Goal: Task Accomplishment & Management: Complete application form

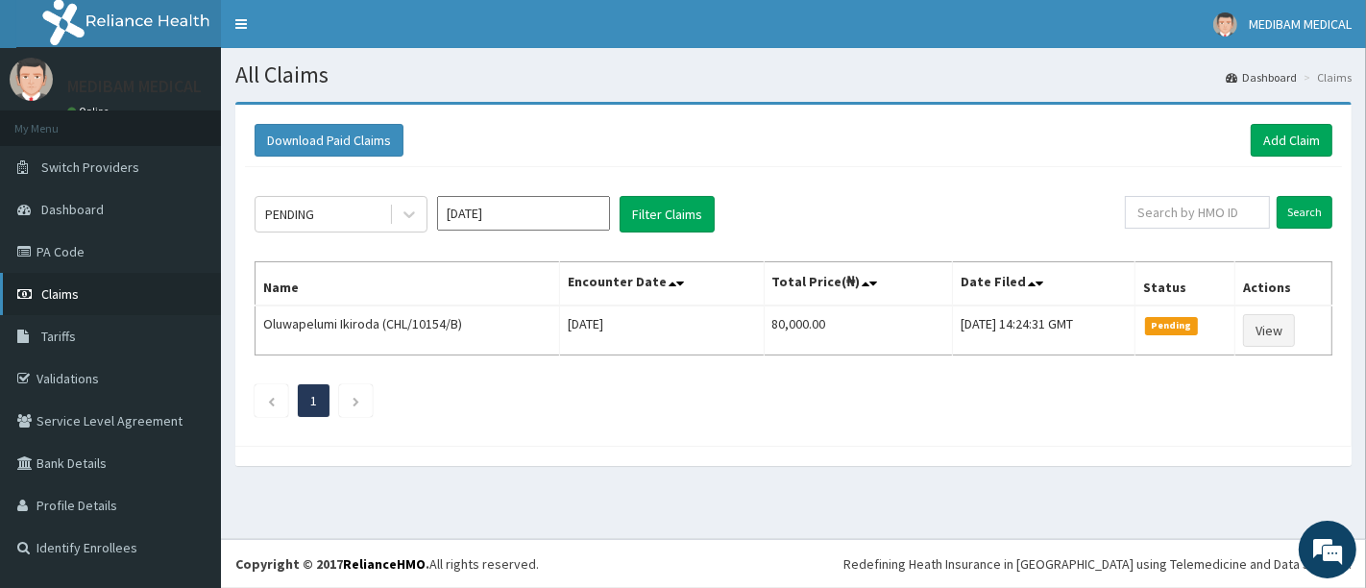
click at [67, 291] on span "Claims" at bounding box center [59, 293] width 37 height 17
click at [410, 215] on icon at bounding box center [409, 215] width 12 height 7
click div "Approved"
click at [1276, 144] on link "Add Claim" at bounding box center [1292, 140] width 82 height 33
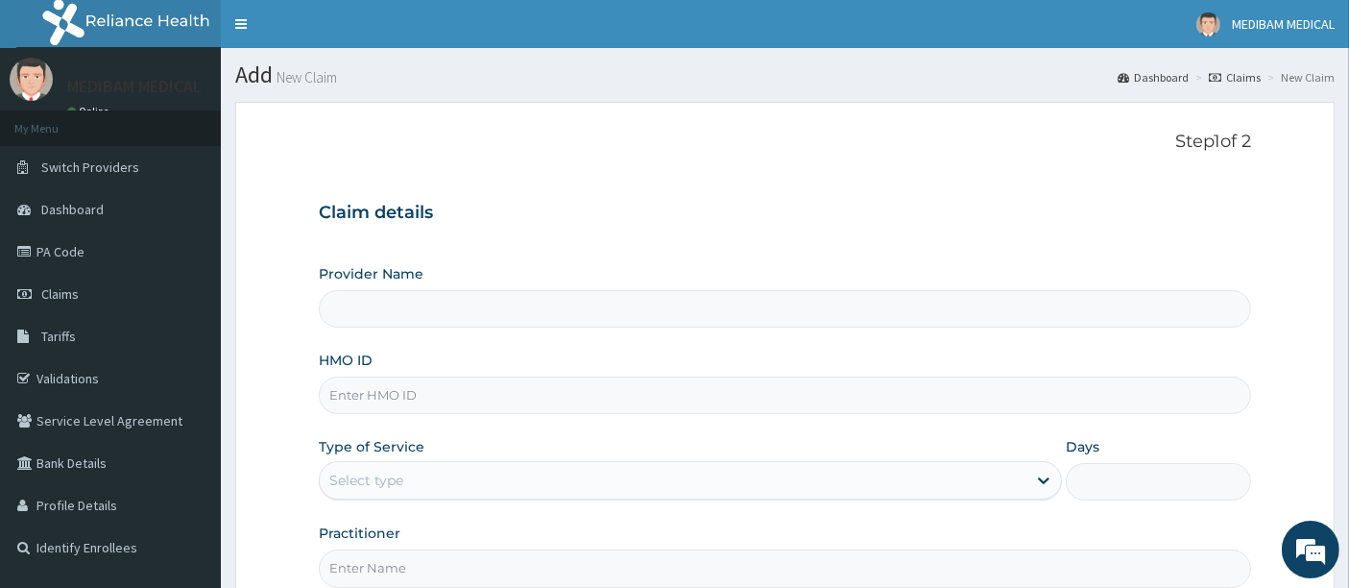
click at [471, 403] on input "HMO ID" at bounding box center [786, 395] width 934 height 37
type input "Medibam Specialist Hospital"
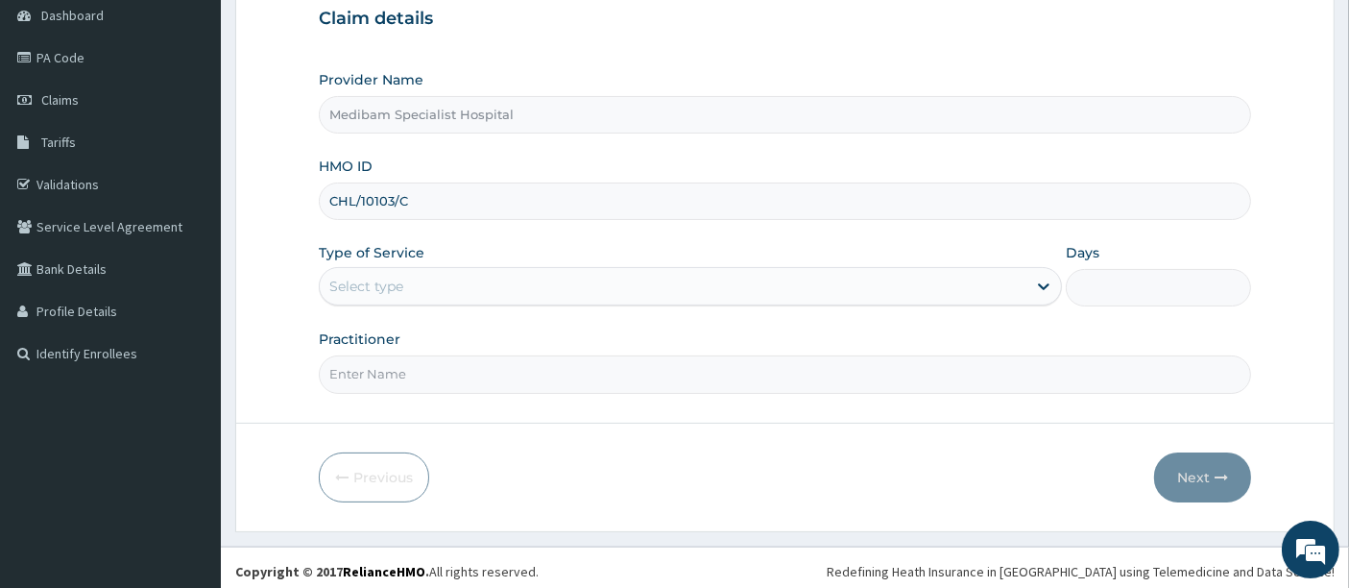
scroll to position [197, 0]
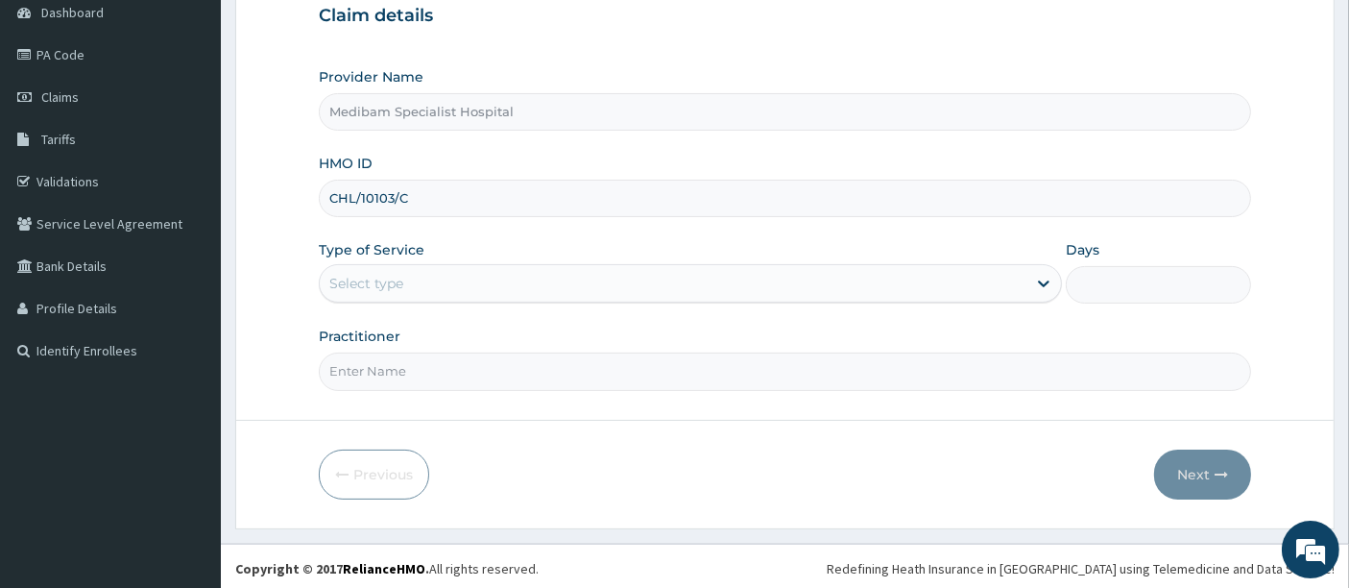
type input "CHL/10103/C"
click at [692, 270] on div "Select type" at bounding box center [673, 283] width 707 height 31
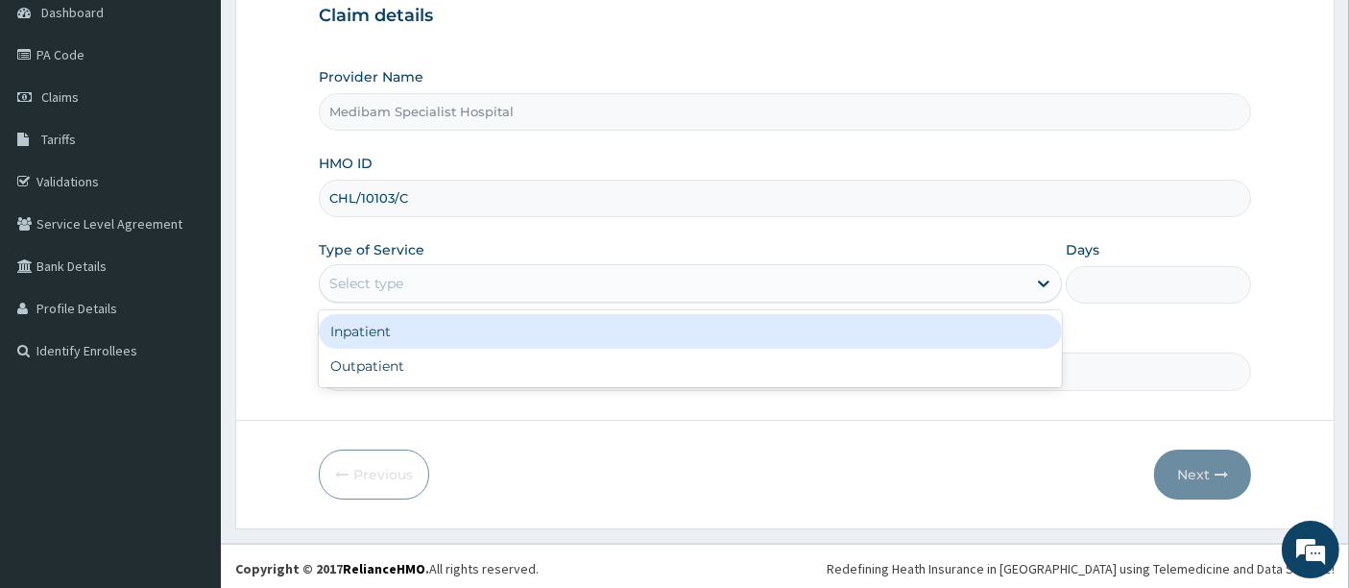
scroll to position [0, 0]
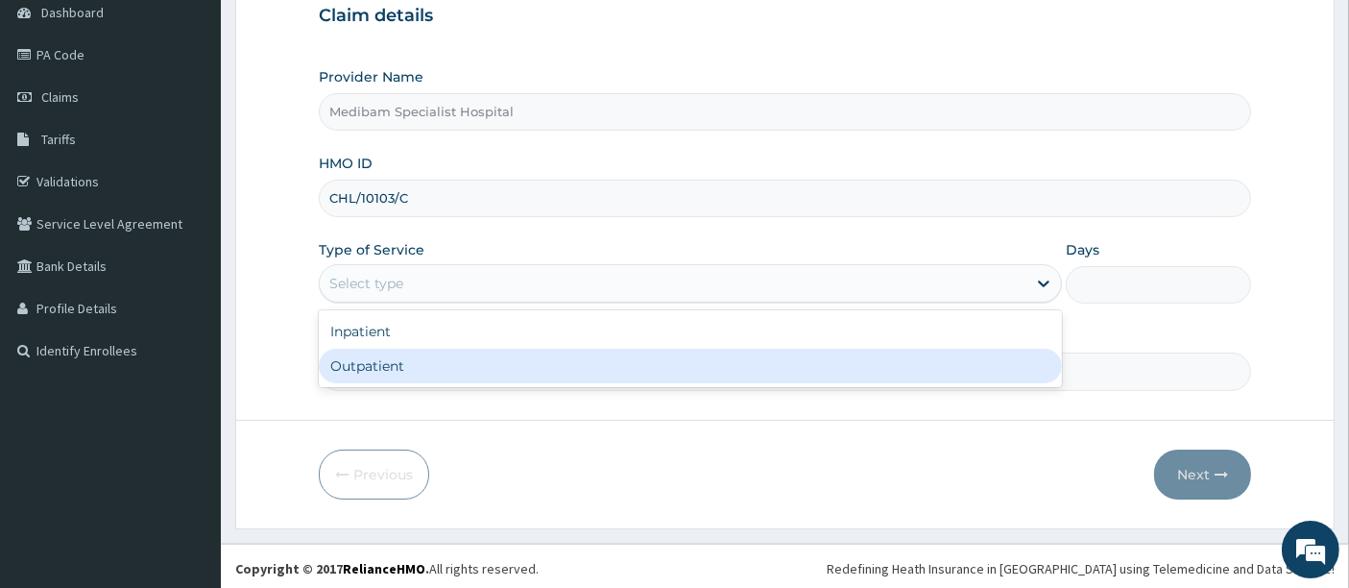
click at [626, 350] on div "Outpatient" at bounding box center [690, 366] width 743 height 35
type input "1"
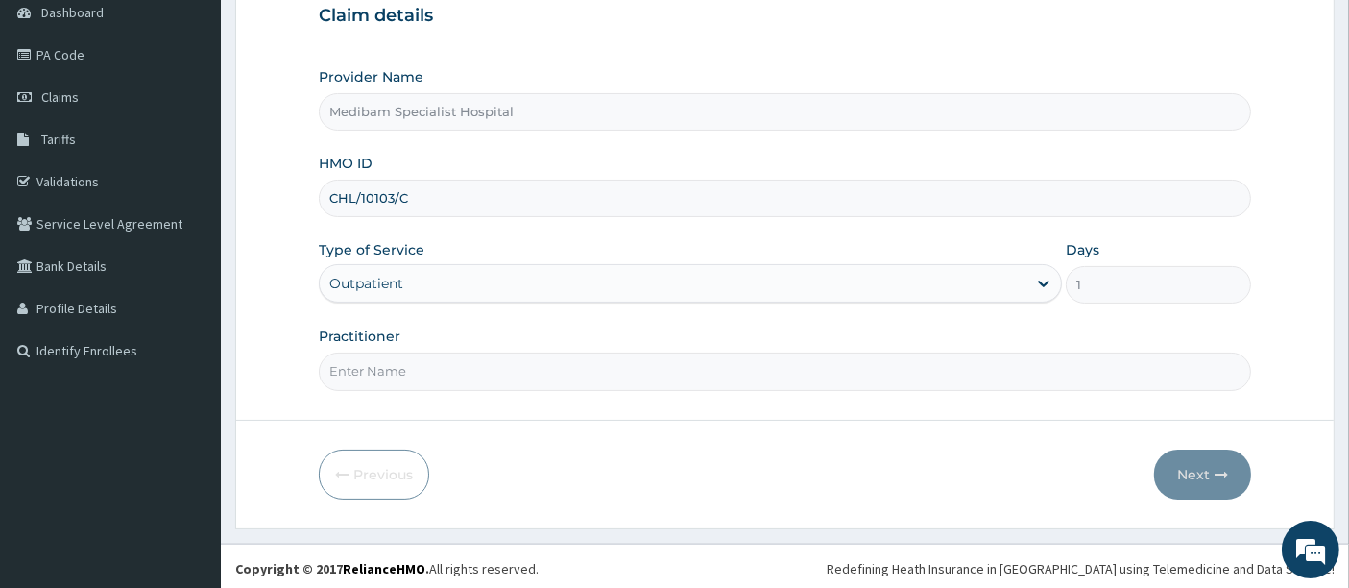
click at [721, 372] on input "Practitioner" at bounding box center [786, 370] width 934 height 37
type input "DR AGHWANA"
click at [1202, 473] on button "Next" at bounding box center [1203, 475] width 97 height 50
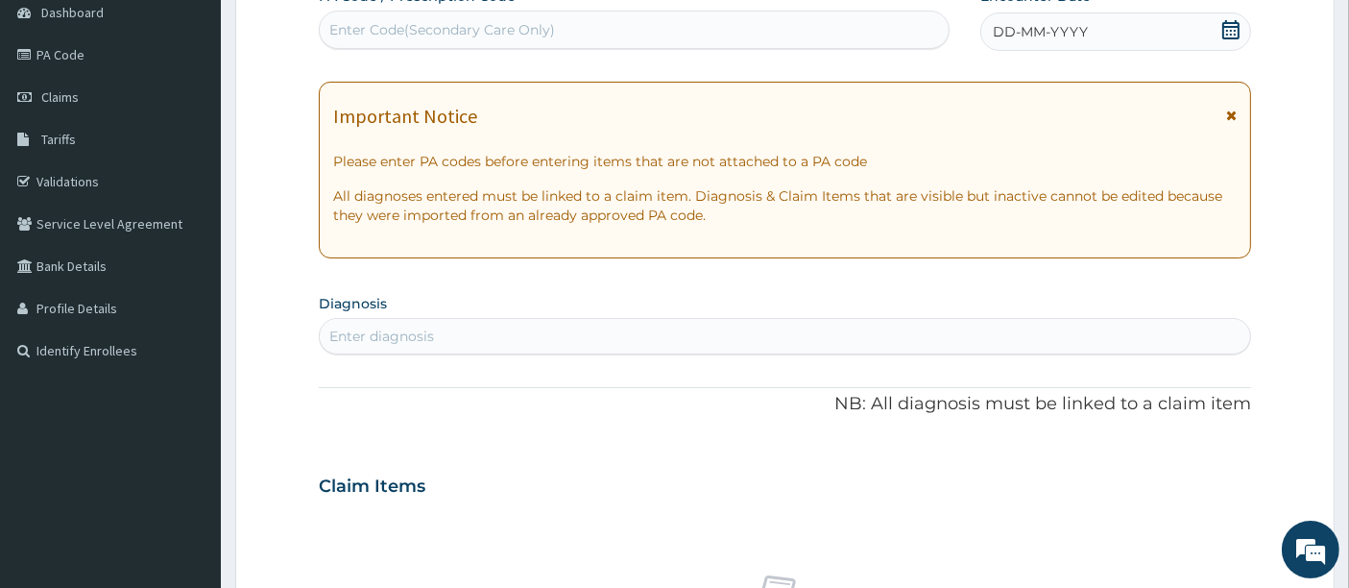
click at [1089, 25] on div "DD-MM-YYYY" at bounding box center [1116, 31] width 271 height 38
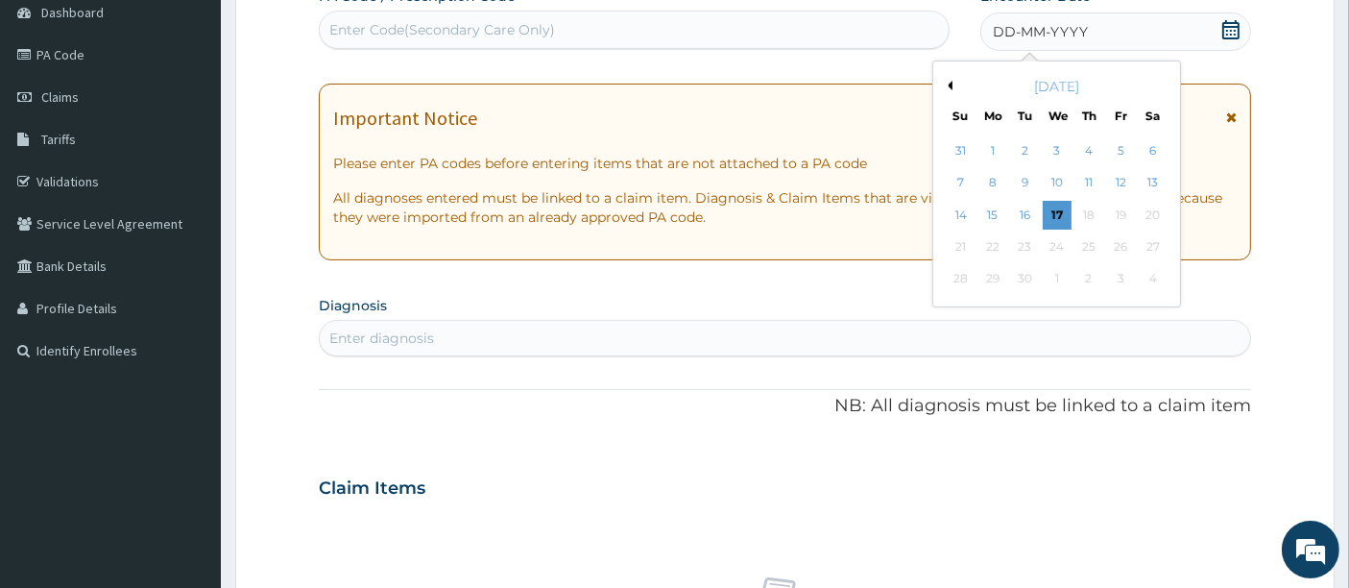
click at [1024, 215] on div "16" at bounding box center [1025, 215] width 29 height 29
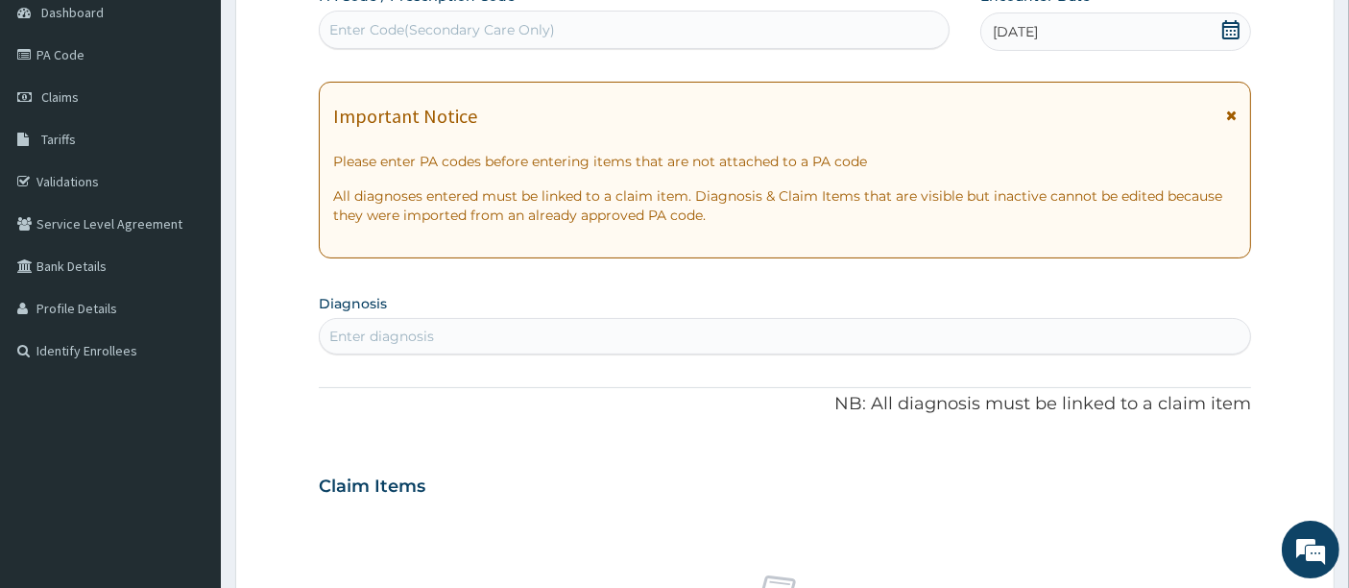
click at [376, 335] on div "Enter diagnosis" at bounding box center [381, 336] width 105 height 19
type input "MALARIA"
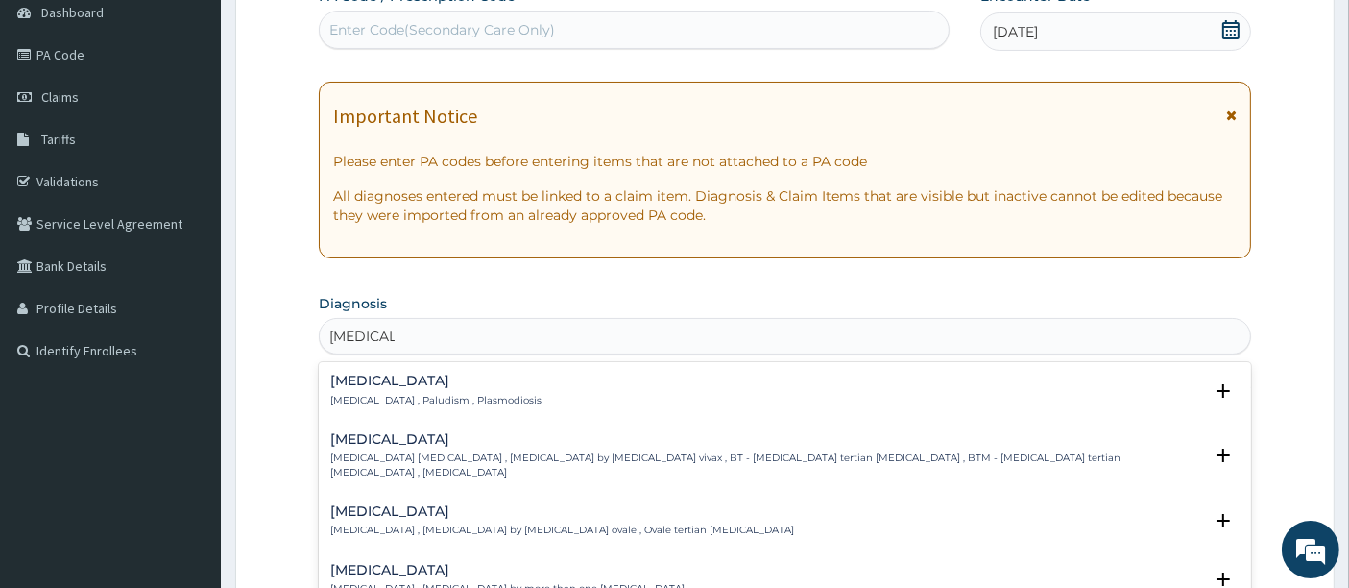
click at [348, 382] on h4 "Malaria" at bounding box center [435, 381] width 211 height 14
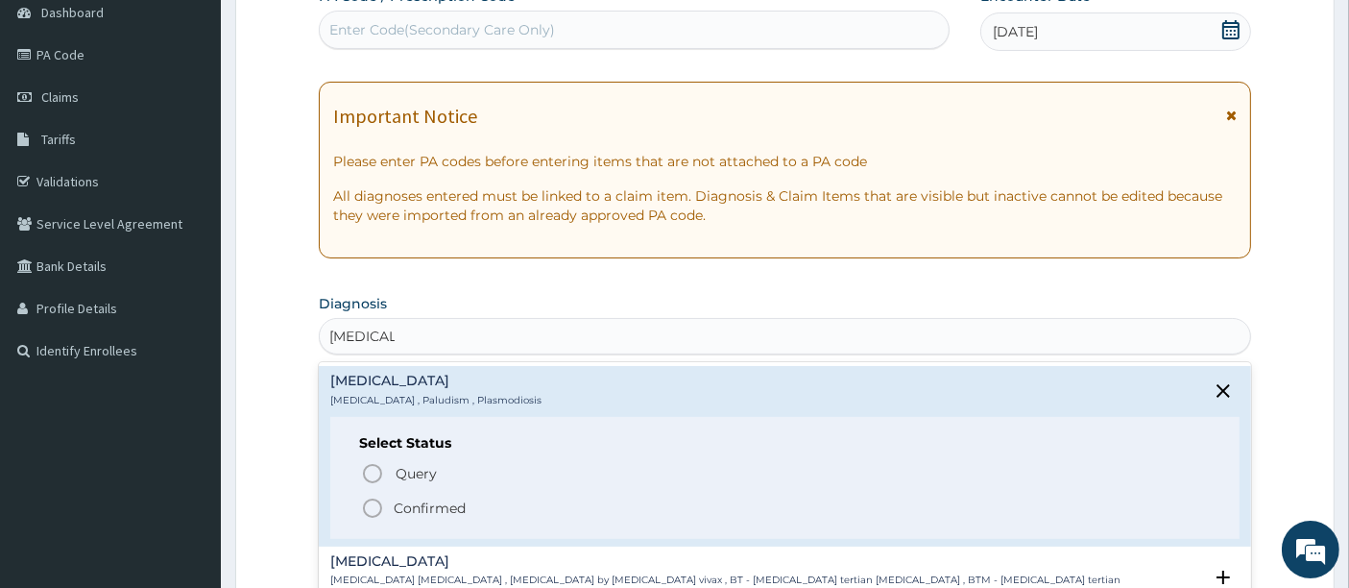
click at [378, 500] on circle "status option filled" at bounding box center [372, 507] width 17 height 17
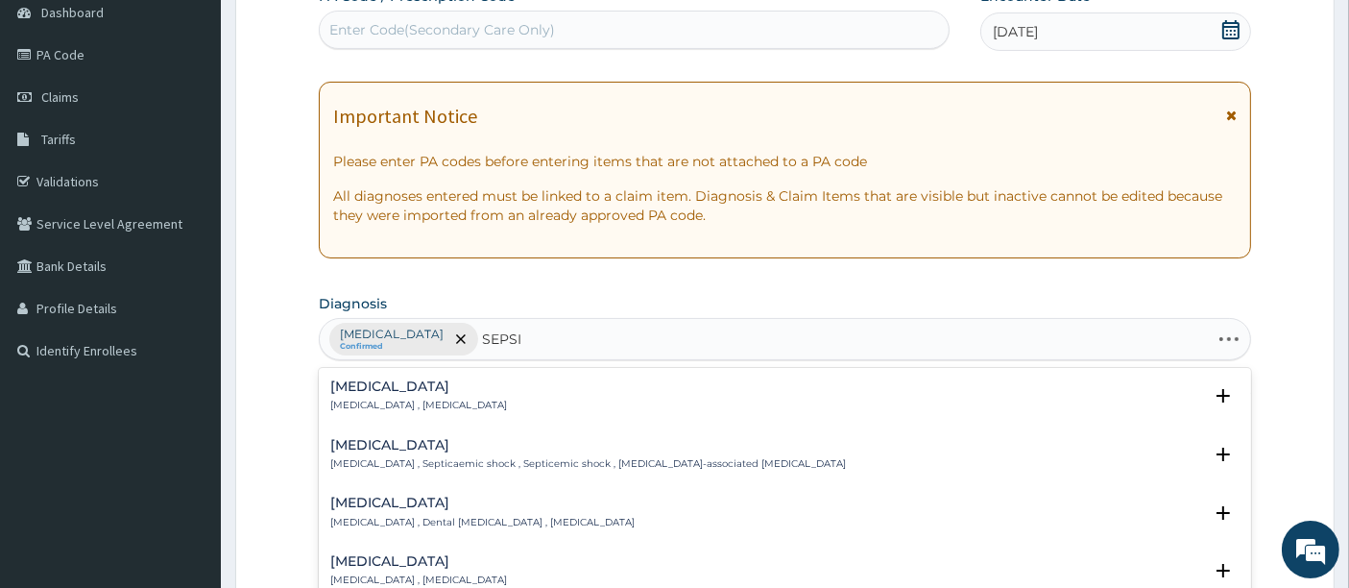
type input "SEPSIS"
click at [332, 394] on div "Sepsis Systemic infection , Sepsis" at bounding box center [418, 396] width 177 height 34
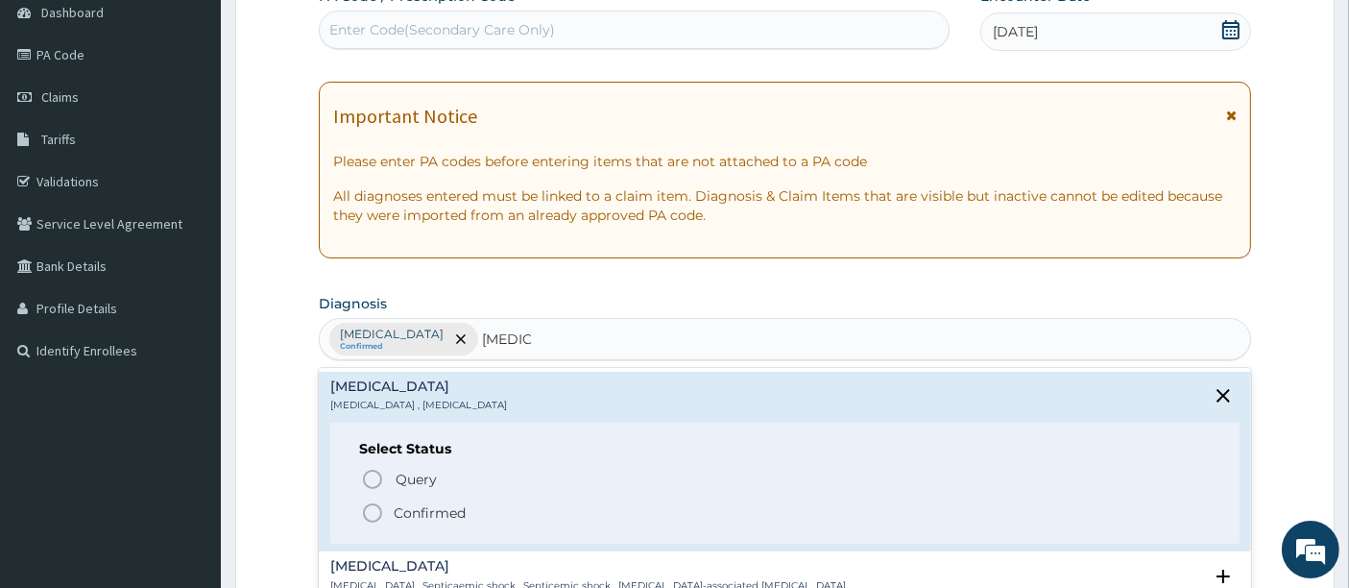
drag, startPoint x: 373, startPoint y: 511, endPoint x: 381, endPoint y: 504, distance: 11.0
click at [374, 510] on icon "status option filled" at bounding box center [372, 512] width 23 height 23
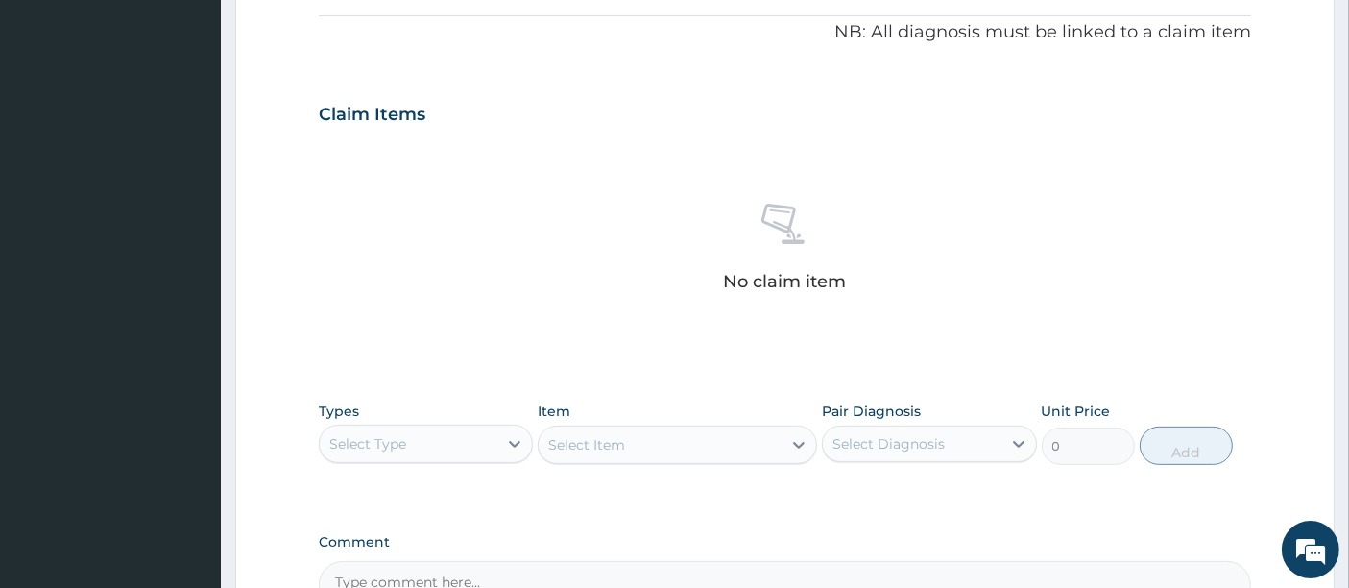
scroll to position [624, 0]
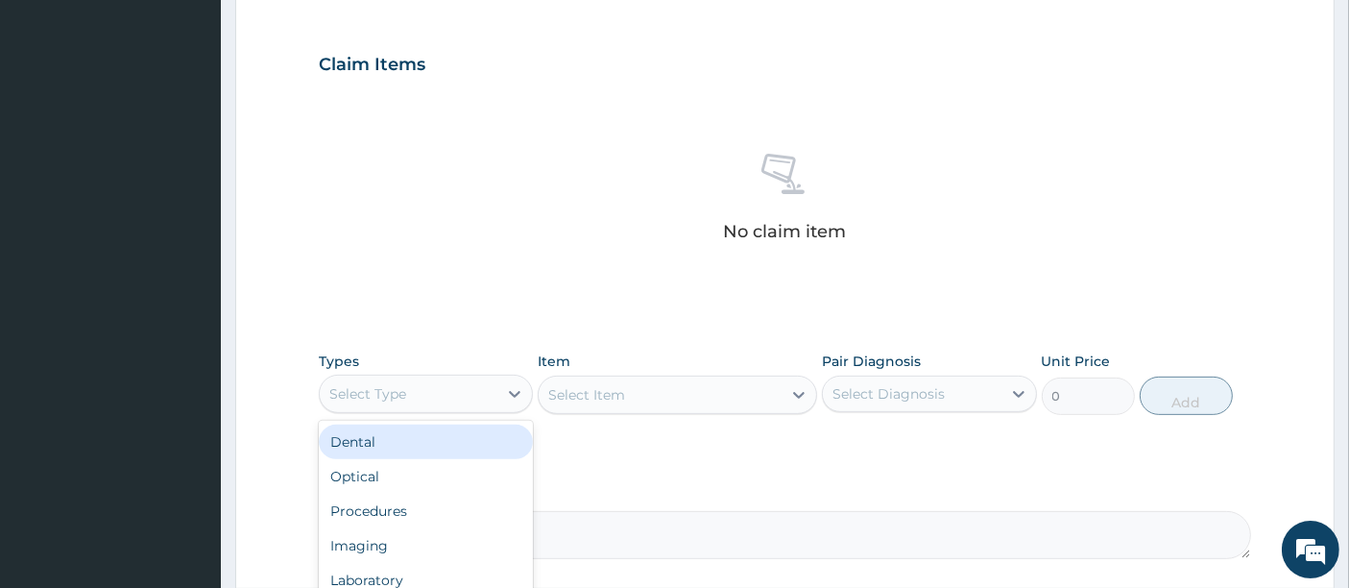
click at [420, 395] on div "Select Type" at bounding box center [409, 393] width 178 height 31
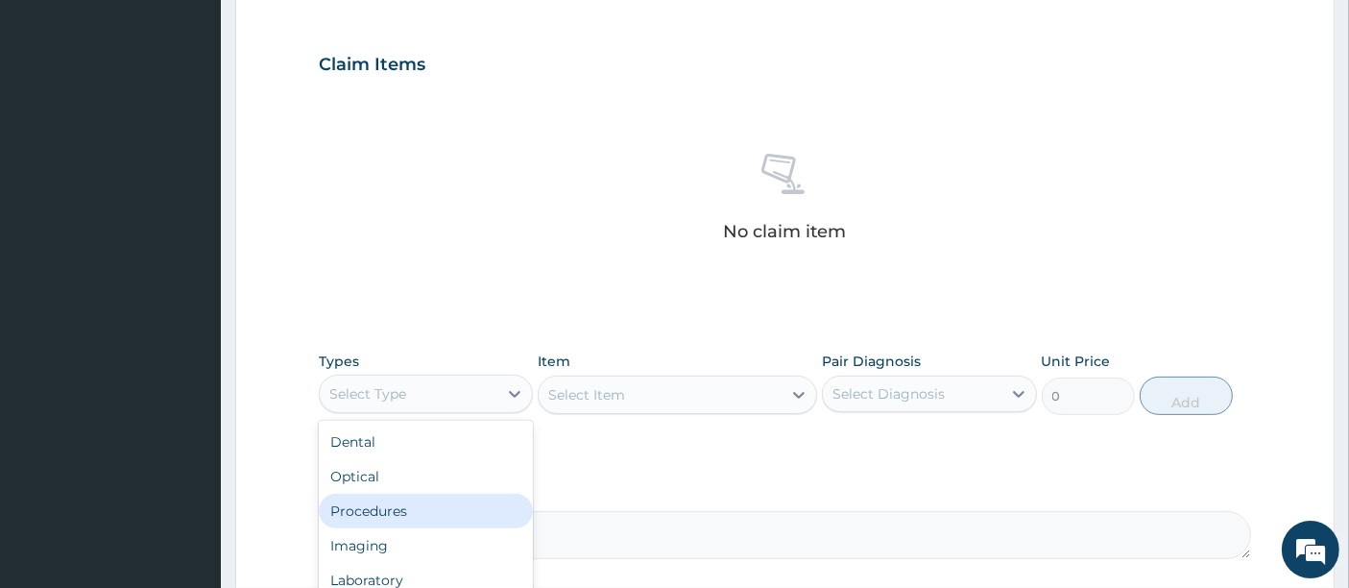
drag, startPoint x: 389, startPoint y: 517, endPoint x: 435, endPoint y: 469, distance: 66.6
click at [389, 517] on div "Procedures" at bounding box center [426, 511] width 214 height 35
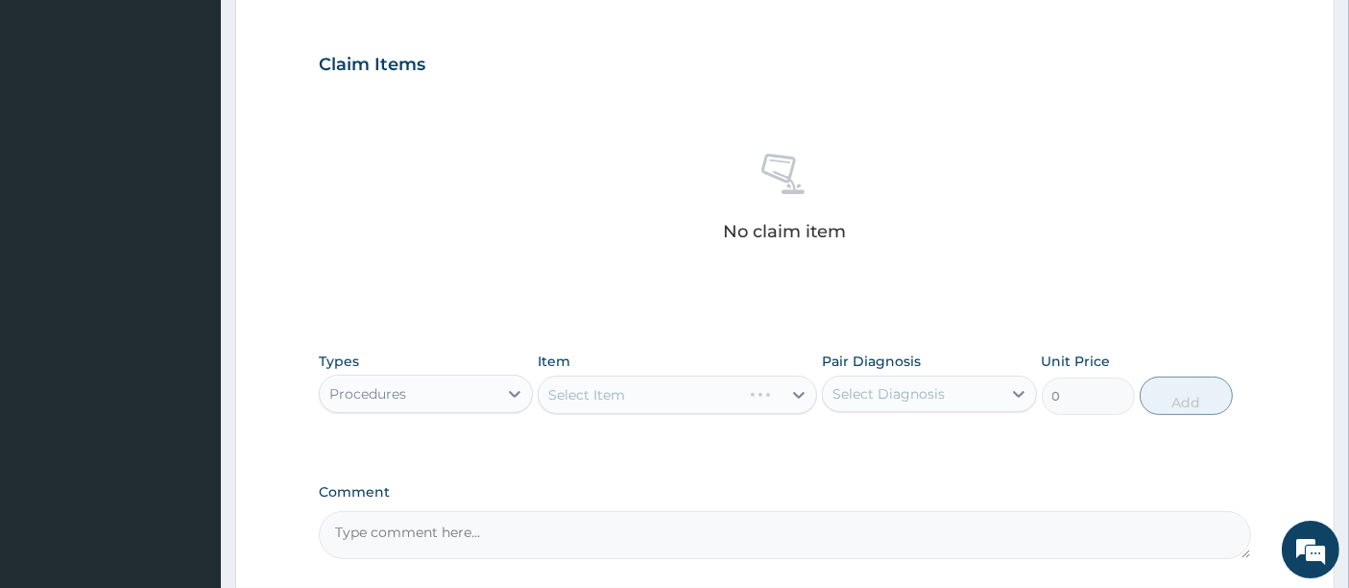
click at [672, 390] on div "Select Item" at bounding box center [678, 395] width 280 height 38
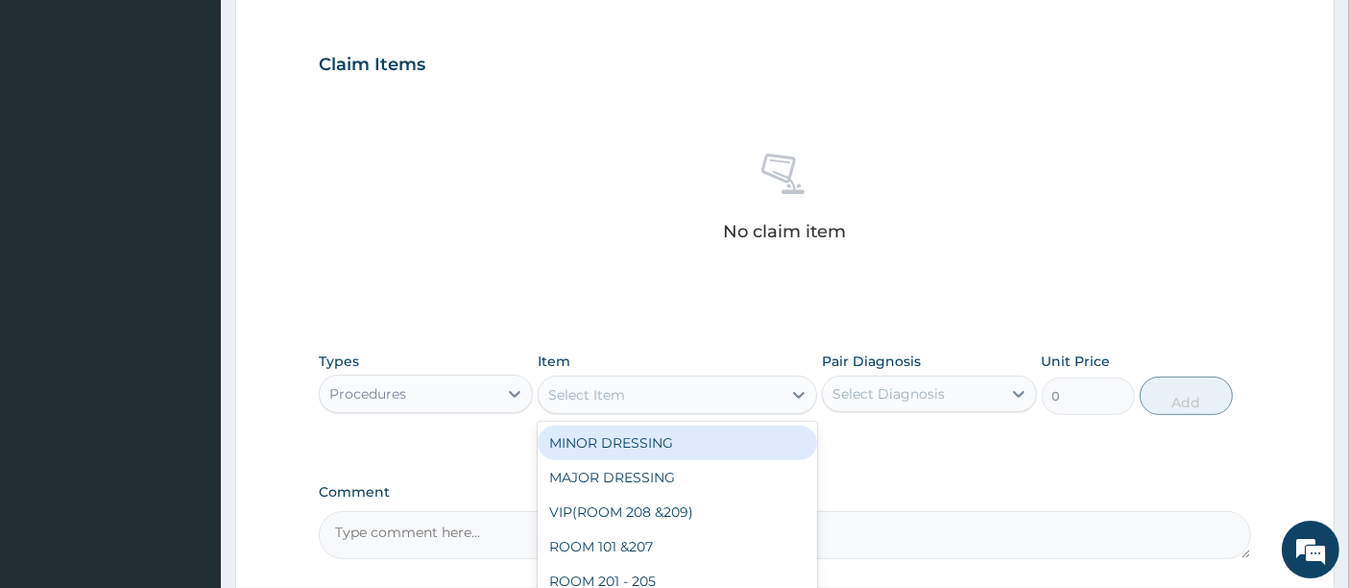
click at [669, 394] on div "Select Item" at bounding box center [660, 394] width 243 height 31
type input "CON"
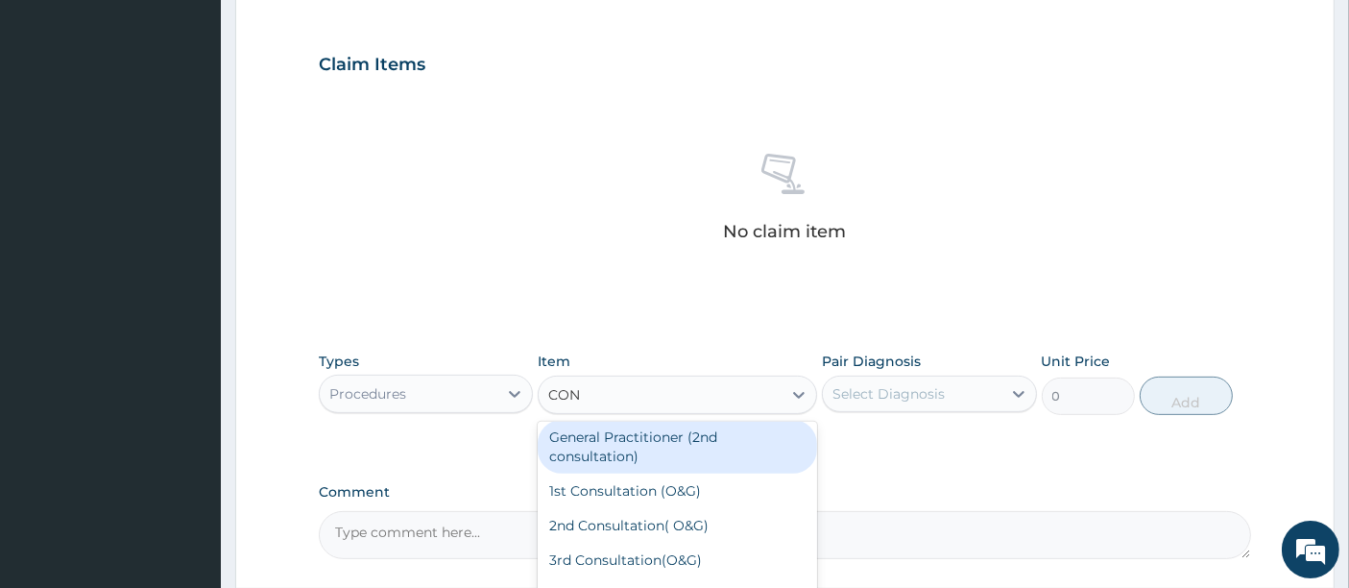
scroll to position [107, 0]
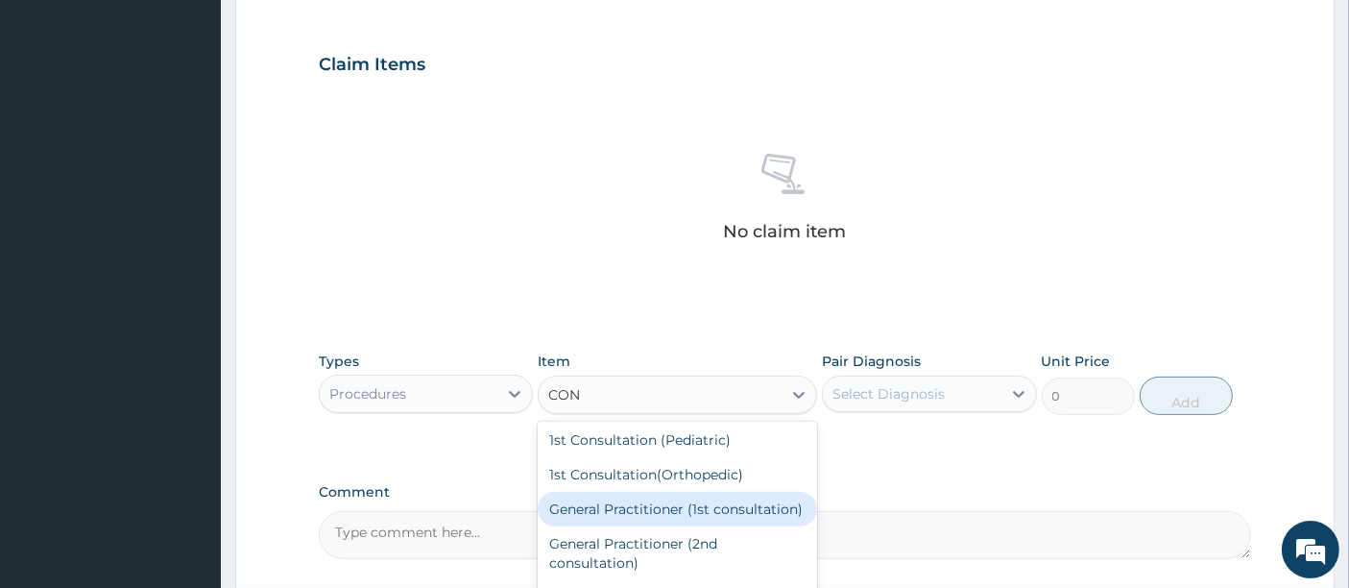
drag, startPoint x: 663, startPoint y: 503, endPoint x: 693, endPoint y: 475, distance: 41.5
click at [668, 500] on div "General Practitioner (1st consultation)" at bounding box center [678, 509] width 280 height 35
type input "1500"
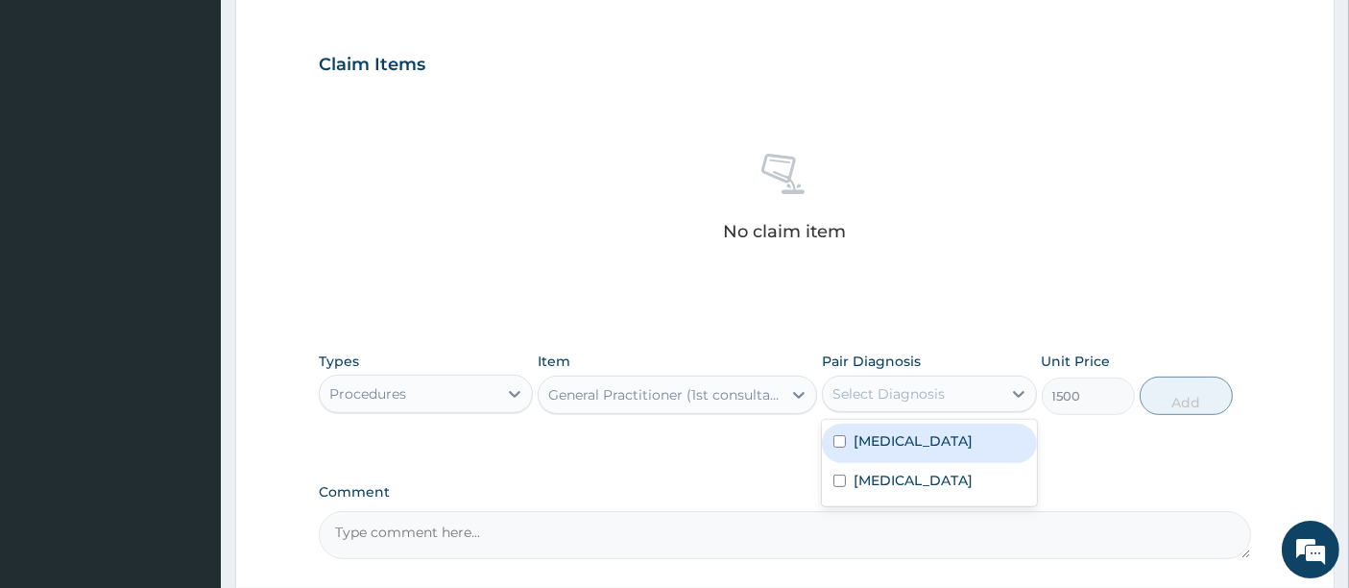
click at [856, 393] on div "Select Diagnosis" at bounding box center [889, 393] width 112 height 19
drag, startPoint x: 862, startPoint y: 445, endPoint x: 856, endPoint y: 468, distance: 23.8
click at [862, 449] on div "Malaria" at bounding box center [929, 443] width 214 height 39
checkbox input "true"
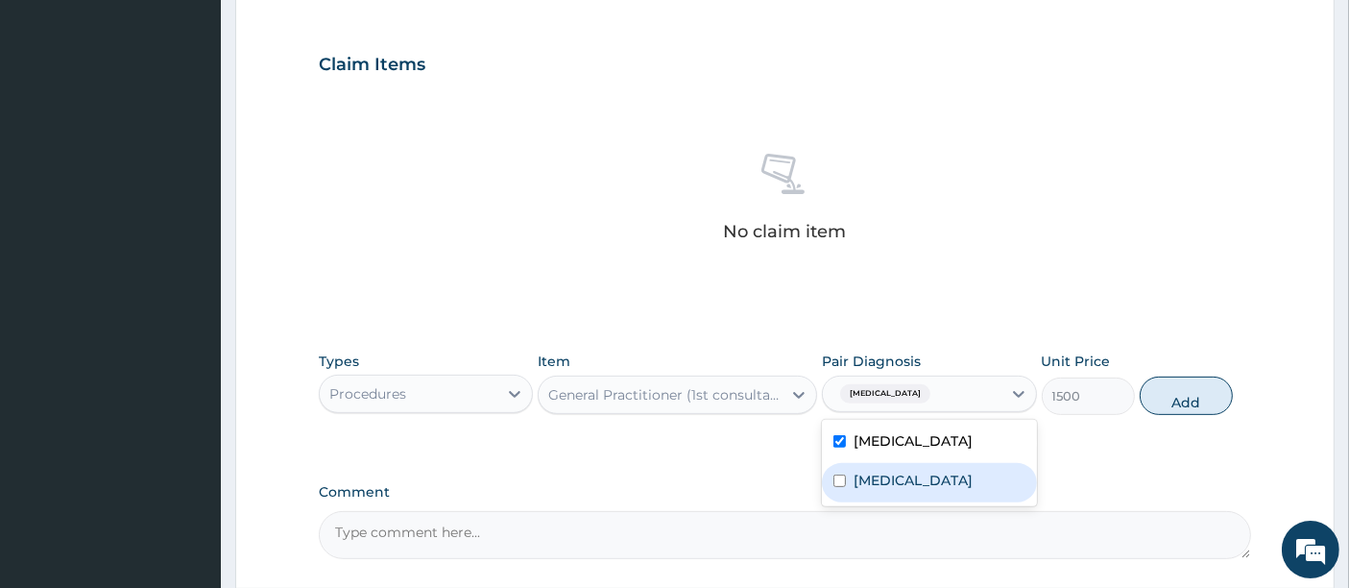
click at [856, 477] on label "Sepsis" at bounding box center [913, 480] width 119 height 19
checkbox input "true"
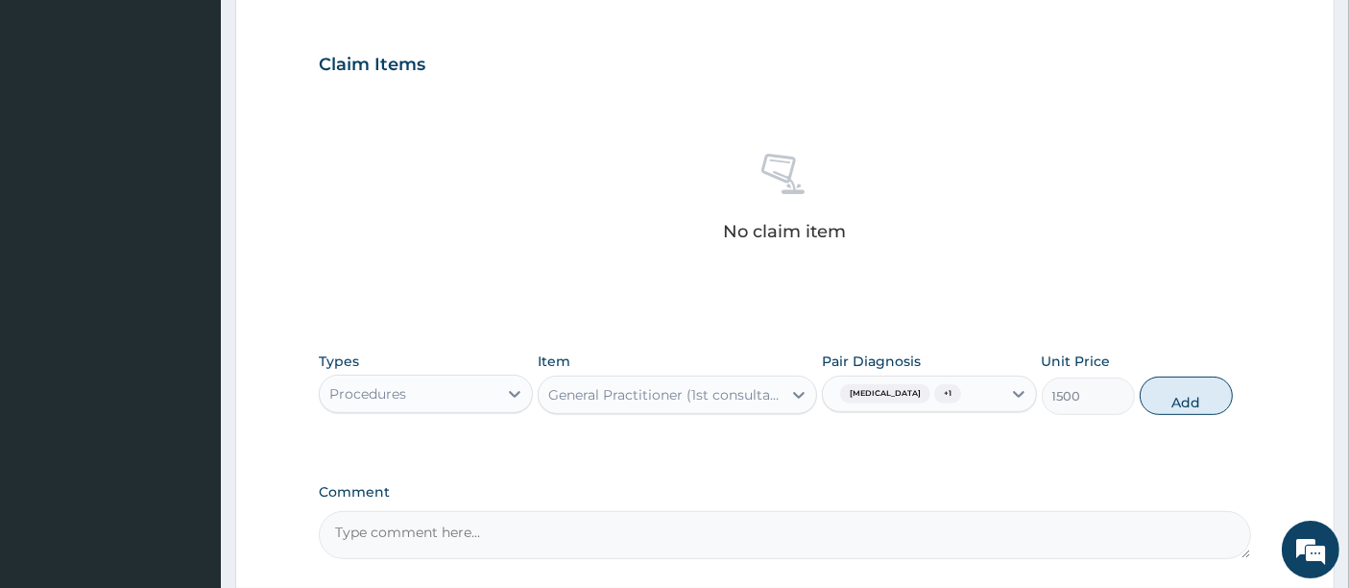
drag, startPoint x: 1165, startPoint y: 407, endPoint x: 1047, endPoint y: 407, distance: 118.1
click at [1142, 407] on div "Types Procedures Item General Practitioner (1st consultation) Pair Diagnosis Ma…" at bounding box center [786, 383] width 934 height 83
click at [1163, 393] on button "Add" at bounding box center [1186, 396] width 93 height 38
type input "0"
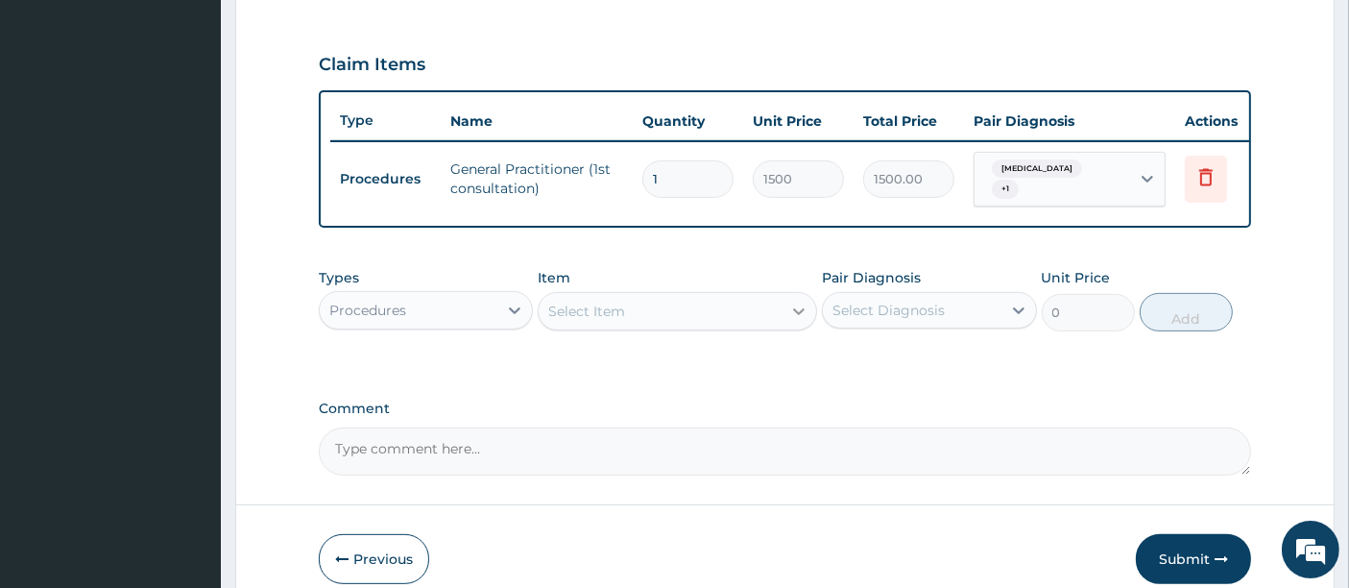
click at [792, 321] on icon at bounding box center [799, 311] width 19 height 19
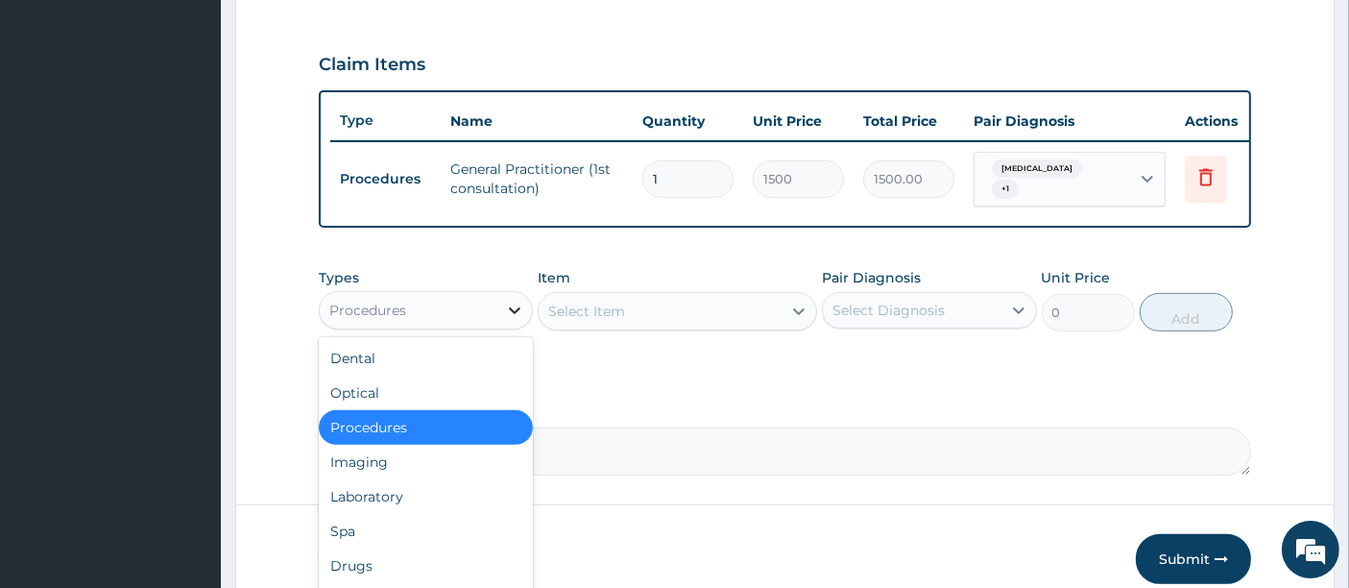
click at [498, 312] on div at bounding box center [515, 310] width 35 height 35
drag, startPoint x: 390, startPoint y: 500, endPoint x: 551, endPoint y: 412, distance: 184.0
click at [409, 491] on div "Laboratory" at bounding box center [426, 496] width 214 height 35
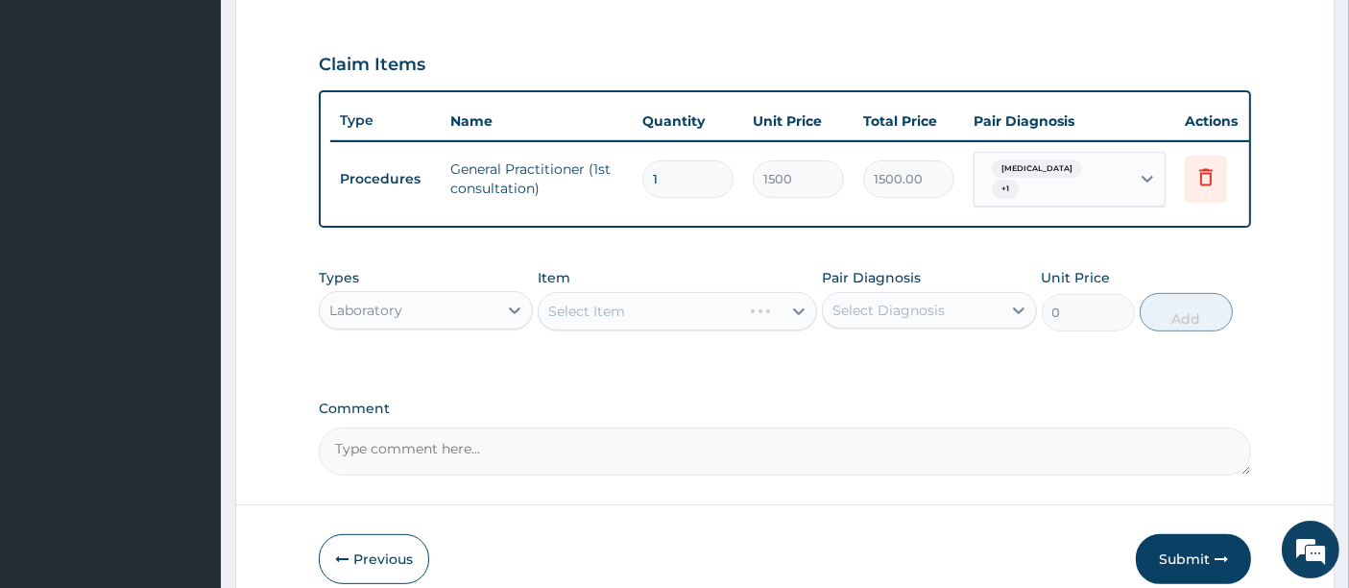
click at [724, 320] on div "Select Item" at bounding box center [678, 311] width 280 height 38
click at [784, 319] on div at bounding box center [799, 311] width 35 height 35
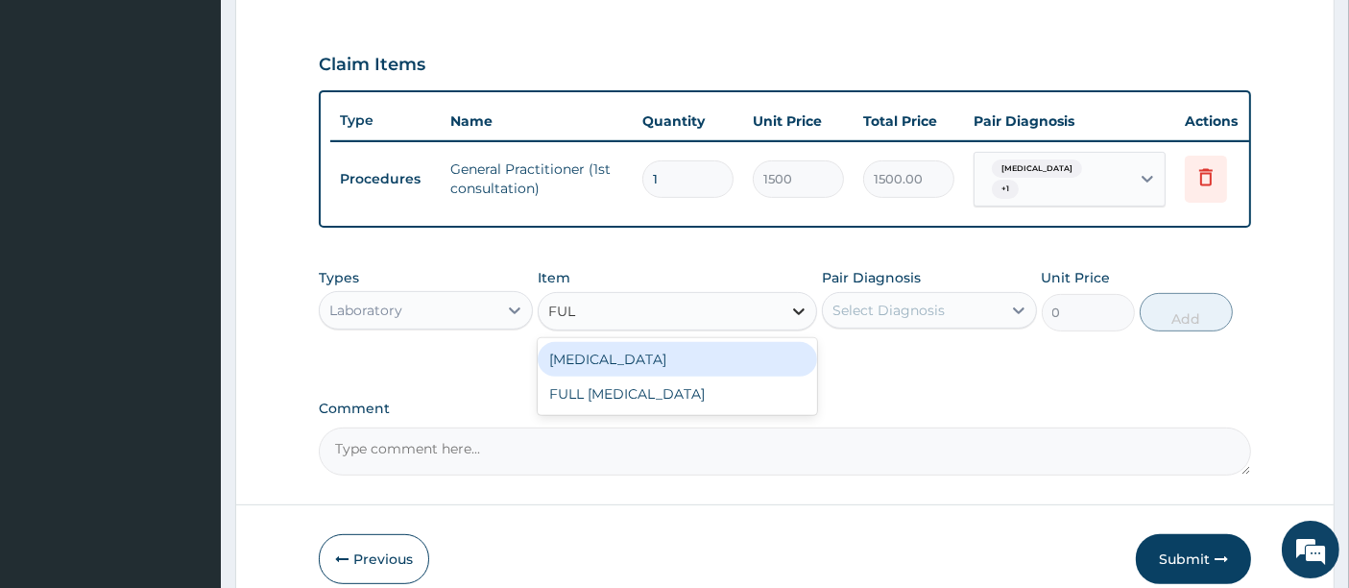
type input "FULL"
click at [686, 360] on div "Full blood count" at bounding box center [678, 359] width 280 height 35
type input "3000"
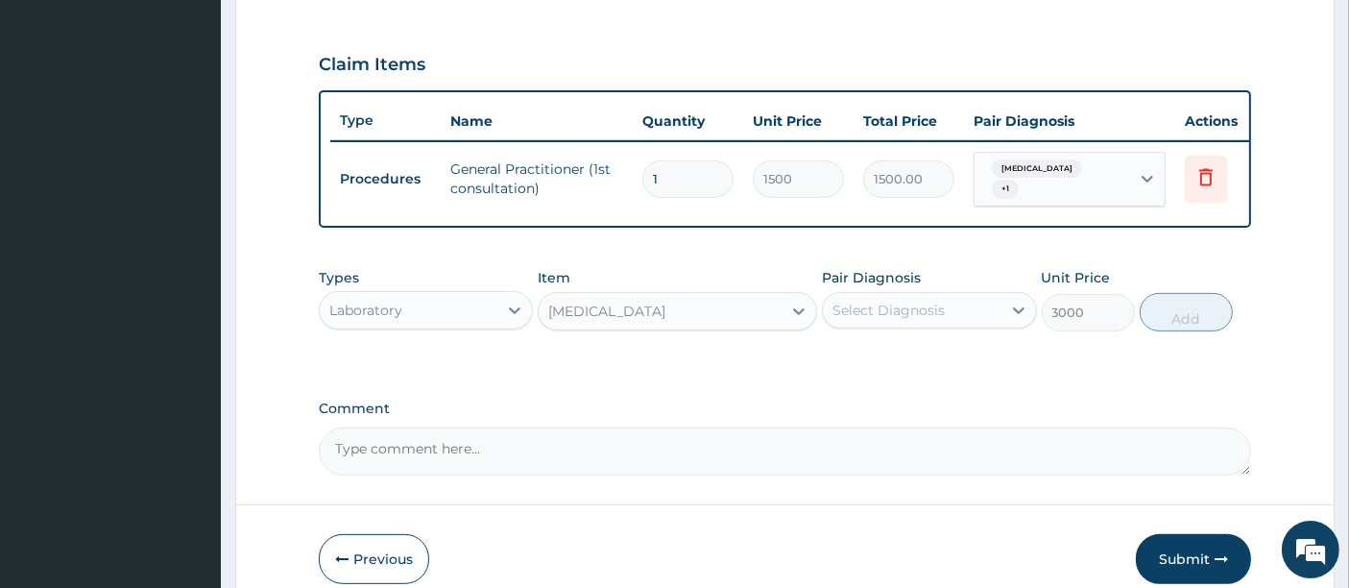
drag, startPoint x: 868, startPoint y: 311, endPoint x: 876, endPoint y: 328, distance: 18.0
click at [872, 318] on div "Select Diagnosis" at bounding box center [889, 310] width 112 height 19
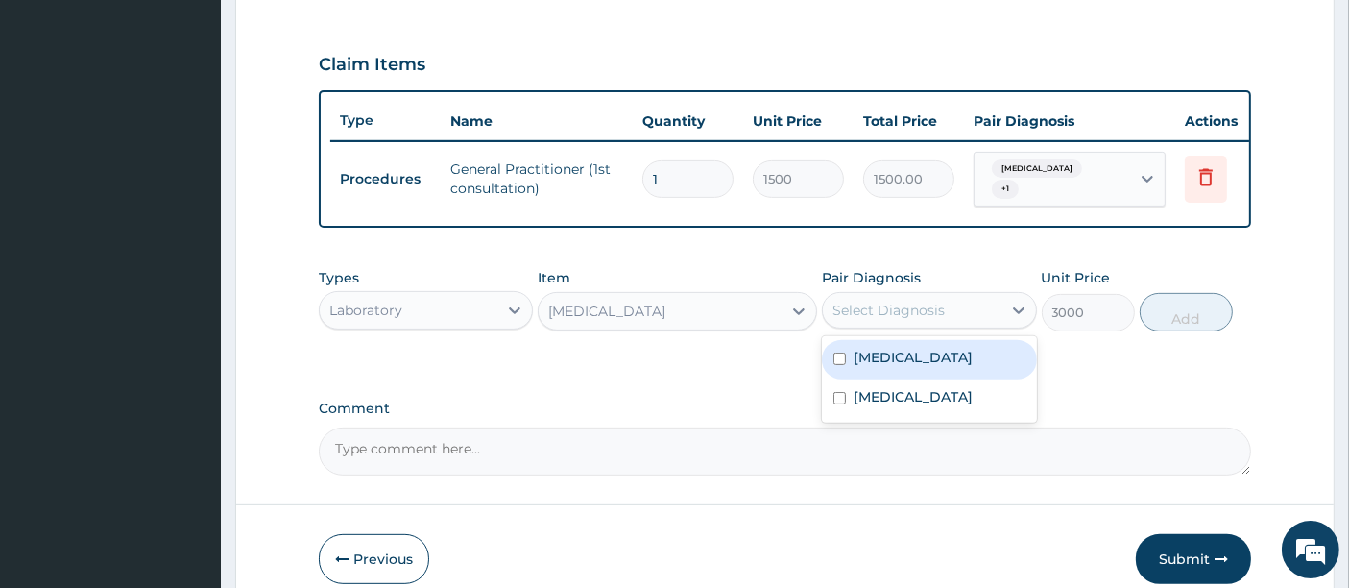
drag, startPoint x: 895, startPoint y: 366, endPoint x: 895, endPoint y: 388, distance: 22.1
click at [895, 374] on div "Malaria" at bounding box center [929, 359] width 214 height 39
checkbox input "true"
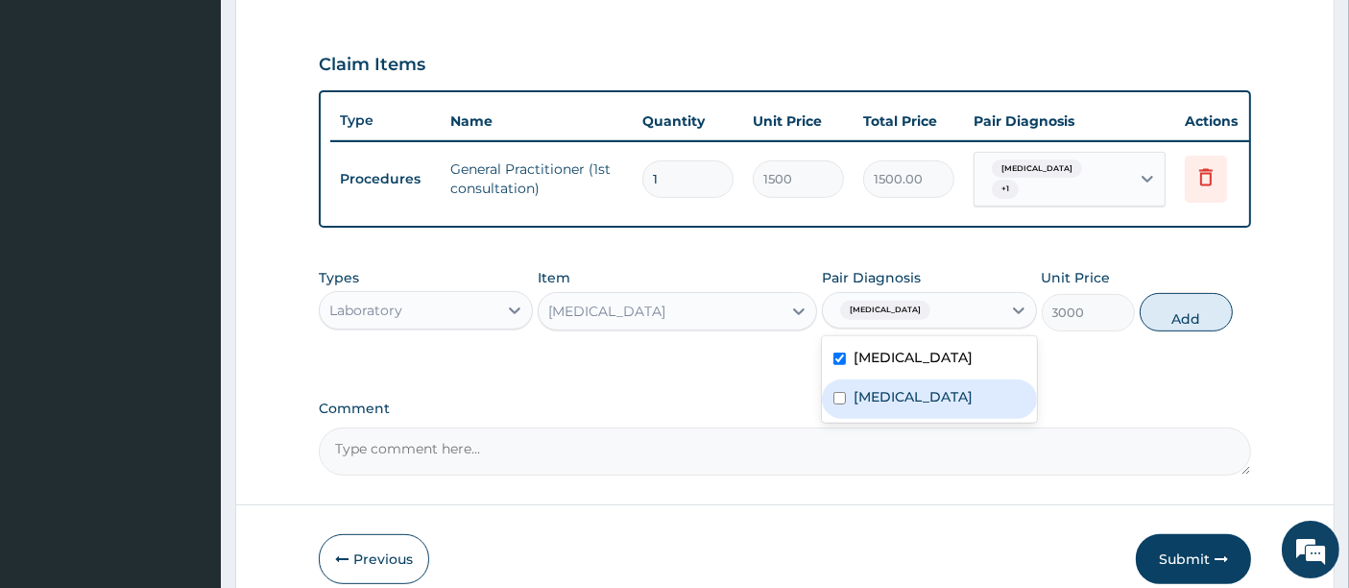
click at [896, 396] on label "Sepsis" at bounding box center [913, 396] width 119 height 19
checkbox input "true"
drag, startPoint x: 1166, startPoint y: 323, endPoint x: 1028, endPoint y: 347, distance: 140.4
click at [1160, 326] on button "Add" at bounding box center [1186, 312] width 93 height 38
type input "0"
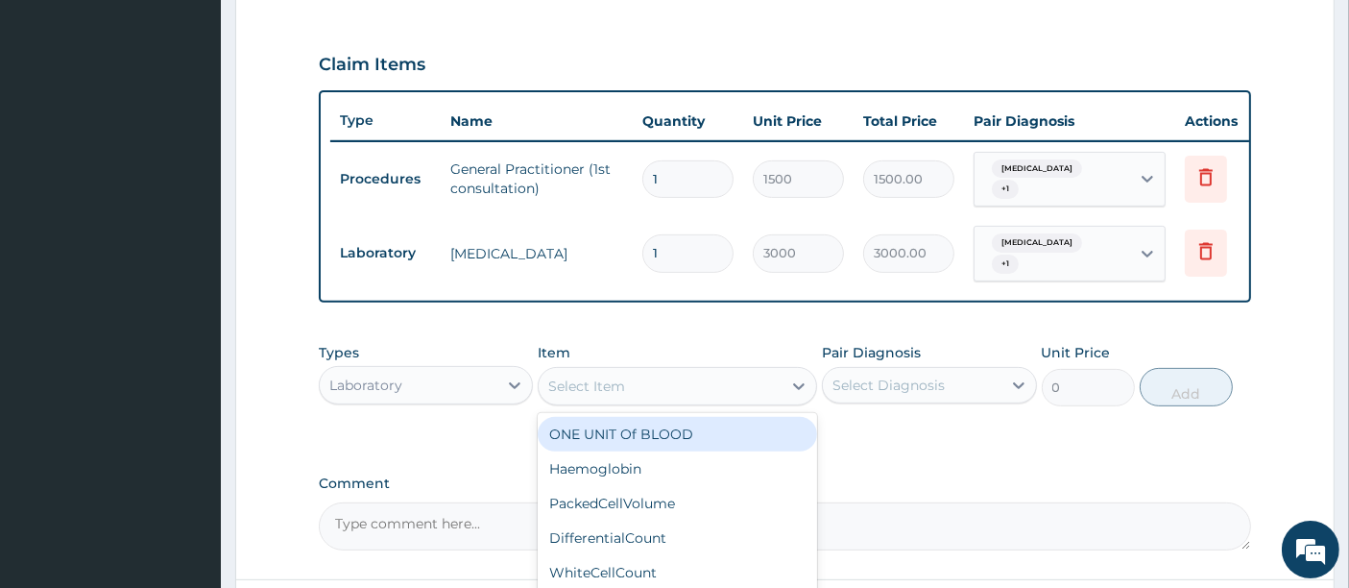
click at [738, 385] on div "Select Item" at bounding box center [660, 386] width 243 height 31
type input "MALA"
click at [670, 430] on div "MalariaParasite" at bounding box center [678, 434] width 280 height 35
type input "1000"
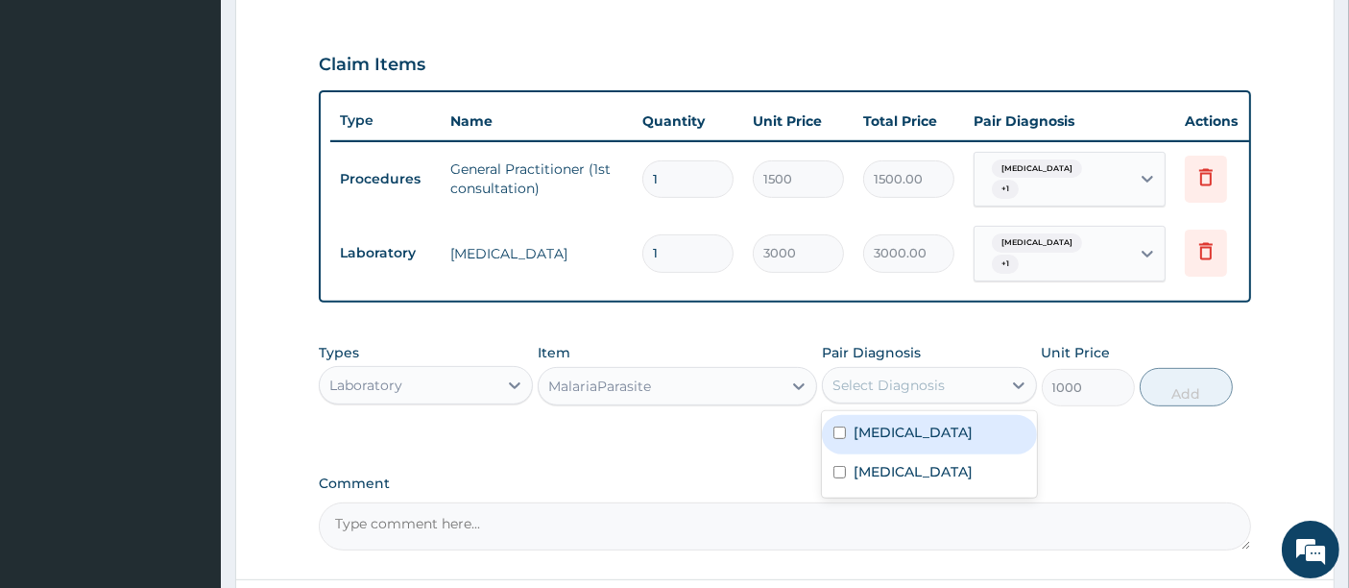
click at [957, 384] on div "Select Diagnosis" at bounding box center [912, 385] width 178 height 31
click at [927, 431] on div "Malaria" at bounding box center [929, 434] width 214 height 39
checkbox input "true"
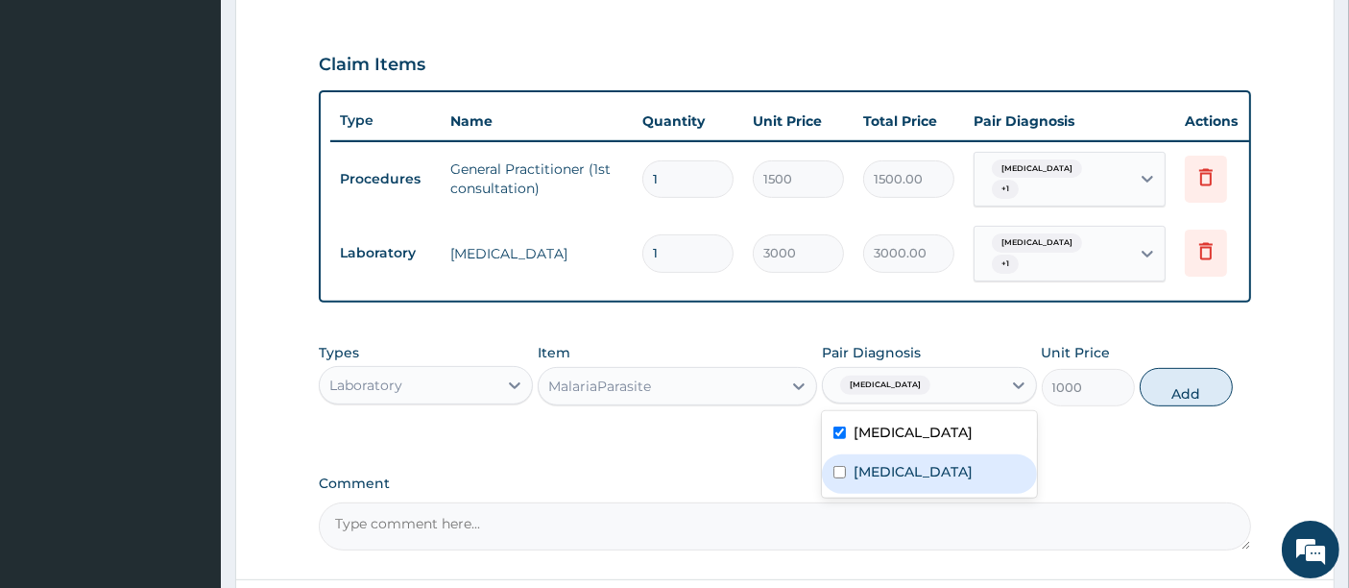
click at [919, 459] on div "Sepsis" at bounding box center [929, 473] width 214 height 39
checkbox input "true"
drag, startPoint x: 1178, startPoint y: 381, endPoint x: 1126, endPoint y: 380, distance: 51.9
click at [1177, 381] on button "Add" at bounding box center [1186, 387] width 93 height 38
type input "0"
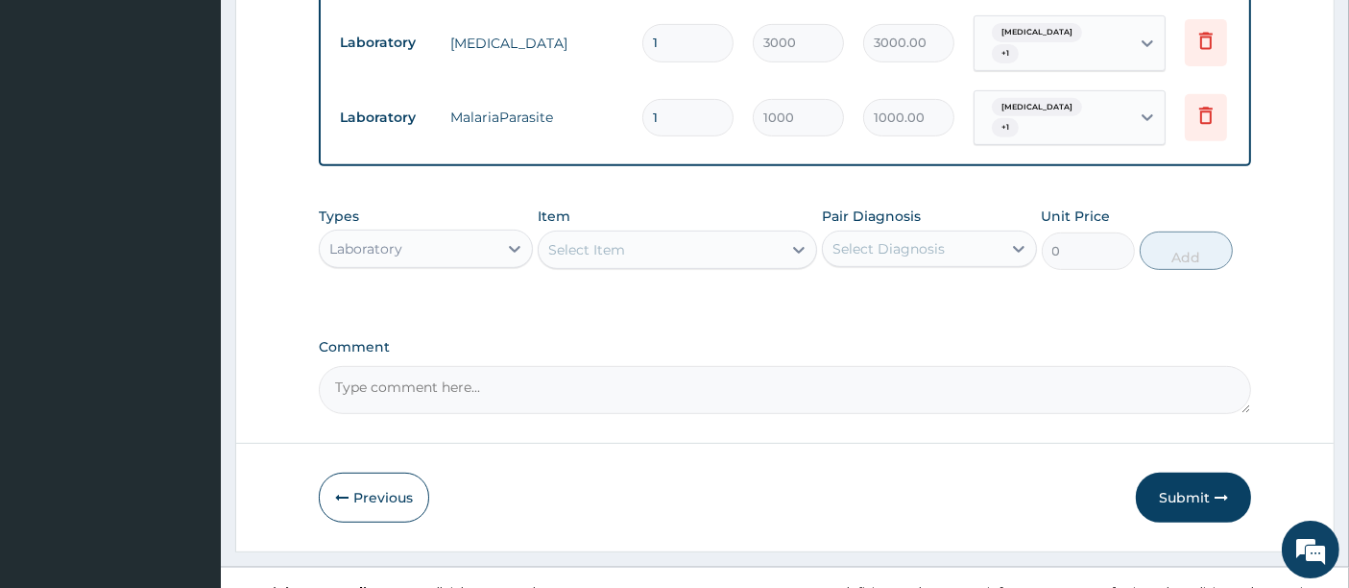
scroll to position [838, 0]
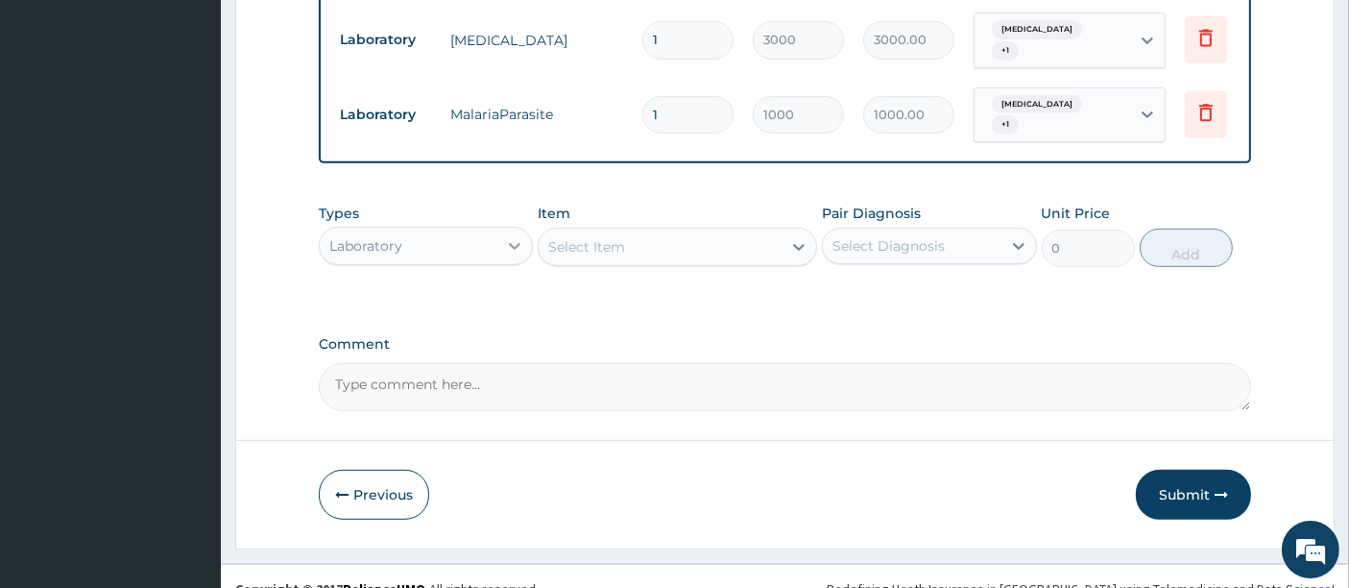
click at [516, 242] on icon at bounding box center [514, 245] width 19 height 19
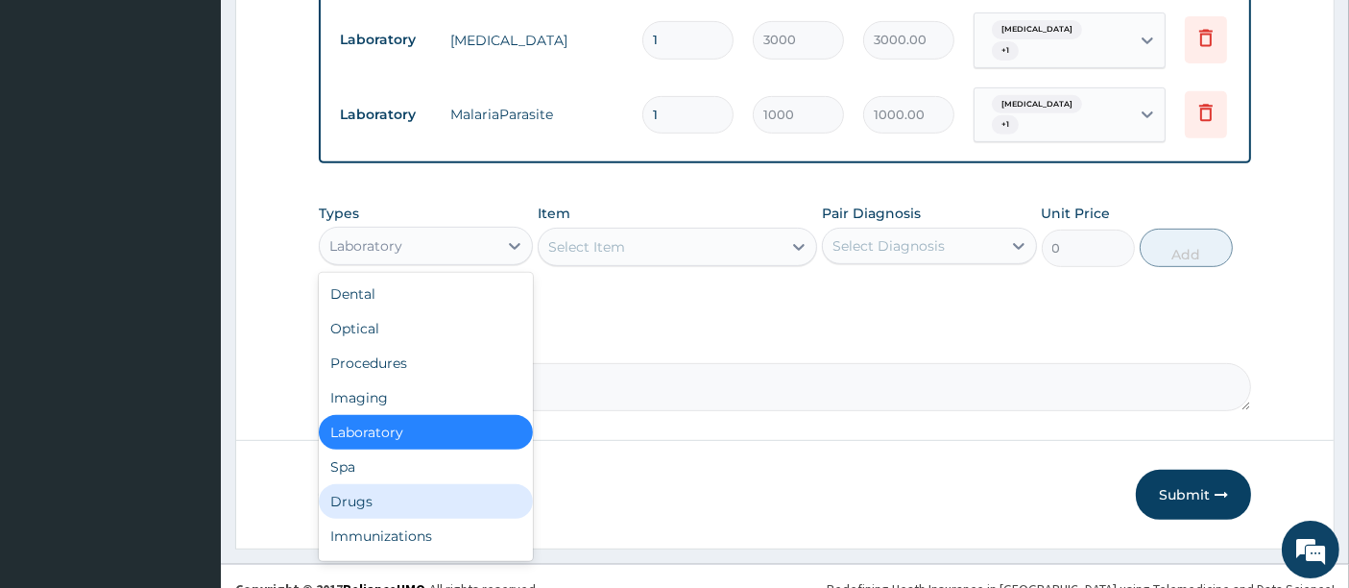
click at [366, 488] on div "Drugs" at bounding box center [426, 501] width 214 height 35
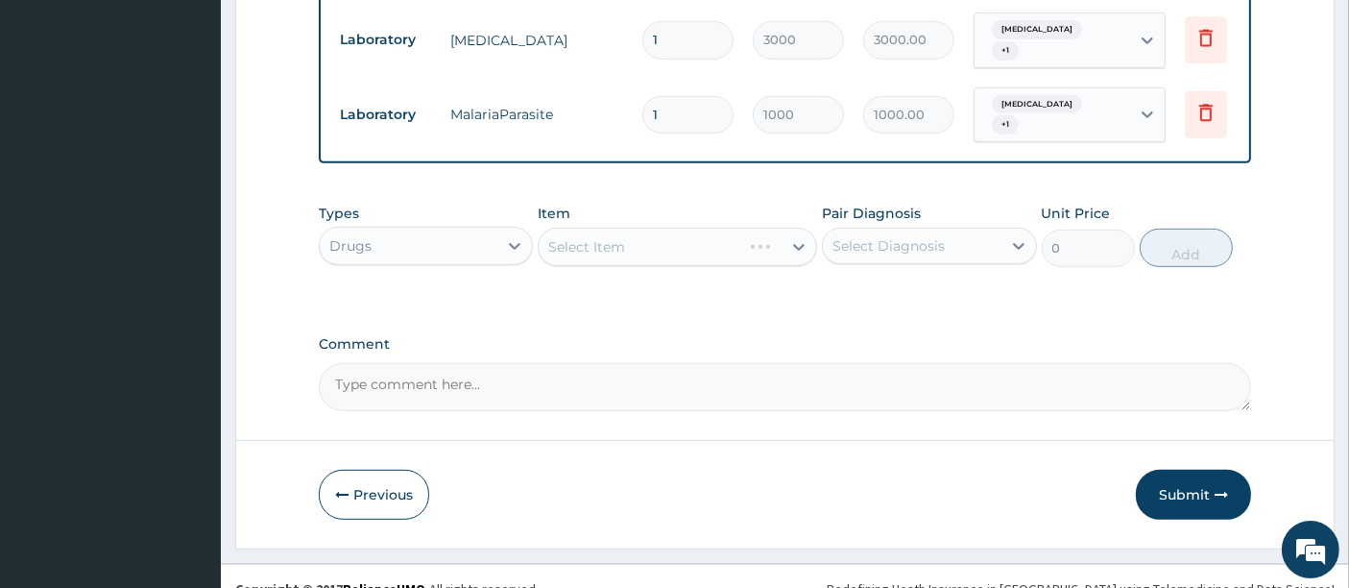
click at [606, 241] on div "Select Item" at bounding box center [678, 247] width 280 height 38
click at [628, 237] on div "Select Item" at bounding box center [678, 247] width 280 height 38
click at [630, 237] on div "Select Item" at bounding box center [678, 247] width 280 height 38
click at [634, 235] on div "Select Item" at bounding box center [678, 247] width 280 height 38
click at [690, 237] on div "Select Item" at bounding box center [678, 247] width 280 height 38
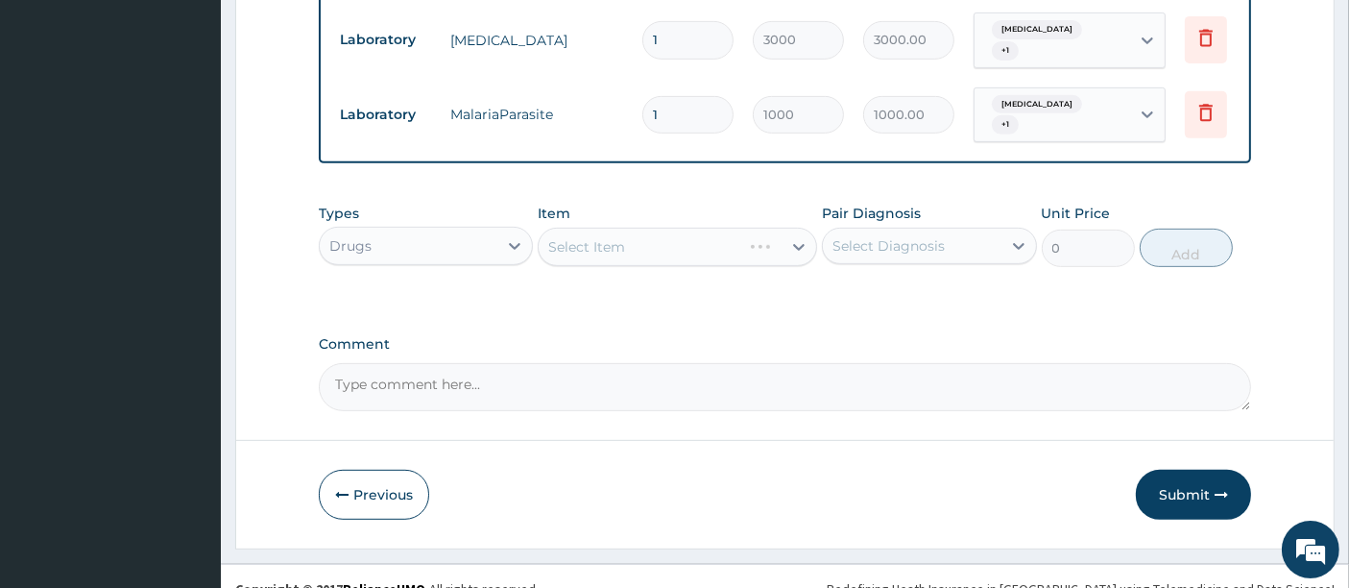
click at [735, 239] on div "Select Item" at bounding box center [678, 247] width 280 height 38
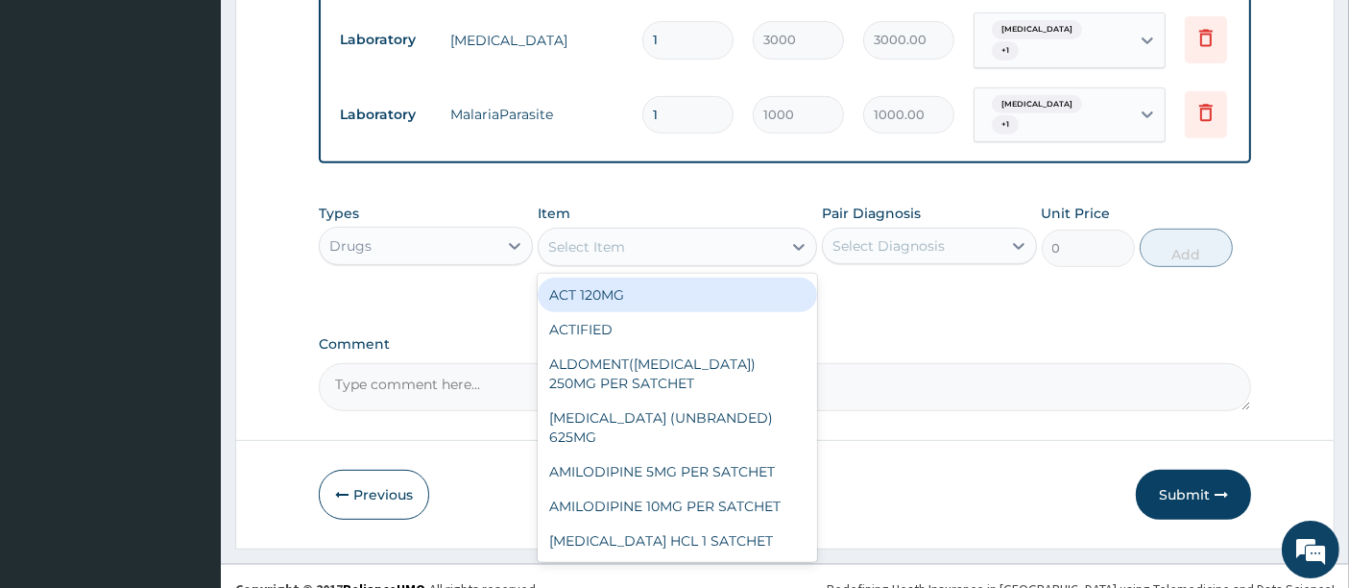
click at [747, 244] on div "Select Item" at bounding box center [660, 246] width 243 height 31
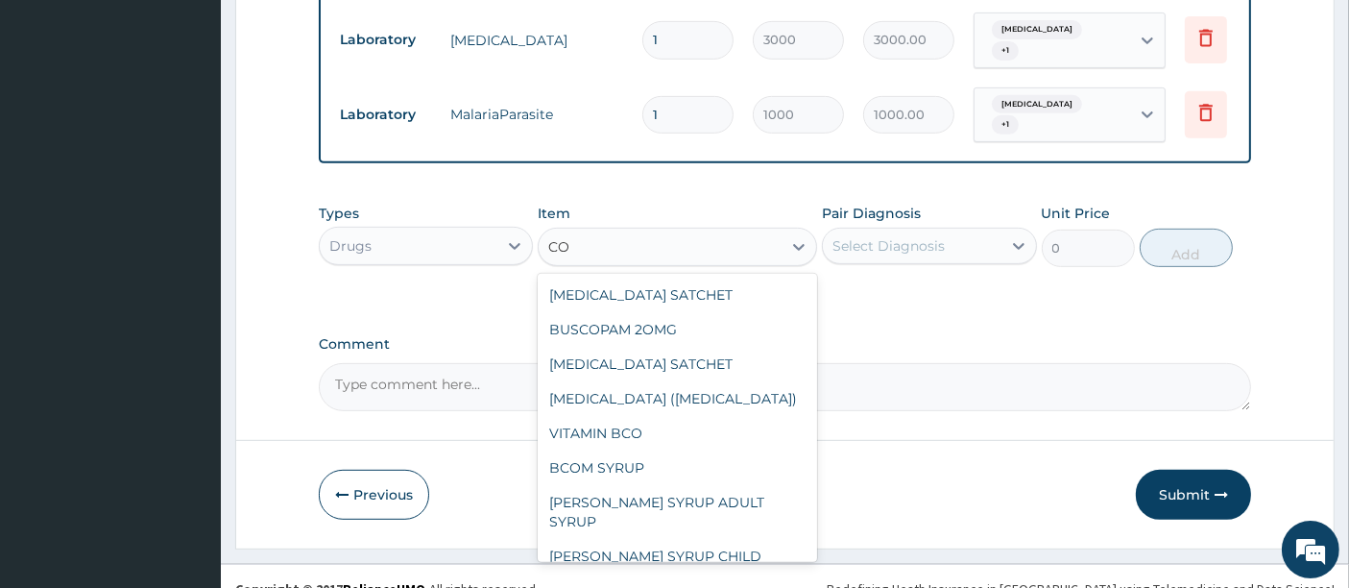
type input "C"
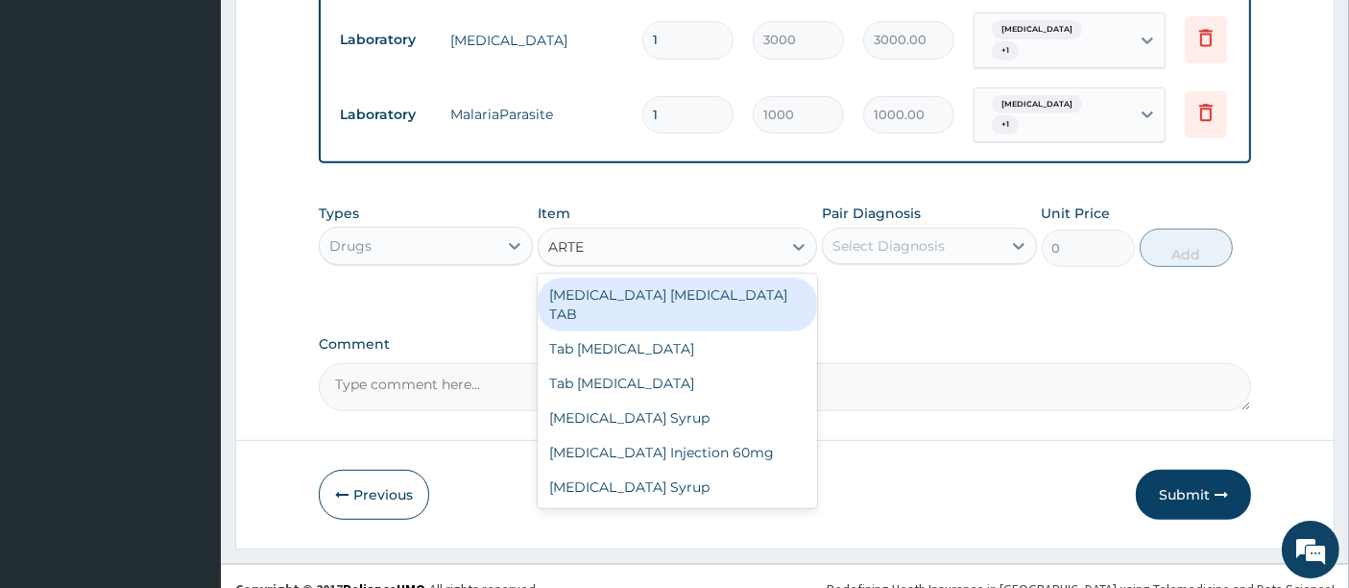
type input "ART"
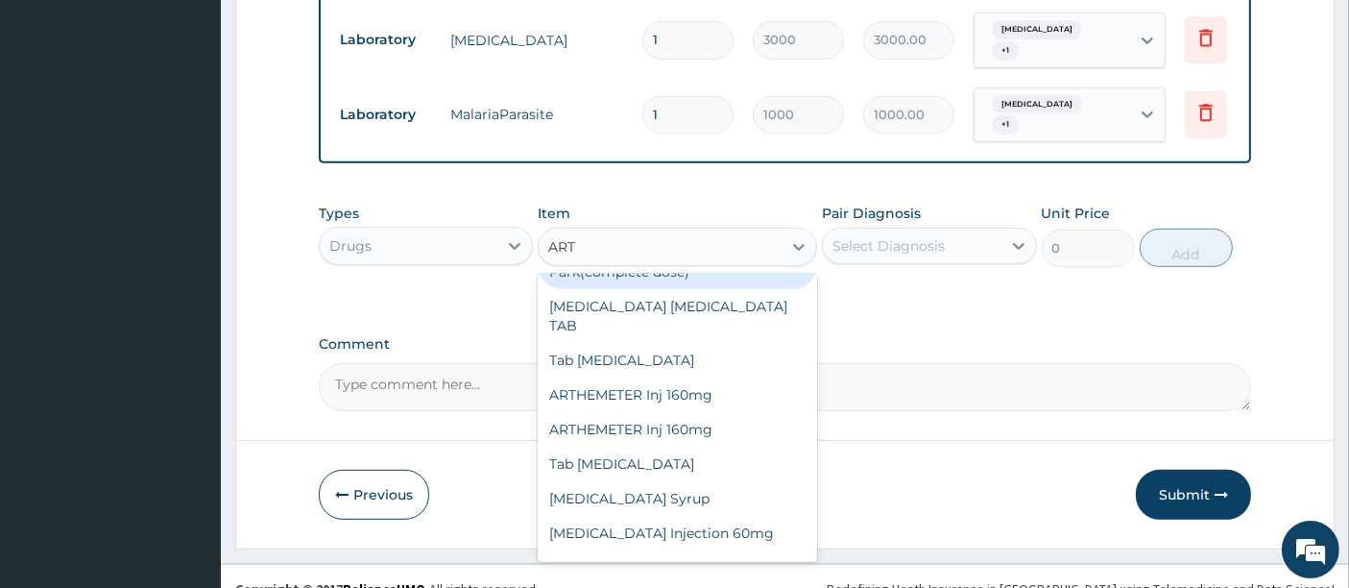
scroll to position [213, 0]
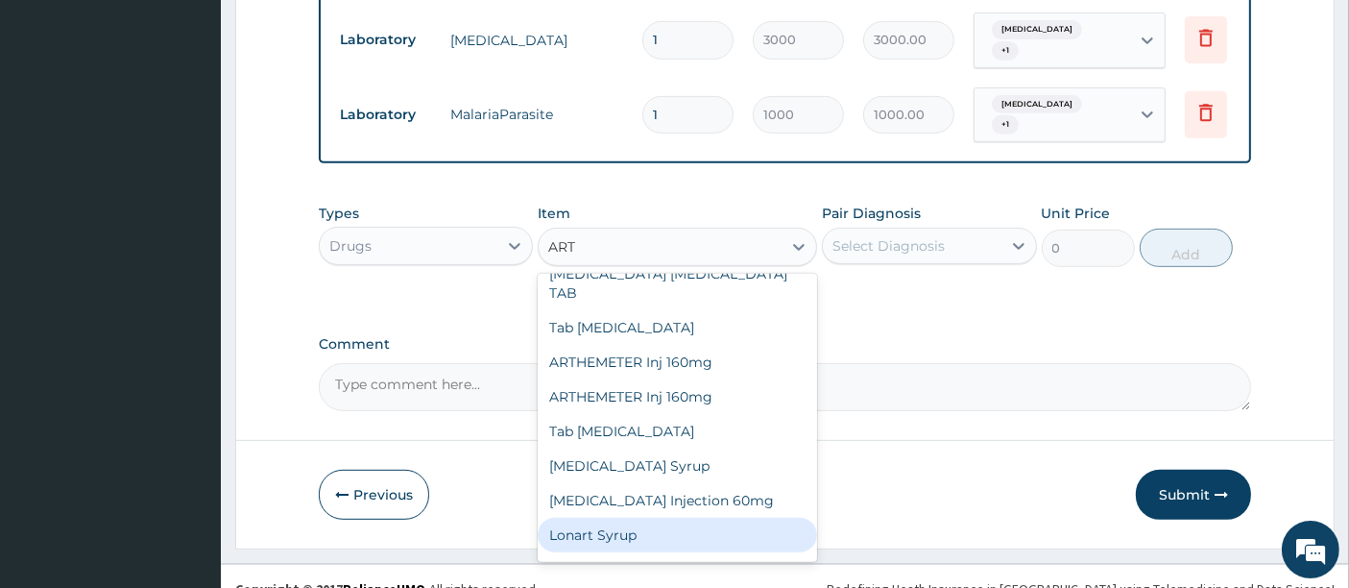
click at [634, 518] on div "Lonart Syrup" at bounding box center [678, 535] width 280 height 35
type input "2000"
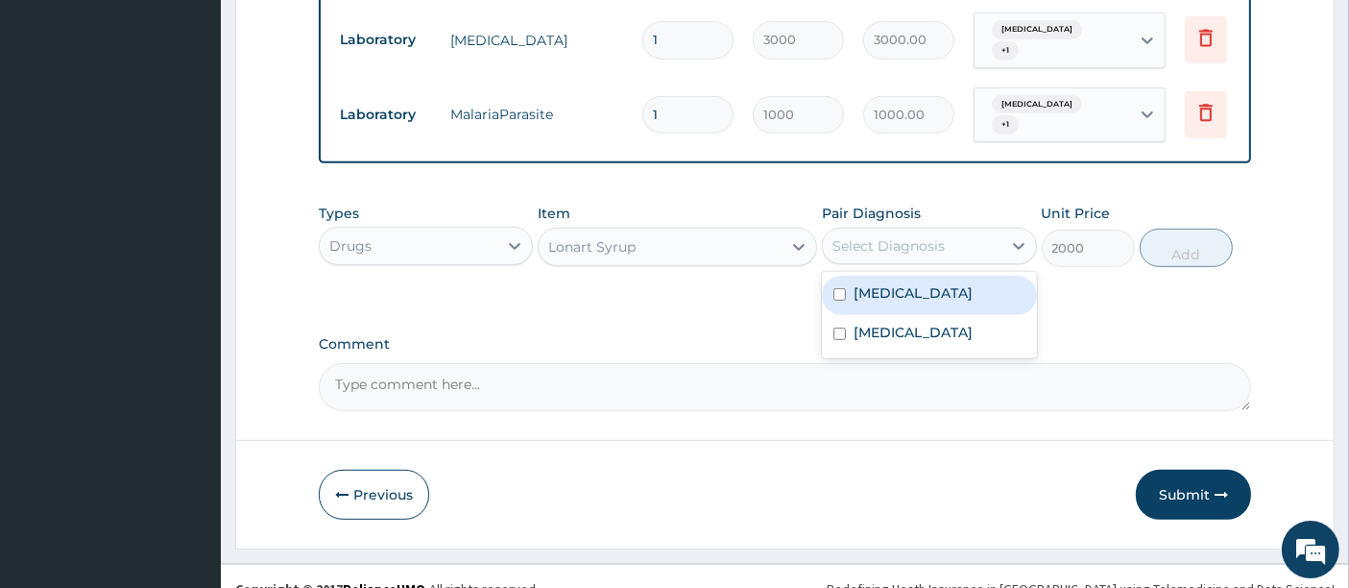
click at [919, 236] on div "Select Diagnosis" at bounding box center [889, 245] width 112 height 19
click at [922, 277] on div "Malaria" at bounding box center [929, 295] width 214 height 39
checkbox input "true"
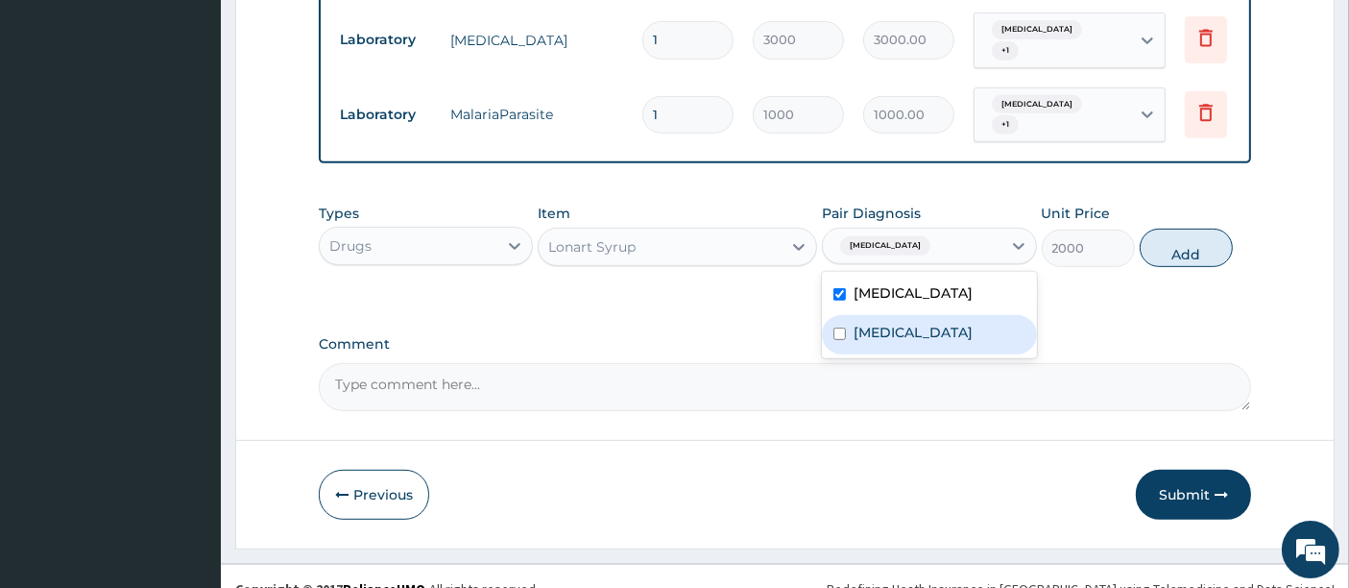
click at [928, 316] on div "Sepsis" at bounding box center [929, 334] width 214 height 39
checkbox input "true"
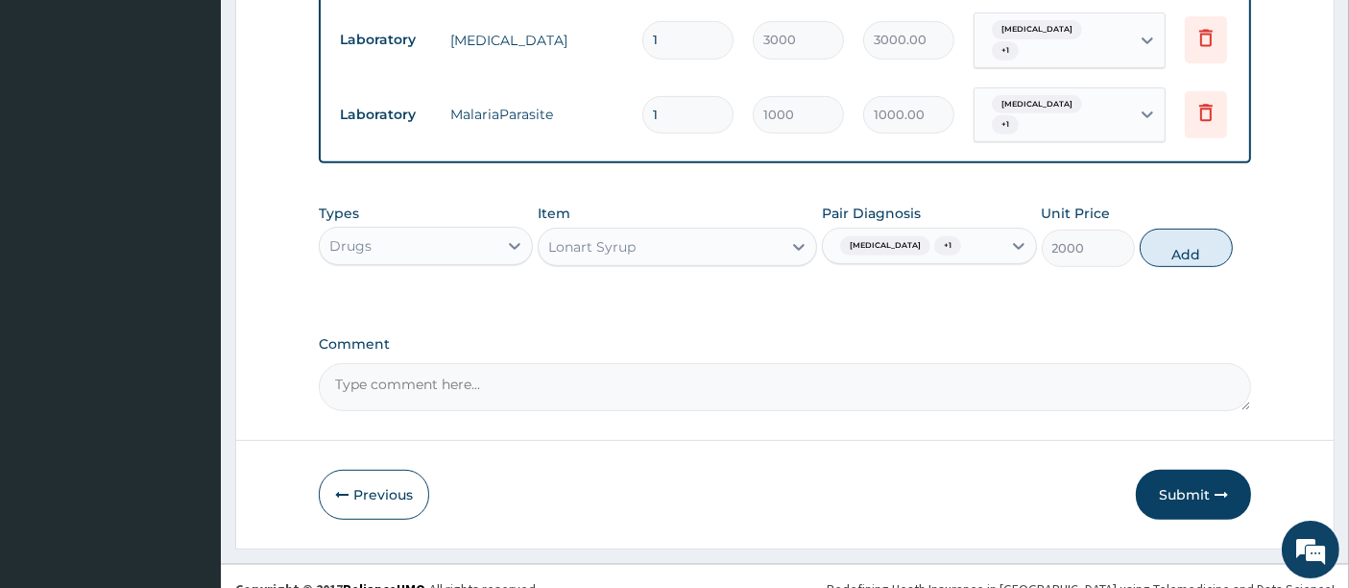
drag, startPoint x: 1159, startPoint y: 236, endPoint x: 1048, endPoint y: 246, distance: 111.8
click at [1156, 236] on button "Add" at bounding box center [1186, 248] width 93 height 38
type input "0"
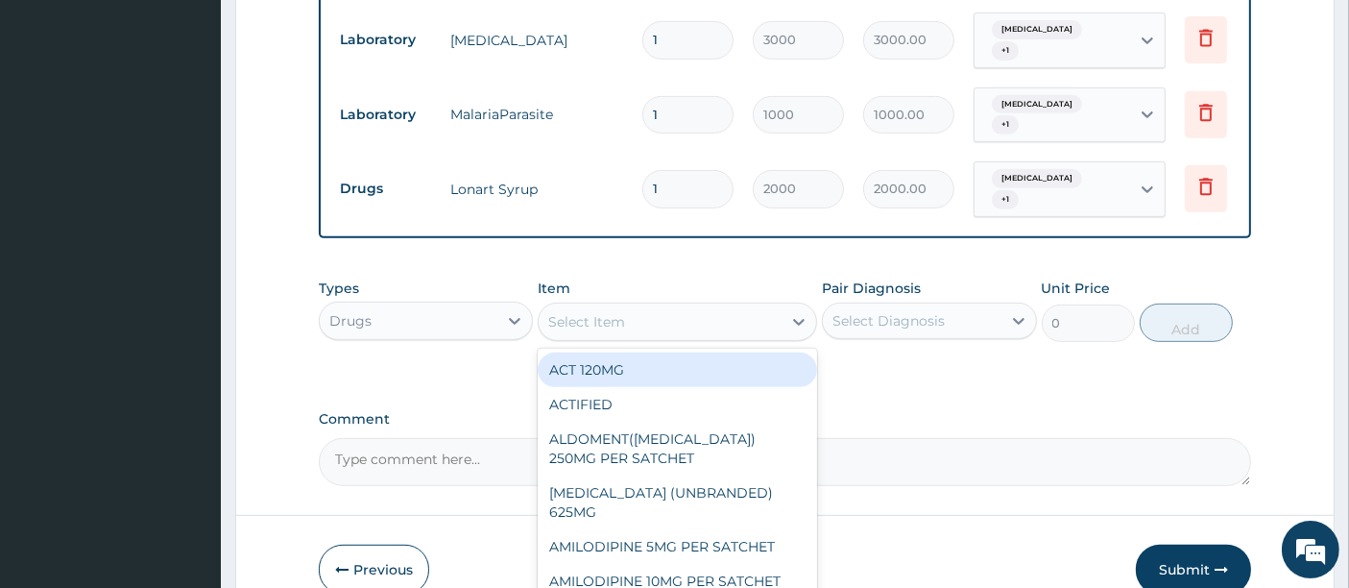
click at [746, 306] on div "Select Item" at bounding box center [660, 321] width 243 height 31
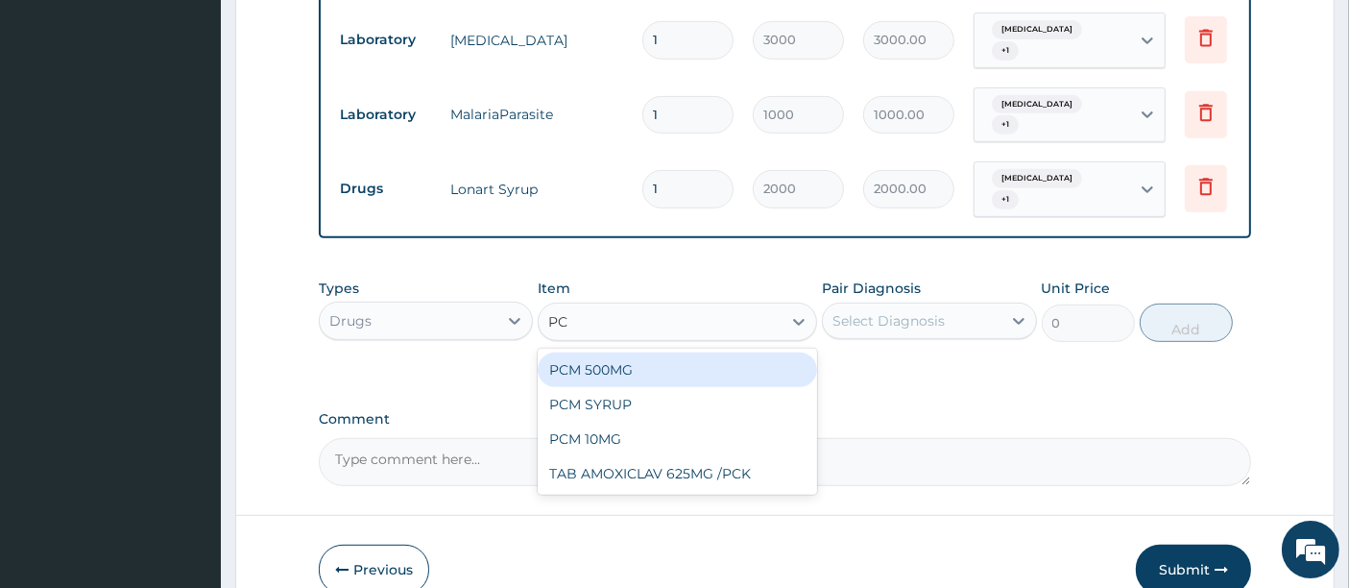
type input "PCM"
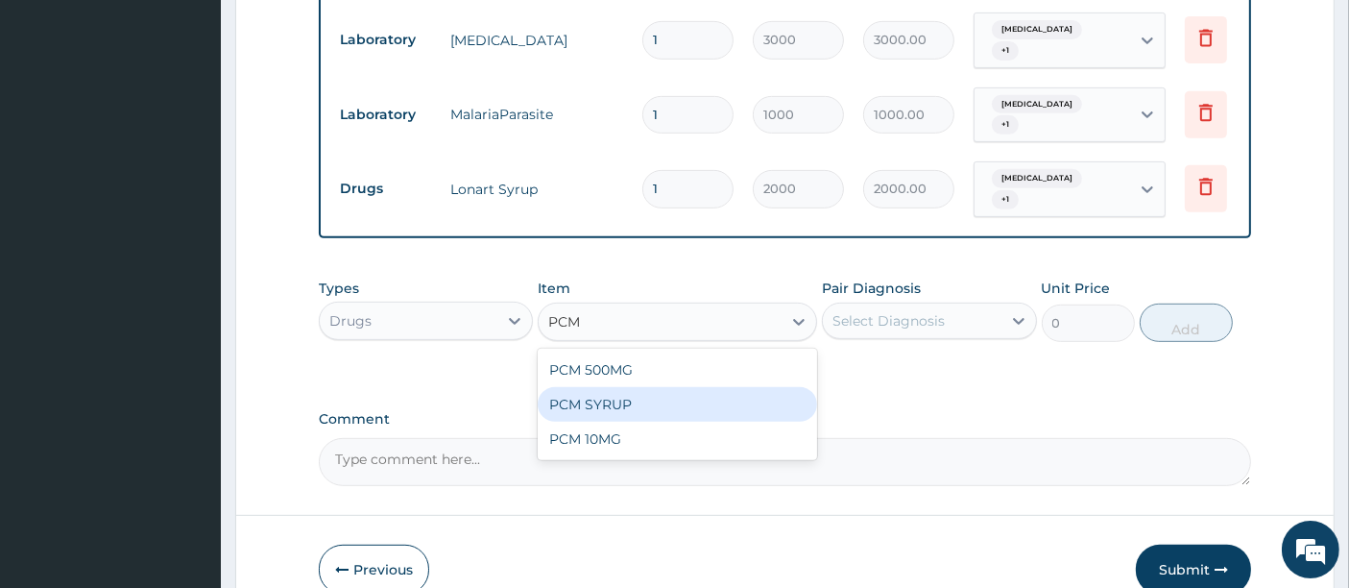
click at [711, 392] on div "PCM SYRUP" at bounding box center [678, 404] width 280 height 35
type input "700"
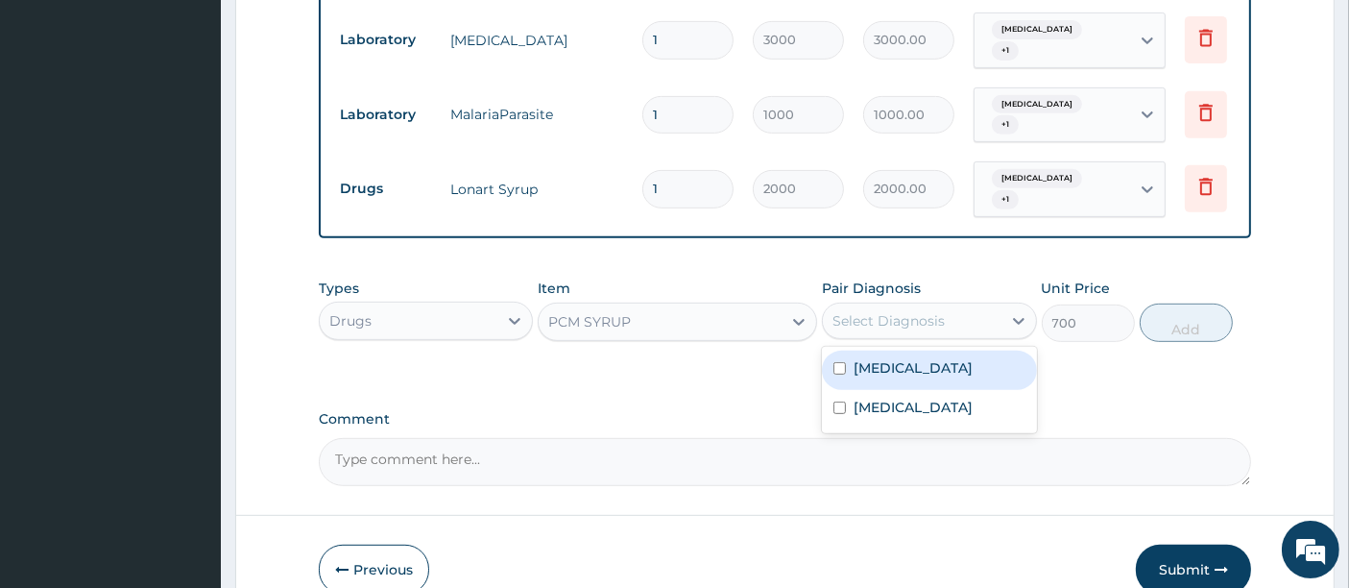
drag, startPoint x: 879, startPoint y: 297, endPoint x: 875, endPoint y: 318, distance: 21.5
click at [879, 311] on div "Select Diagnosis" at bounding box center [889, 320] width 112 height 19
drag, startPoint x: 871, startPoint y: 352, endPoint x: 870, endPoint y: 375, distance: 22.1
click at [871, 358] on label "Malaria" at bounding box center [913, 367] width 119 height 19
checkbox input "true"
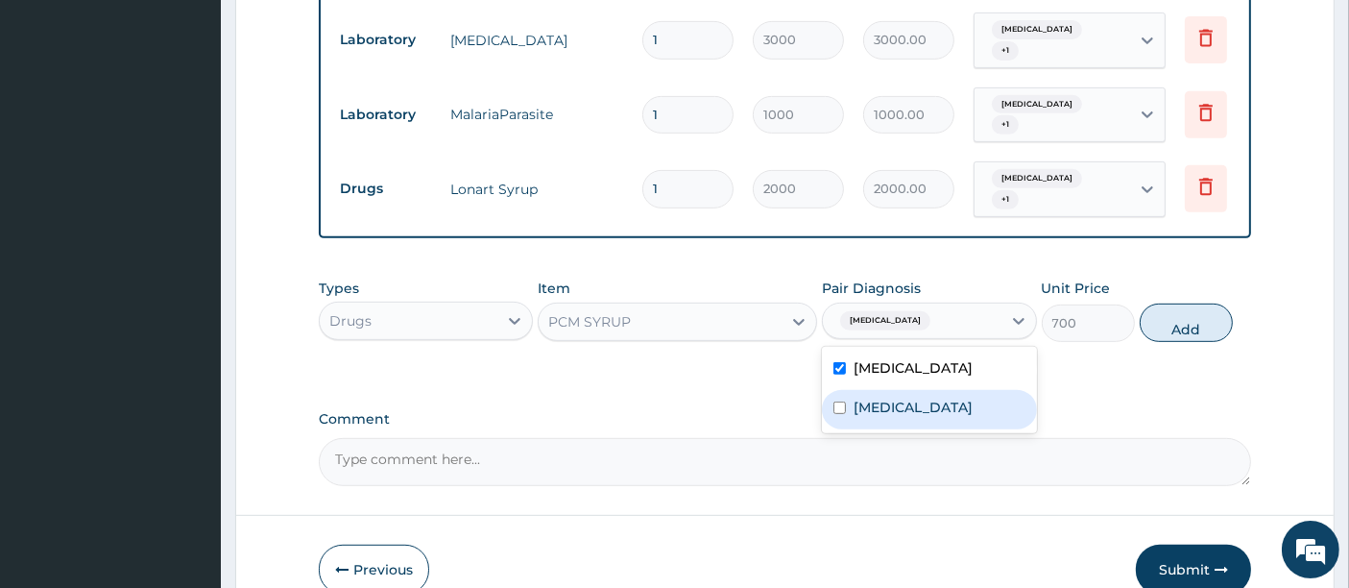
click at [869, 398] on label "Sepsis" at bounding box center [913, 407] width 119 height 19
checkbox input "true"
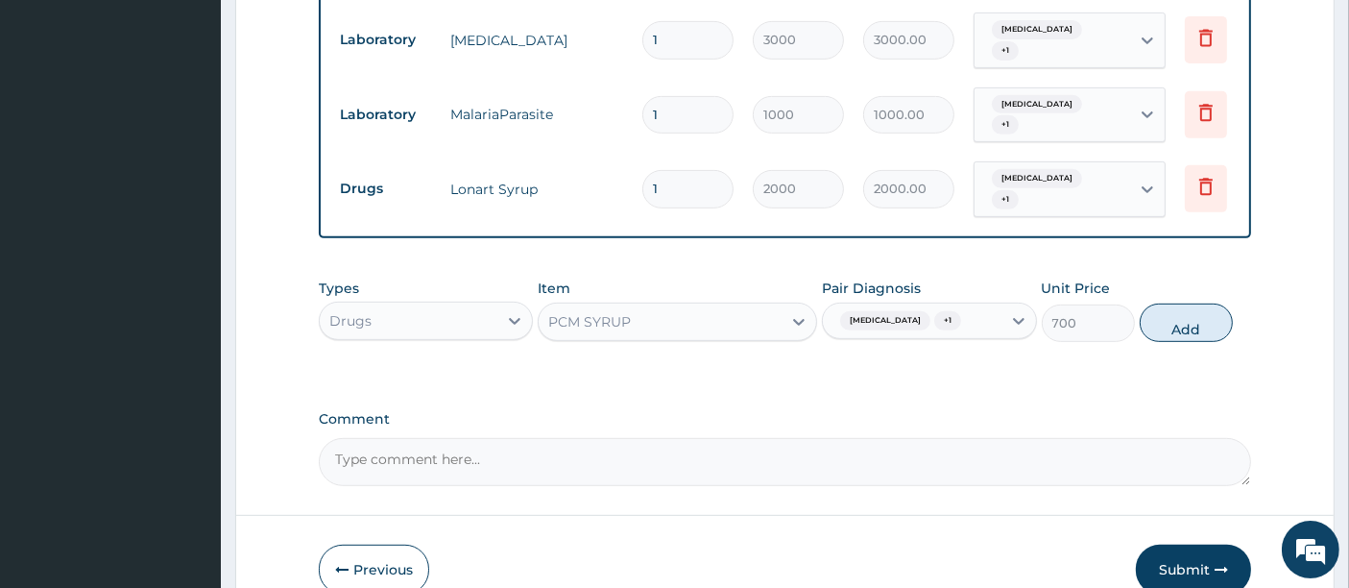
drag, startPoint x: 1148, startPoint y: 306, endPoint x: 1067, endPoint y: 315, distance: 81.1
click at [1145, 306] on button "Add" at bounding box center [1186, 323] width 93 height 38
type input "0"
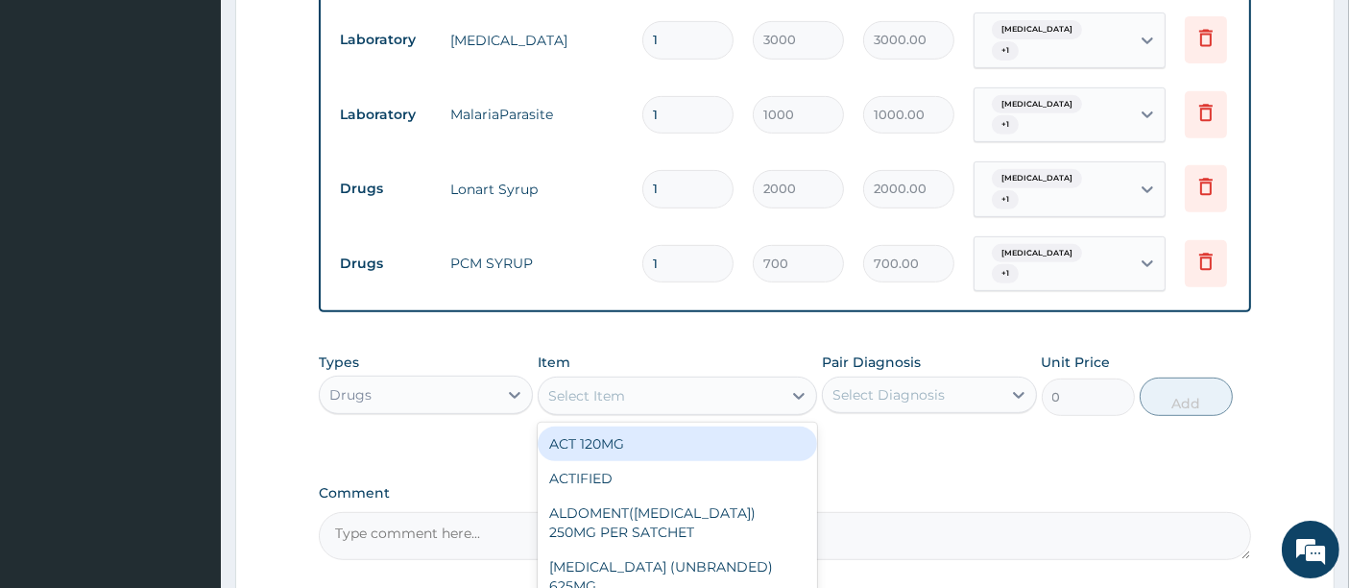
click at [672, 380] on div "Select Item" at bounding box center [660, 395] width 243 height 31
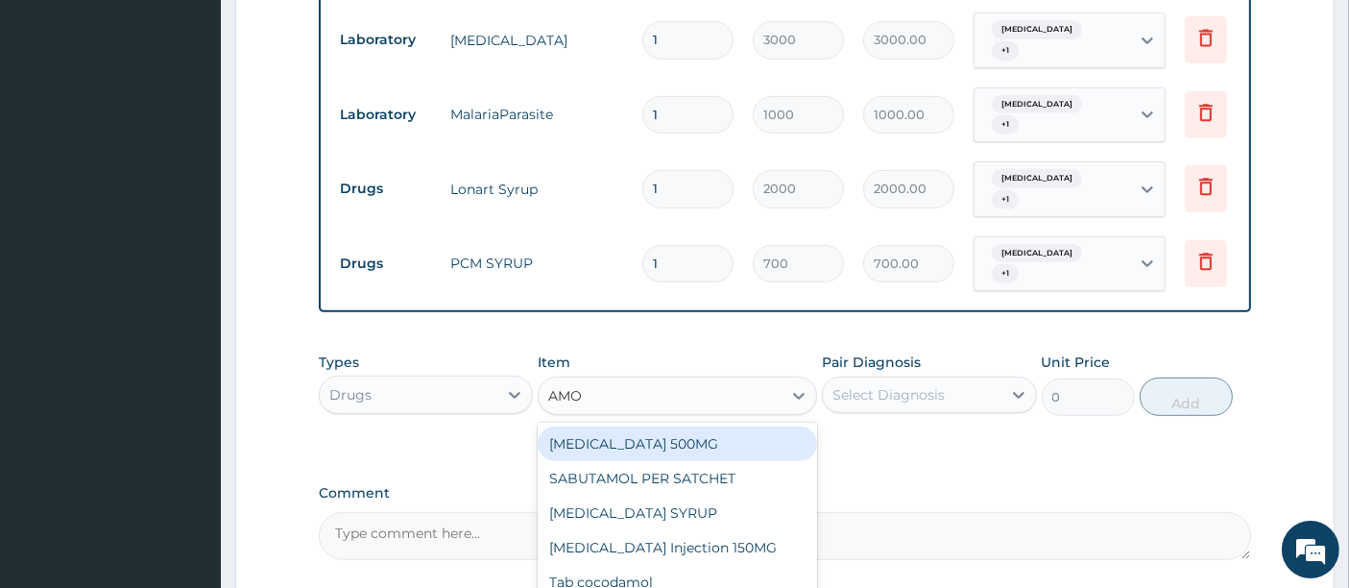
type input "AMOX"
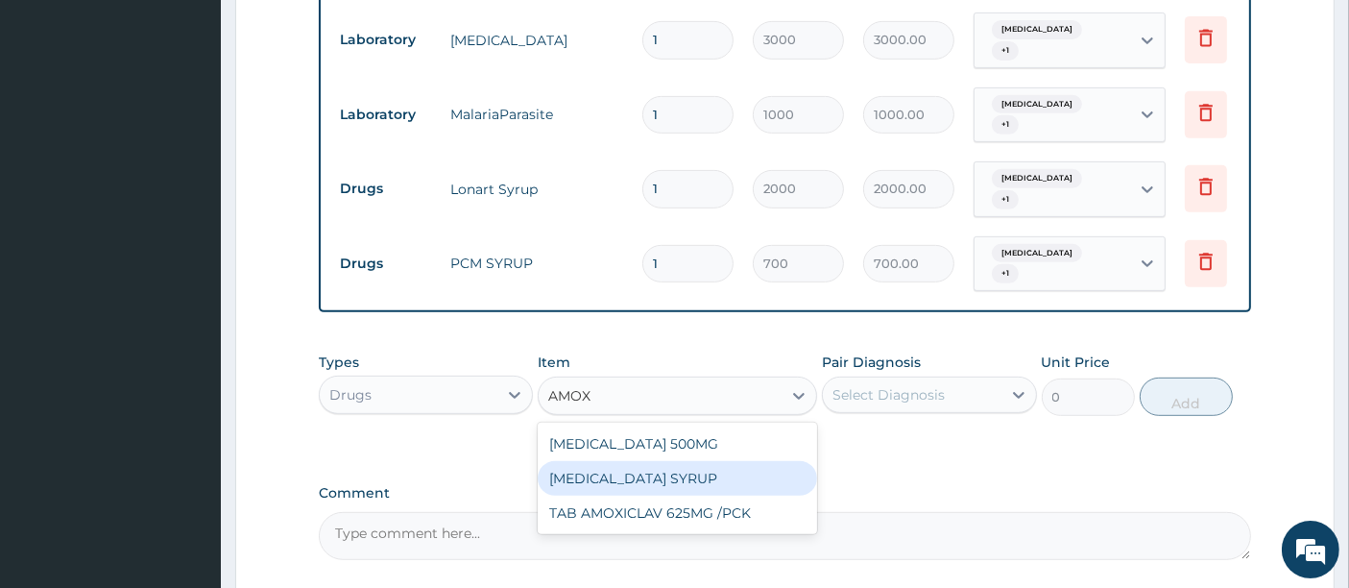
click at [641, 461] on div "AMOXICILLIN SYRUP" at bounding box center [678, 478] width 280 height 35
type input "1050"
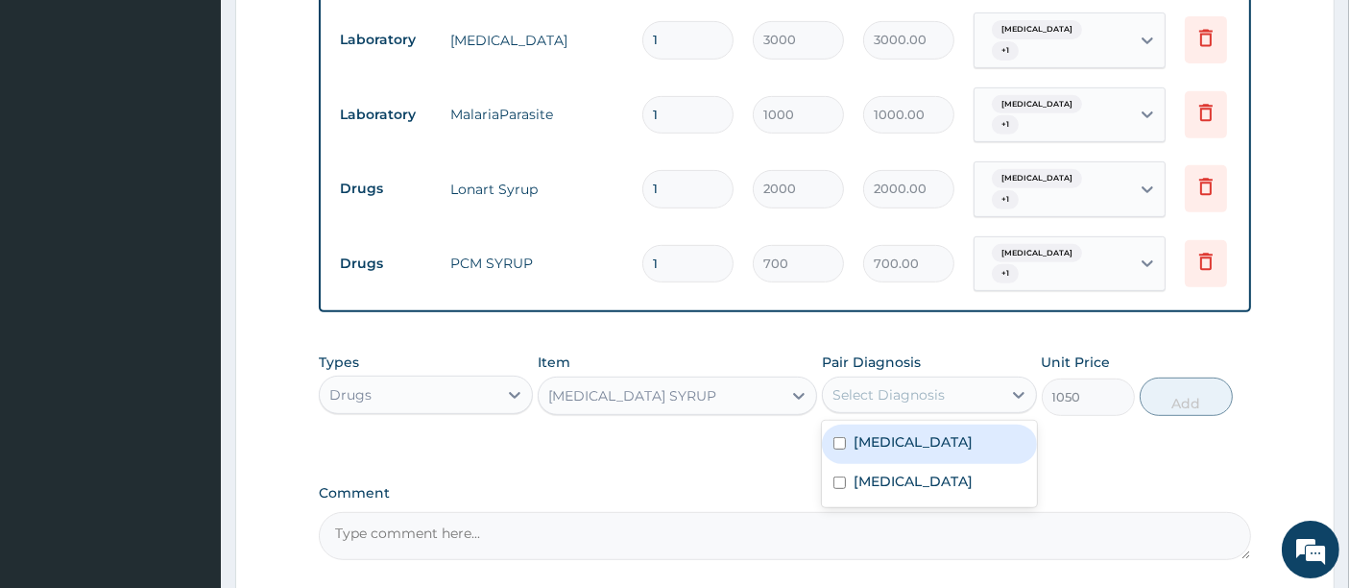
click at [981, 379] on div "Select Diagnosis" at bounding box center [912, 394] width 178 height 31
drag, startPoint x: 956, startPoint y: 417, endPoint x: 953, endPoint y: 443, distance: 26.1
click at [956, 425] on div "[MEDICAL_DATA]" at bounding box center [929, 444] width 214 height 39
checkbox input "true"
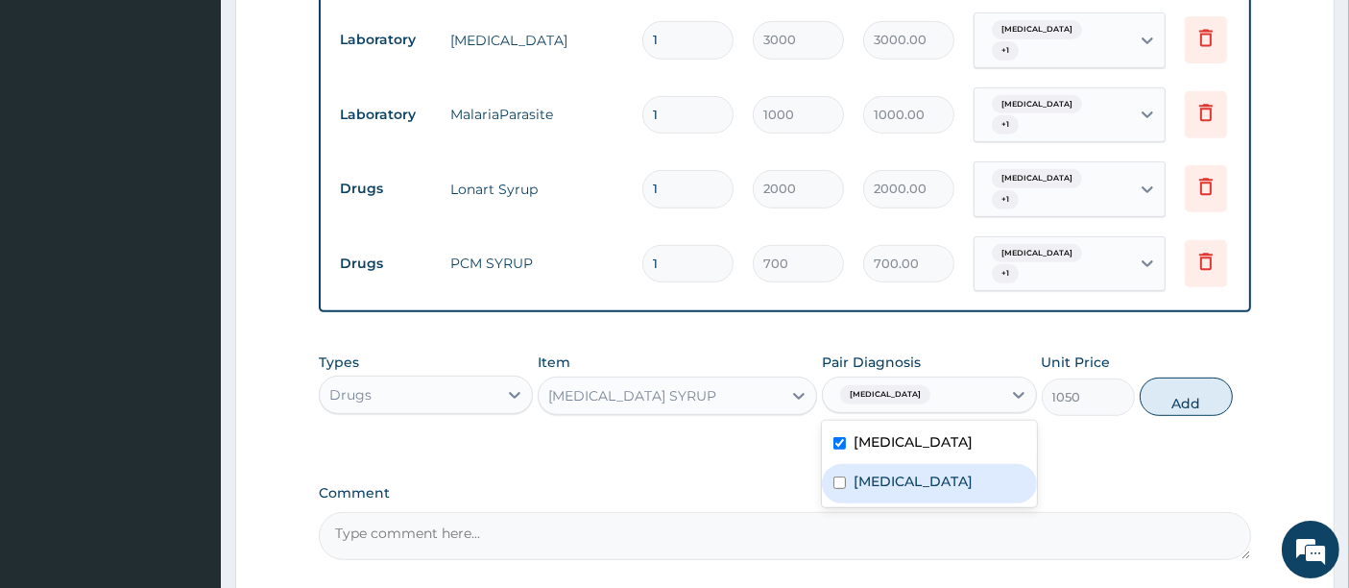
click at [951, 464] on div "Sepsis" at bounding box center [929, 483] width 214 height 39
checkbox input "true"
click at [1182, 377] on button "Add" at bounding box center [1186, 396] width 93 height 38
type input "0"
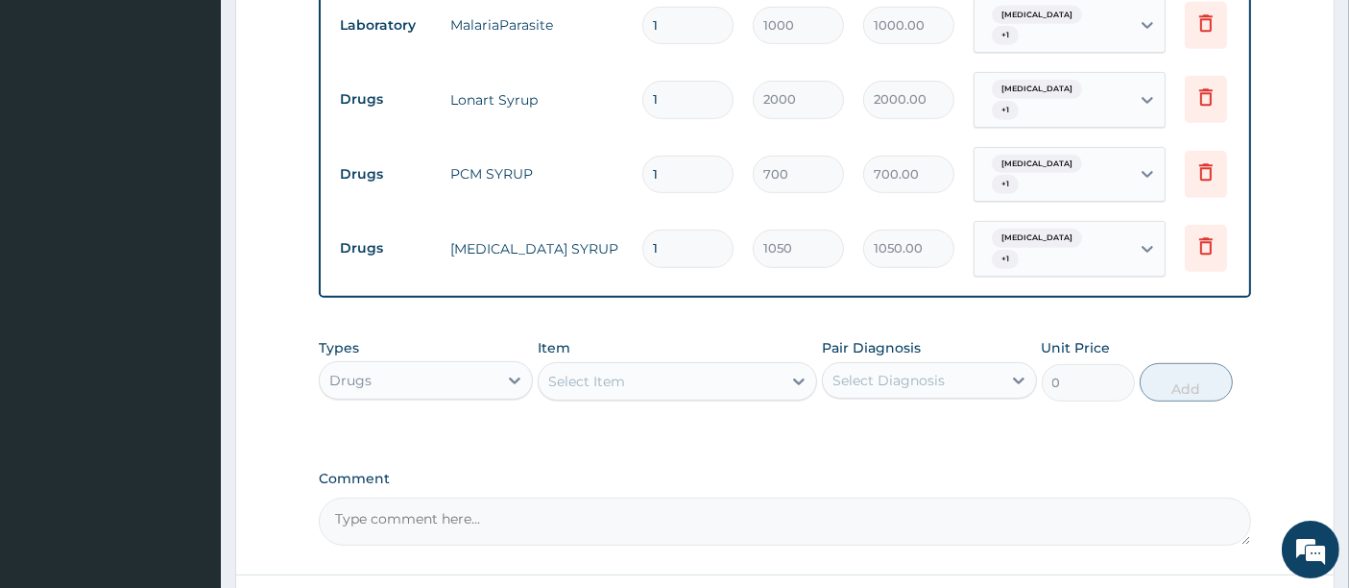
scroll to position [1049, 0]
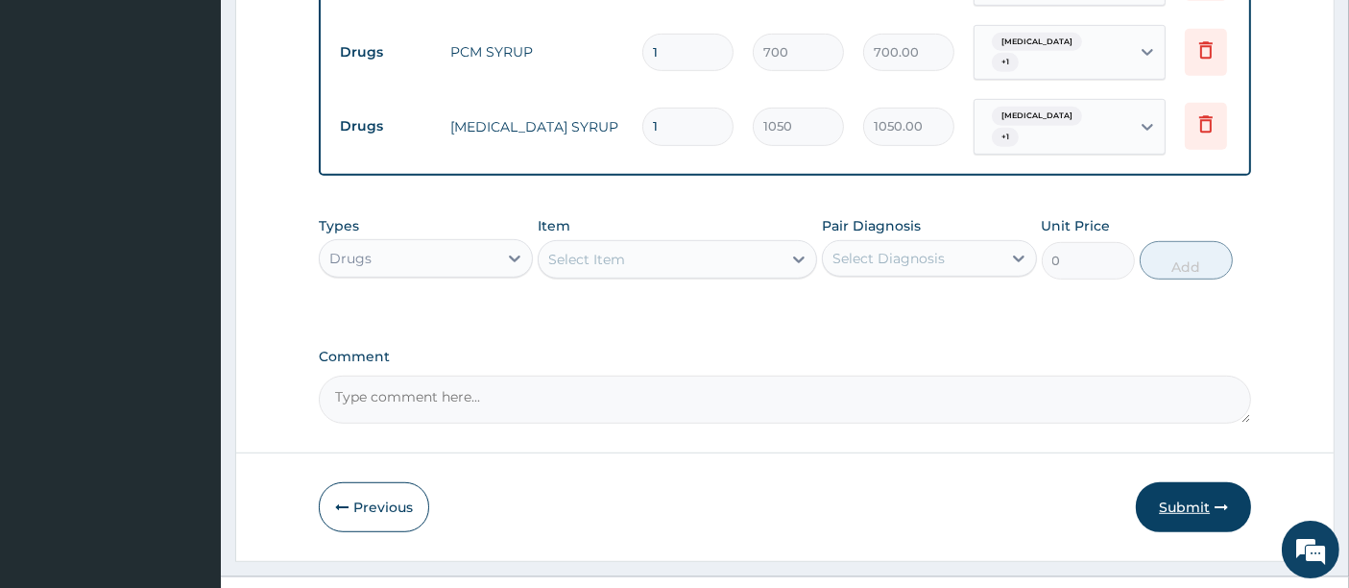
click at [1182, 482] on button "Submit" at bounding box center [1193, 507] width 115 height 50
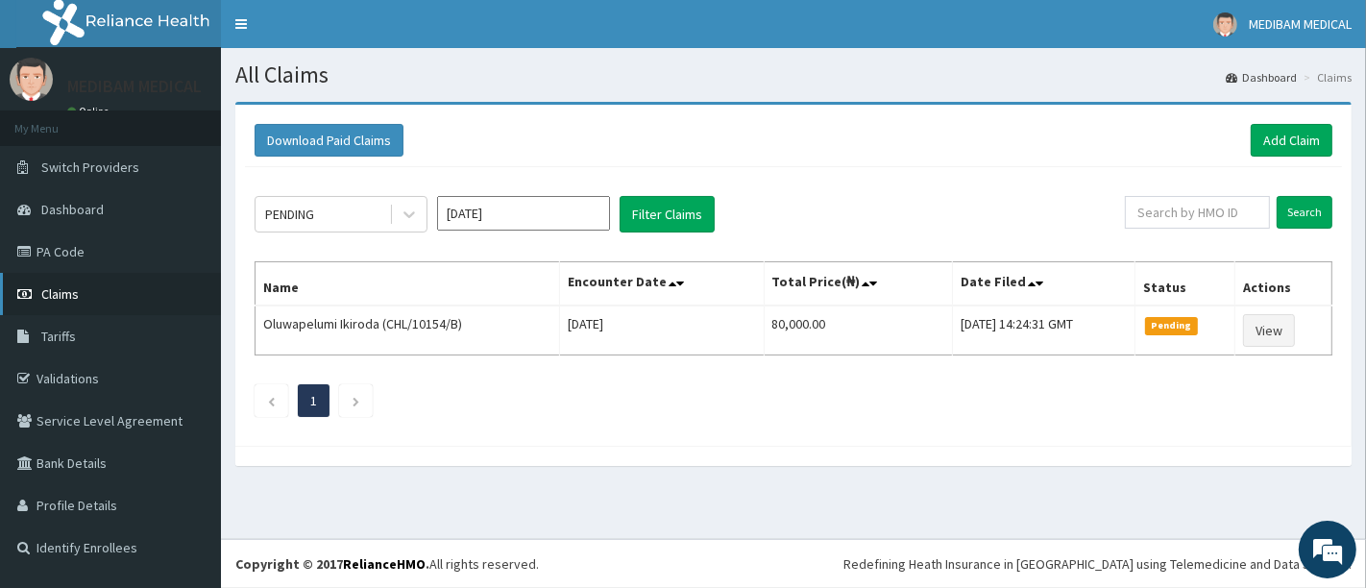
click at [63, 298] on span "Claims" at bounding box center [59, 293] width 37 height 17
click at [1272, 143] on link "Add Claim" at bounding box center [1292, 140] width 82 height 33
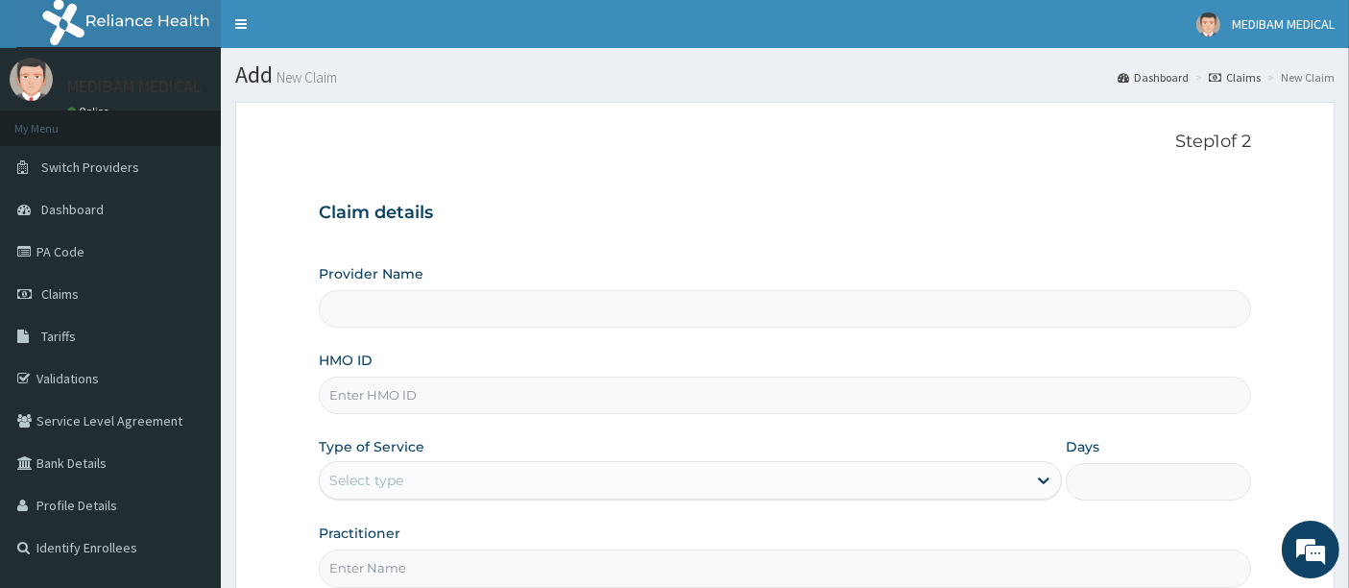
type input "Medibam Specialist Hospital"
click at [371, 393] on input "HMO ID" at bounding box center [786, 395] width 934 height 37
type input "CHL/10557/E"
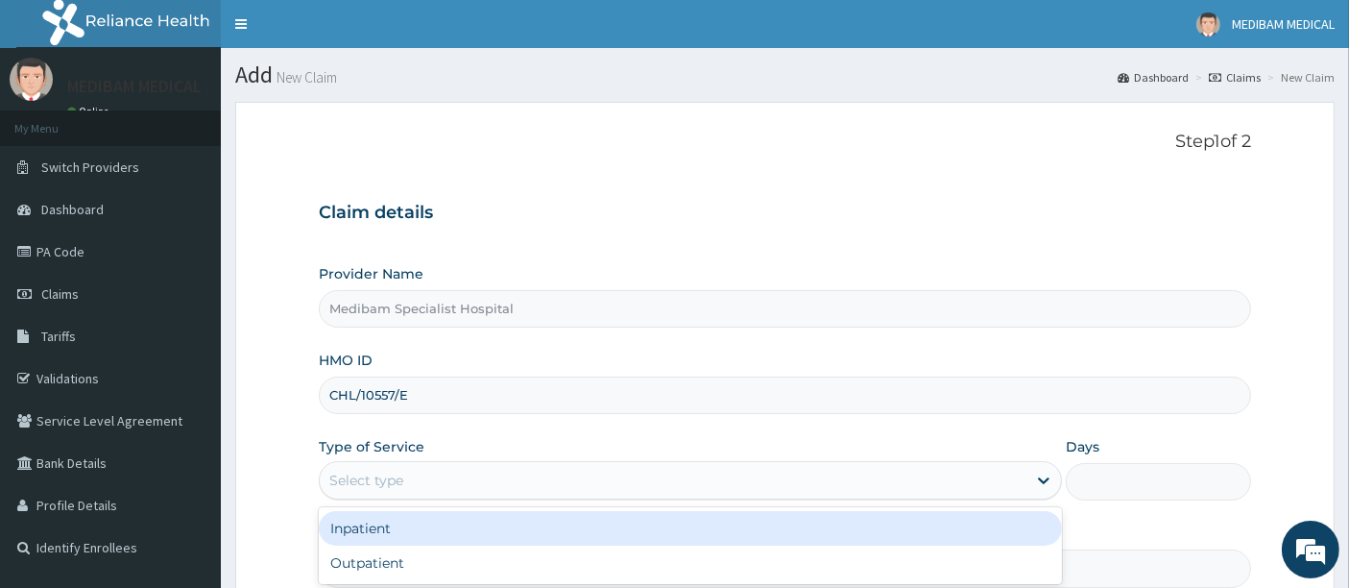
click at [399, 478] on div "Select type" at bounding box center [366, 480] width 74 height 19
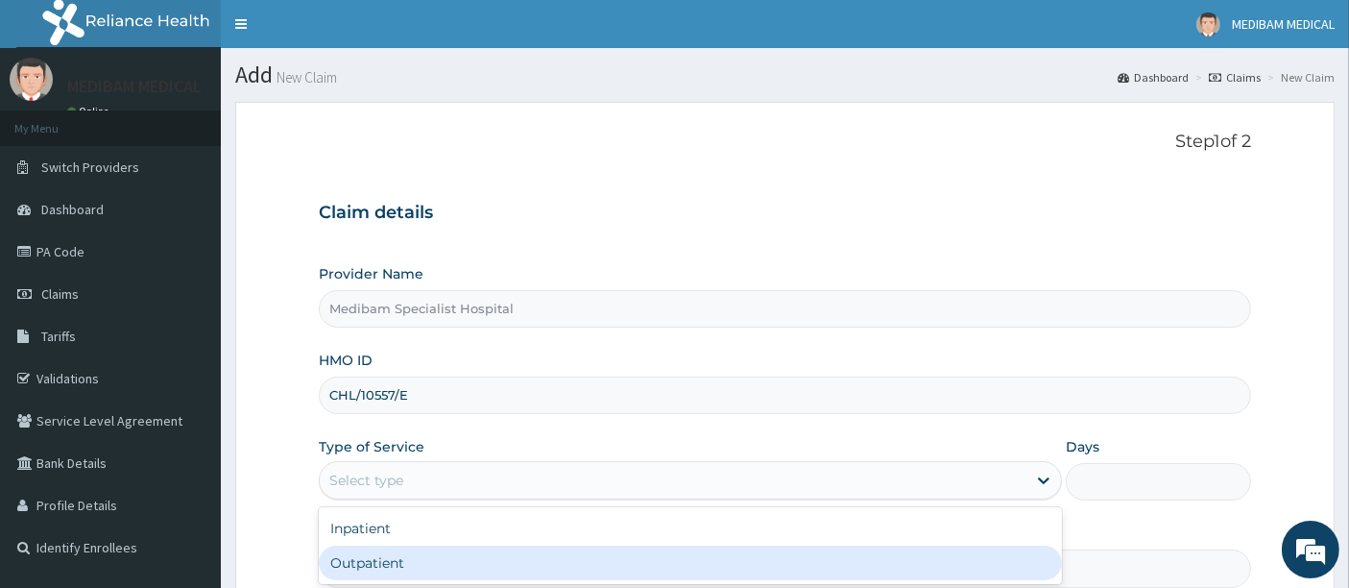
click at [401, 564] on div "Outpatient" at bounding box center [690, 563] width 743 height 35
type input "1"
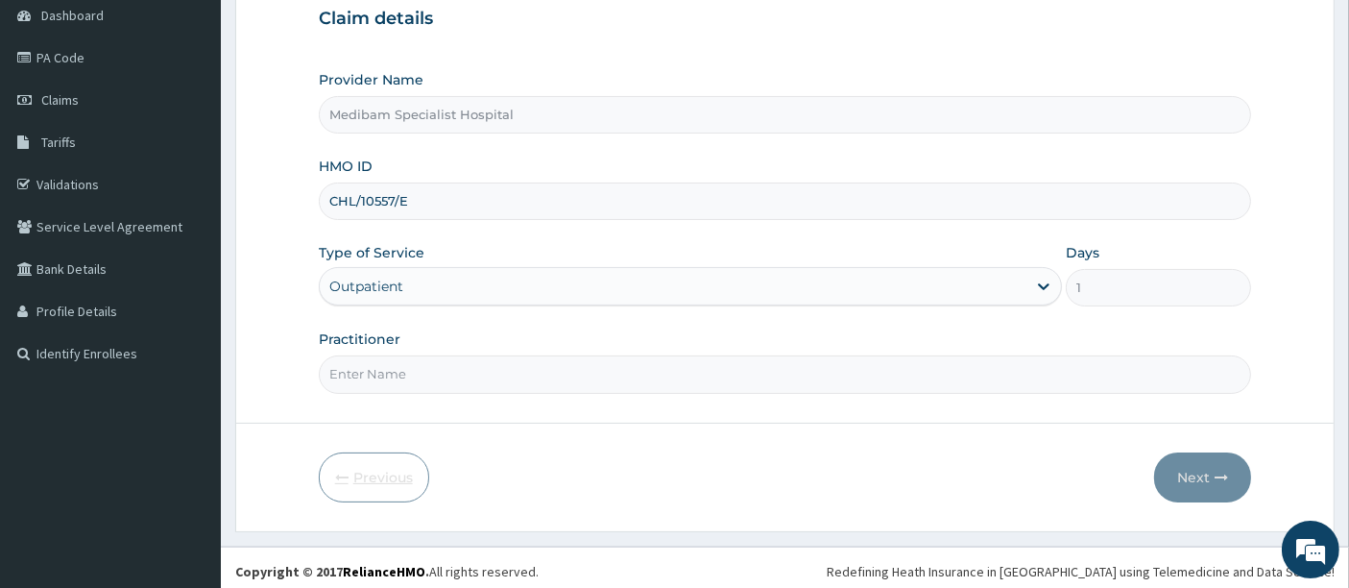
scroll to position [197, 0]
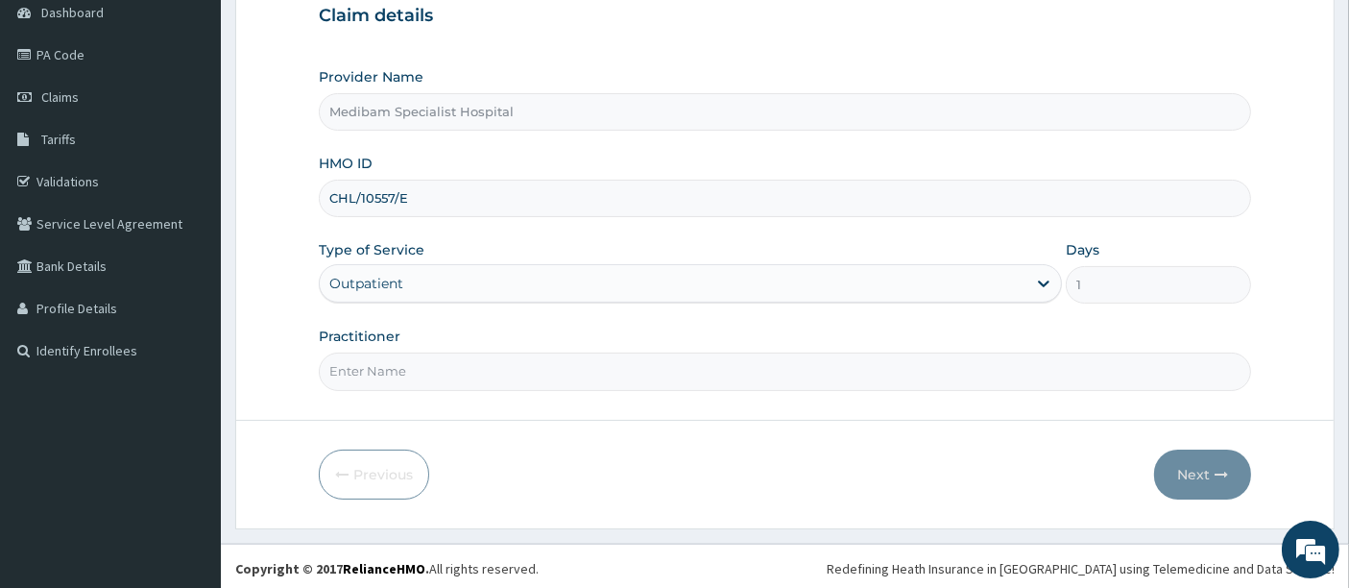
click at [392, 371] on input "Practitioner" at bounding box center [786, 370] width 934 height 37
type input "DR AGHWANA"
click at [1196, 466] on button "Next" at bounding box center [1203, 475] width 97 height 50
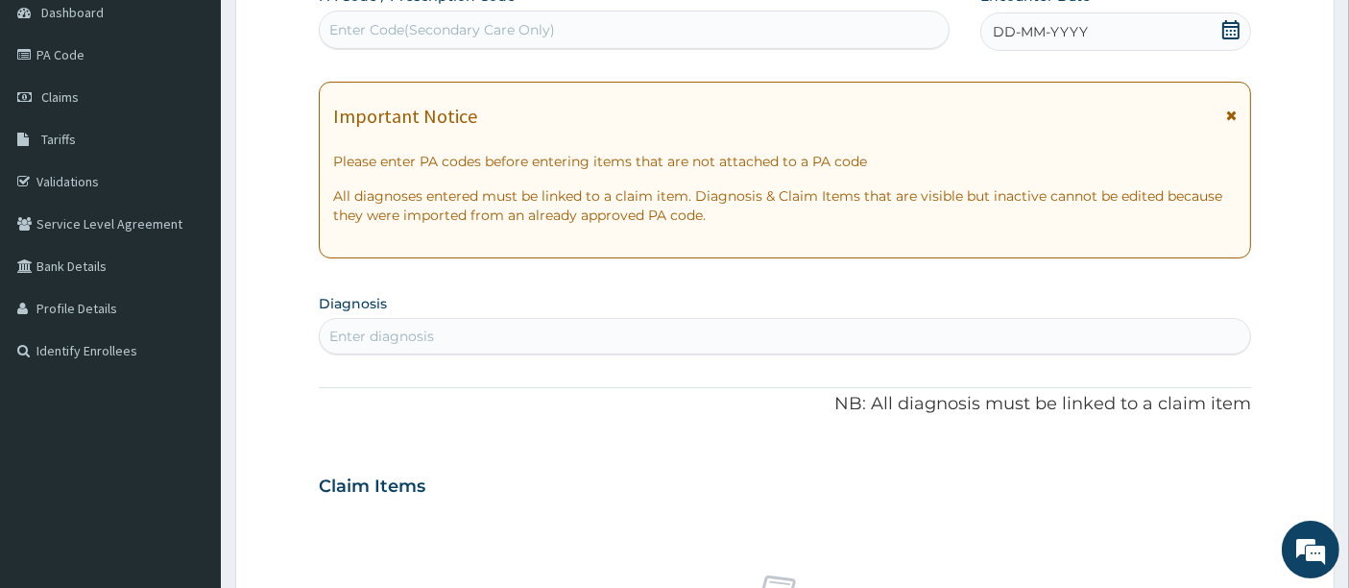
click at [1081, 28] on span "DD-MM-YYYY" at bounding box center [1040, 31] width 95 height 19
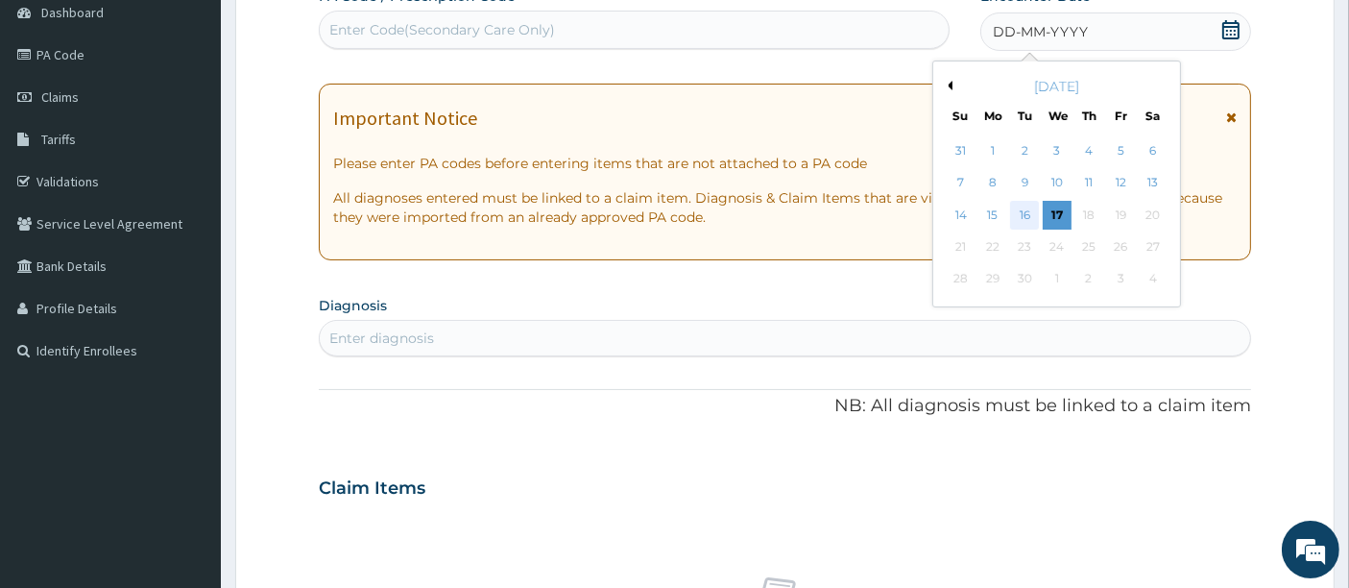
click at [1032, 220] on div "16" at bounding box center [1025, 215] width 29 height 29
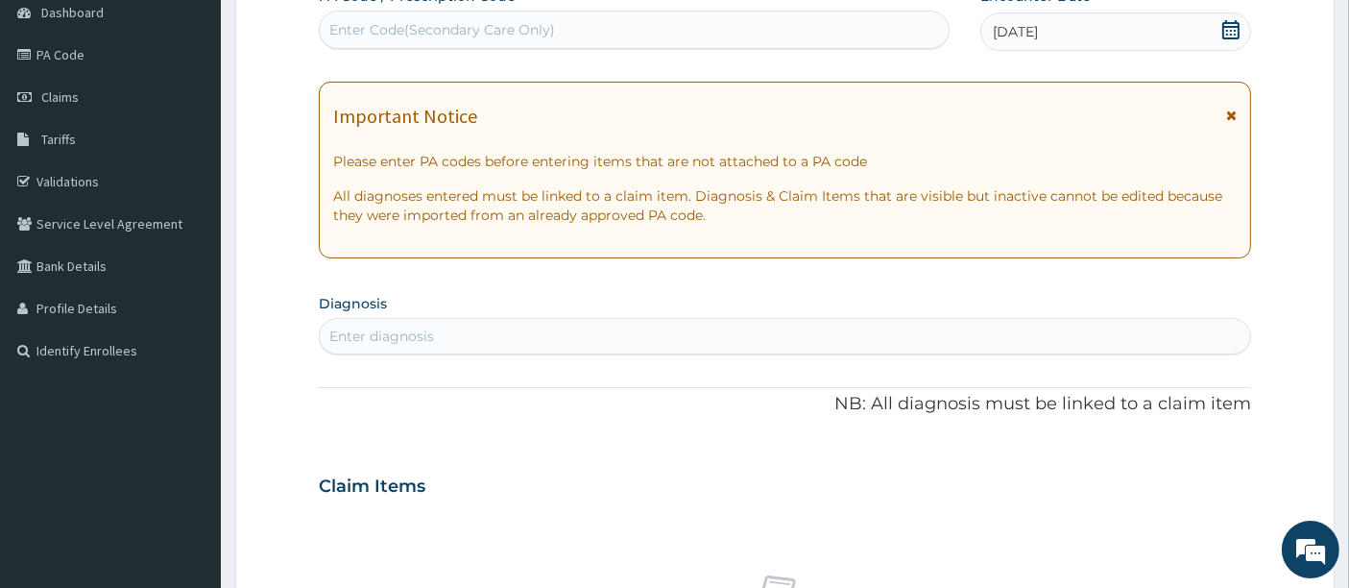
click at [502, 329] on div "Enter diagnosis" at bounding box center [786, 336] width 932 height 31
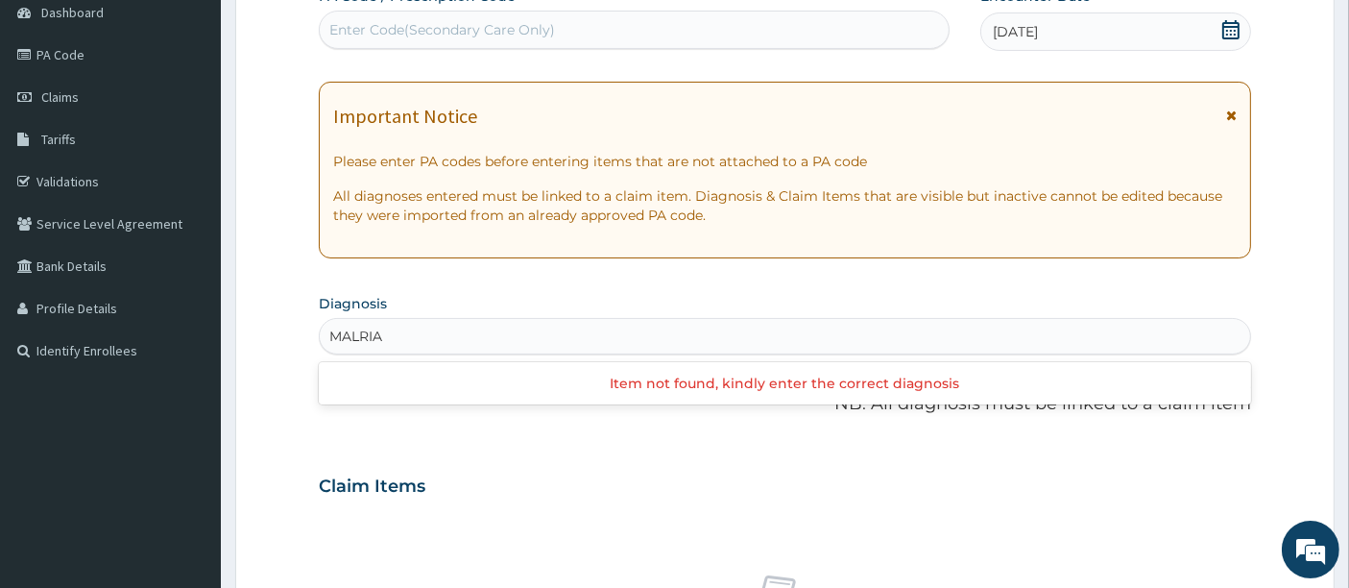
drag, startPoint x: 354, startPoint y: 333, endPoint x: 366, endPoint y: 333, distance: 11.5
click at [356, 333] on input "MALRIA" at bounding box center [357, 336] width 56 height 19
click at [362, 332] on input "MALRIA" at bounding box center [357, 336] width 56 height 19
type input "MALARIA"
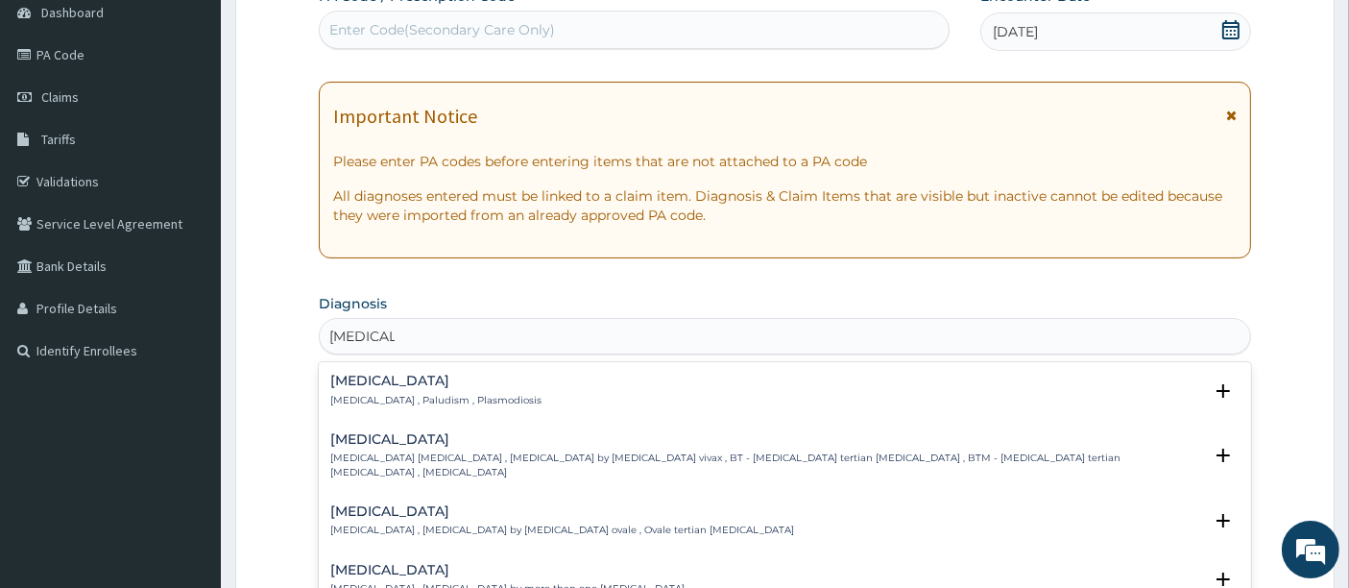
click at [375, 386] on h4 "Malaria" at bounding box center [435, 381] width 211 height 14
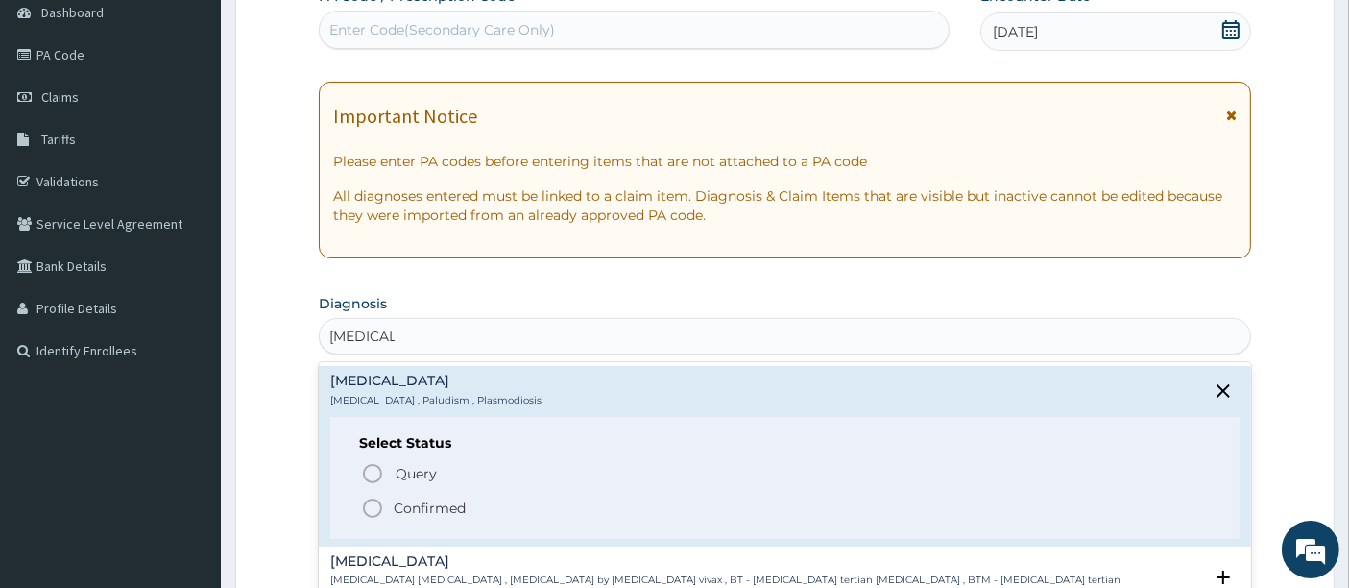
click at [373, 501] on icon "status option filled" at bounding box center [372, 508] width 23 height 23
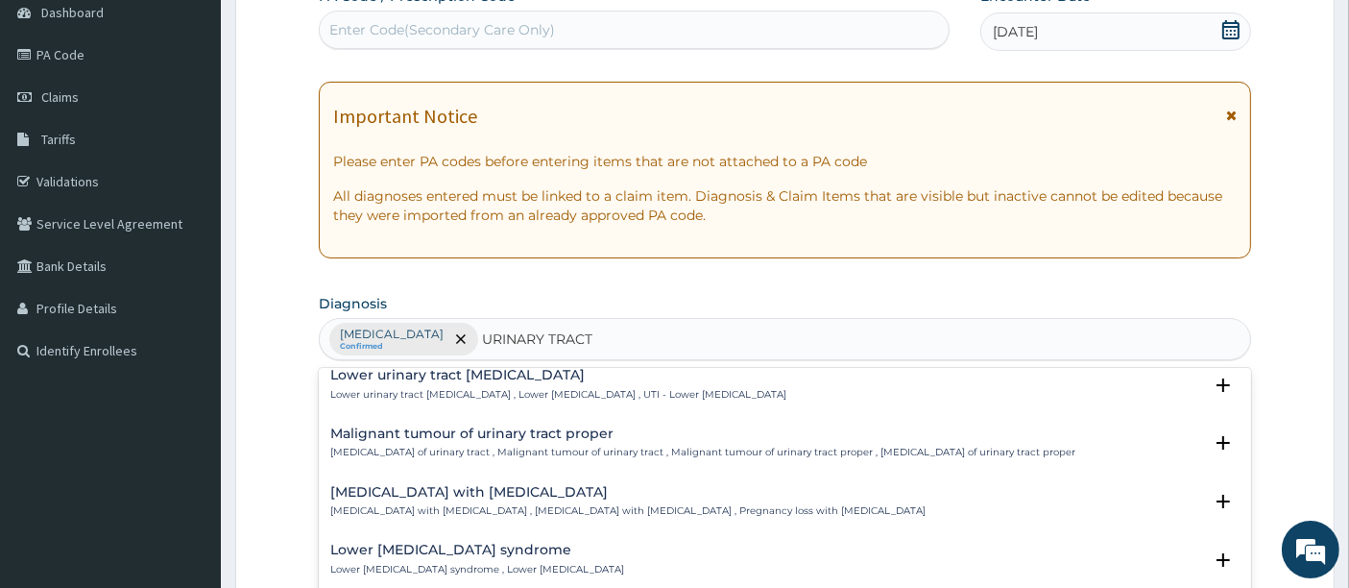
scroll to position [2632, 0]
type input "URINARY TRACT INFEC"
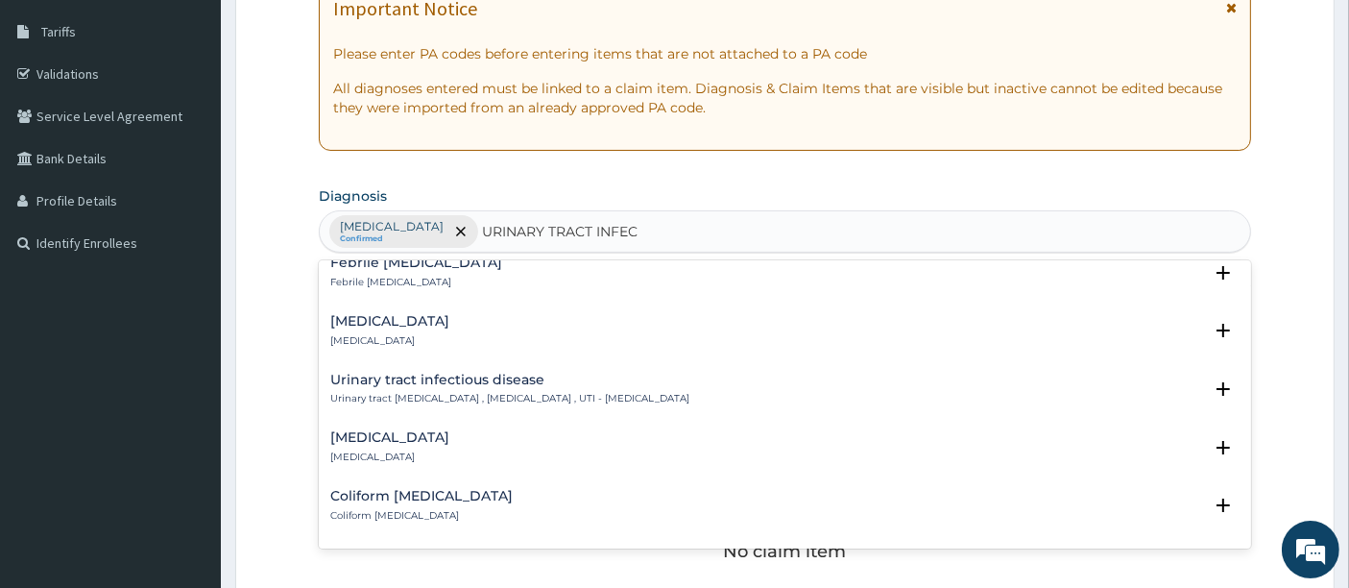
scroll to position [264, 0]
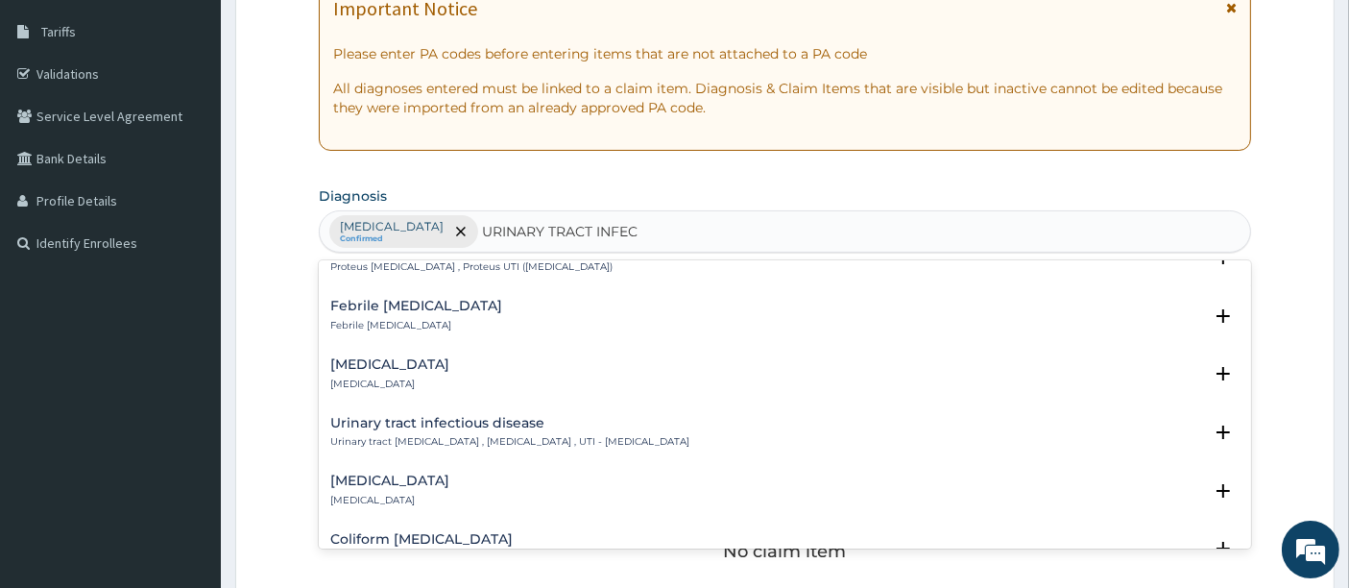
click at [398, 425] on h4 "Urinary tract infectious disease" at bounding box center [509, 423] width 359 height 14
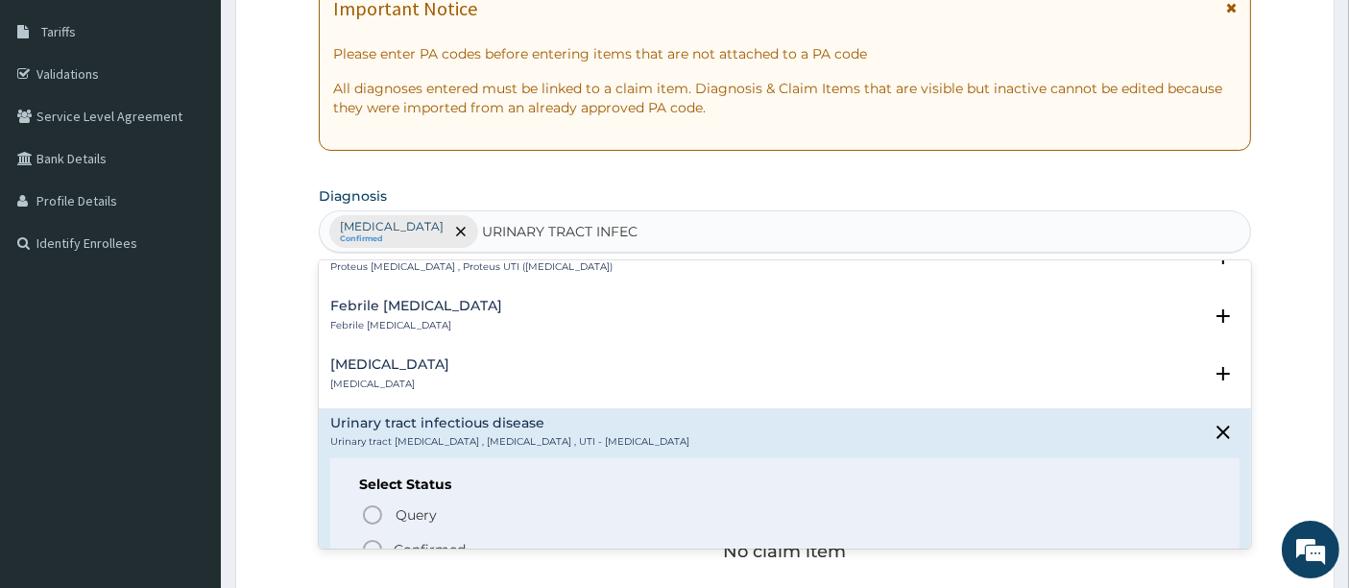
scroll to position [371, 0]
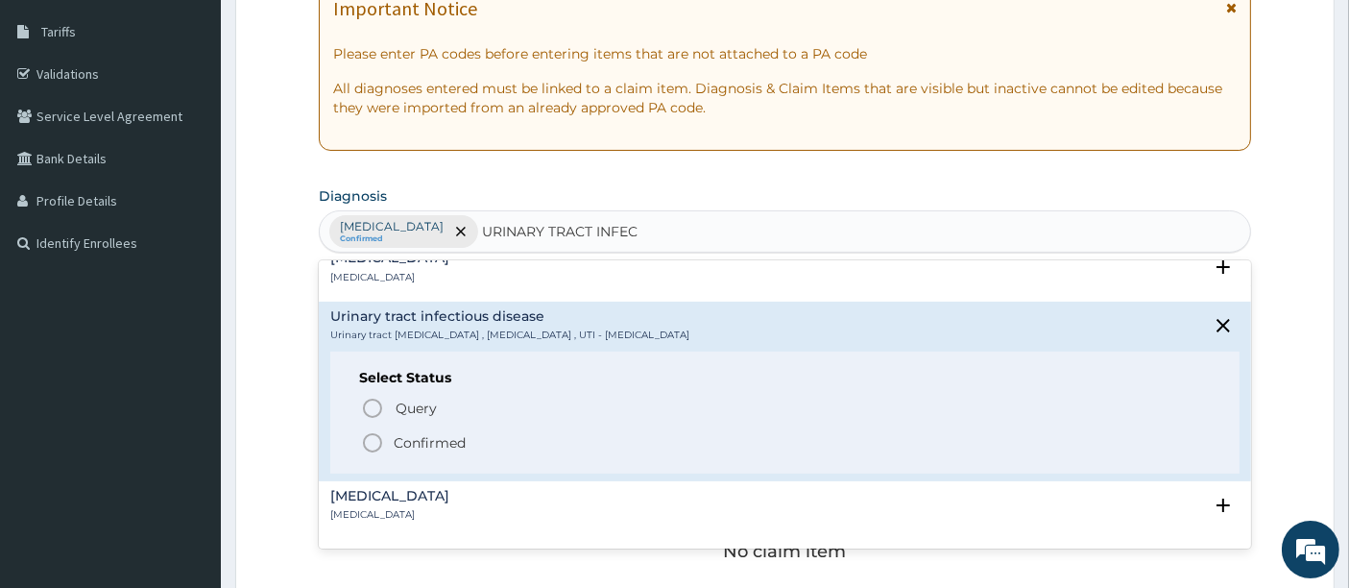
click at [368, 437] on icon "status option filled" at bounding box center [372, 442] width 23 height 23
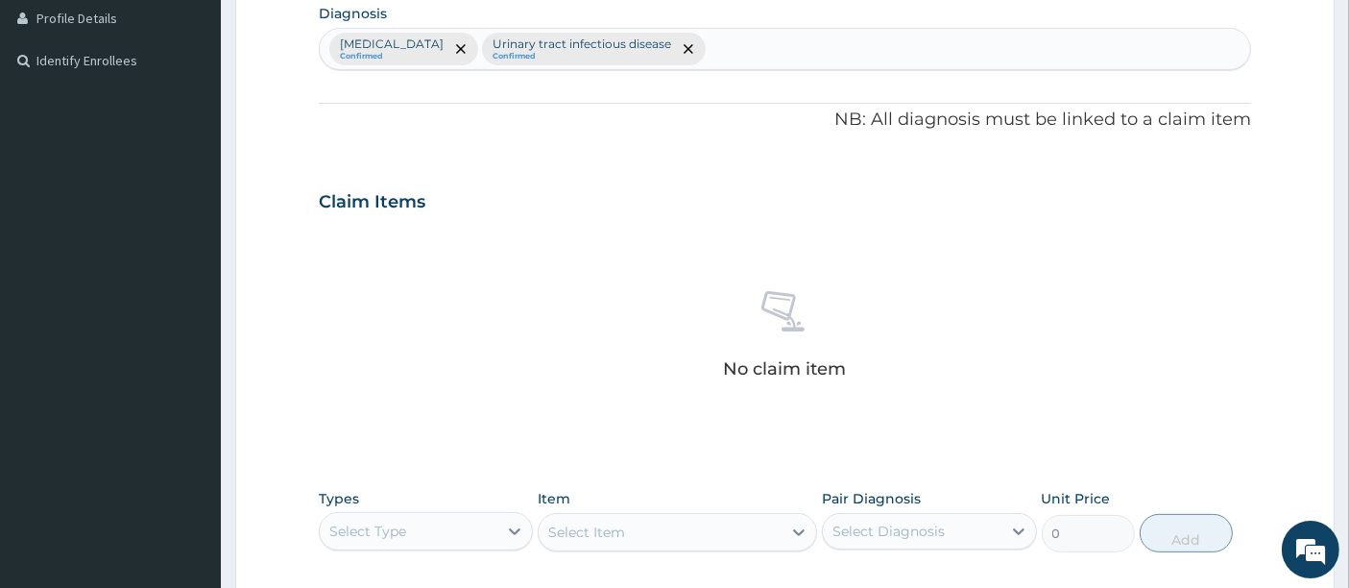
scroll to position [731, 0]
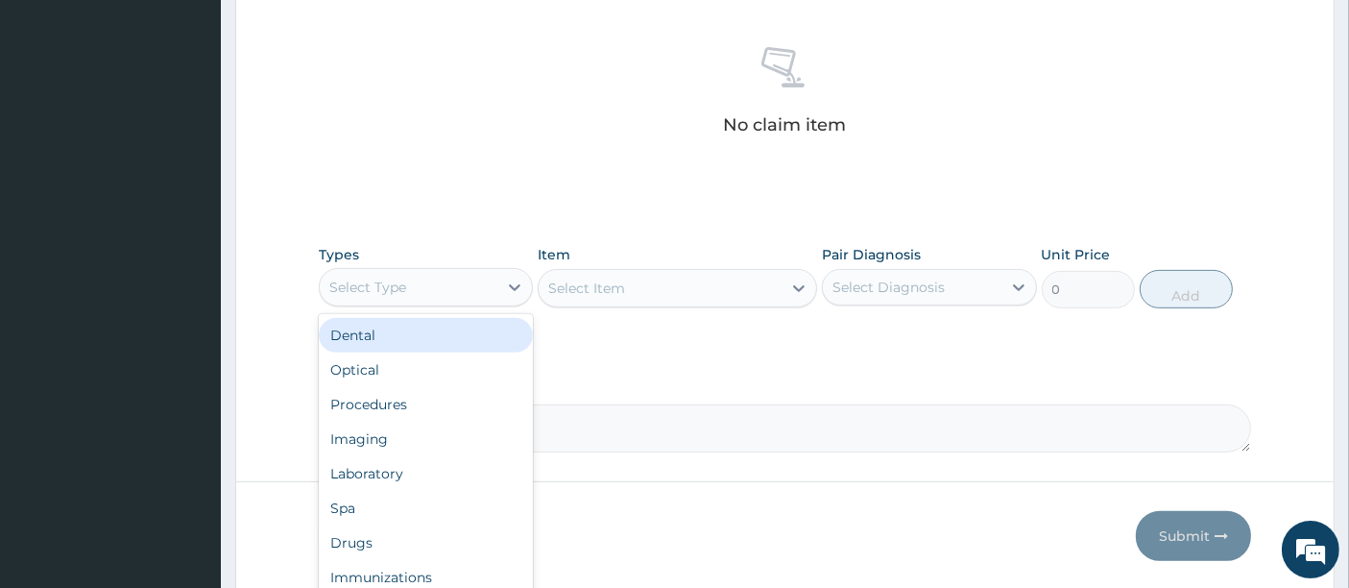
click at [486, 287] on div "Select Type" at bounding box center [409, 287] width 178 height 31
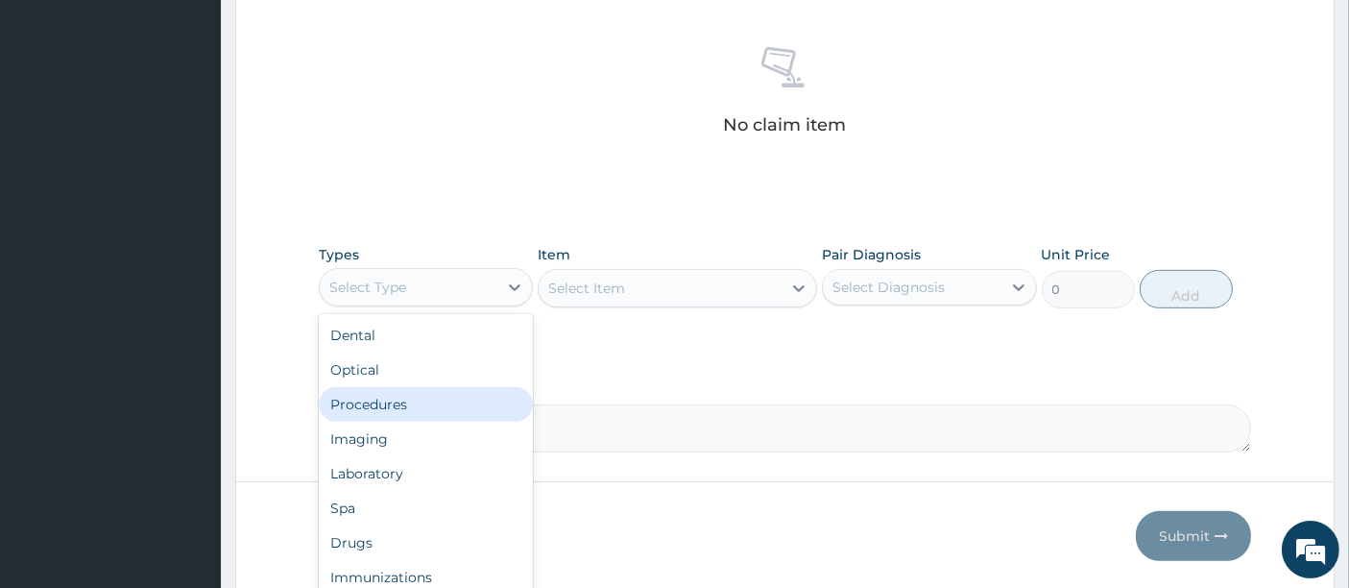
click at [384, 403] on div "Procedures" at bounding box center [426, 404] width 214 height 35
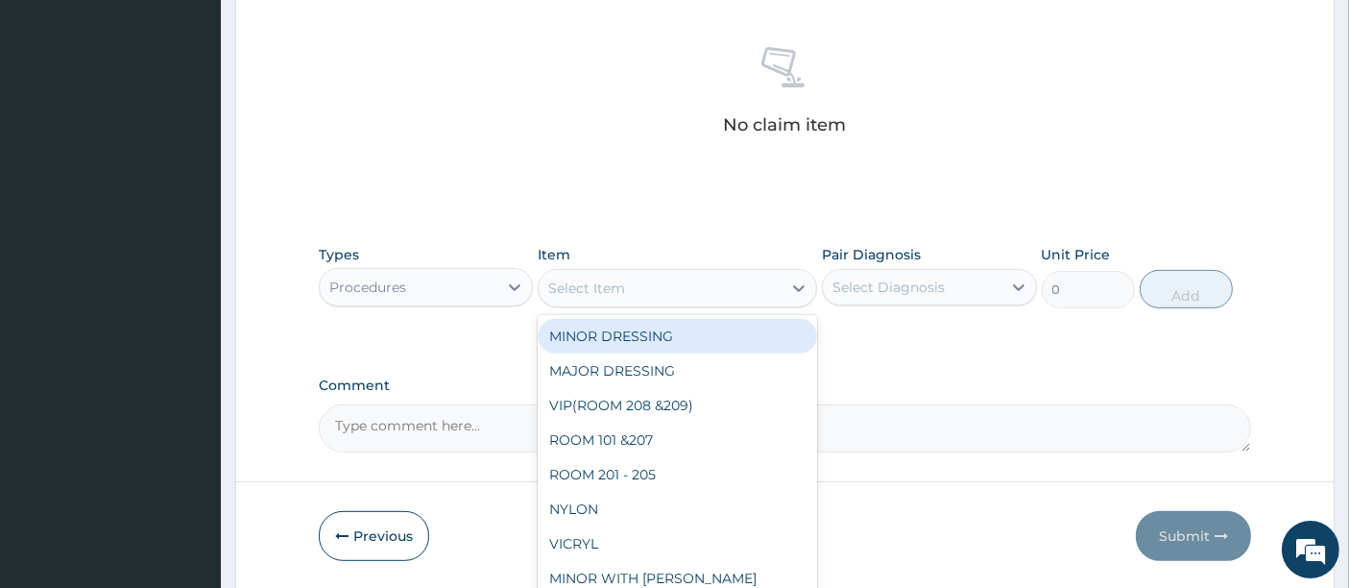
drag, startPoint x: 721, startPoint y: 280, endPoint x: 718, endPoint y: 206, distance: 75.0
click at [719, 240] on div "Types Procedures Item option MINOR DRESSING focused, 1 of 251. 251 results avai…" at bounding box center [786, 276] width 934 height 83
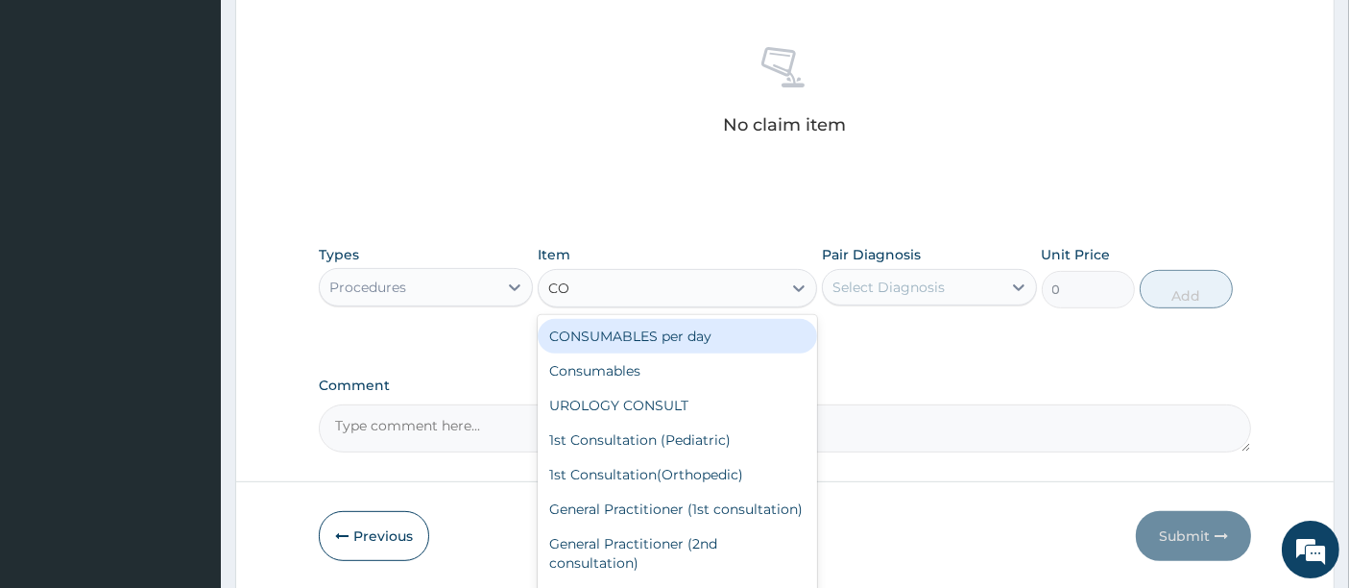
type input "CON"
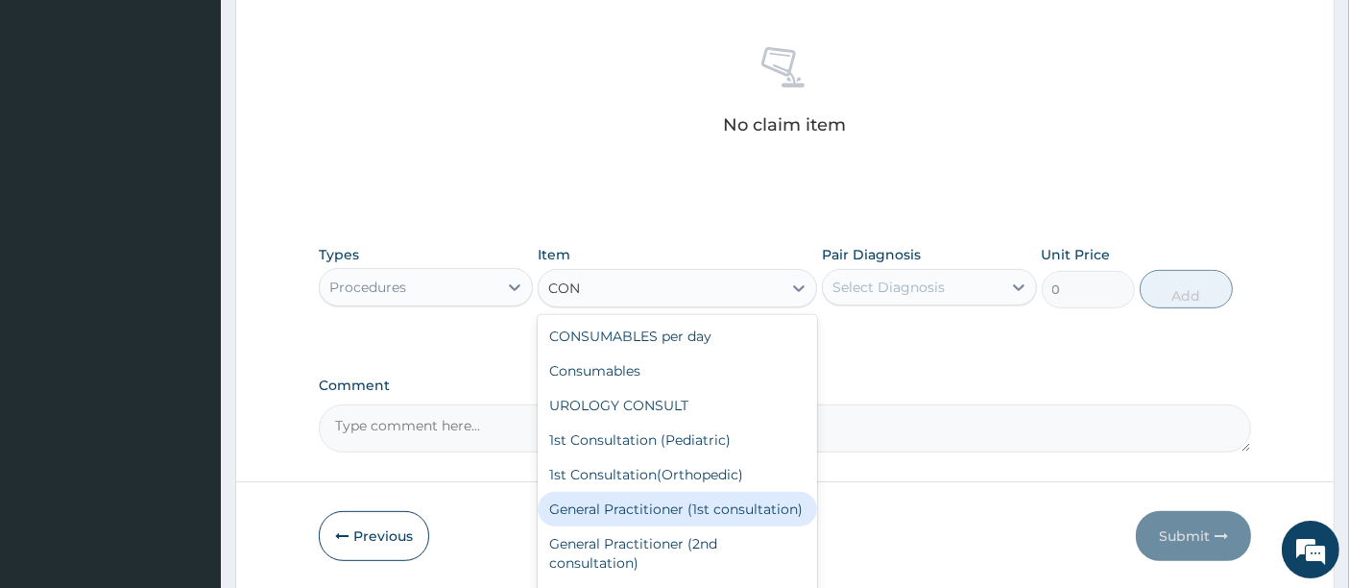
drag, startPoint x: 675, startPoint y: 530, endPoint x: 872, endPoint y: 425, distance: 223.0
click at [679, 526] on div "General Practitioner (1st consultation)" at bounding box center [678, 509] width 280 height 35
type input "1500"
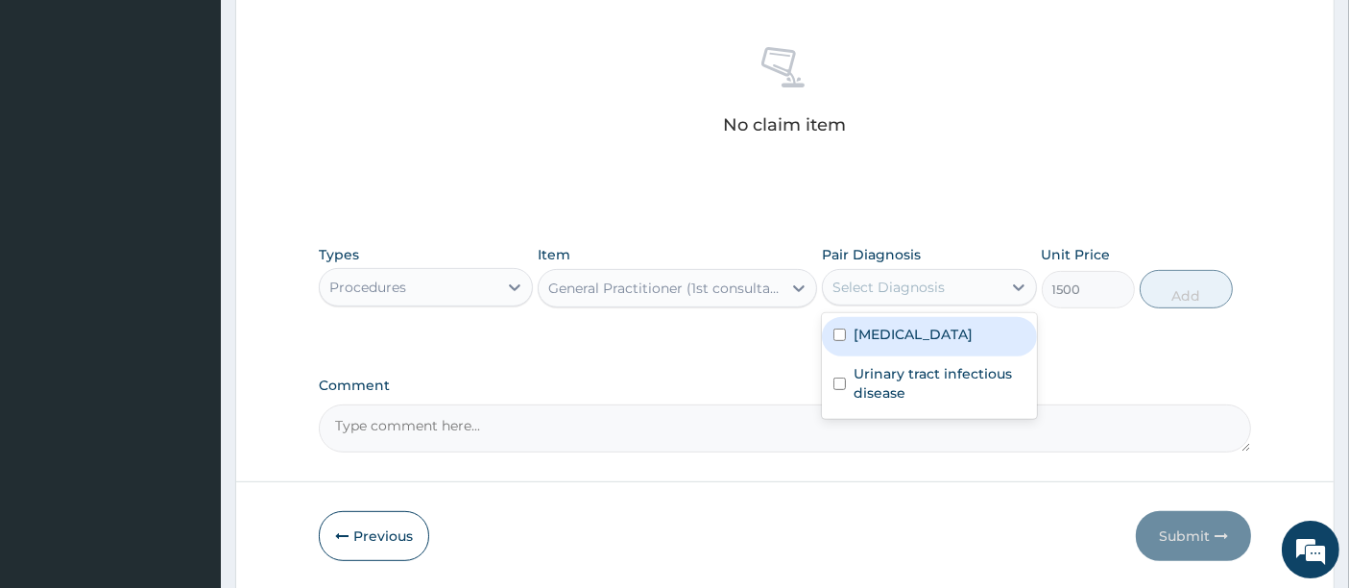
click at [971, 285] on div "Select Diagnosis" at bounding box center [912, 287] width 178 height 31
drag, startPoint x: 958, startPoint y: 330, endPoint x: 958, endPoint y: 357, distance: 26.9
click at [958, 336] on div "Malaria" at bounding box center [929, 336] width 214 height 39
checkbox input "true"
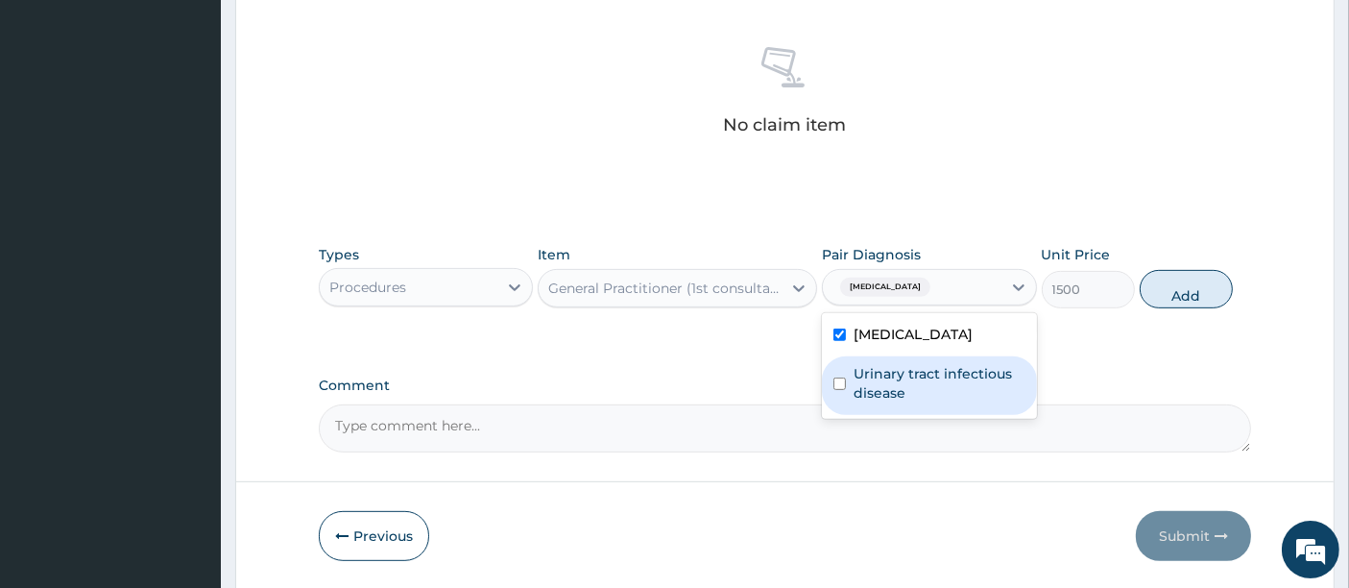
click at [952, 372] on label "Urinary tract infectious disease" at bounding box center [939, 383] width 171 height 38
checkbox input "true"
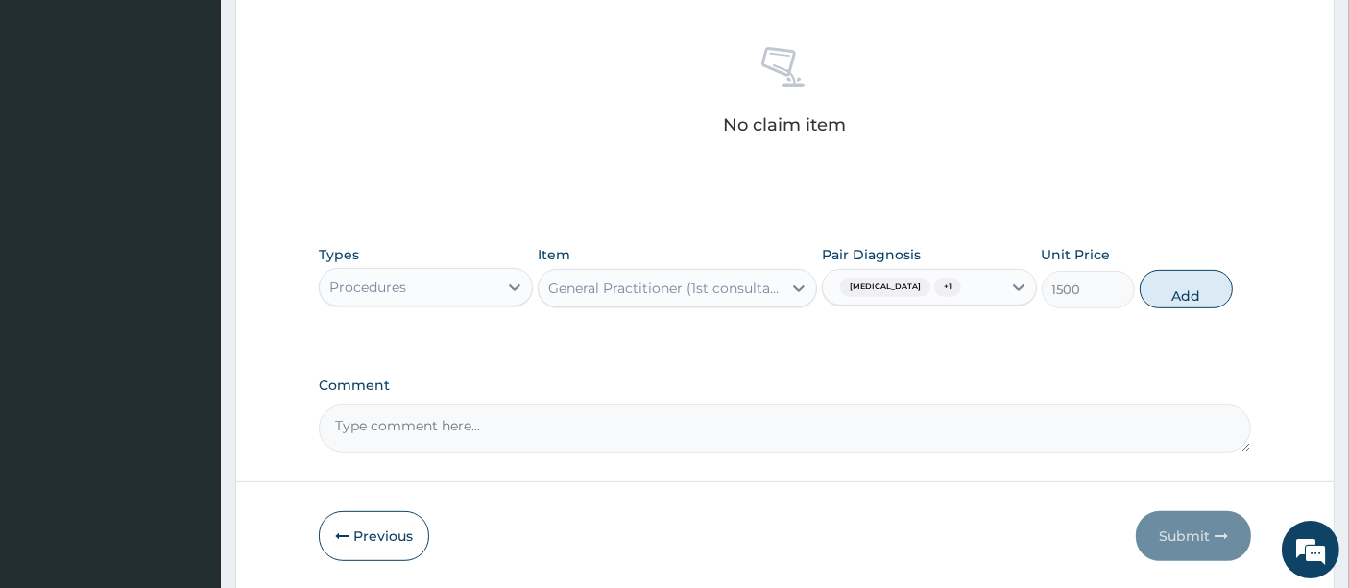
drag, startPoint x: 1161, startPoint y: 290, endPoint x: 1051, endPoint y: 292, distance: 110.5
click at [1152, 290] on button "Add" at bounding box center [1186, 289] width 93 height 38
type input "0"
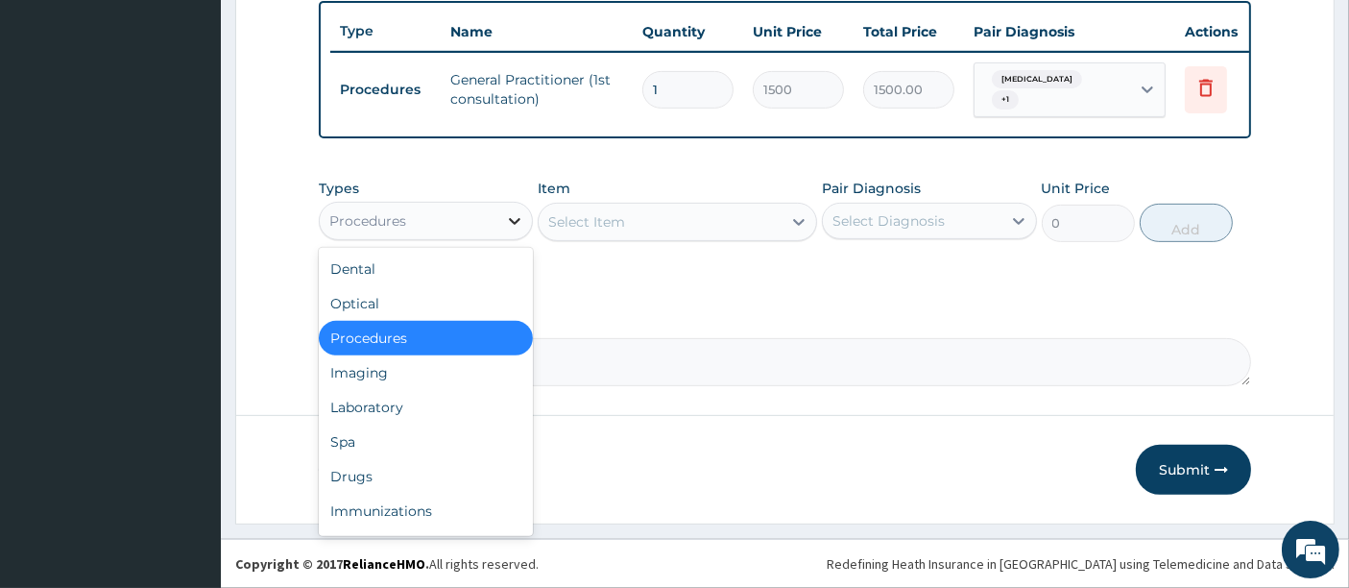
click at [513, 222] on icon at bounding box center [515, 221] width 12 height 7
drag, startPoint x: 367, startPoint y: 404, endPoint x: 469, endPoint y: 340, distance: 120.4
click at [386, 390] on div "Dental Optical Procedures Imaging Laboratory Spa Drugs Immunizations Others Gym" at bounding box center [426, 392] width 214 height 288
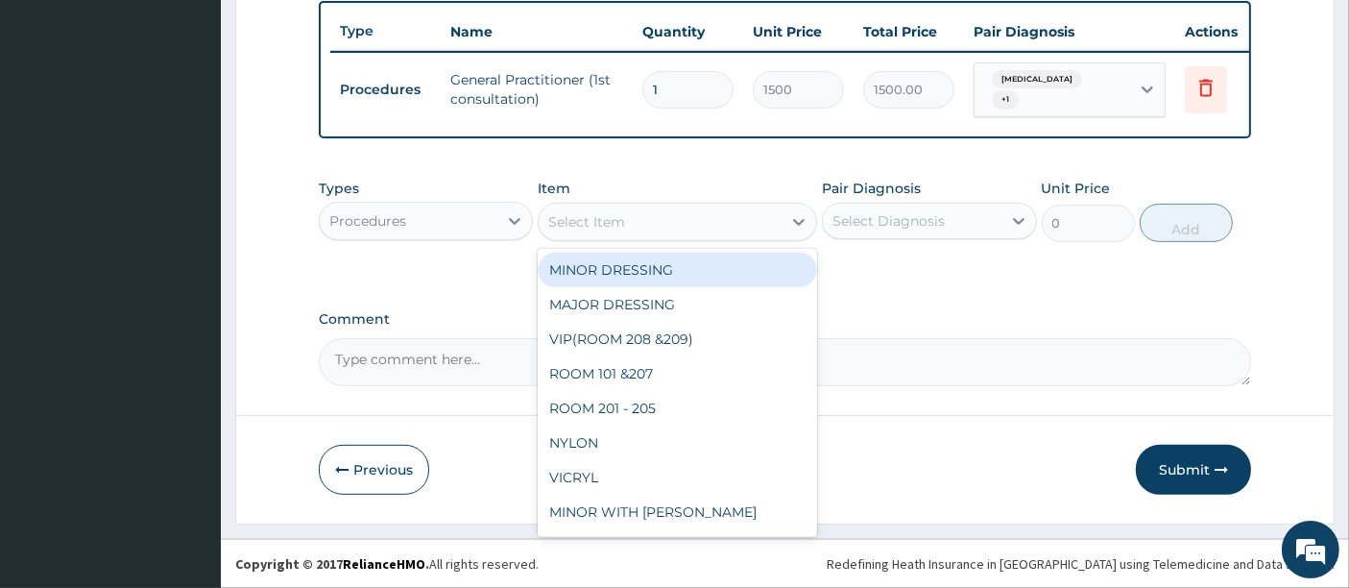
click at [680, 222] on div "Select Item" at bounding box center [660, 222] width 243 height 31
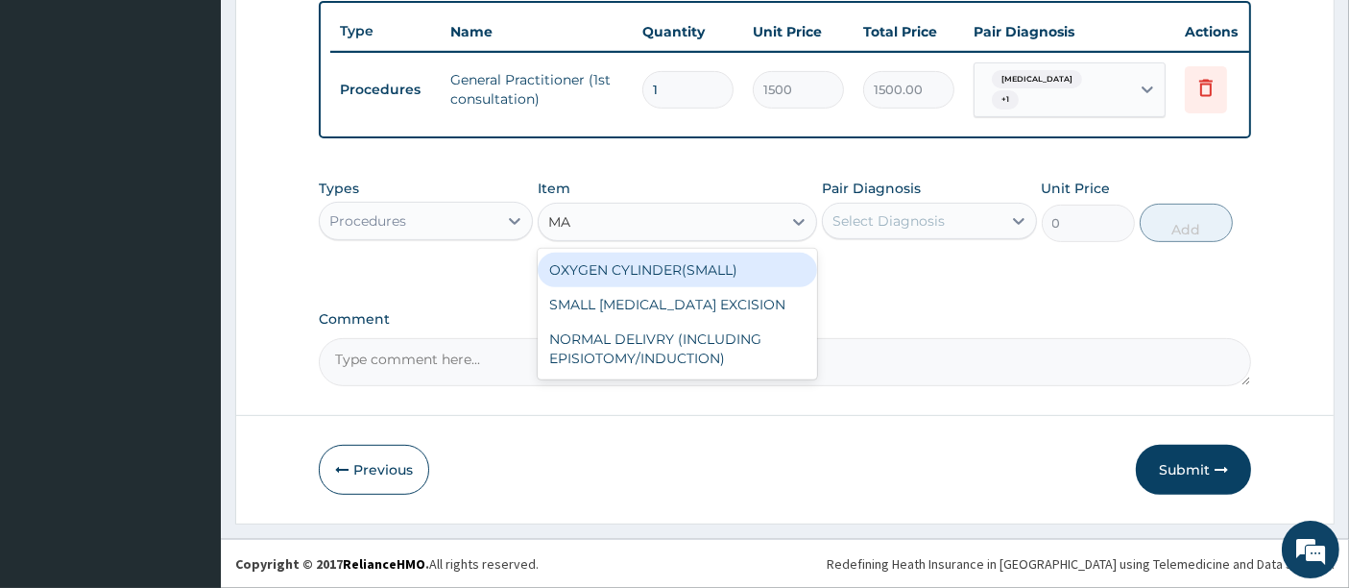
type input "M"
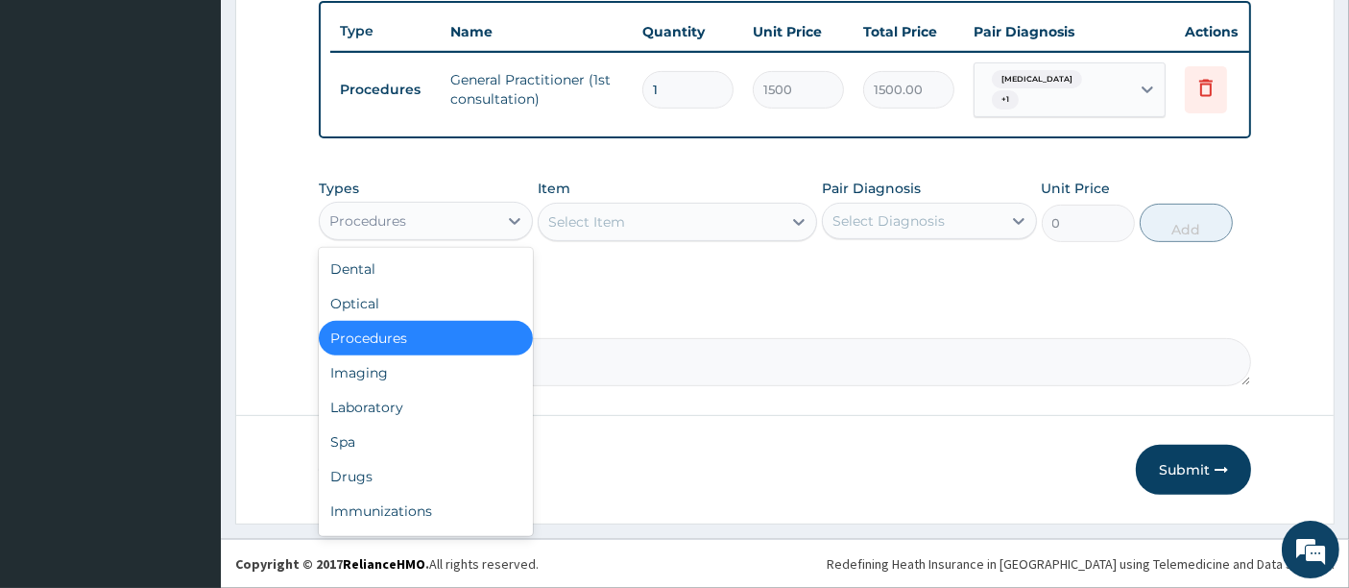
click at [476, 236] on div "Procedures" at bounding box center [409, 221] width 178 height 31
type input "DR"
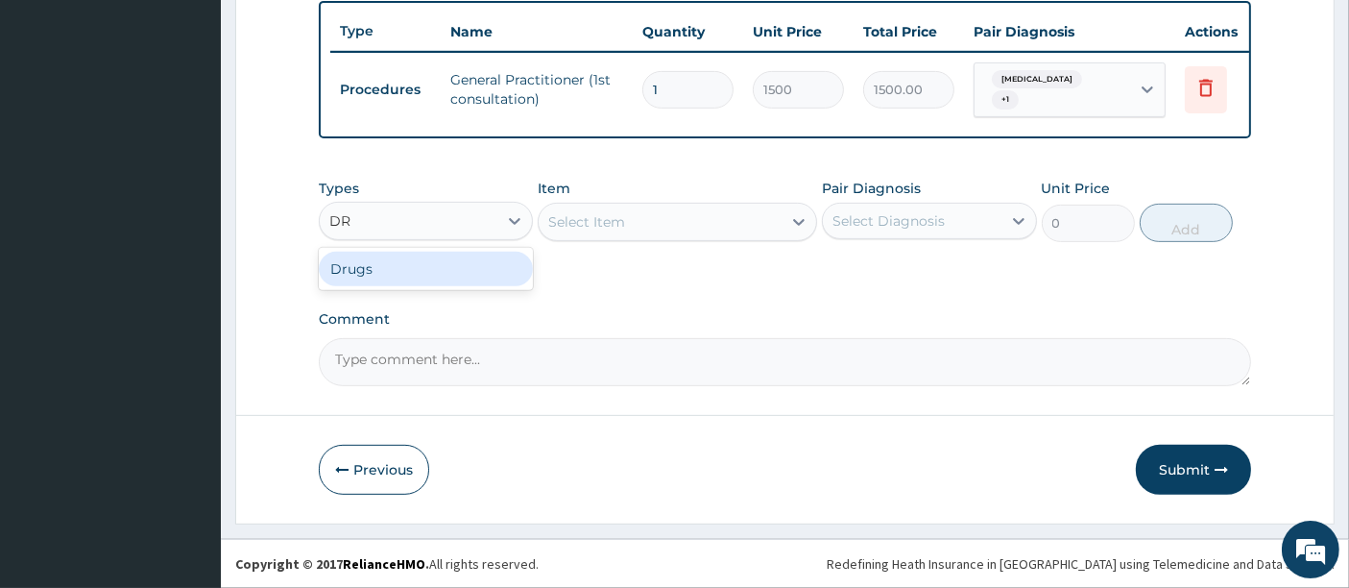
drag, startPoint x: 422, startPoint y: 264, endPoint x: 550, endPoint y: 215, distance: 137.7
click at [427, 264] on div "Drugs" at bounding box center [426, 269] width 214 height 35
drag, startPoint x: 571, startPoint y: 209, endPoint x: 593, endPoint y: 243, distance: 39.7
click at [574, 215] on div "Select Item" at bounding box center [678, 222] width 280 height 38
click at [634, 230] on div "Select Item" at bounding box center [678, 222] width 280 height 38
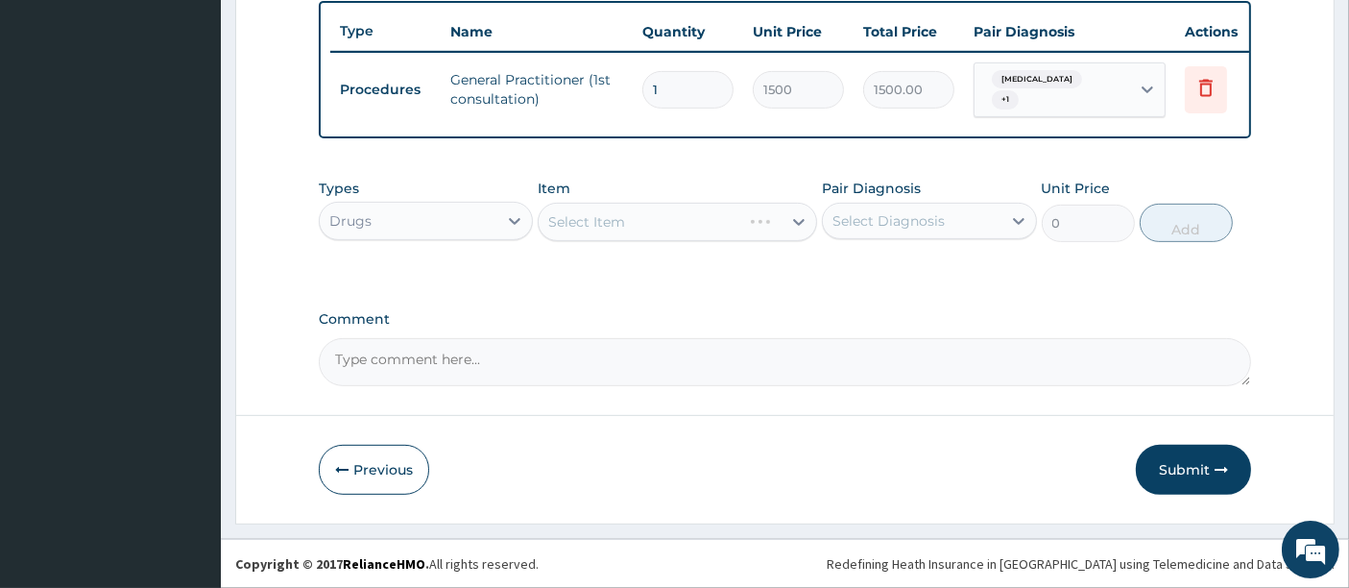
click at [668, 231] on div "Select Item" at bounding box center [678, 222] width 280 height 38
click at [667, 224] on div "Select Item" at bounding box center [678, 222] width 280 height 38
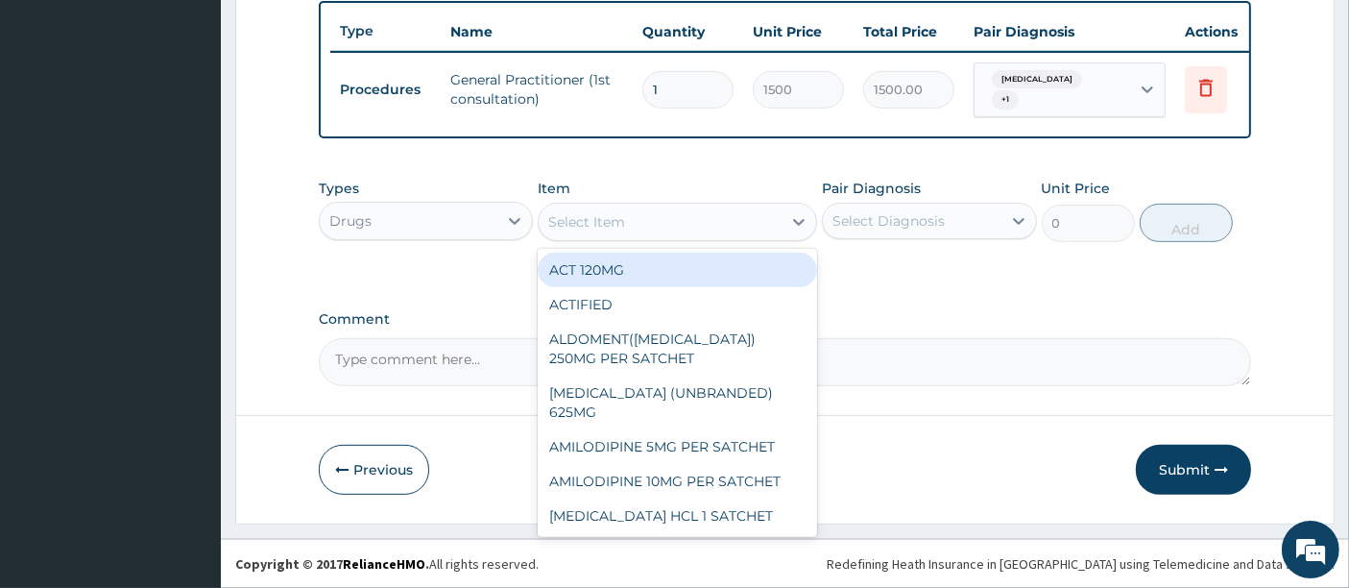
click at [705, 225] on div "Select Item" at bounding box center [660, 222] width 243 height 31
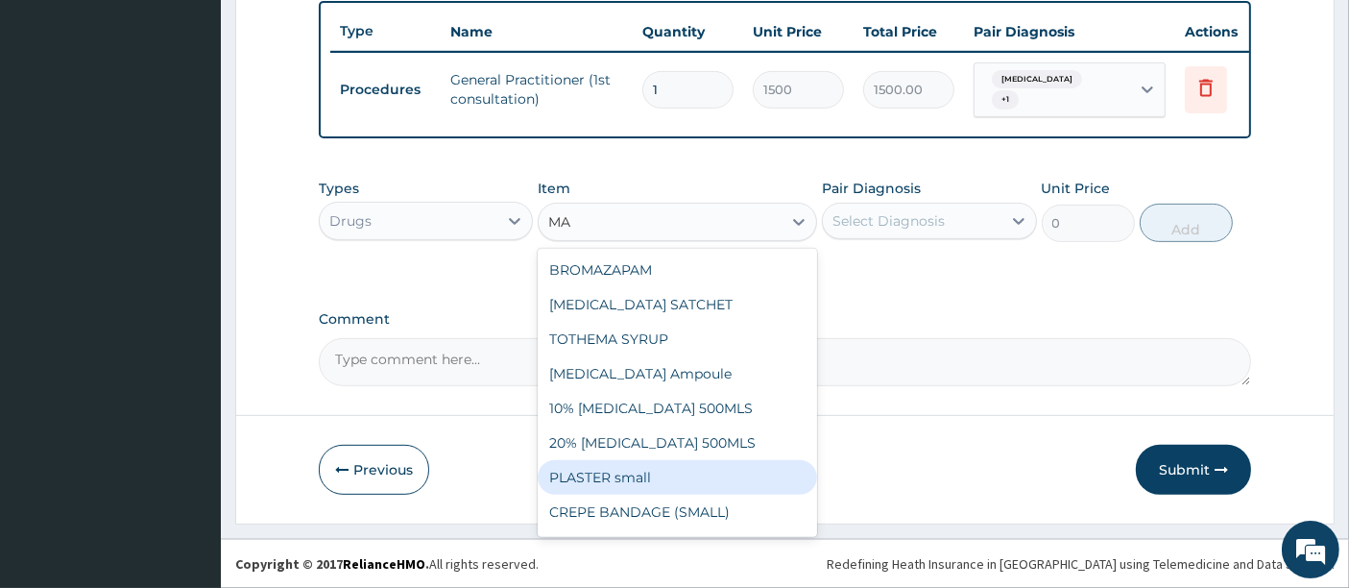
type input "M"
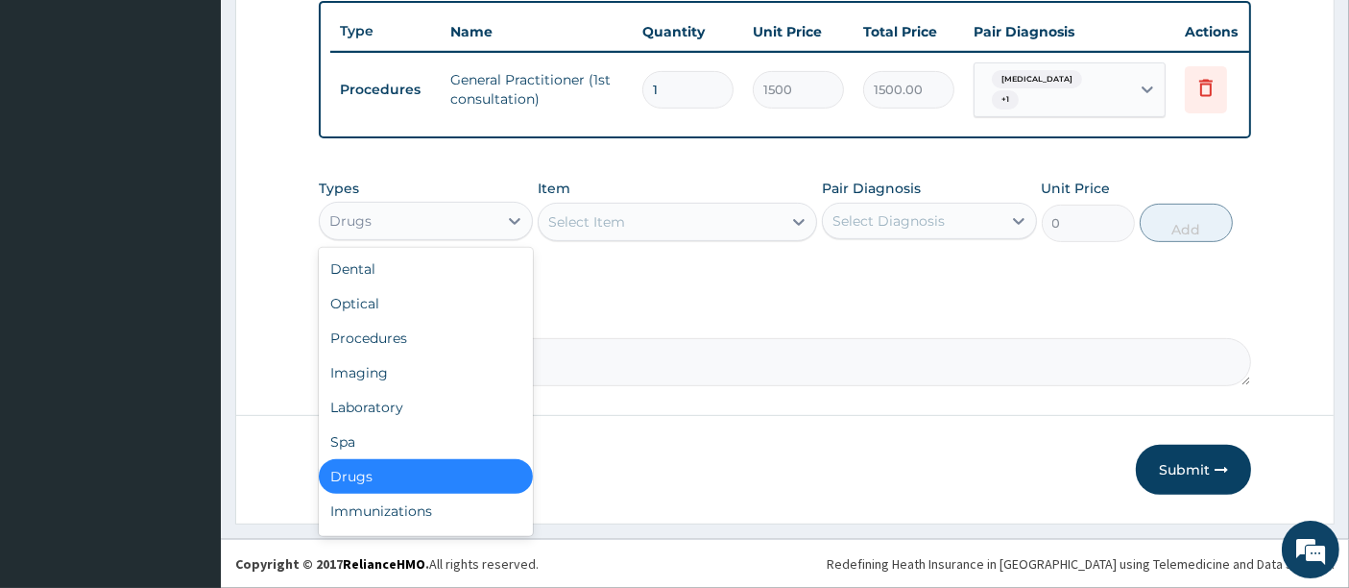
click at [447, 234] on div "Drugs" at bounding box center [409, 221] width 178 height 31
drag, startPoint x: 384, startPoint y: 410, endPoint x: 431, endPoint y: 357, distance: 70.8
click at [386, 407] on div "Laboratory" at bounding box center [426, 407] width 214 height 35
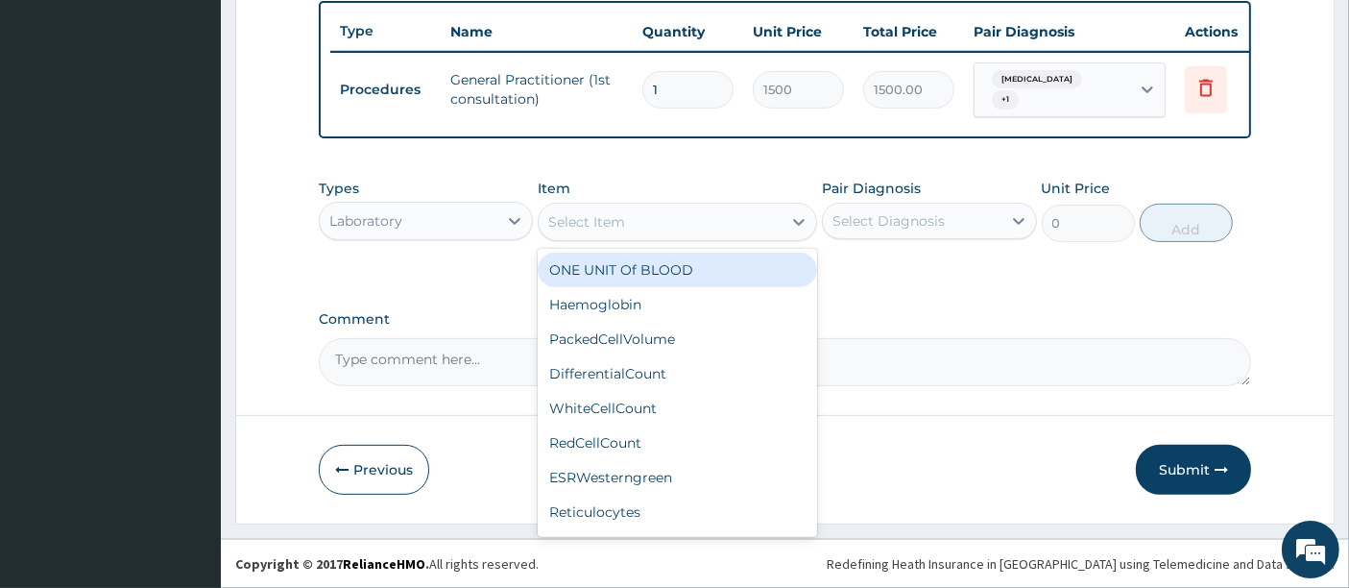
click at [616, 221] on div "Select Item" at bounding box center [586, 221] width 77 height 19
type input "MA"
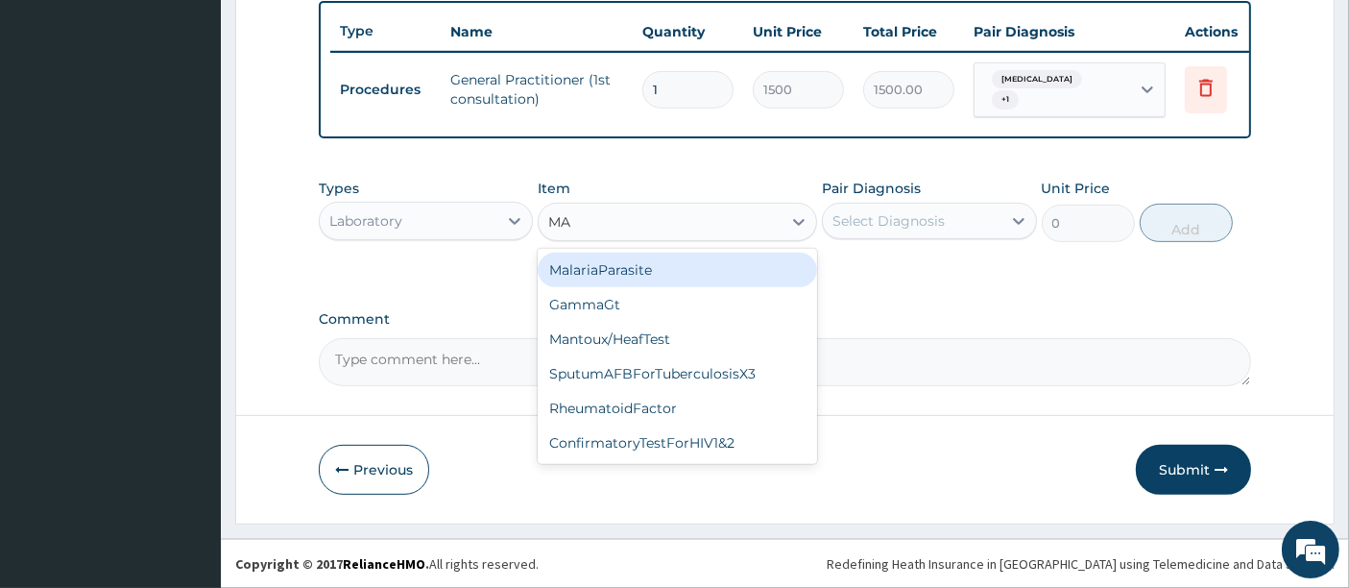
click at [685, 280] on div "MalariaParasite" at bounding box center [678, 270] width 280 height 35
type input "1000"
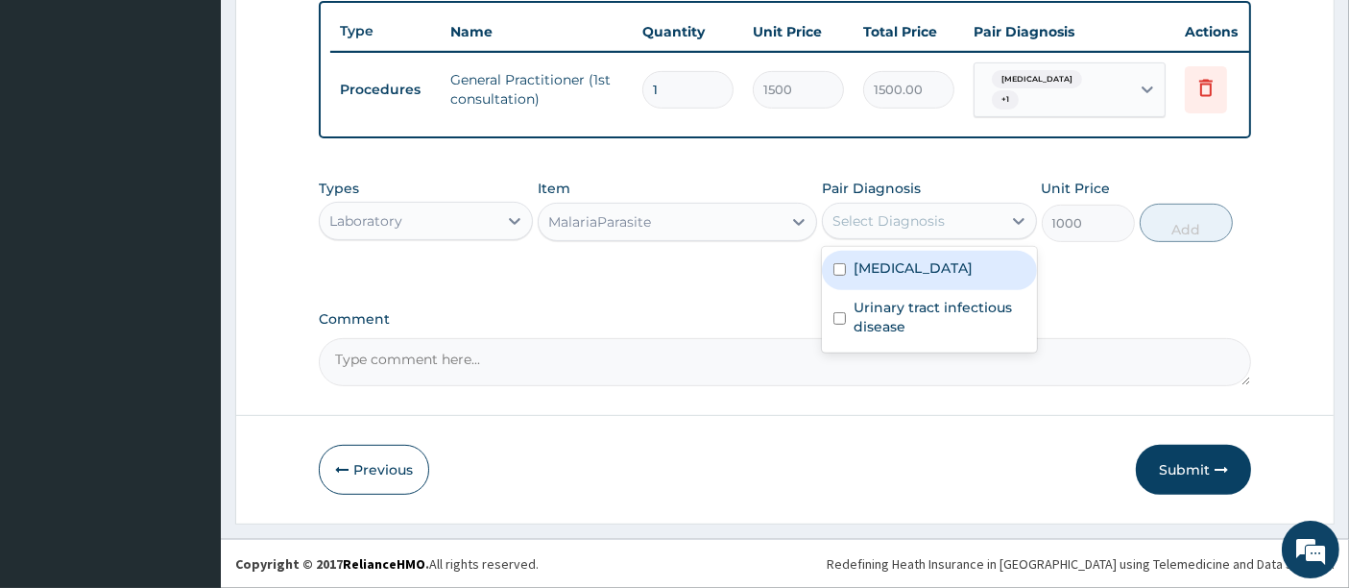
drag, startPoint x: 971, startPoint y: 222, endPoint x: 965, endPoint y: 254, distance: 32.2
click at [971, 224] on div "Select Diagnosis" at bounding box center [912, 221] width 178 height 31
drag, startPoint x: 964, startPoint y: 260, endPoint x: 964, endPoint y: 291, distance: 30.7
click at [964, 264] on div "Malaria" at bounding box center [929, 270] width 214 height 39
checkbox input "true"
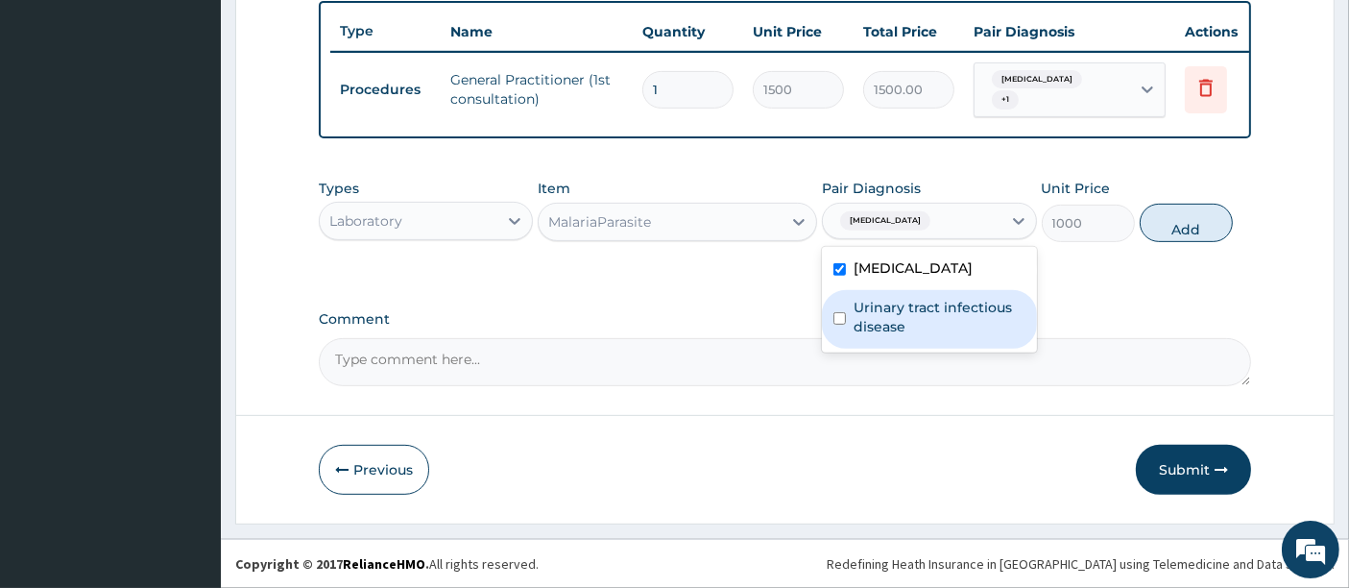
click at [957, 314] on label "Urinary tract infectious disease" at bounding box center [939, 317] width 171 height 38
checkbox input "true"
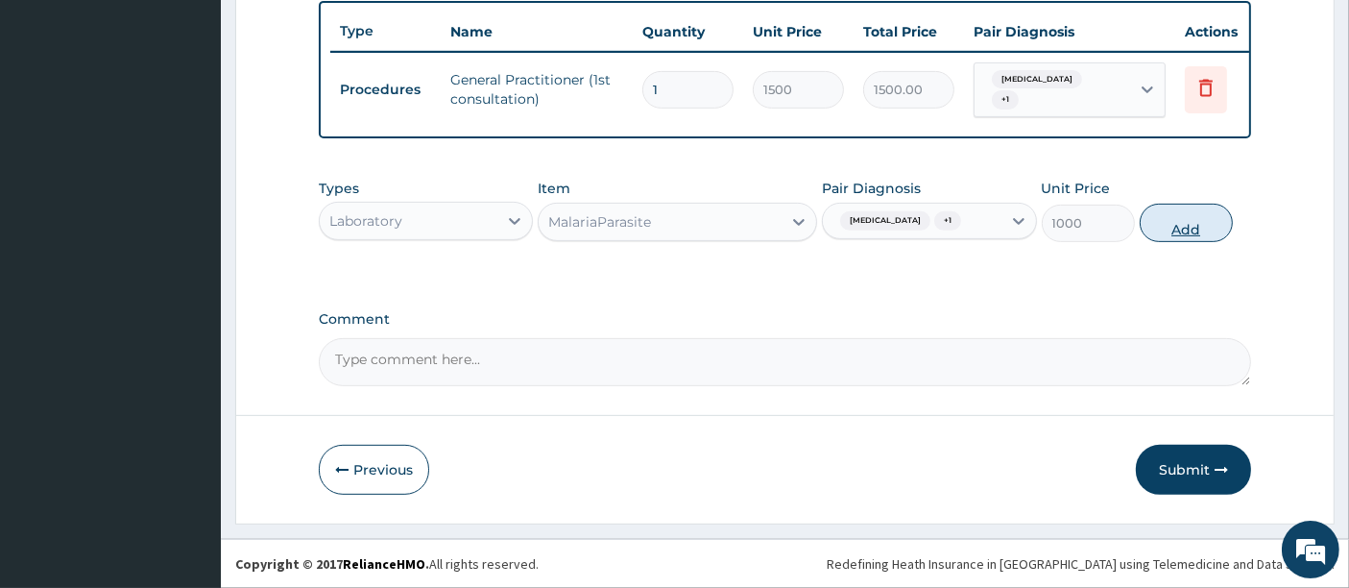
click at [1182, 221] on button "Add" at bounding box center [1186, 223] width 93 height 38
type input "0"
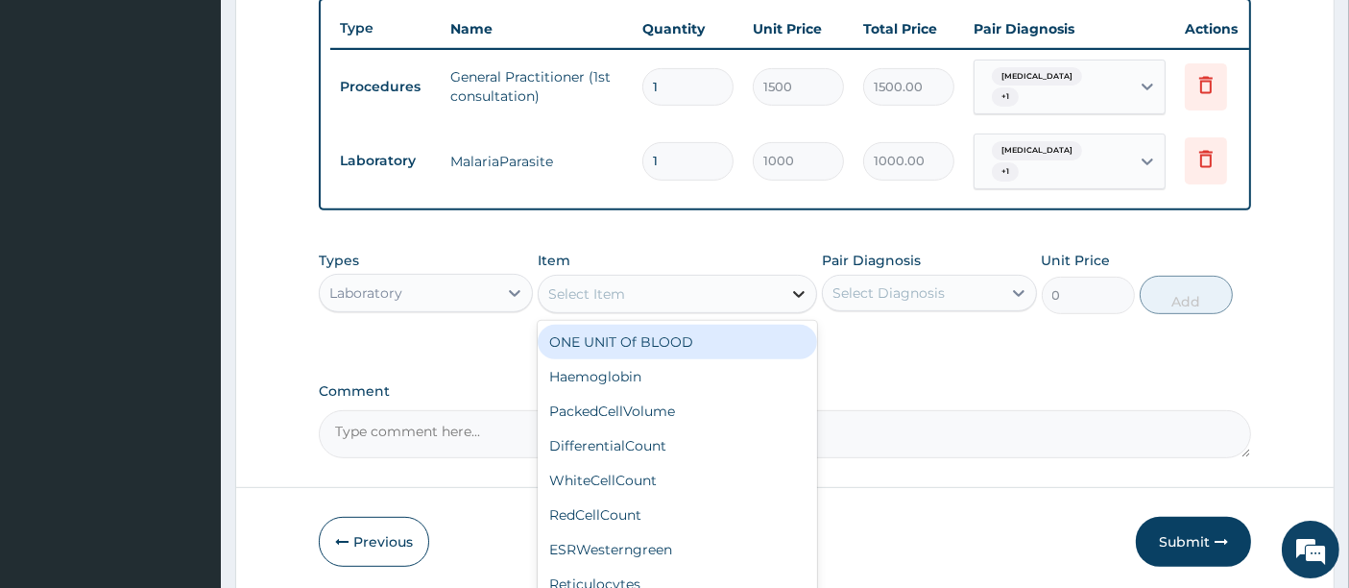
click at [803, 284] on icon at bounding box center [799, 293] width 19 height 19
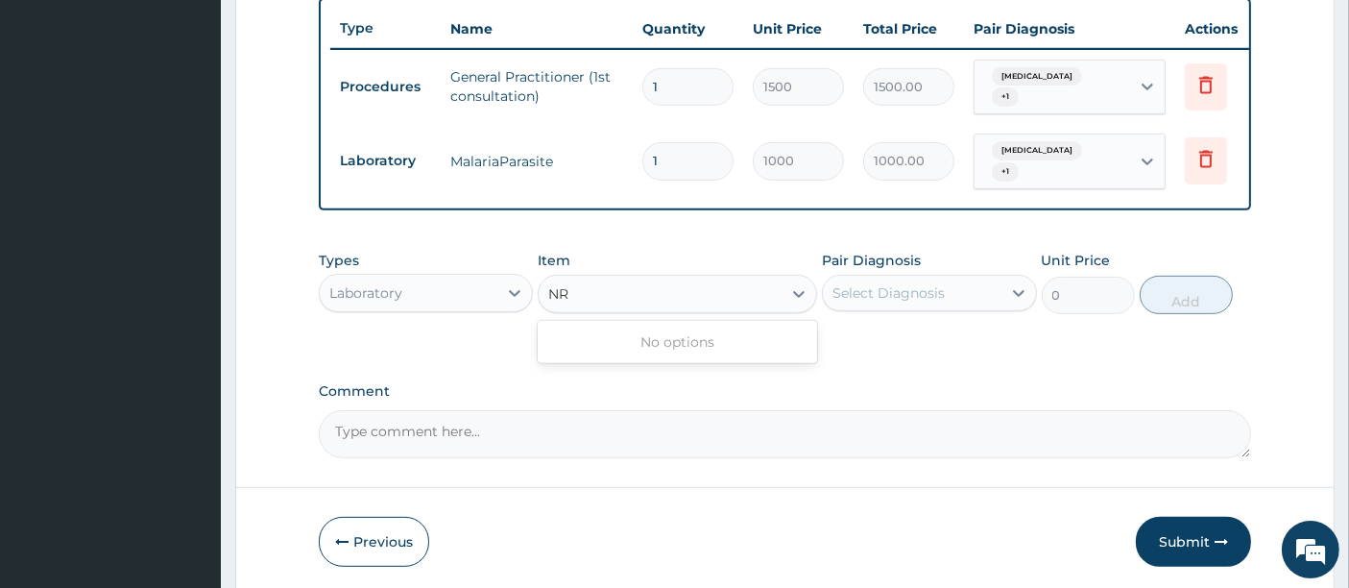
type input "N"
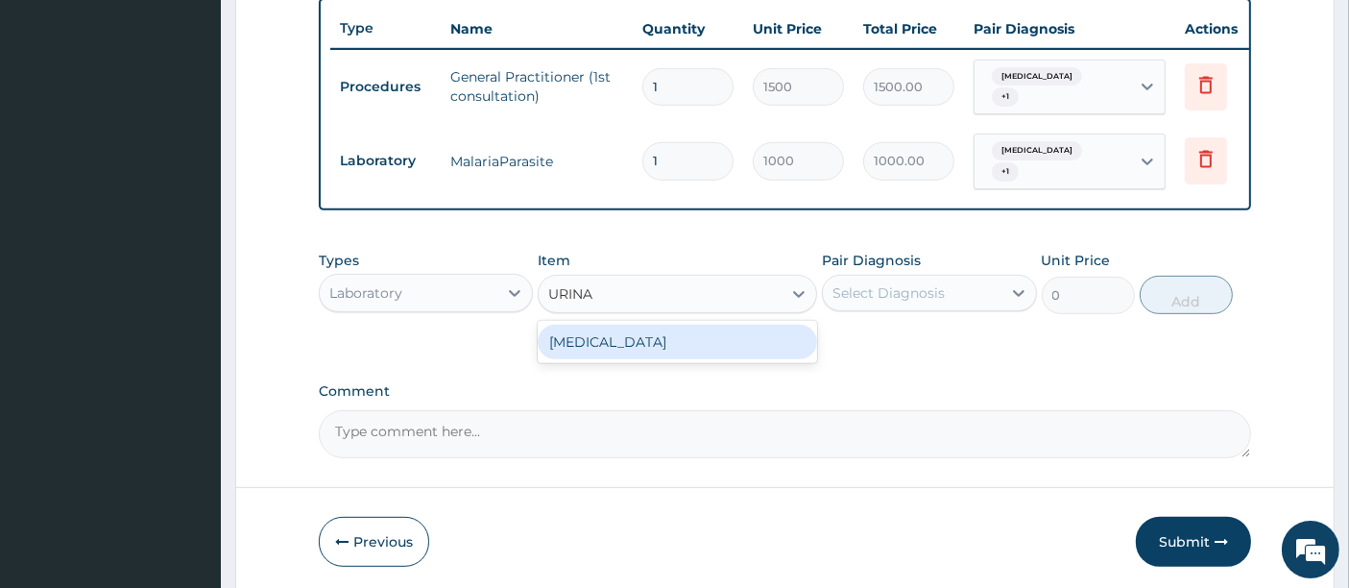
type input "URINAL"
click at [629, 338] on div "[MEDICAL_DATA]" at bounding box center [678, 342] width 280 height 35
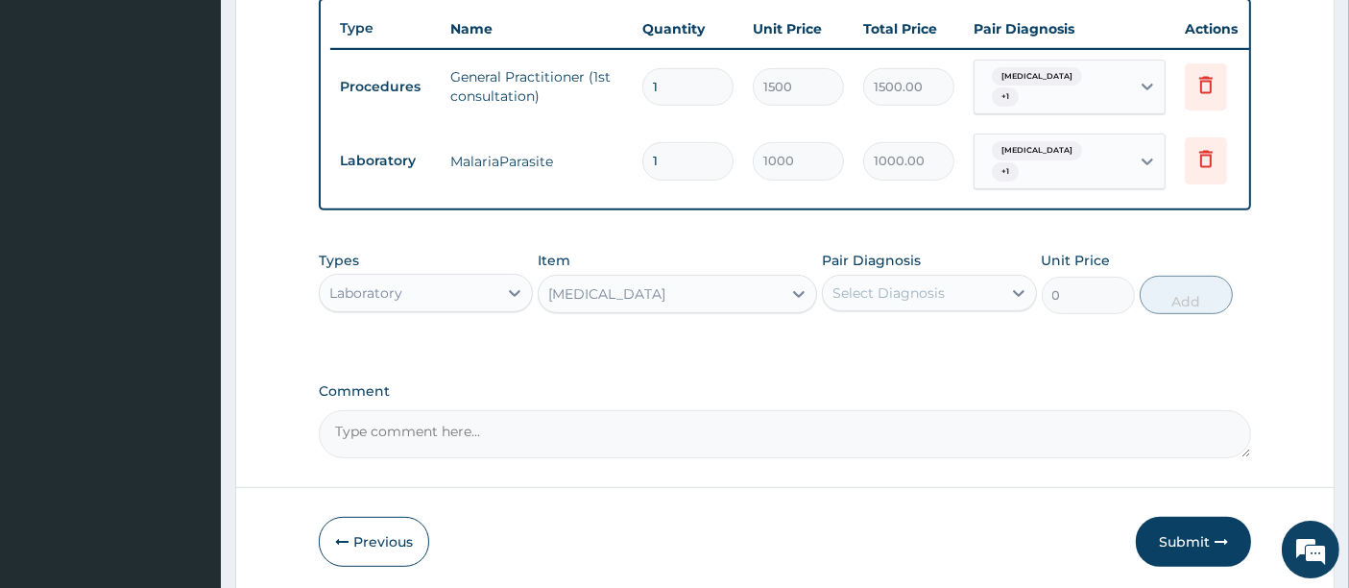
type input "1000"
click at [914, 291] on div "Select Diagnosis" at bounding box center [889, 292] width 112 height 19
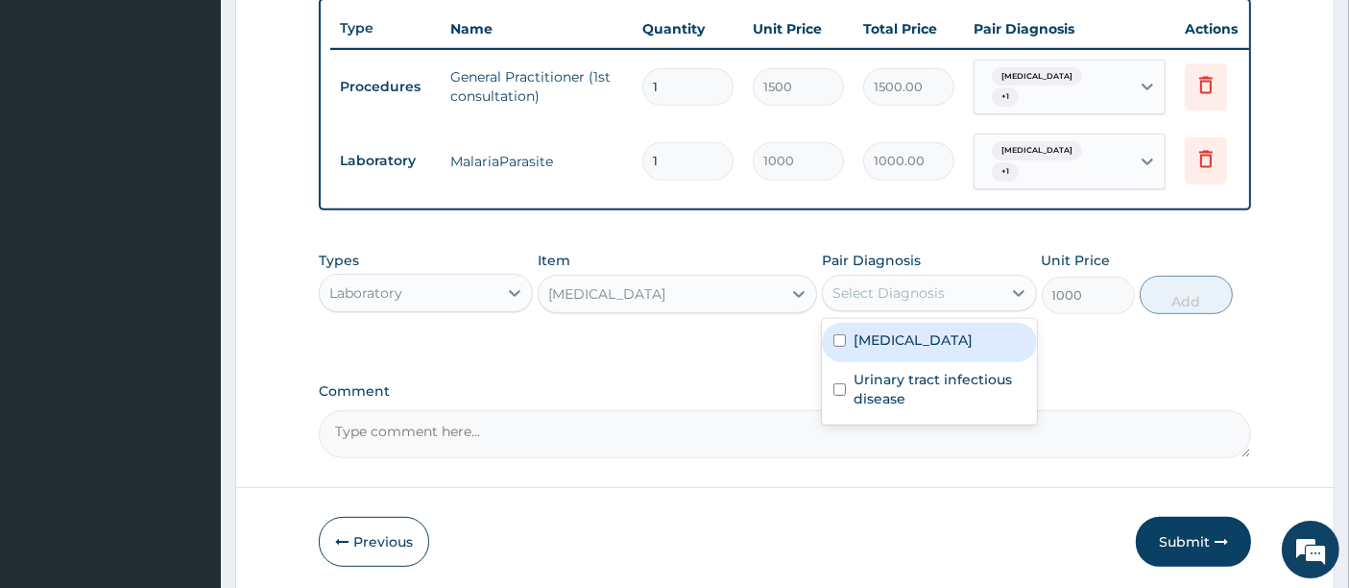
drag, startPoint x: 922, startPoint y: 346, endPoint x: 921, endPoint y: 375, distance: 28.8
click at [922, 355] on div "[MEDICAL_DATA]" at bounding box center [929, 342] width 214 height 39
checkbox input "true"
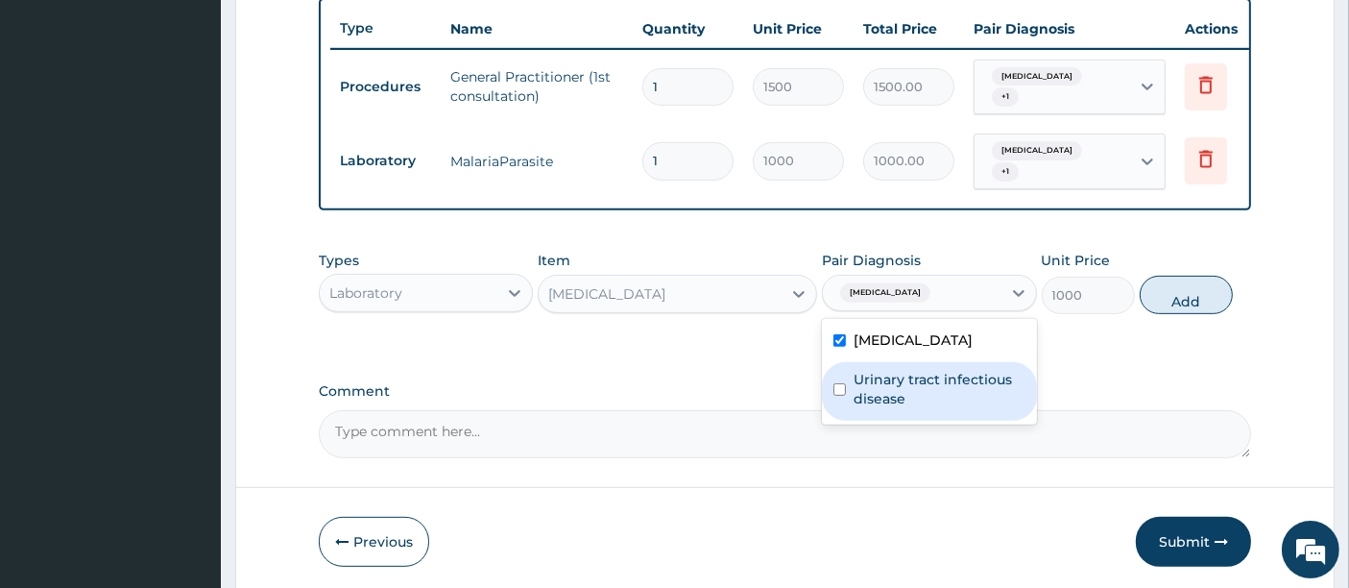
click at [914, 389] on label "Urinary tract infectious disease" at bounding box center [939, 389] width 171 height 38
checkbox input "true"
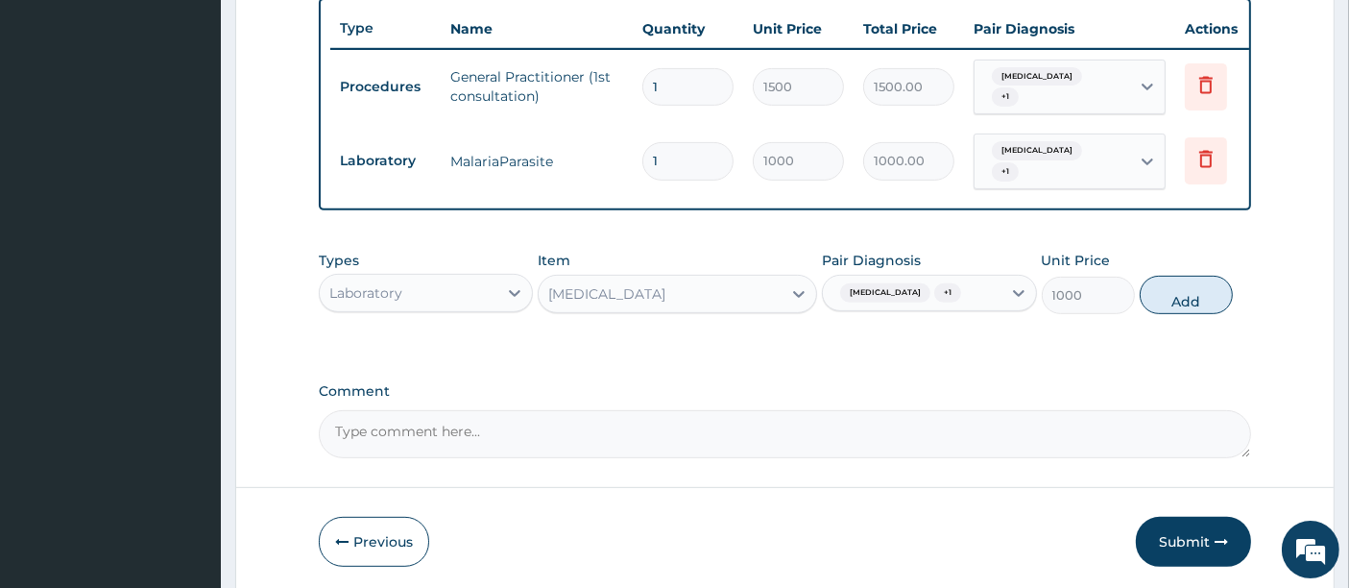
drag, startPoint x: 1172, startPoint y: 291, endPoint x: 1021, endPoint y: 301, distance: 151.1
click at [1166, 292] on button "Add" at bounding box center [1186, 295] width 93 height 38
type input "0"
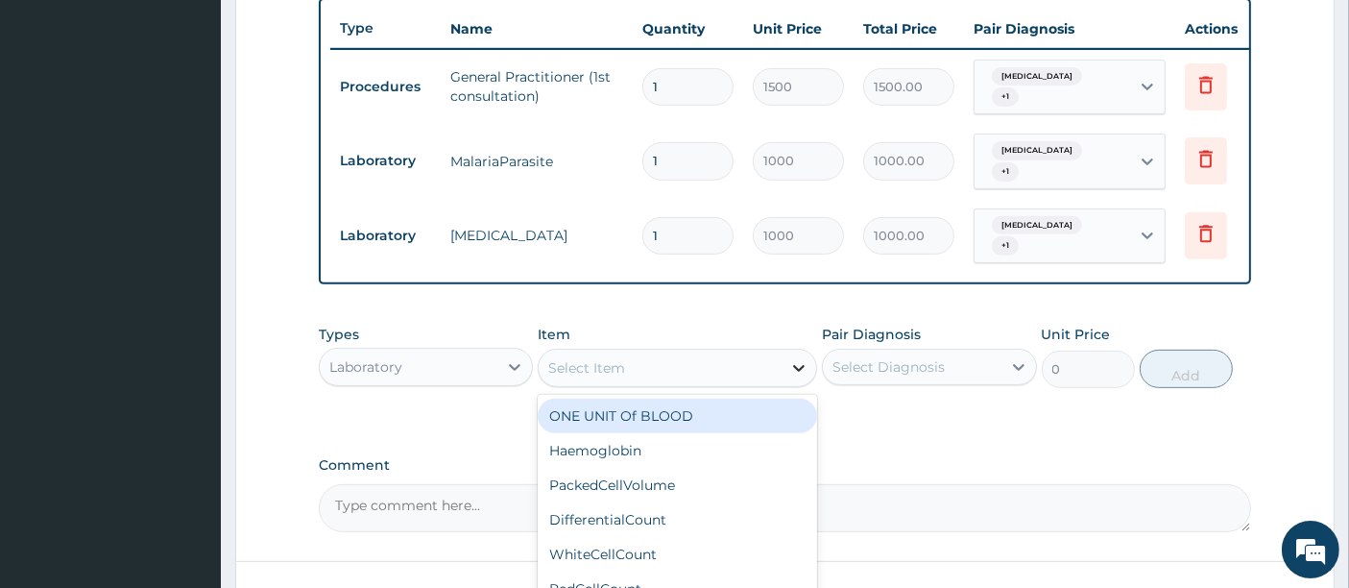
click at [786, 355] on div at bounding box center [799, 368] width 35 height 35
type input "URIN"
click at [636, 410] on div "UrineM/C/S" at bounding box center [678, 416] width 280 height 35
type input "3000"
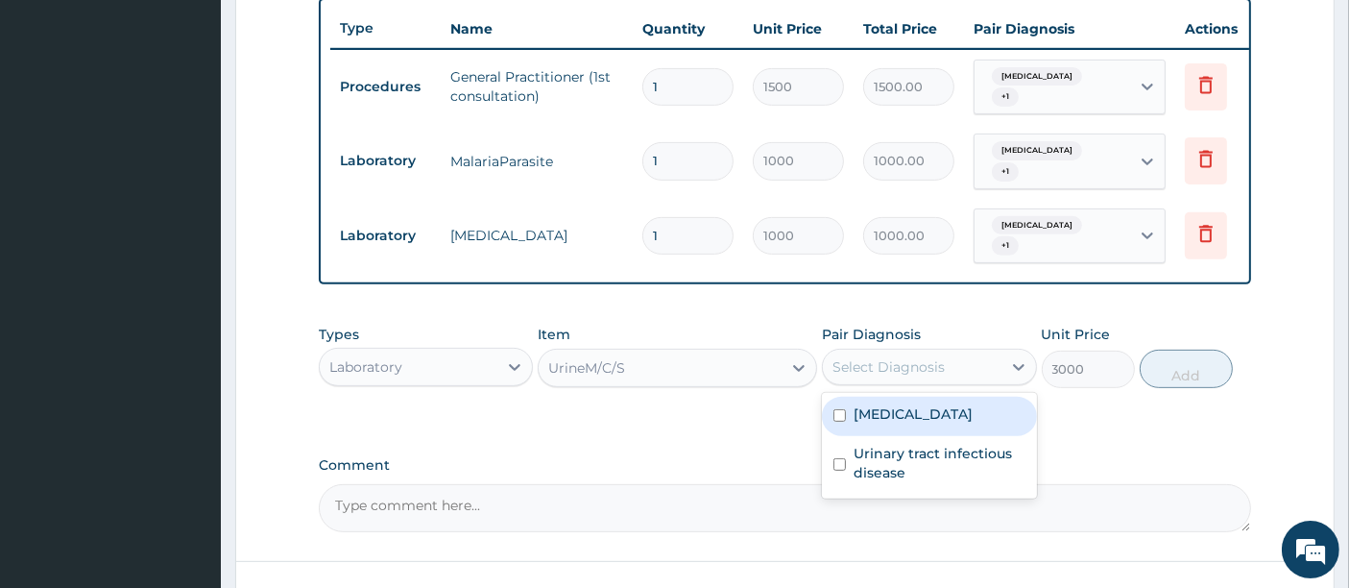
drag, startPoint x: 877, startPoint y: 356, endPoint x: 875, endPoint y: 388, distance: 31.8
click at [877, 357] on div "Select Diagnosis" at bounding box center [889, 366] width 112 height 19
drag, startPoint x: 881, startPoint y: 407, endPoint x: 881, endPoint y: 452, distance: 45.1
click at [881, 423] on div "[MEDICAL_DATA]" at bounding box center [929, 416] width 214 height 39
checkbox input "true"
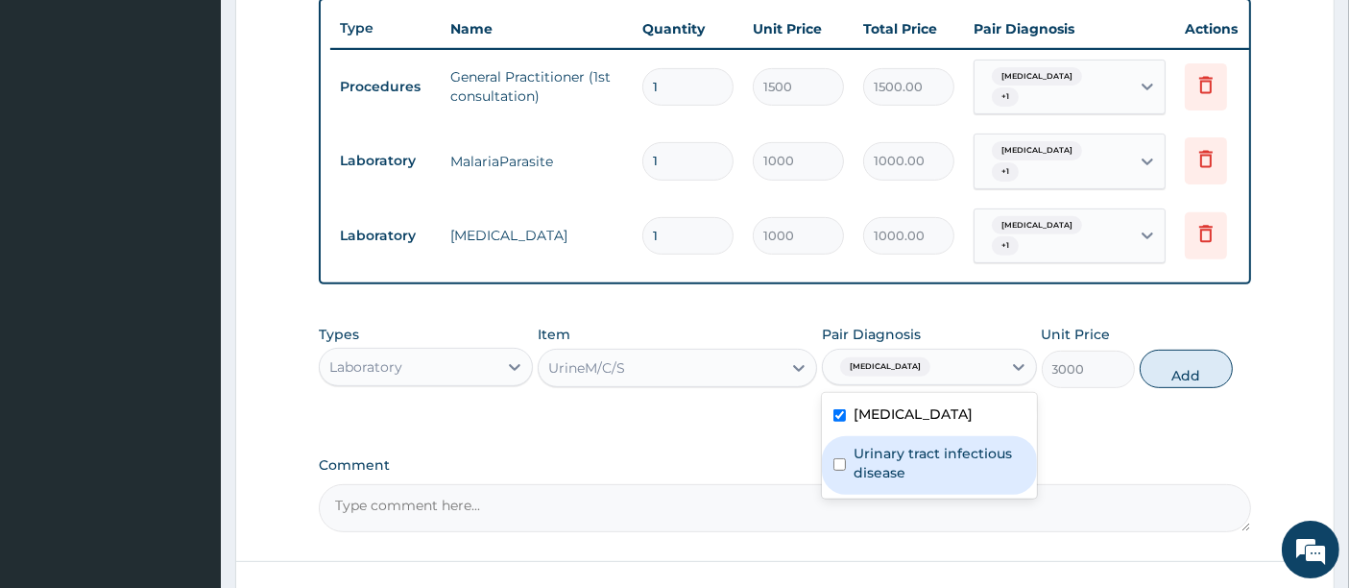
drag, startPoint x: 881, startPoint y: 455, endPoint x: 965, endPoint y: 423, distance: 90.6
click at [886, 456] on label "Urinary tract infectious disease" at bounding box center [939, 463] width 171 height 38
checkbox input "true"
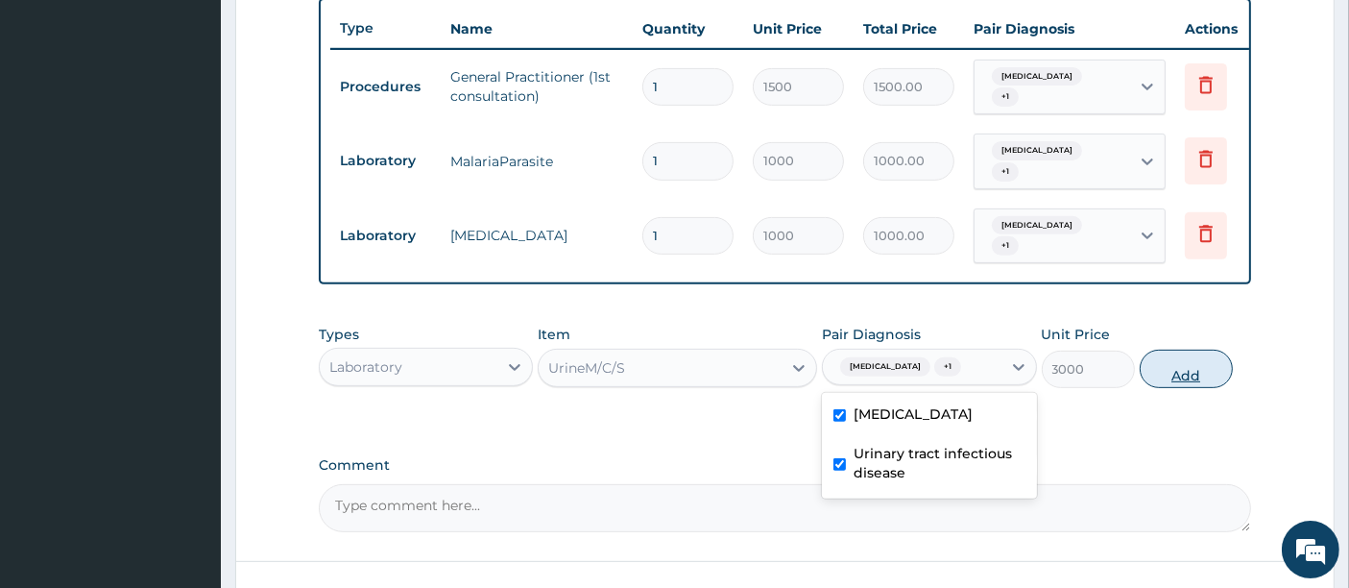
click at [1163, 359] on button "Add" at bounding box center [1186, 369] width 93 height 38
type input "0"
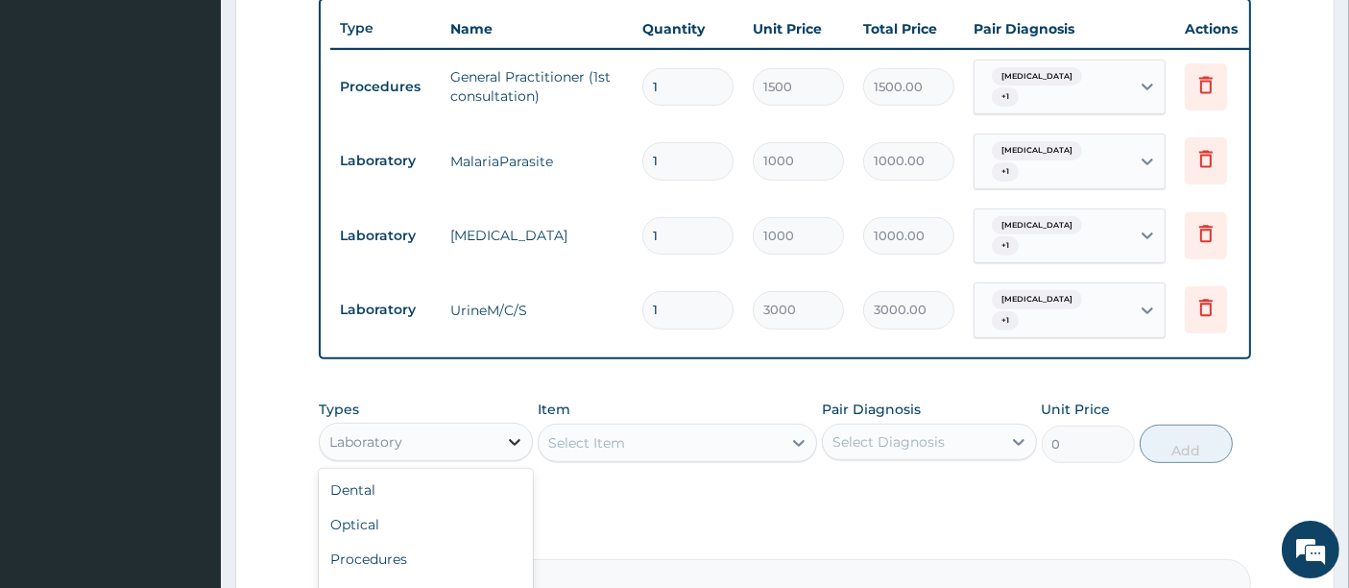
click at [506, 432] on icon at bounding box center [514, 441] width 19 height 19
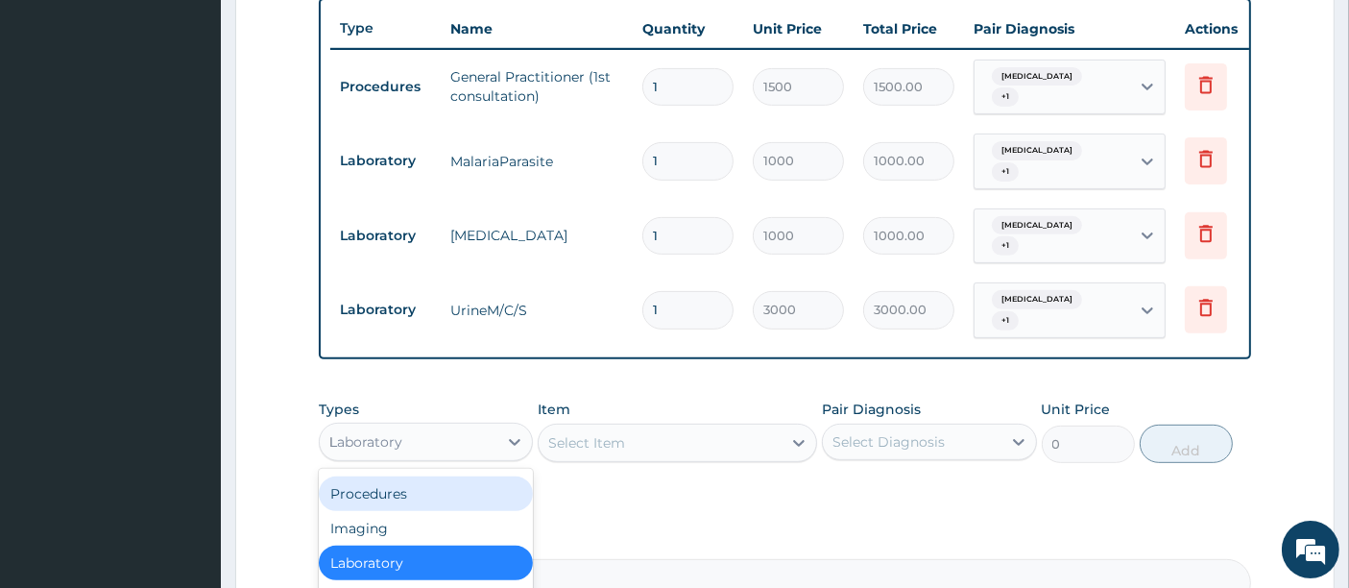
scroll to position [30, 0]
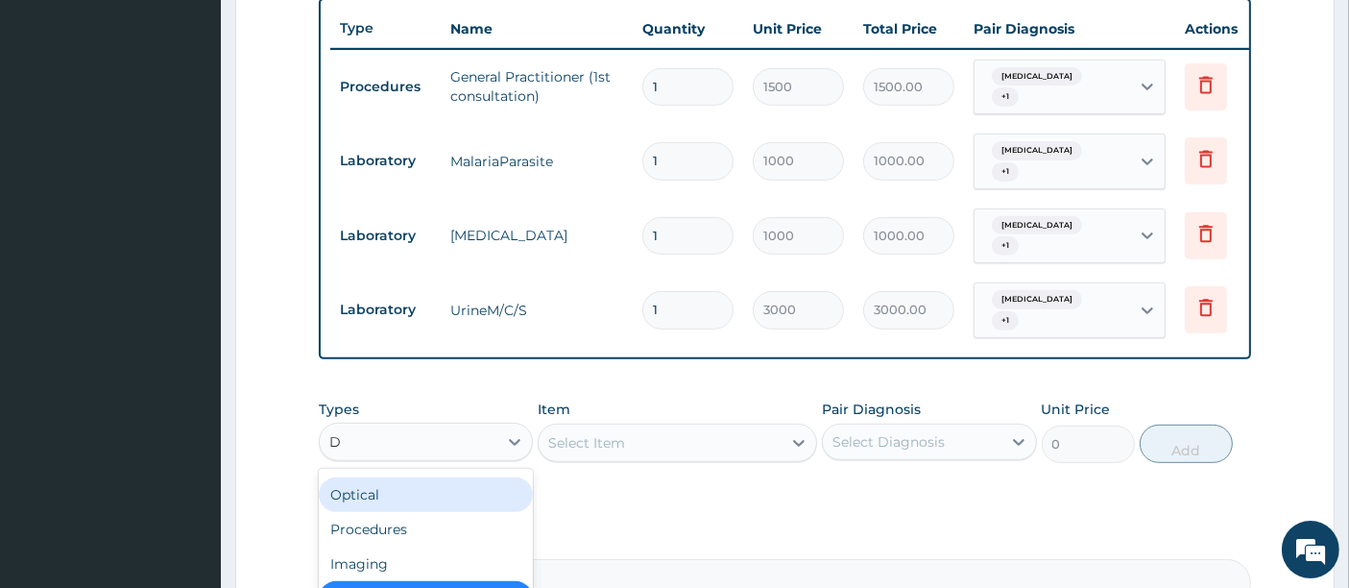
type input "DR"
drag, startPoint x: 407, startPoint y: 471, endPoint x: 424, endPoint y: 467, distance: 16.8
click at [411, 473] on div "Drugs" at bounding box center [426, 490] width 214 height 35
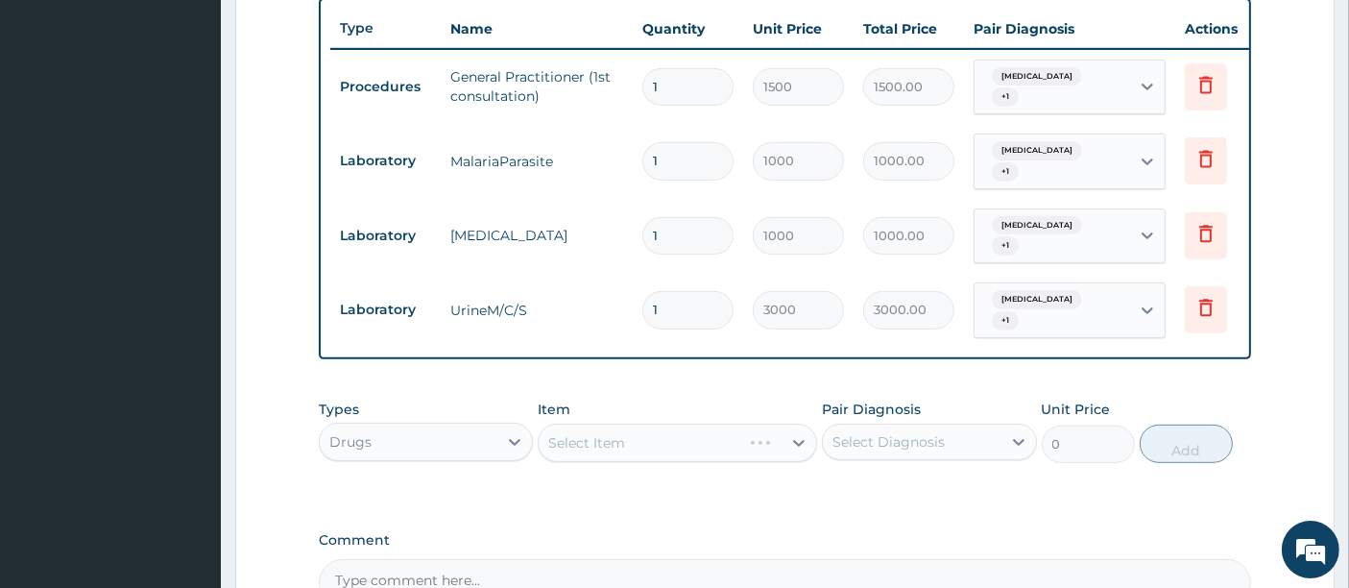
click at [553, 424] on div "Select Item" at bounding box center [678, 443] width 280 height 38
click at [564, 425] on div "Select Item" at bounding box center [678, 443] width 280 height 38
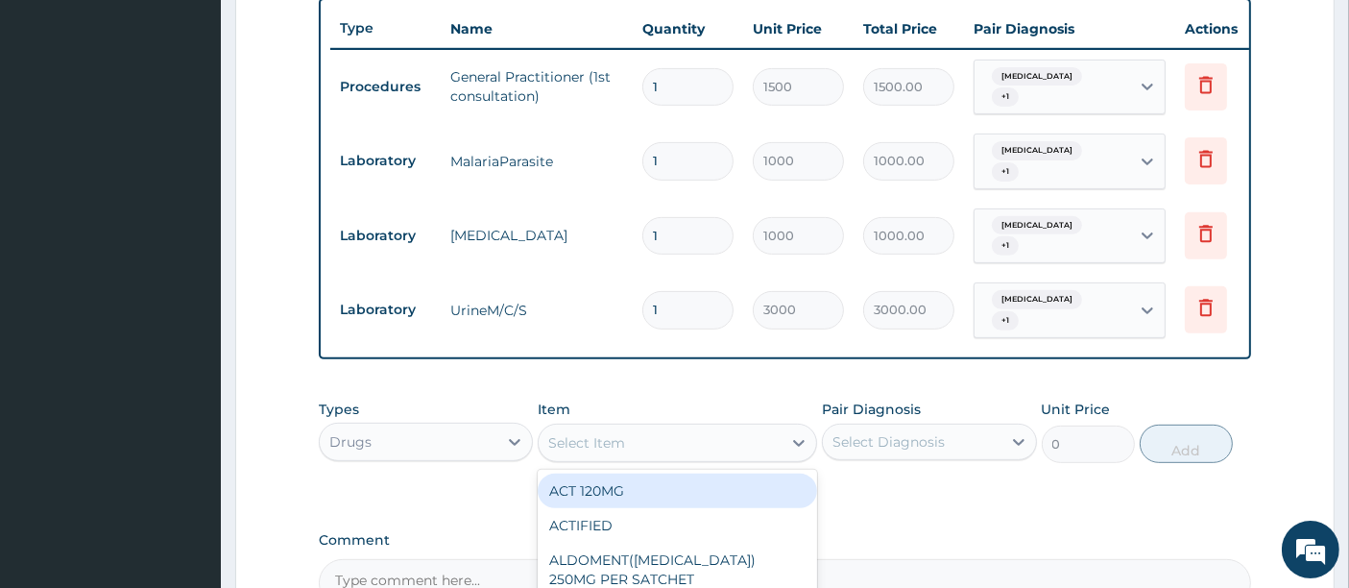
click at [576, 433] on div "Select Item" at bounding box center [586, 442] width 77 height 19
type input "COAR"
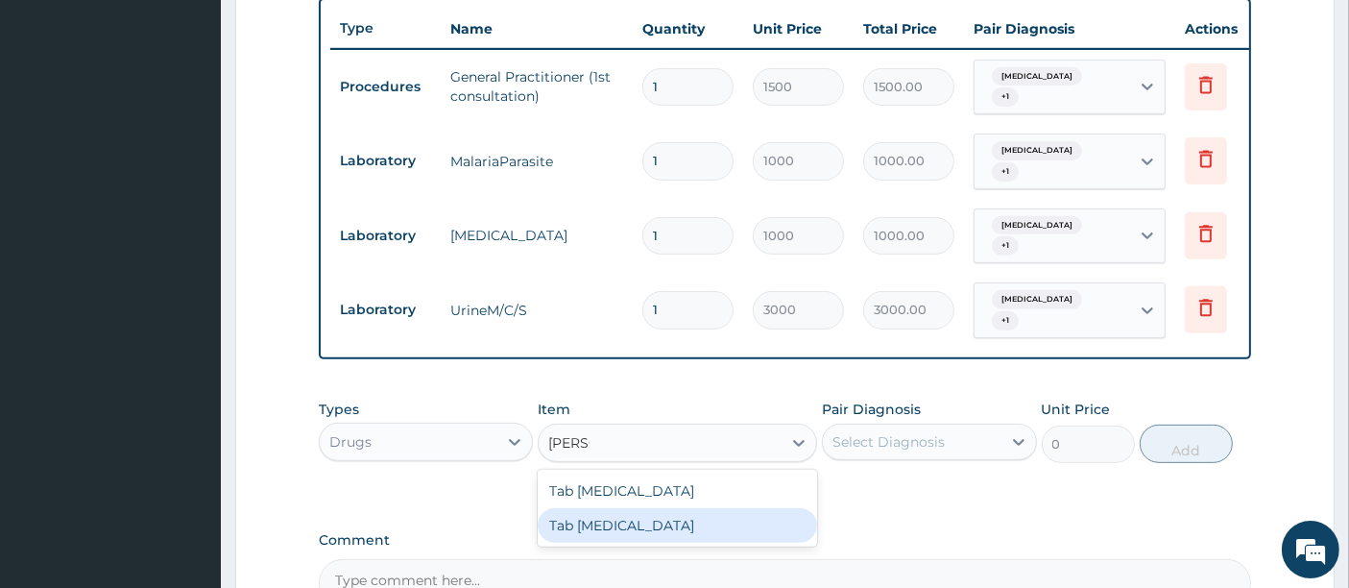
click at [609, 508] on div "Tab COARTEM" at bounding box center [678, 525] width 280 height 35
type input "130"
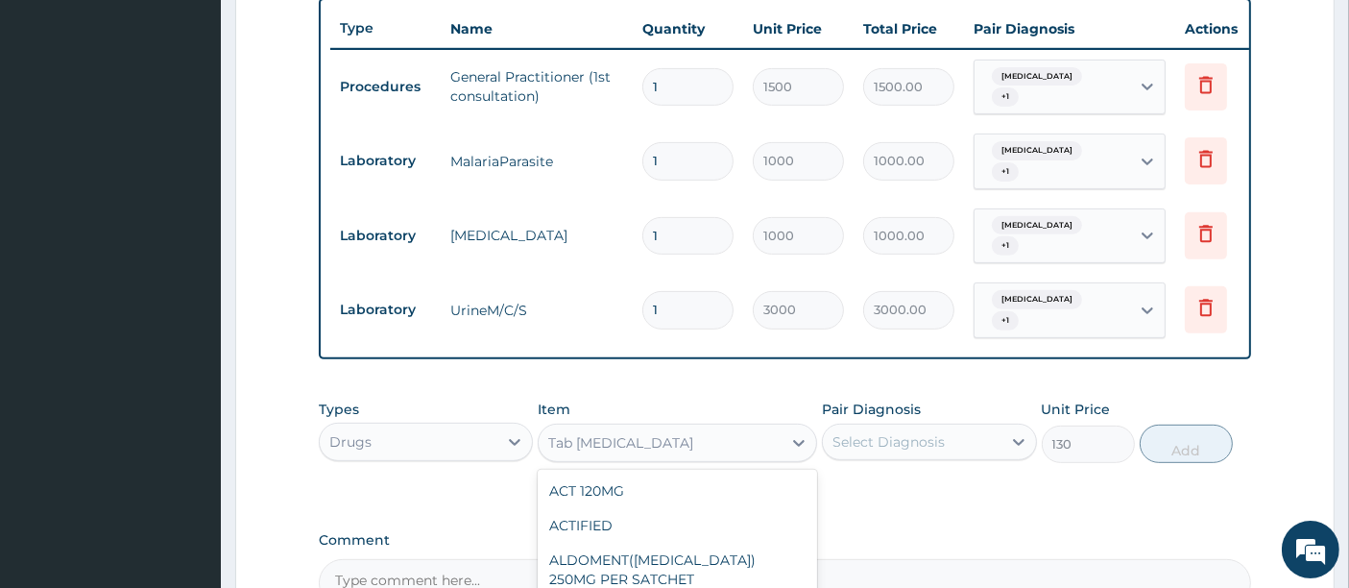
click at [766, 427] on div "Tab COARTEM" at bounding box center [660, 442] width 243 height 31
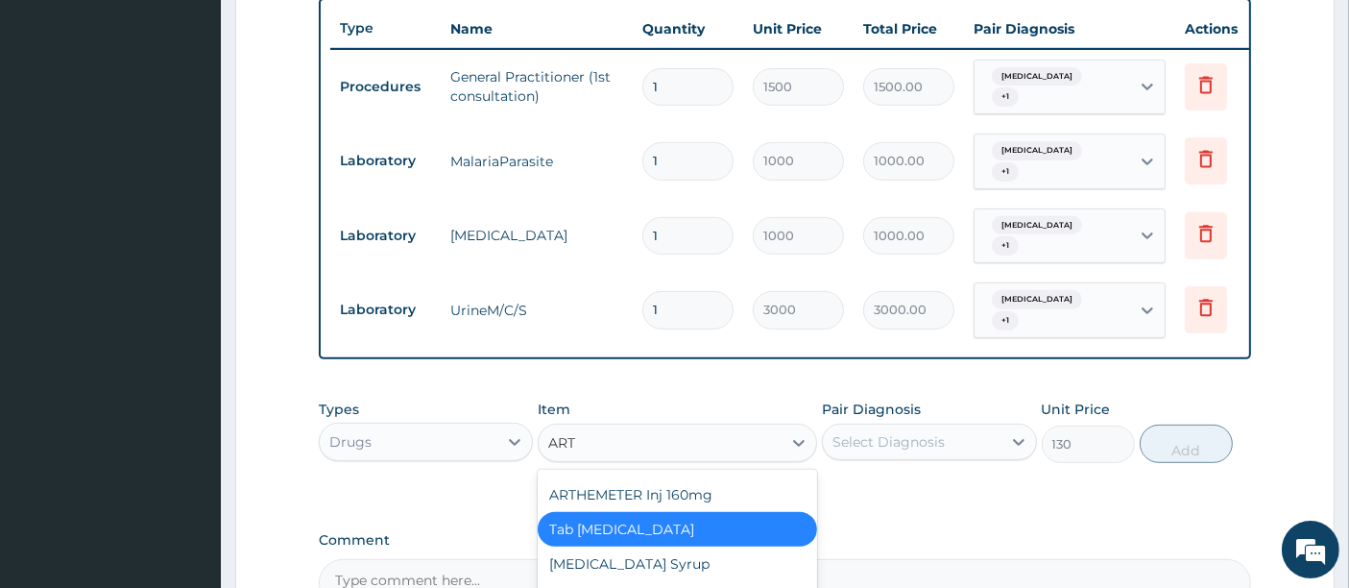
scroll to position [265, 0]
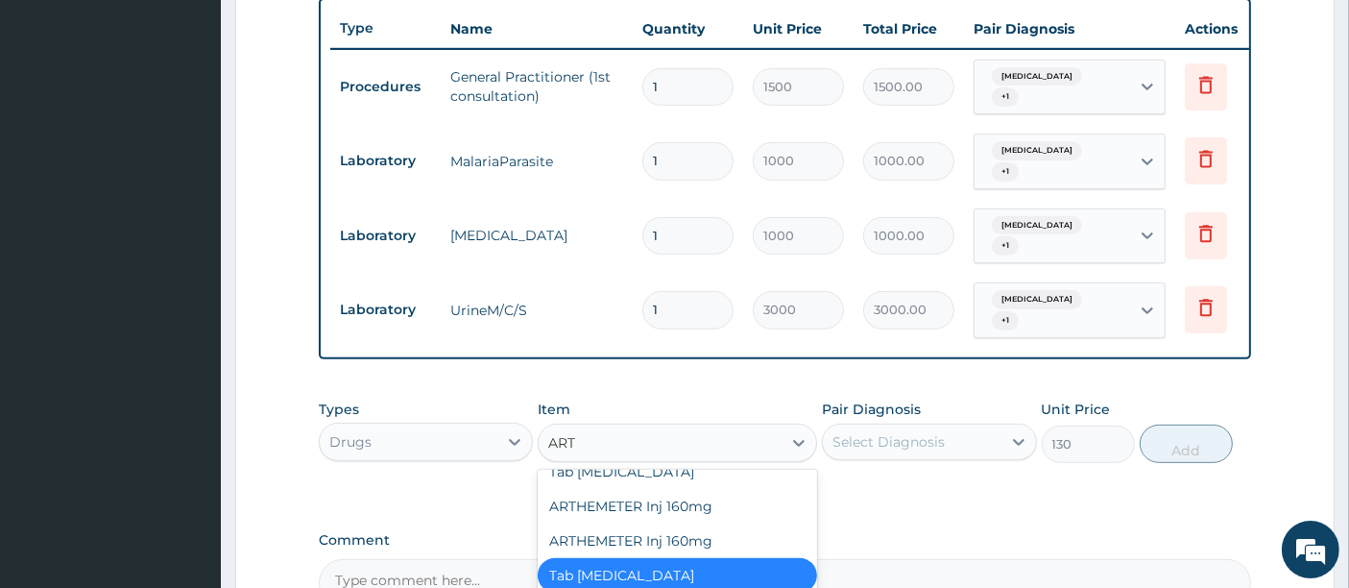
type input "ARTE"
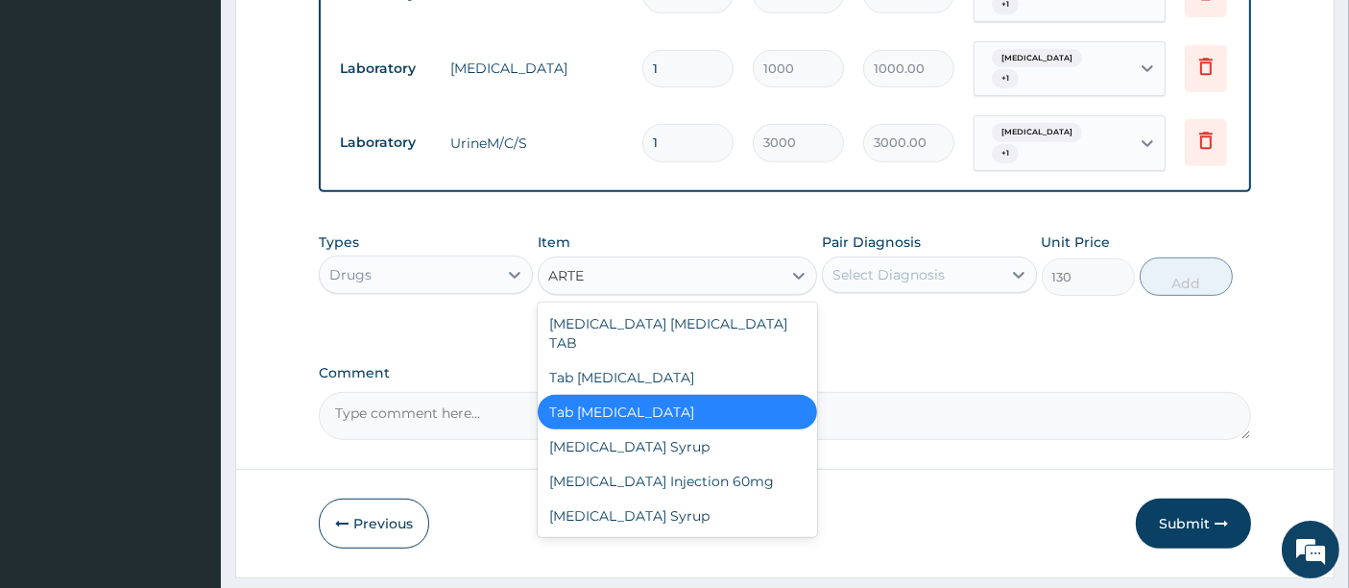
scroll to position [916, 0]
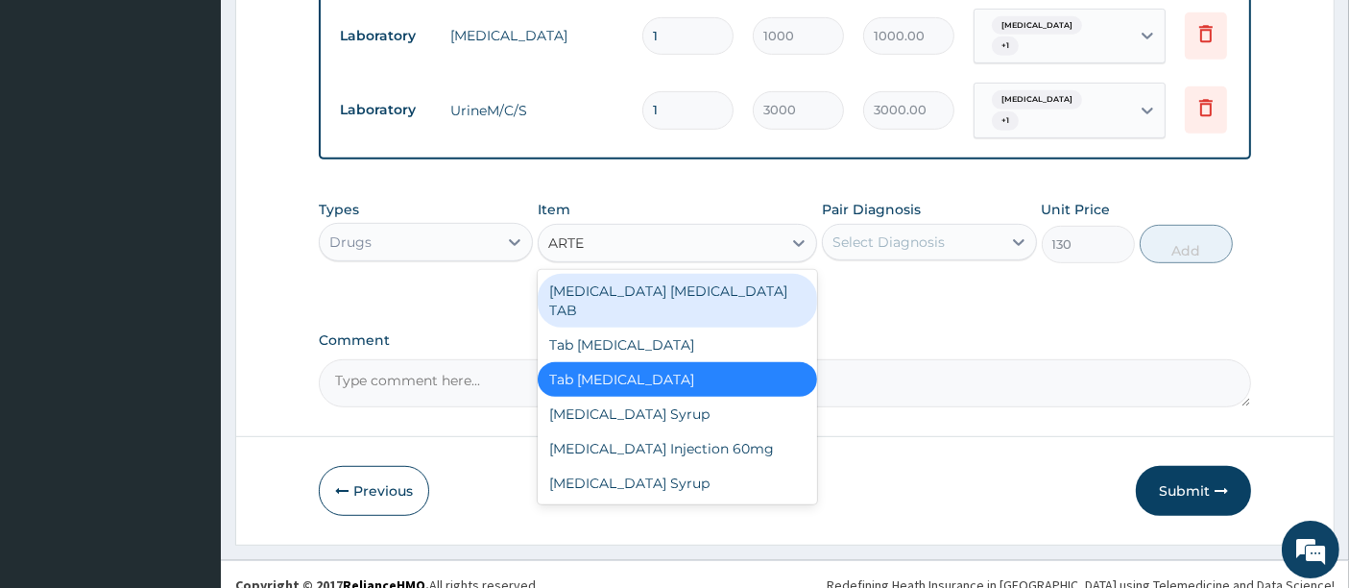
drag, startPoint x: 637, startPoint y: 280, endPoint x: 652, endPoint y: 274, distance: 16.8
click at [638, 280] on div "Artemether lumefantrine TAB" at bounding box center [678, 301] width 280 height 54
type input "24.06"
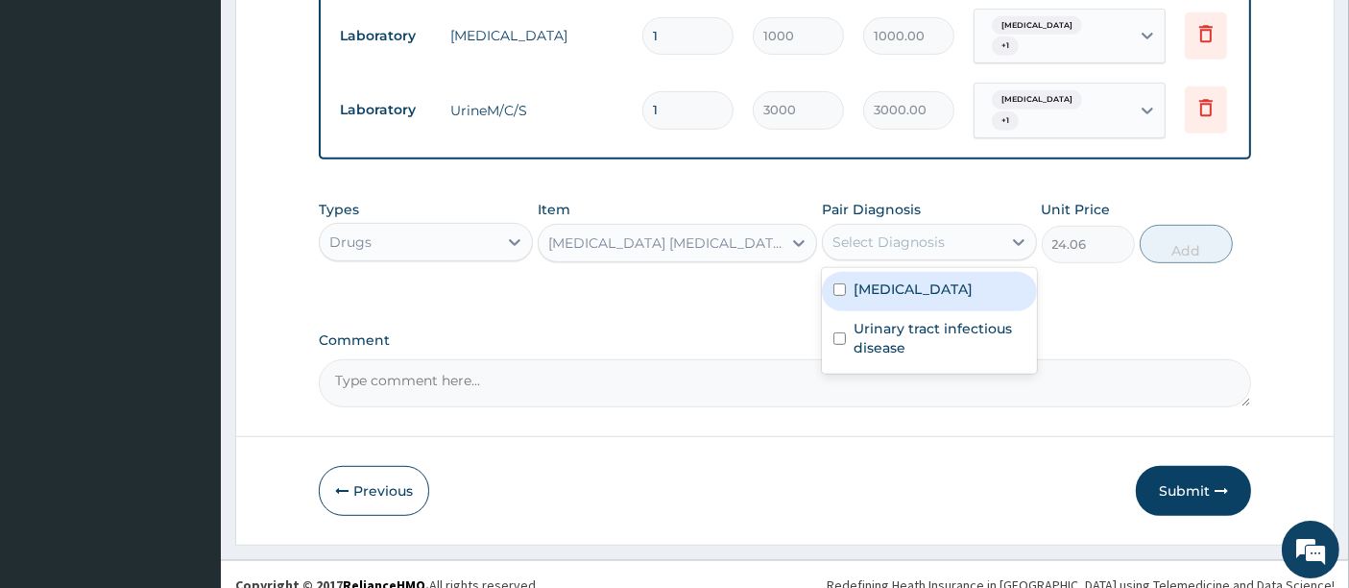
click at [921, 232] on div "Select Diagnosis" at bounding box center [889, 241] width 112 height 19
click at [916, 272] on div "Malaria" at bounding box center [929, 291] width 214 height 39
checkbox input "true"
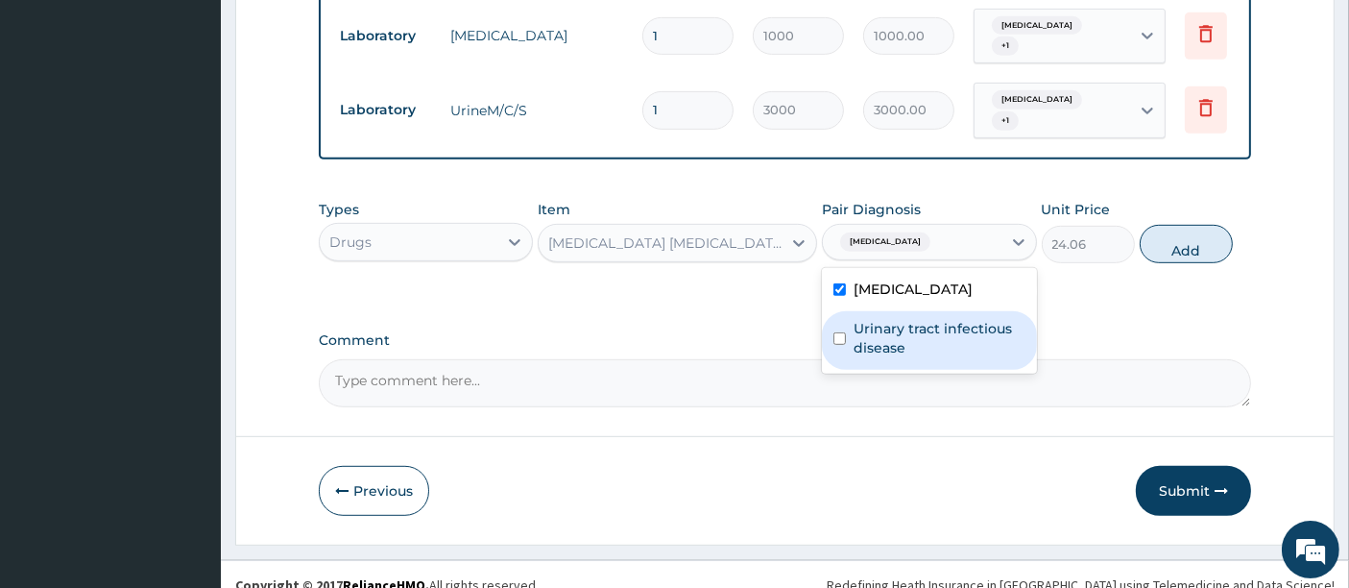
drag, startPoint x: 908, startPoint y: 314, endPoint x: 981, endPoint y: 297, distance: 75.0
click at [914, 319] on label "Urinary tract infectious disease" at bounding box center [939, 338] width 171 height 38
checkbox input "true"
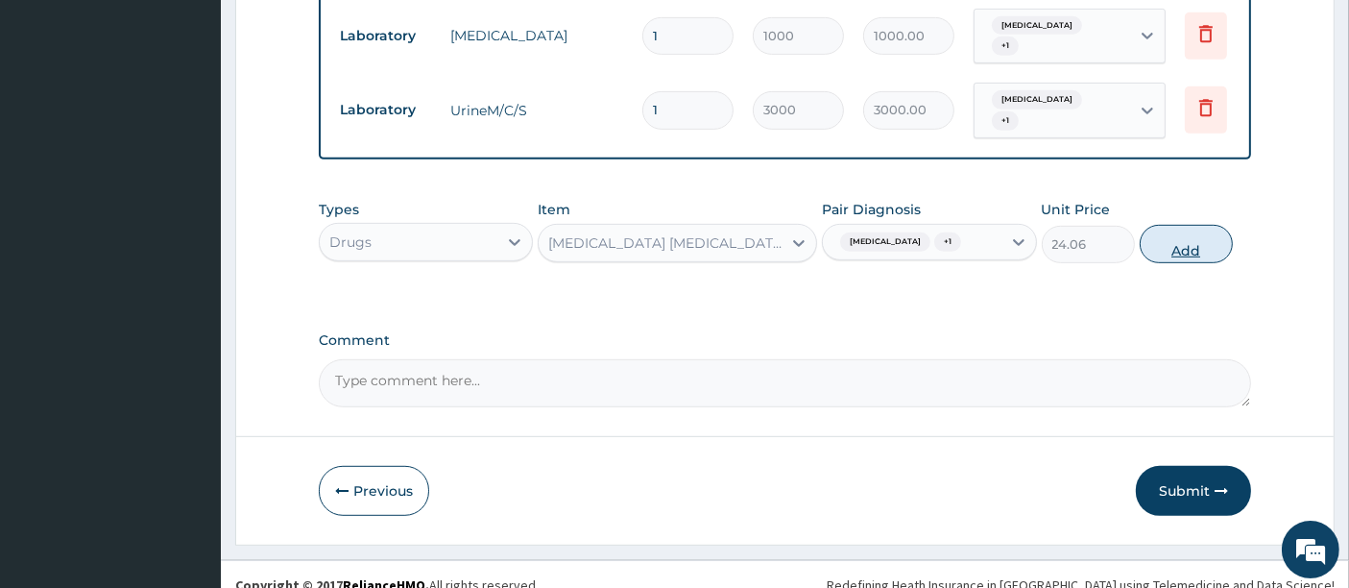
click at [1170, 229] on button "Add" at bounding box center [1186, 244] width 93 height 38
type input "0"
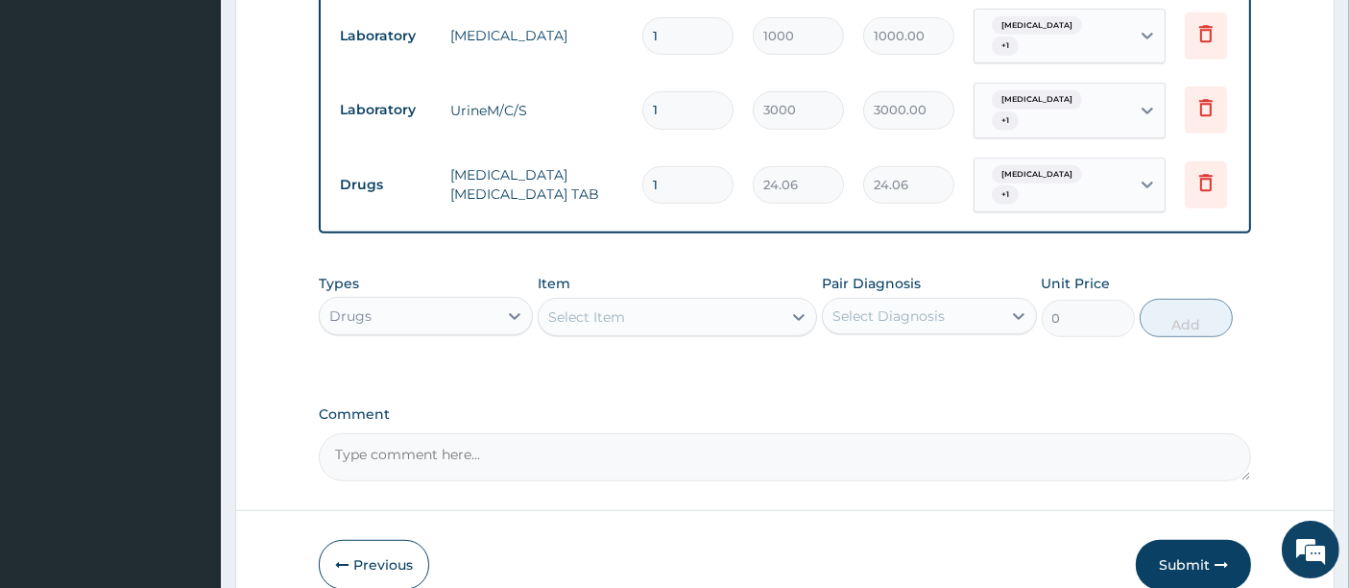
type input "0.00"
type input "1"
type input "24.06"
type input "12"
type input "288.72"
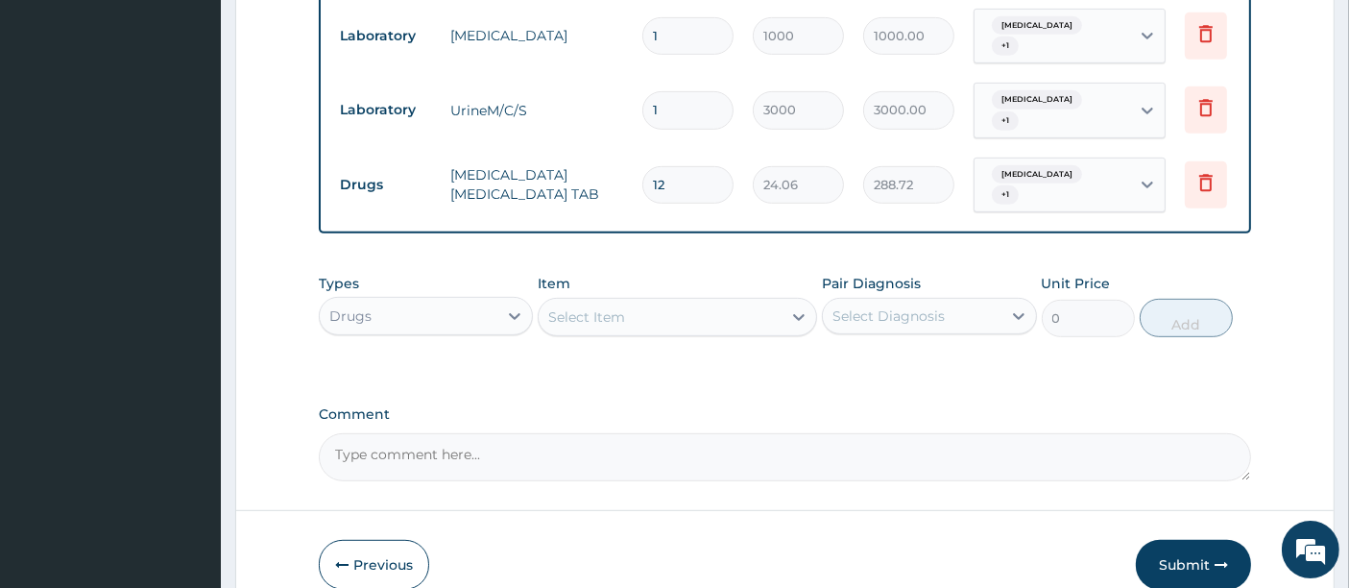
type input "1"
type input "24.06"
type input "0.00"
type input "2"
type input "48.12"
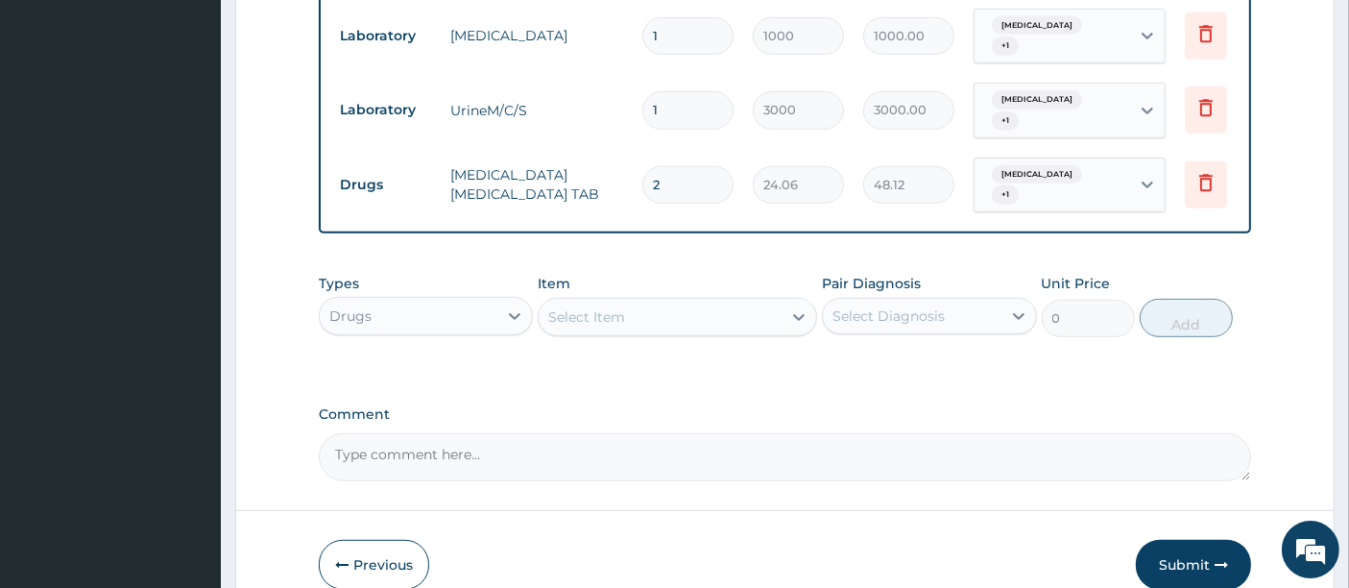
type input "24"
type input "577.44"
type input "24"
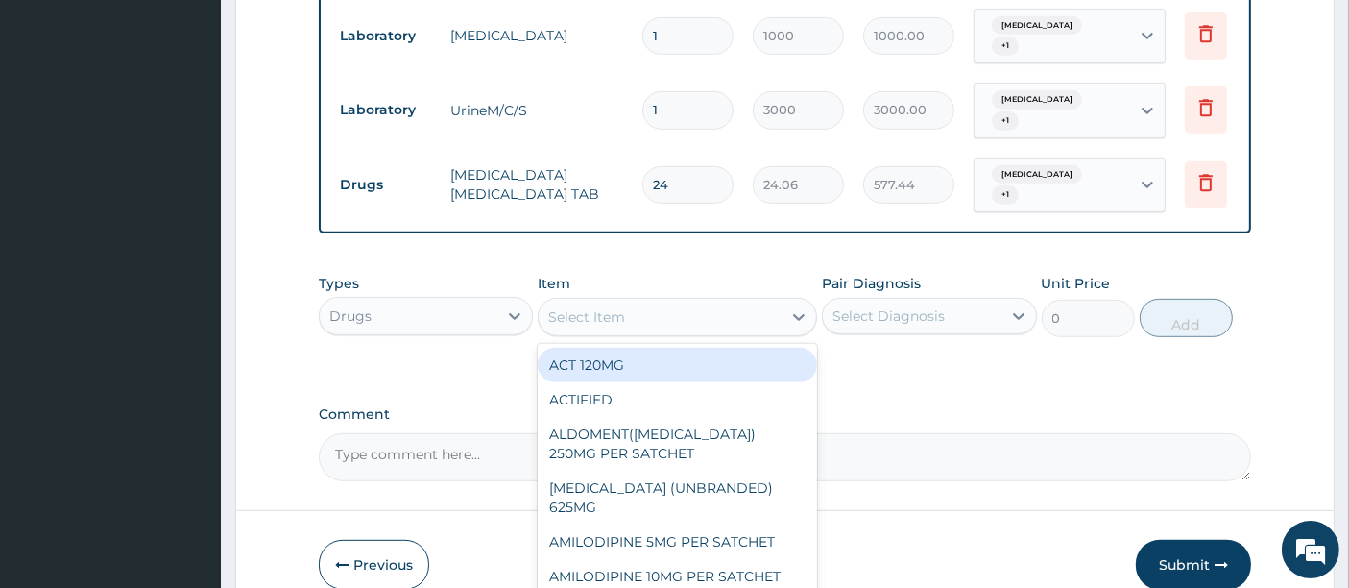
click at [600, 307] on div "Select Item" at bounding box center [586, 316] width 77 height 19
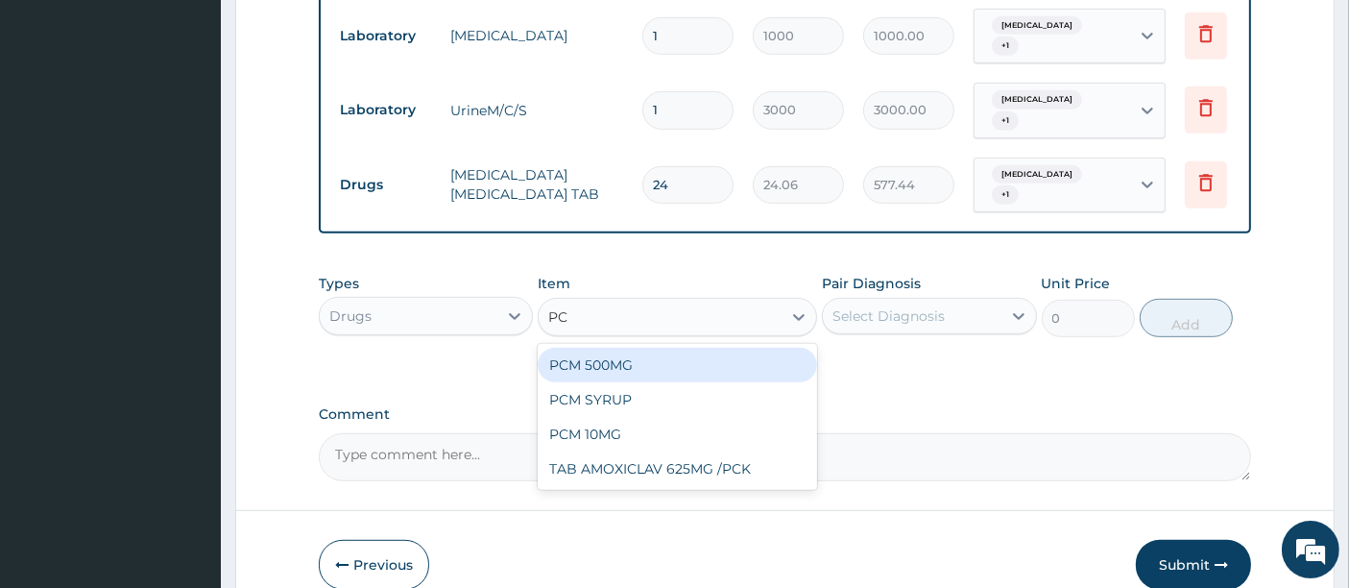
type input "PCM"
click at [591, 348] on div "PCM 500MG" at bounding box center [678, 365] width 280 height 35
type input "28"
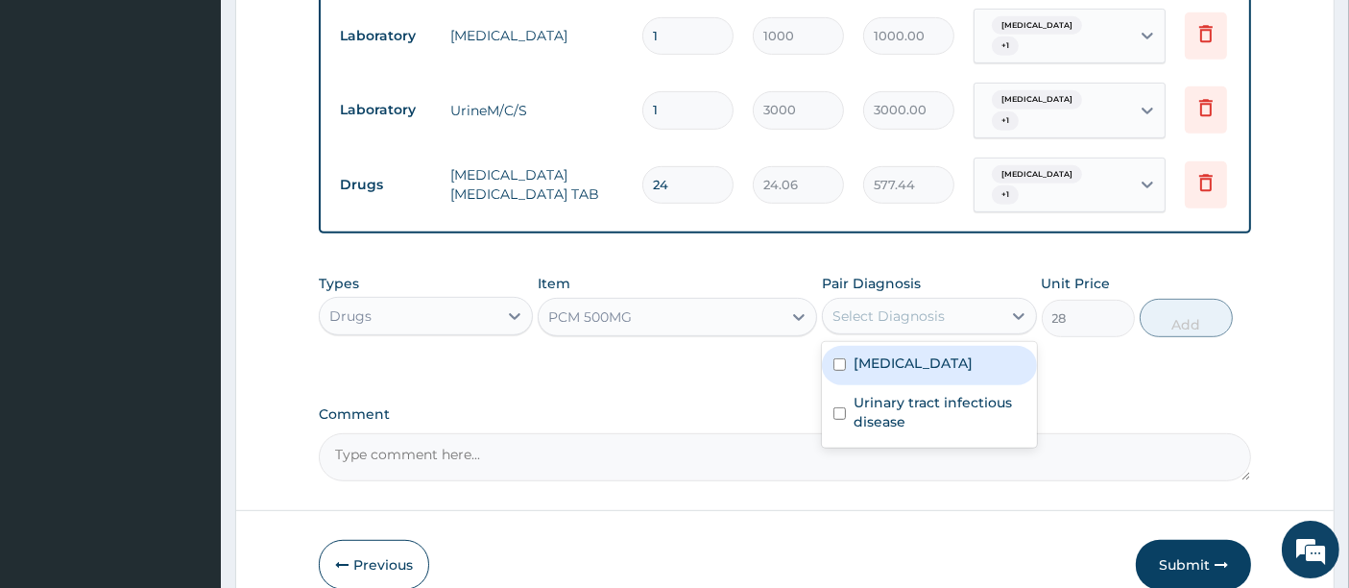
click at [974, 301] on div "Select Diagnosis" at bounding box center [912, 316] width 178 height 31
drag, startPoint x: 955, startPoint y: 338, endPoint x: 949, endPoint y: 372, distance: 34.1
click at [955, 346] on div "Malaria" at bounding box center [929, 365] width 214 height 39
checkbox input "true"
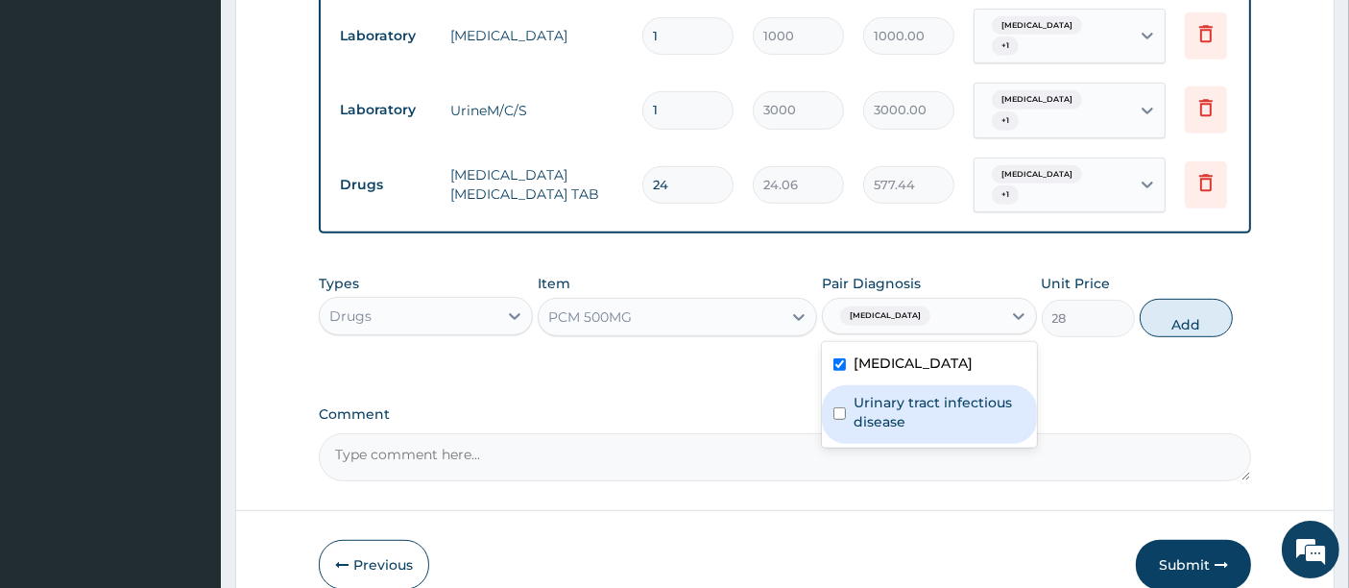
click at [948, 393] on label "Urinary tract infectious disease" at bounding box center [939, 412] width 171 height 38
checkbox input "true"
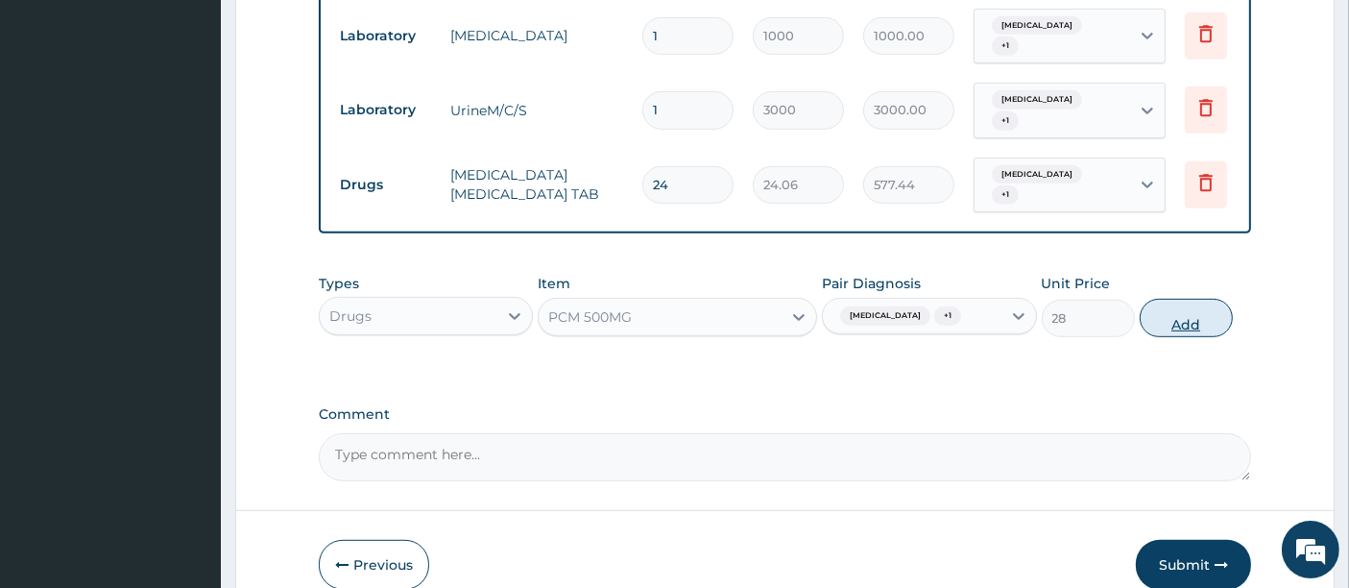
click at [1196, 299] on button "Add" at bounding box center [1186, 318] width 93 height 38
type input "0"
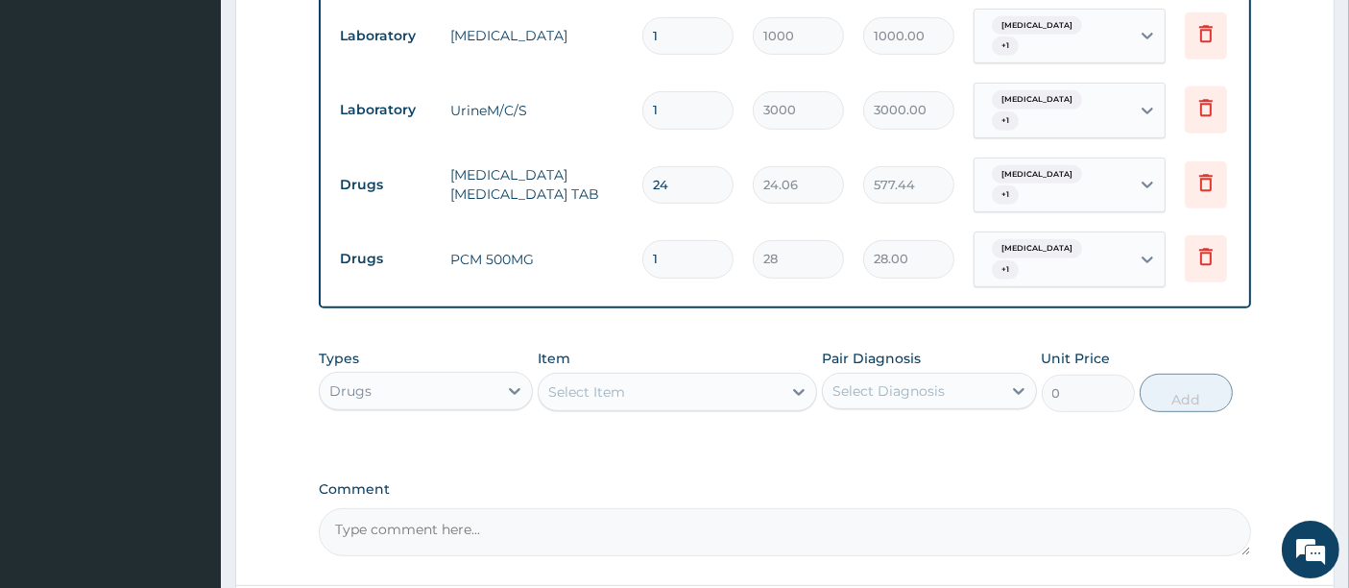
type input "0.00"
type input "9"
type input "252.00"
type input "9"
click at [754, 377] on div "Select Item" at bounding box center [660, 392] width 243 height 31
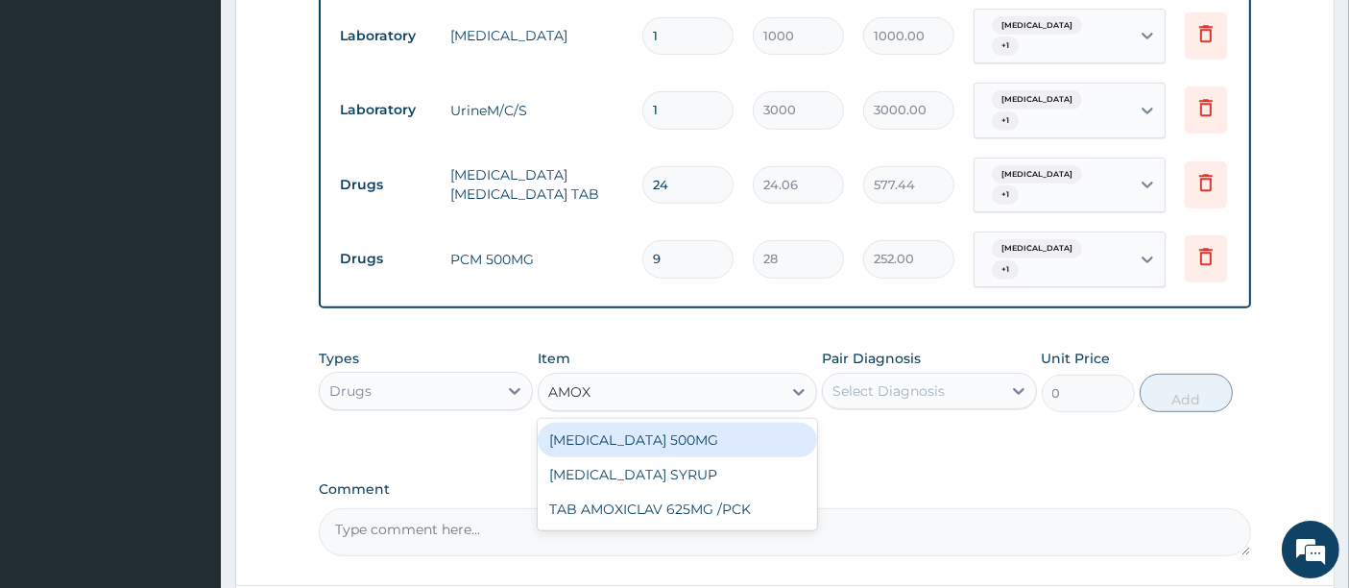
type input "AMO"
click at [666, 423] on div "[MEDICAL_DATA] 500MG" at bounding box center [678, 440] width 280 height 35
type input "700"
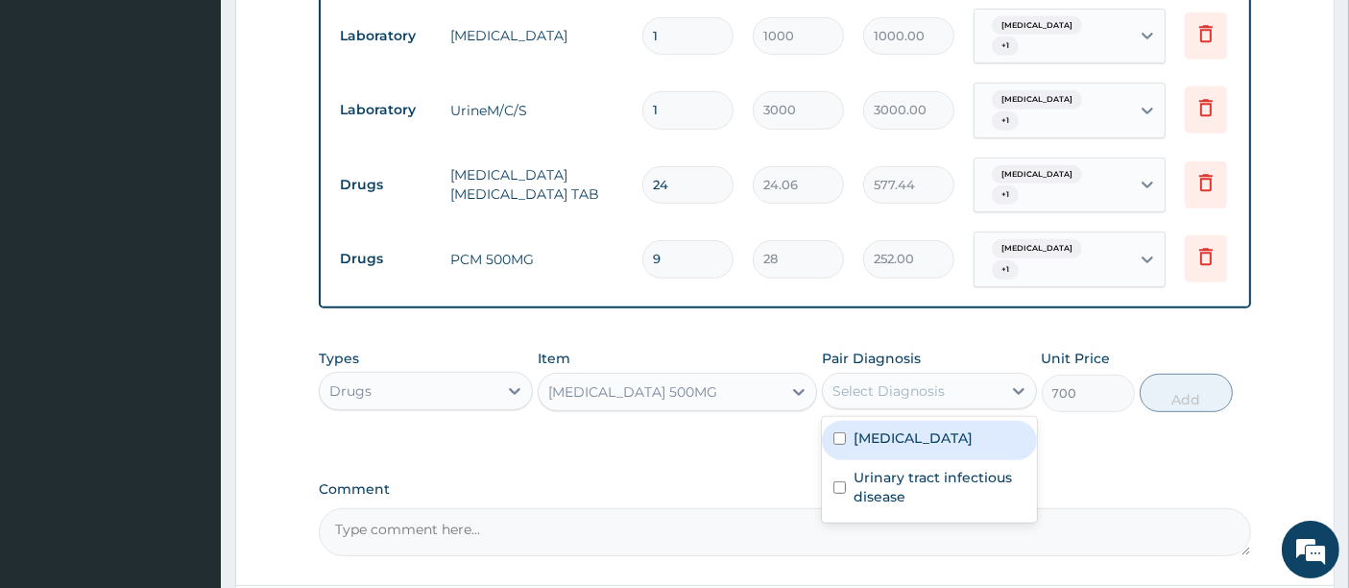
click at [888, 381] on div "Select Diagnosis" at bounding box center [889, 390] width 112 height 19
click at [888, 428] on label "Malaria" at bounding box center [913, 437] width 119 height 19
checkbox input "true"
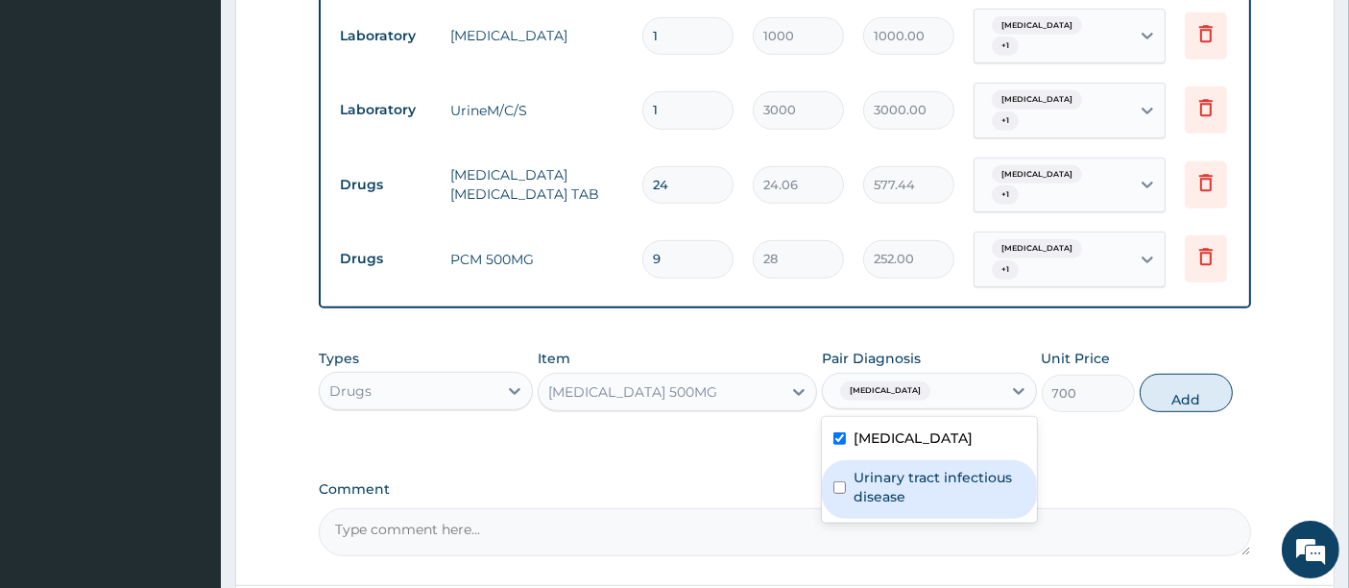
click at [891, 468] on label "Urinary tract infectious disease" at bounding box center [939, 487] width 171 height 38
checkbox input "true"
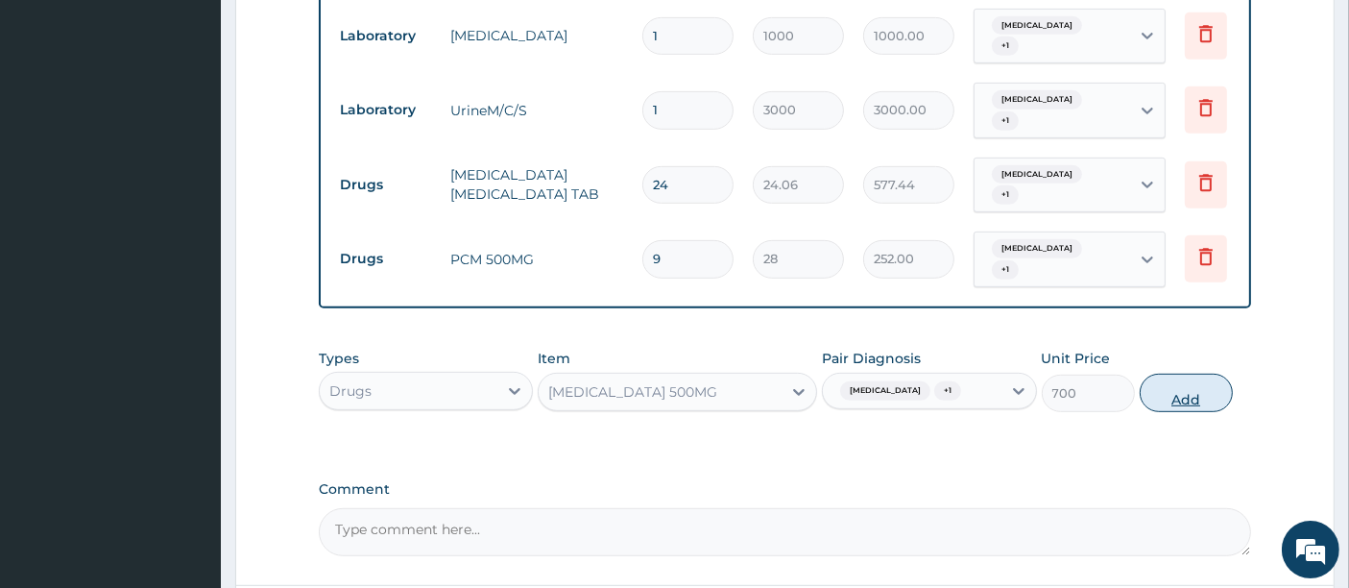
click at [1184, 374] on button "Add" at bounding box center [1186, 393] width 93 height 38
type input "0"
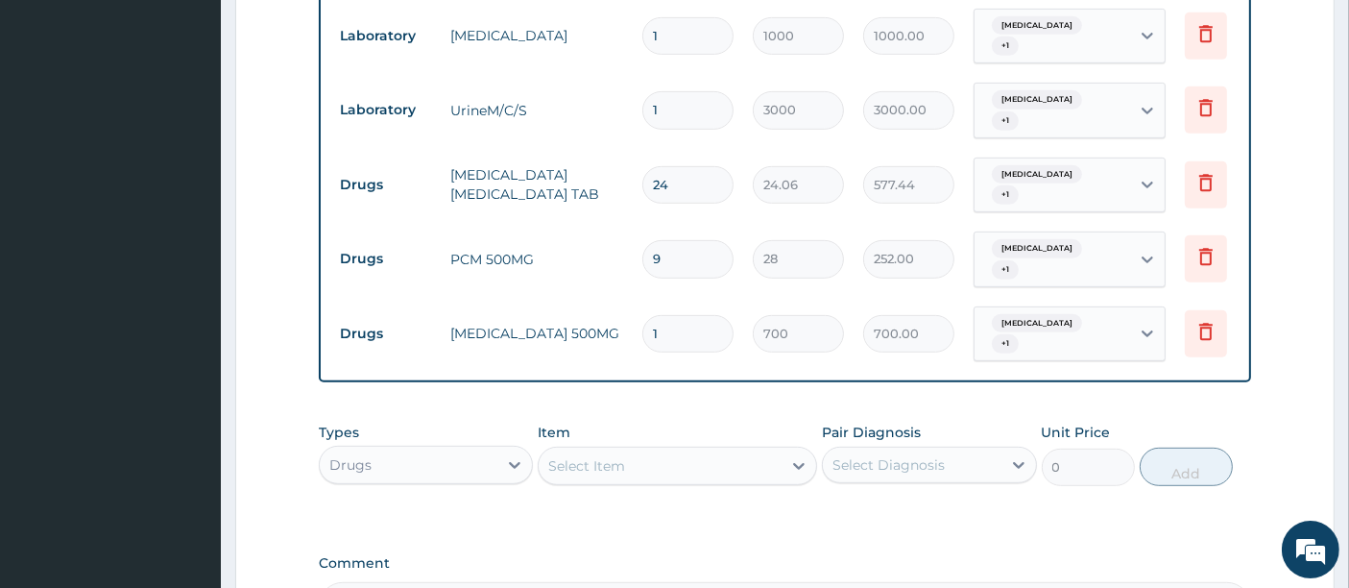
type input "0.00"
type input "2"
type input "1400.00"
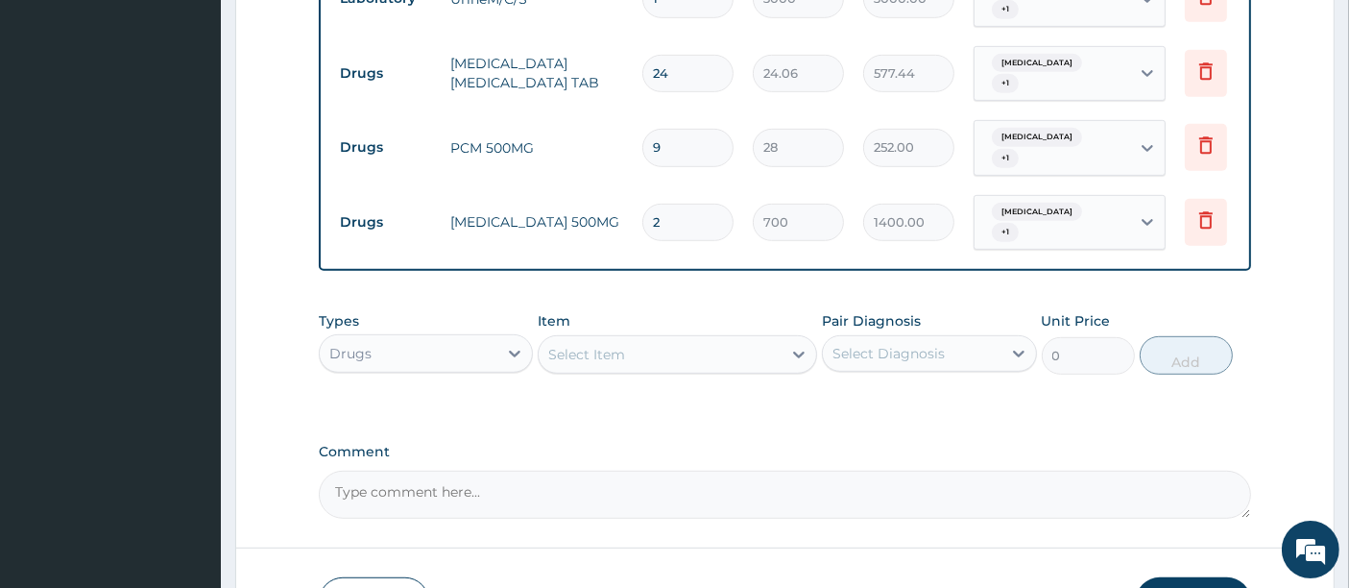
scroll to position [1115, 0]
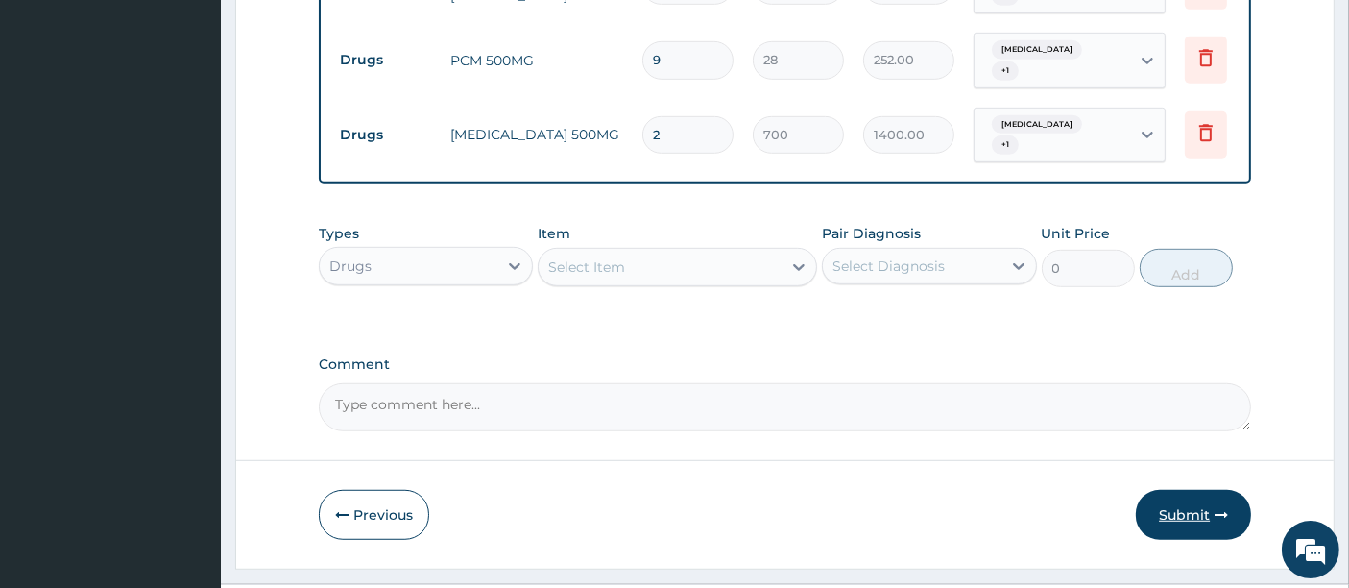
type input "2"
click at [1174, 490] on button "Submit" at bounding box center [1193, 515] width 115 height 50
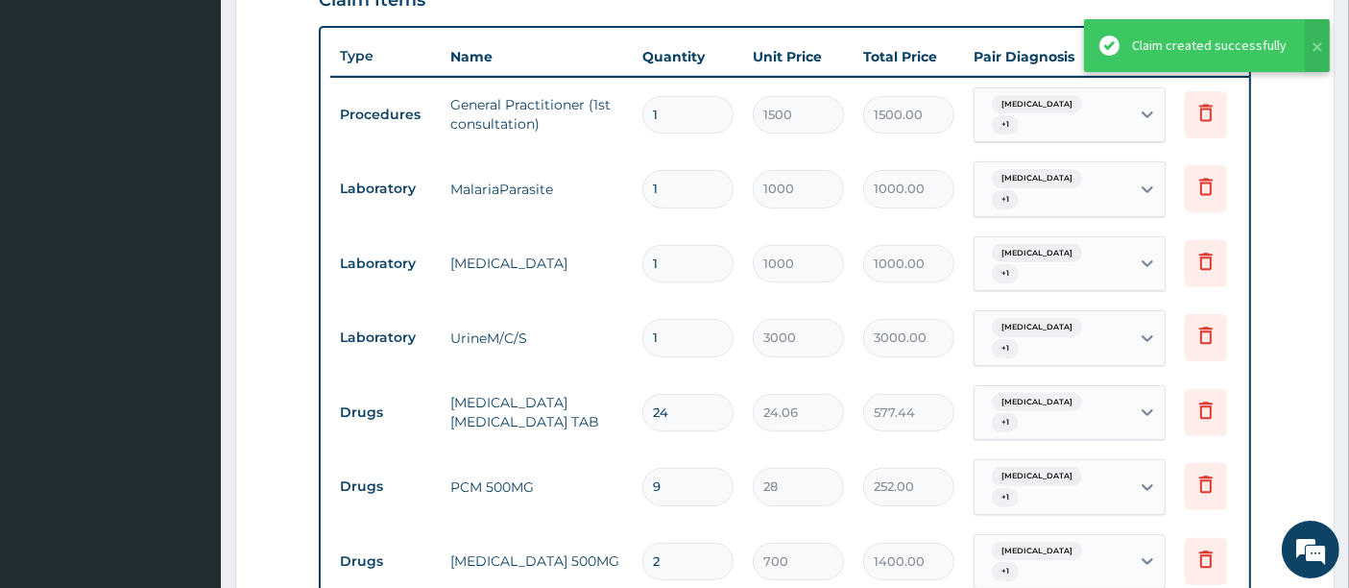
scroll to position [603, 0]
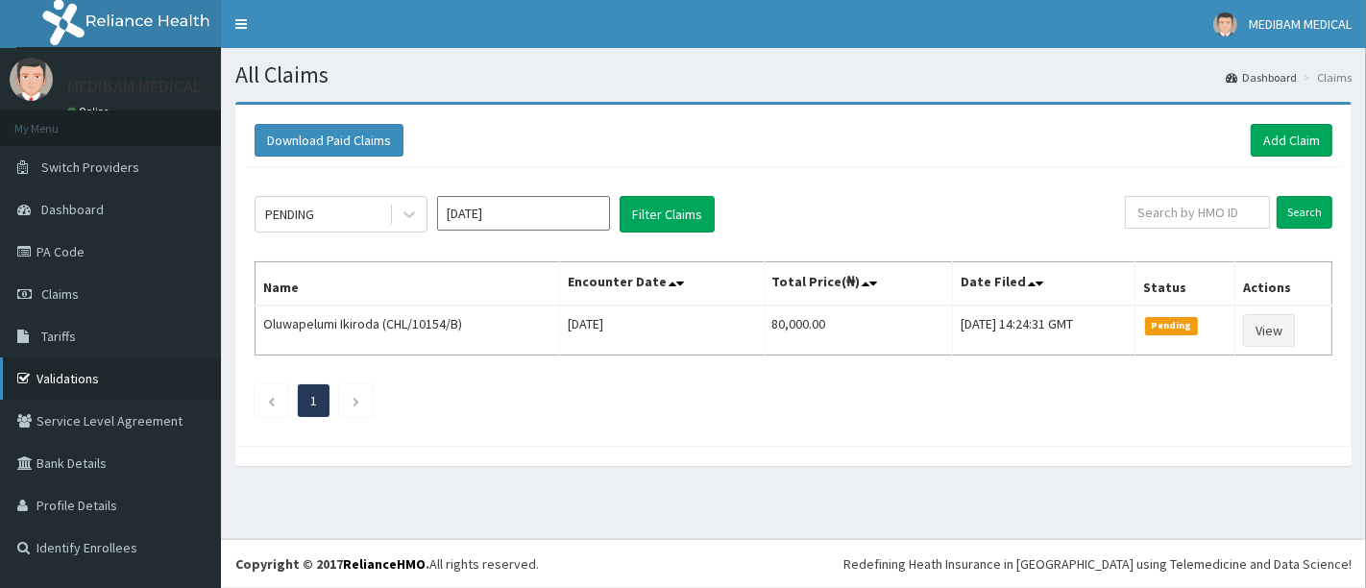
click at [71, 373] on link "Validations" at bounding box center [110, 378] width 221 height 42
click at [1294, 138] on link "Add Claim" at bounding box center [1292, 140] width 82 height 33
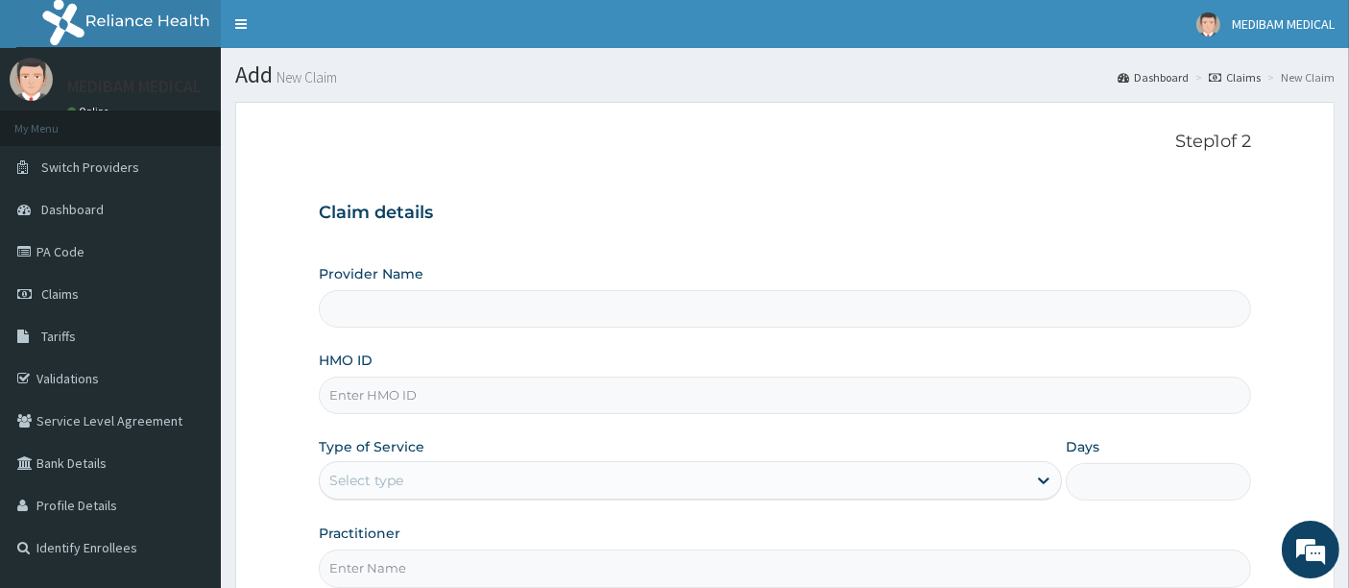
scroll to position [107, 0]
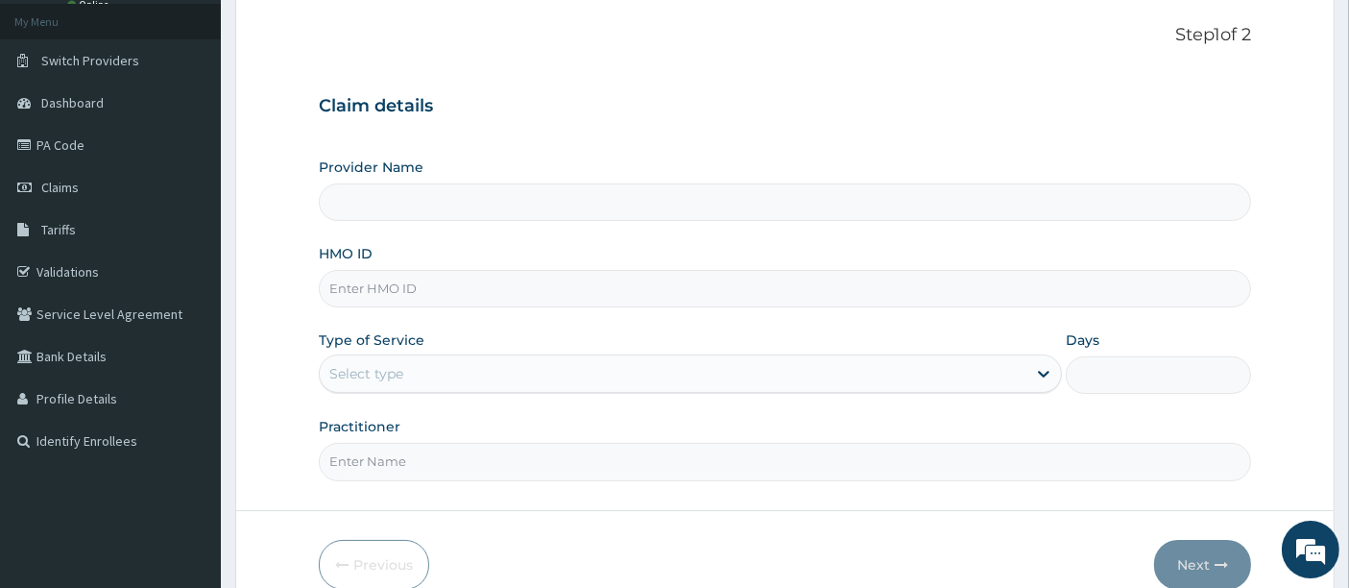
click at [417, 285] on input "HMO ID" at bounding box center [786, 288] width 934 height 37
type input "M"
type input "C"
type input "Medibam Specialist Hospital"
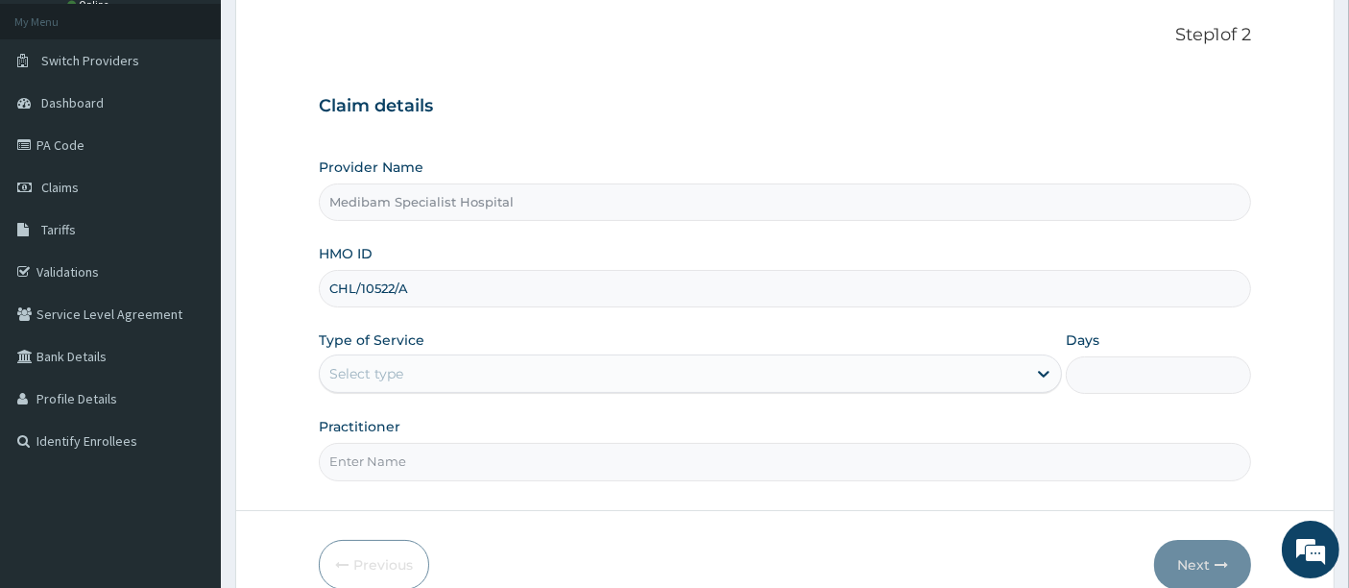
type input "CHL/10522/A"
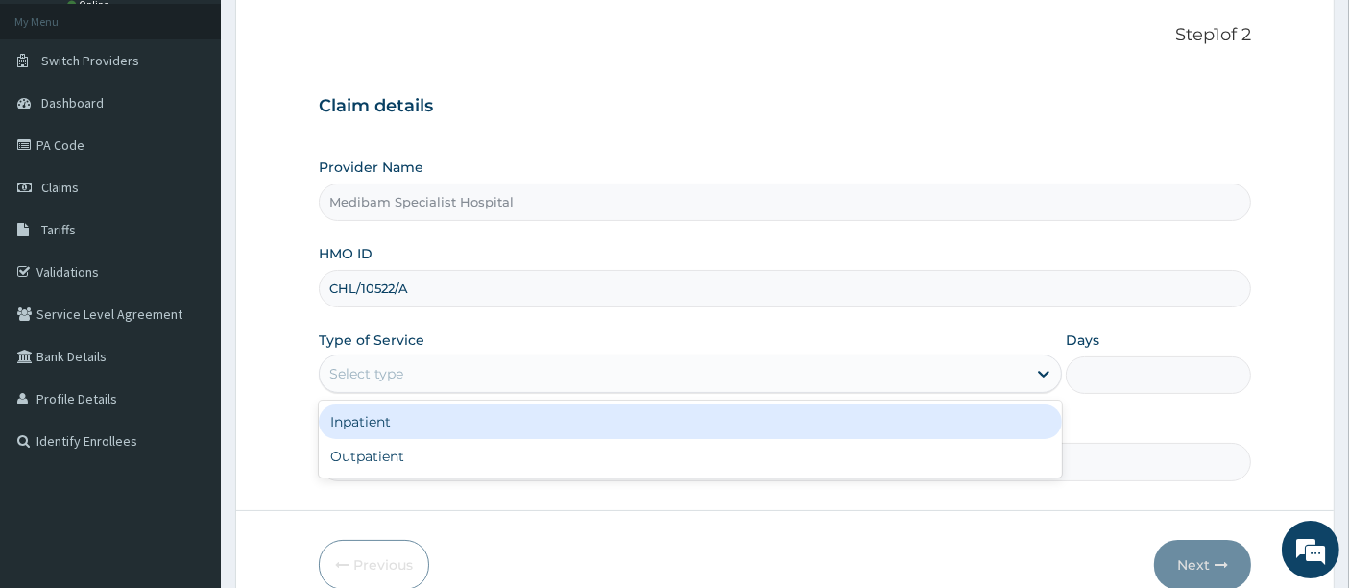
click at [585, 370] on div "Select type" at bounding box center [673, 373] width 707 height 31
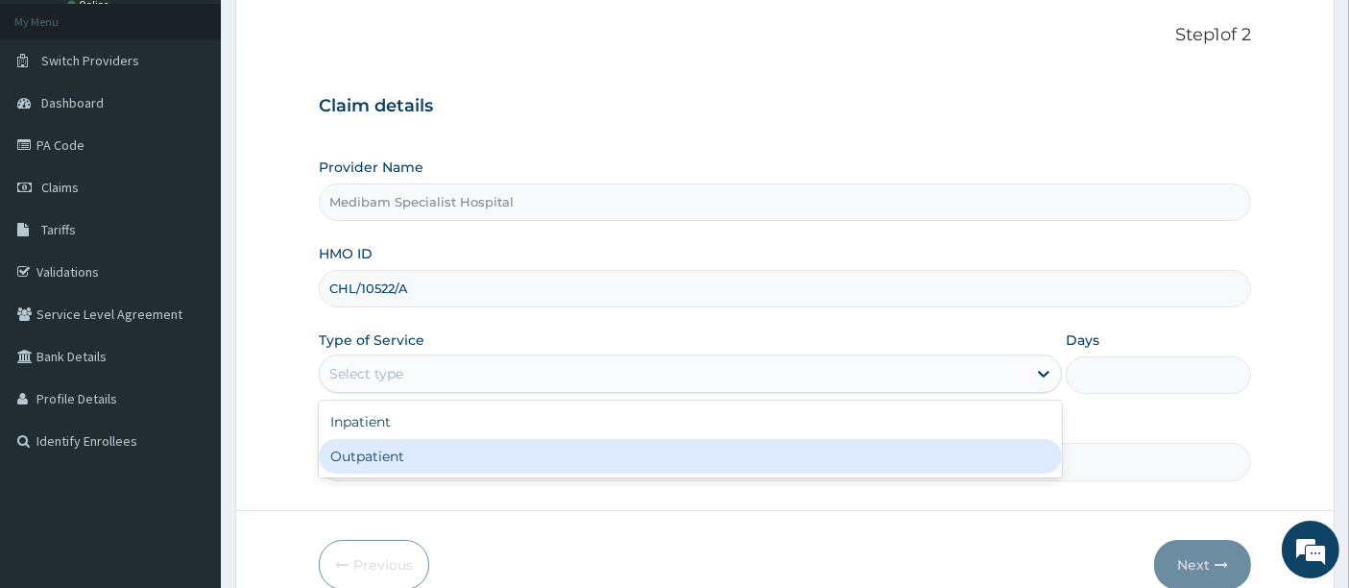
click at [523, 464] on div "Outpatient" at bounding box center [690, 456] width 743 height 35
type input "1"
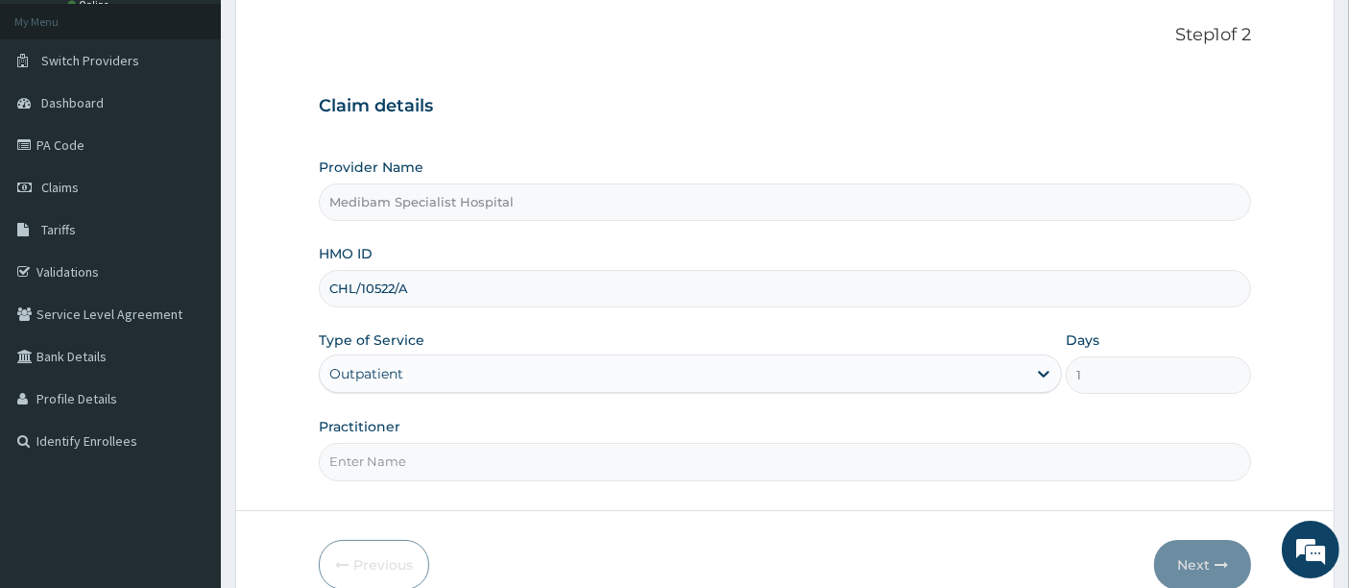
scroll to position [197, 0]
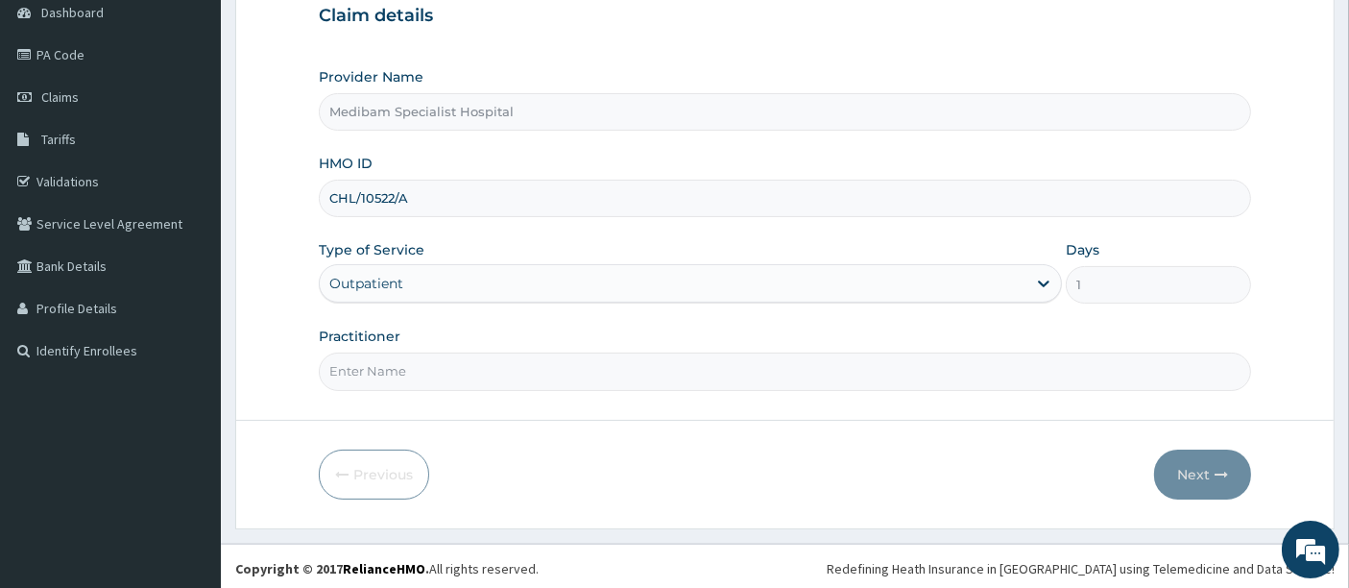
click at [590, 359] on input "Practitioner" at bounding box center [786, 370] width 934 height 37
type input "DR GLORY"
click at [1196, 468] on button "Next" at bounding box center [1203, 475] width 97 height 50
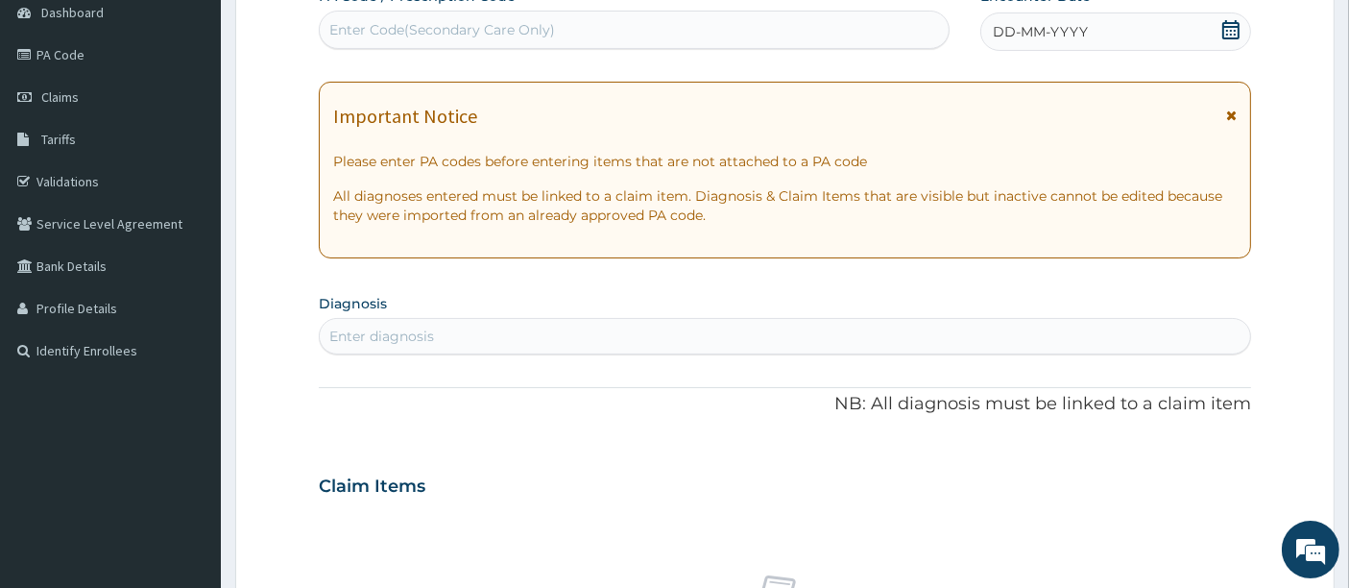
drag, startPoint x: 1237, startPoint y: 21, endPoint x: 1229, endPoint y: 35, distance: 15.5
click at [1236, 24] on icon at bounding box center [1231, 29] width 17 height 19
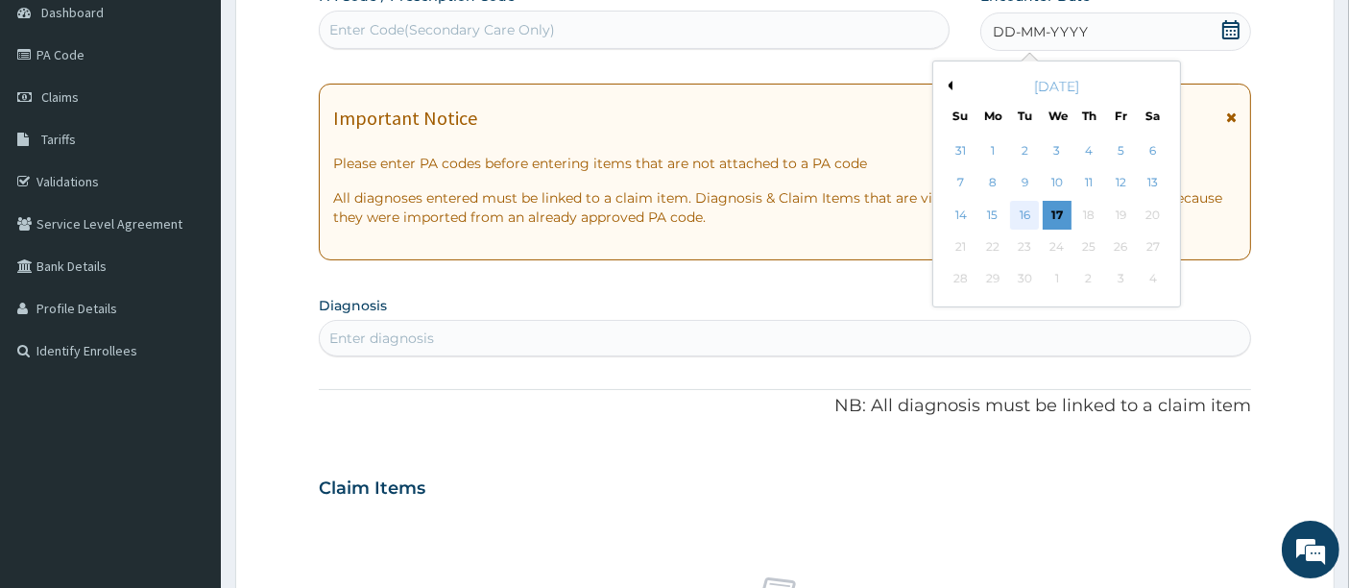
click at [1029, 212] on div "16" at bounding box center [1025, 215] width 29 height 29
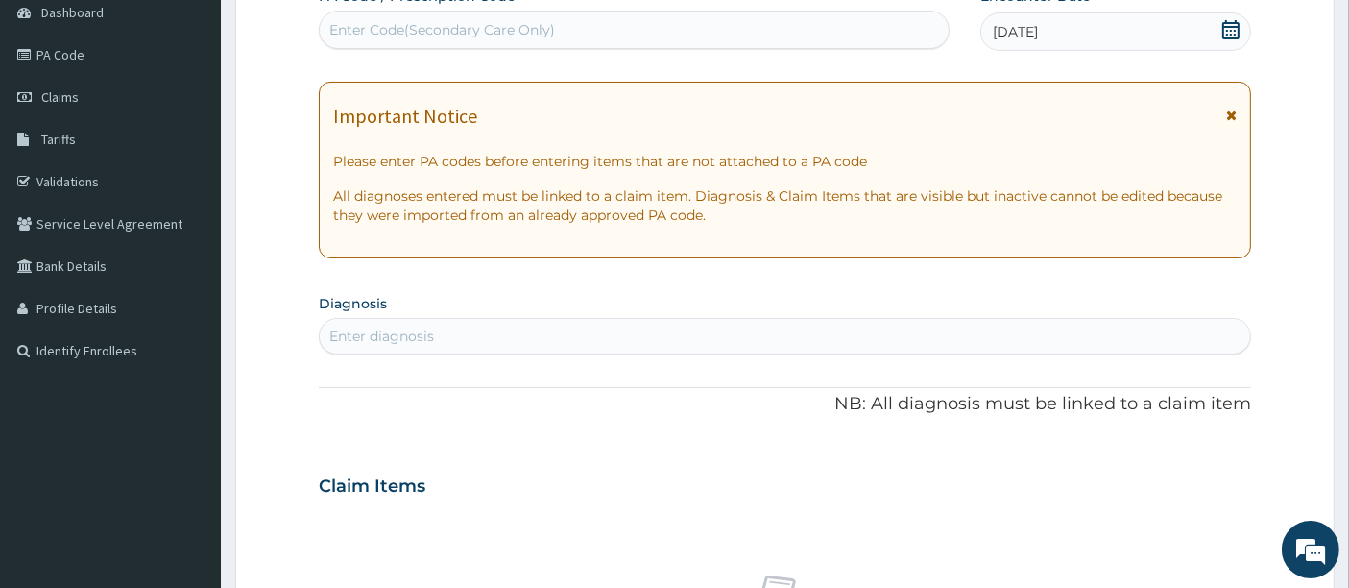
click at [622, 328] on div "Enter diagnosis" at bounding box center [786, 336] width 932 height 31
type input "[MEDICAL_DATA]"
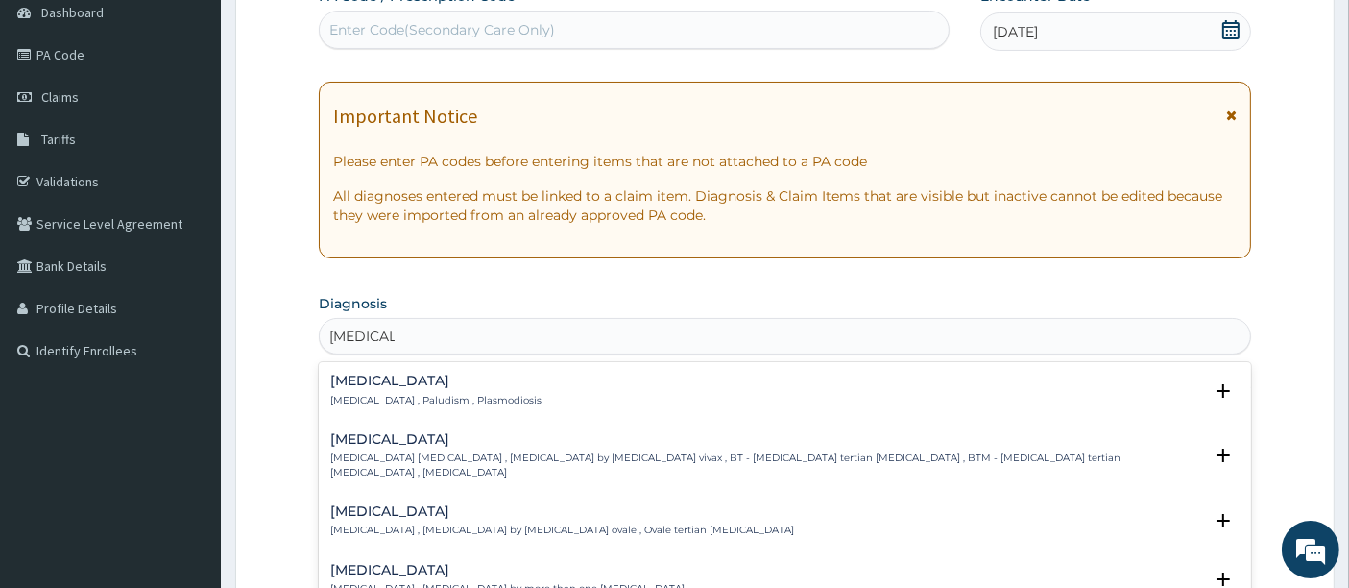
drag, startPoint x: 351, startPoint y: 388, endPoint x: 474, endPoint y: 329, distance: 137.1
click at [354, 385] on div "[MEDICAL_DATA] [MEDICAL_DATA] , Paludism , Plasmodiosis" at bounding box center [435, 391] width 211 height 34
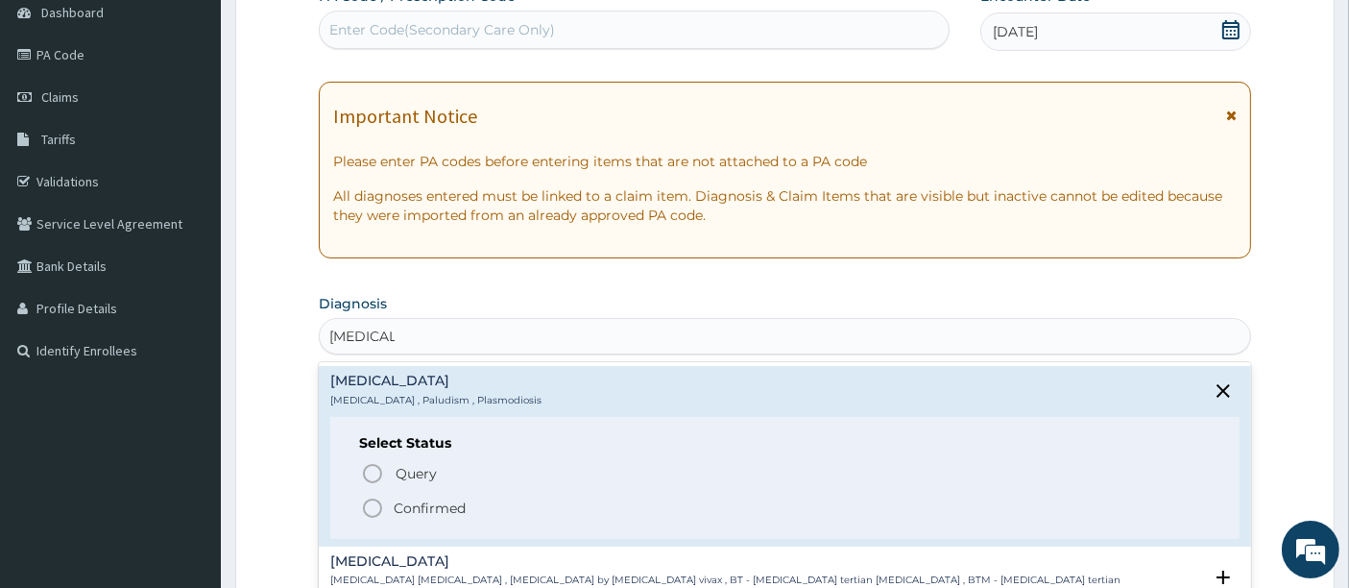
drag, startPoint x: 374, startPoint y: 505, endPoint x: 410, endPoint y: 473, distance: 49.0
click at [376, 503] on icon "status option filled" at bounding box center [372, 508] width 23 height 23
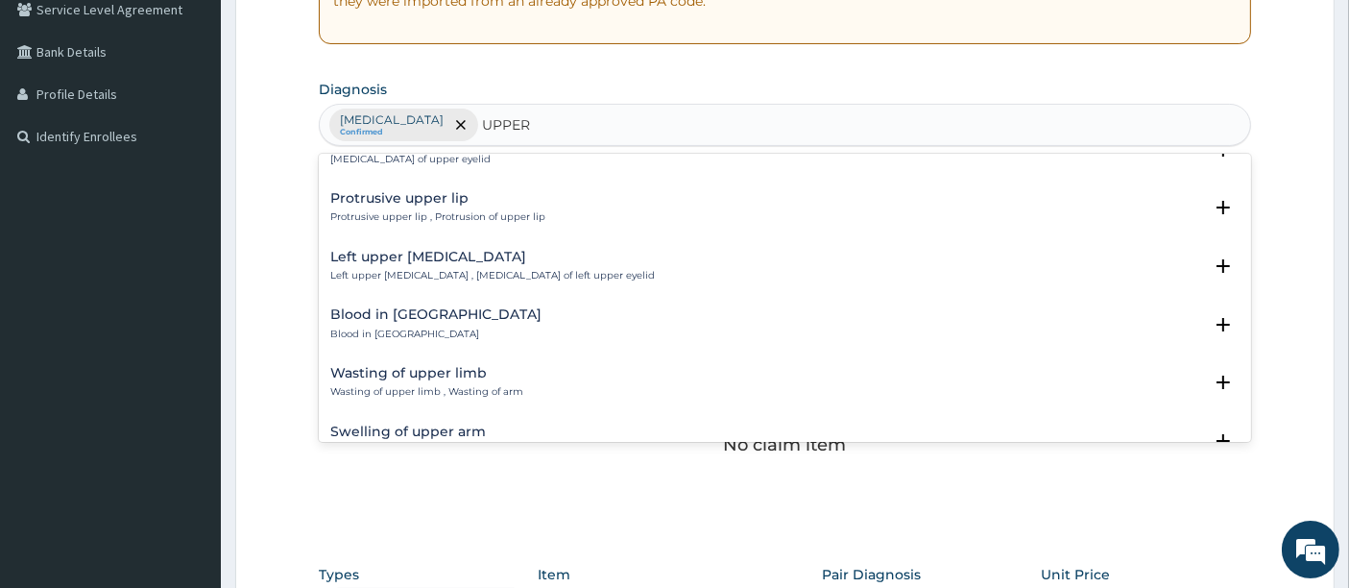
scroll to position [2632, 0]
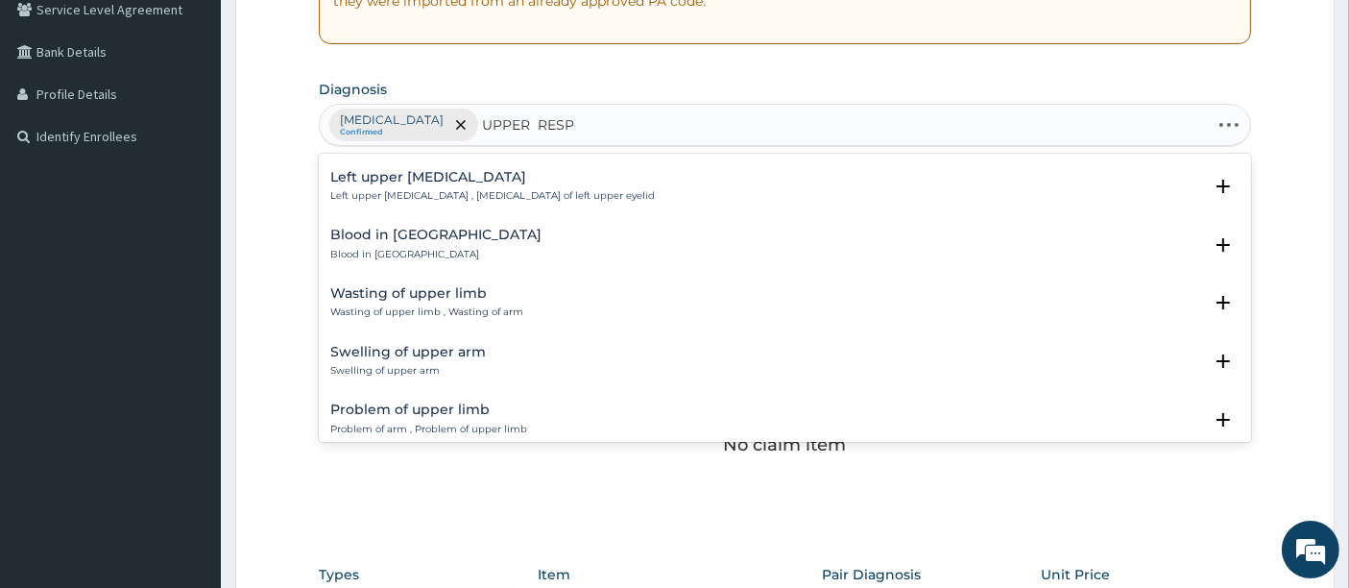
type input "UPPER RESPI"
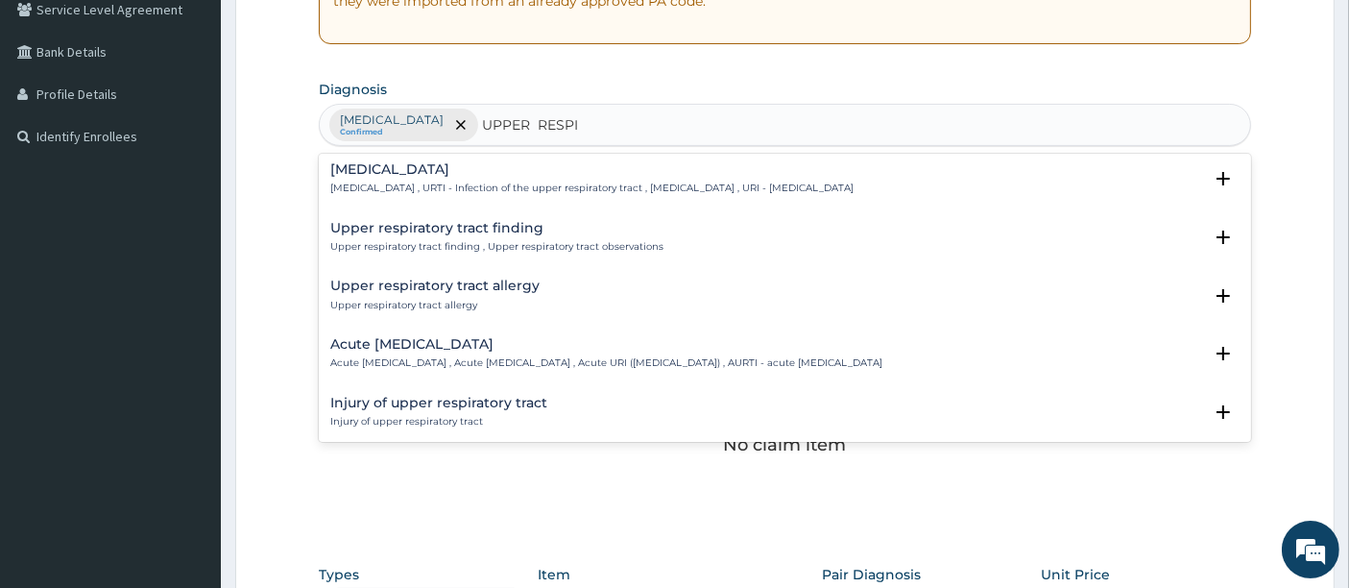
scroll to position [0, 0]
click at [359, 170] on h4 "Upper respiratory infection" at bounding box center [591, 172] width 523 height 14
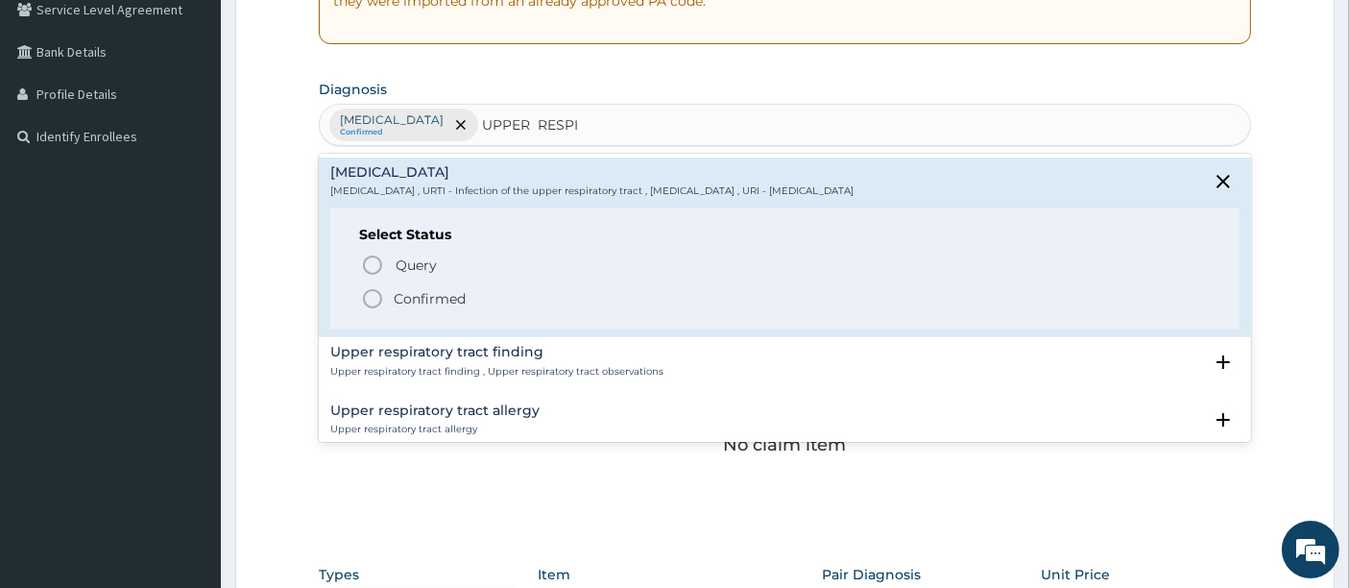
click at [365, 294] on icon "status option filled" at bounding box center [372, 298] width 23 height 23
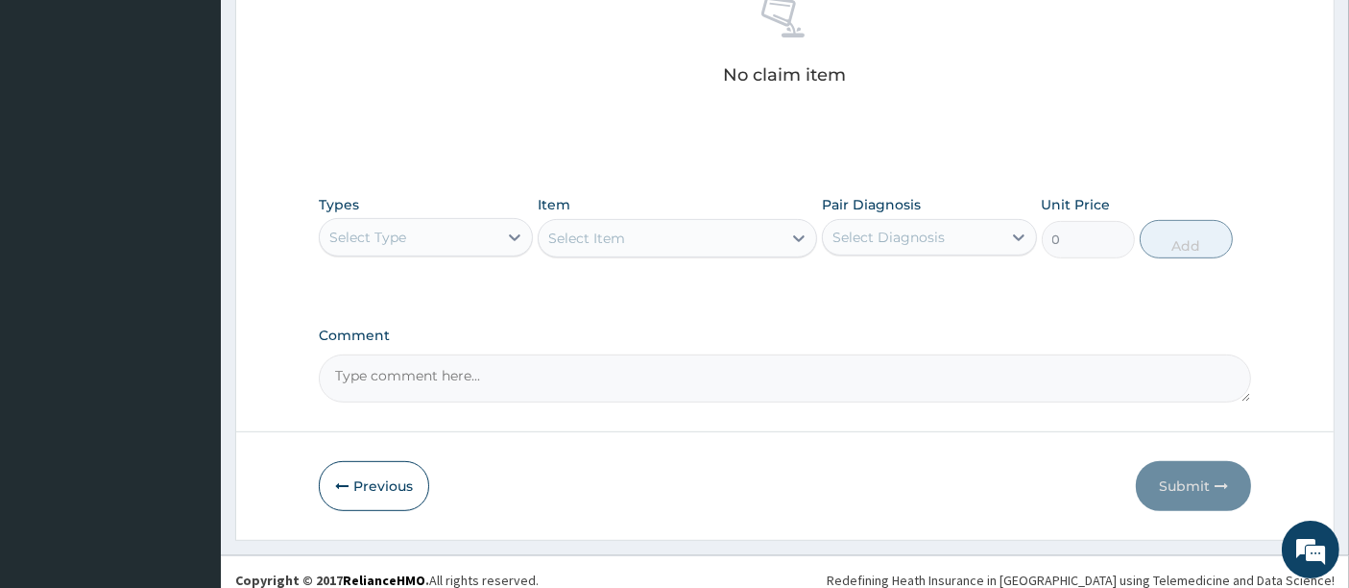
scroll to position [793, 0]
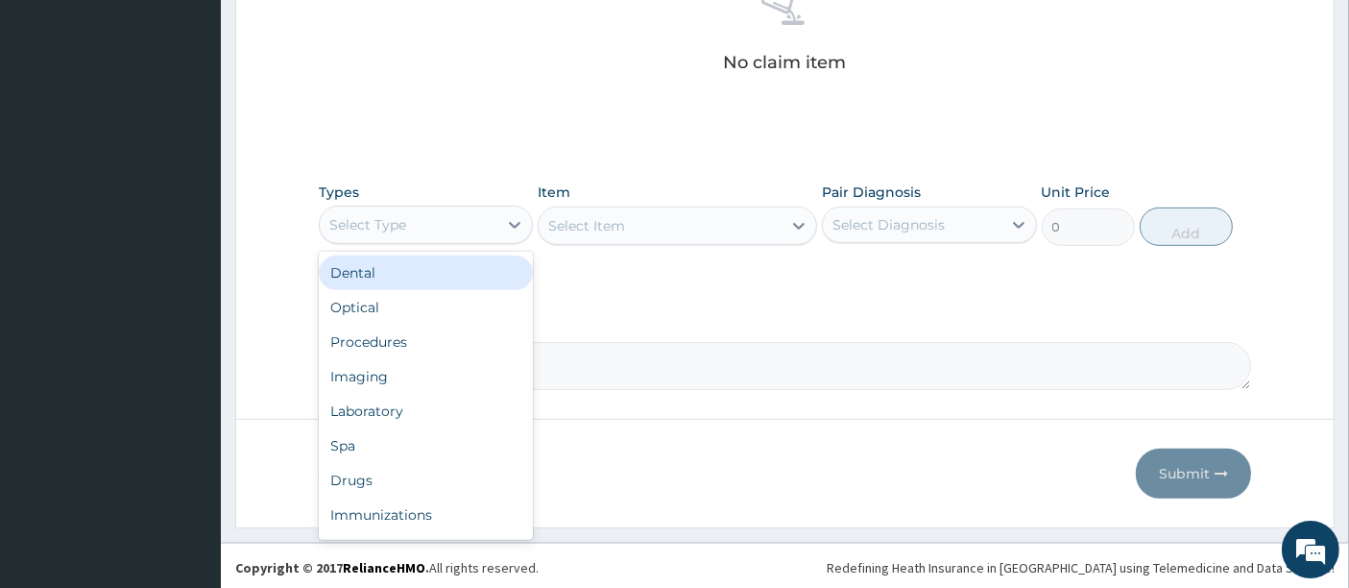
click at [463, 217] on div "Select Type" at bounding box center [409, 224] width 178 height 31
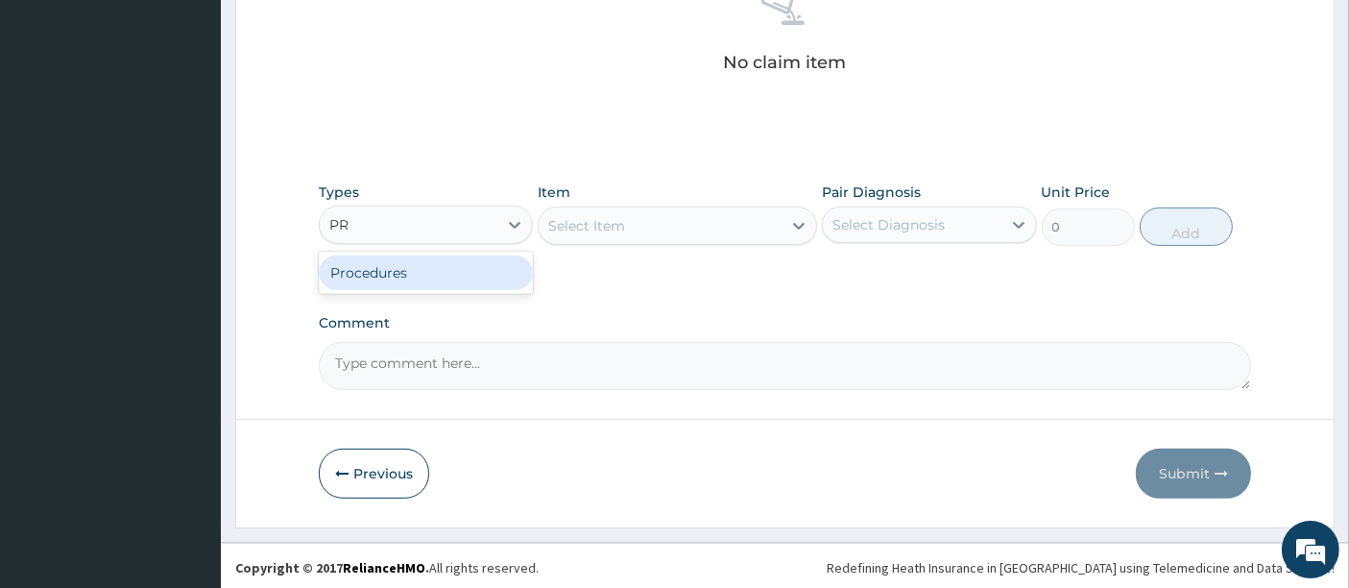
type input "PRO"
click at [401, 265] on div "Procedures" at bounding box center [426, 272] width 214 height 35
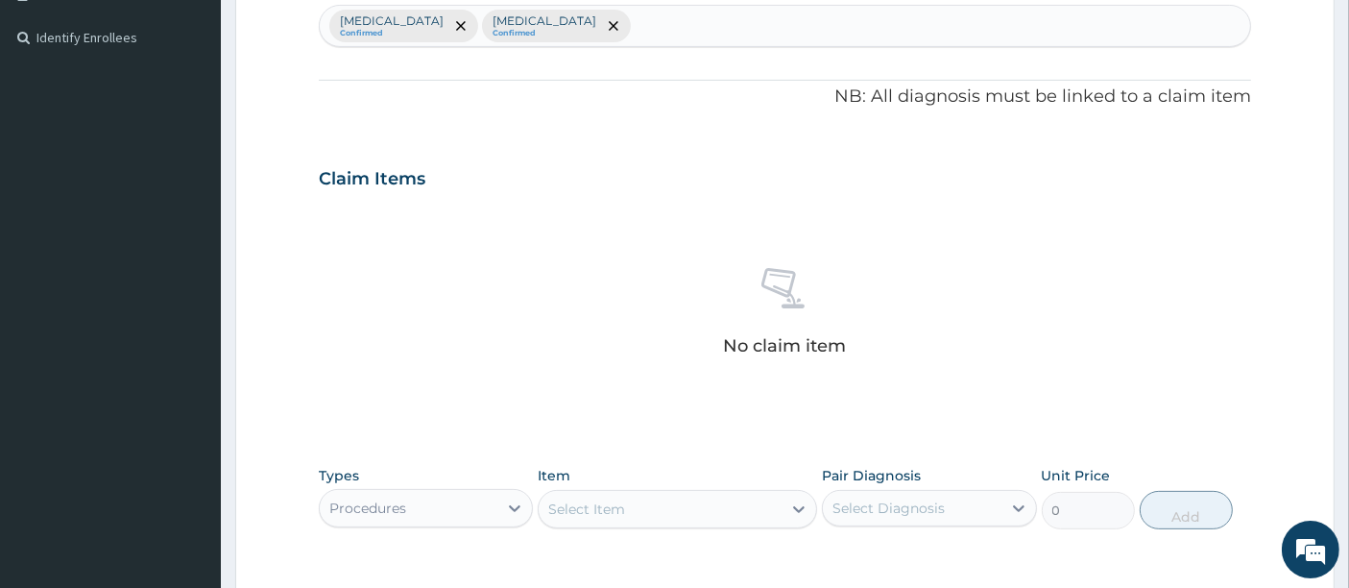
scroll to position [367, 0]
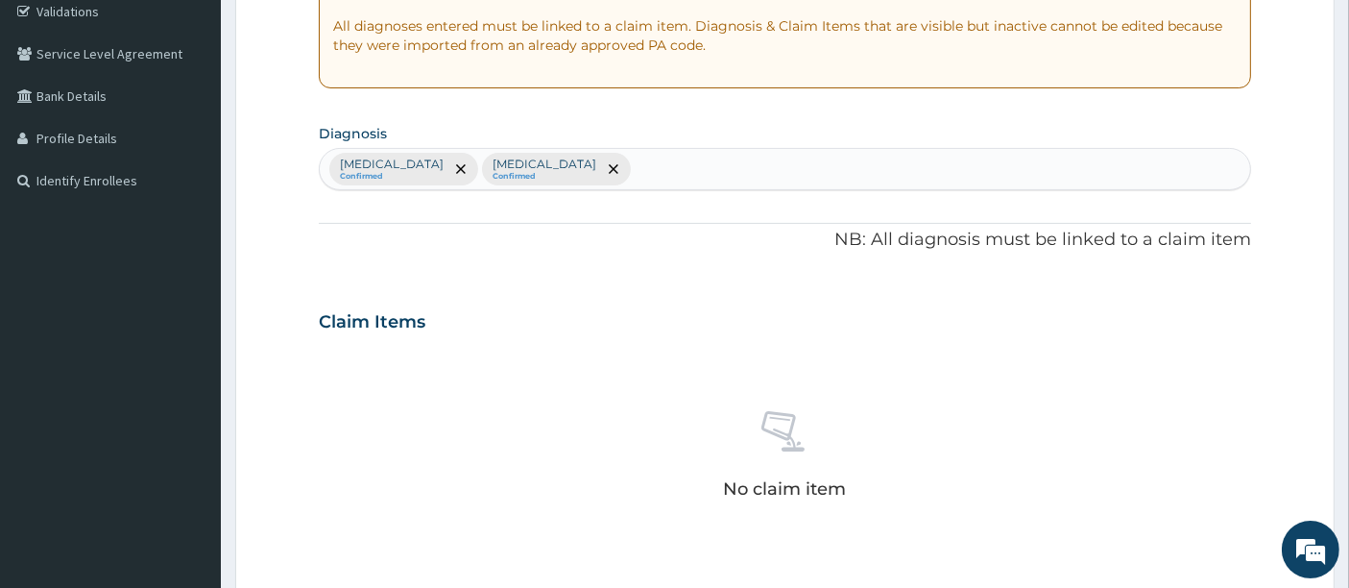
click at [632, 171] on div "Malaria Confirmed Upper respiratory infection Confirmed" at bounding box center [786, 169] width 932 height 40
type input "RHINI"
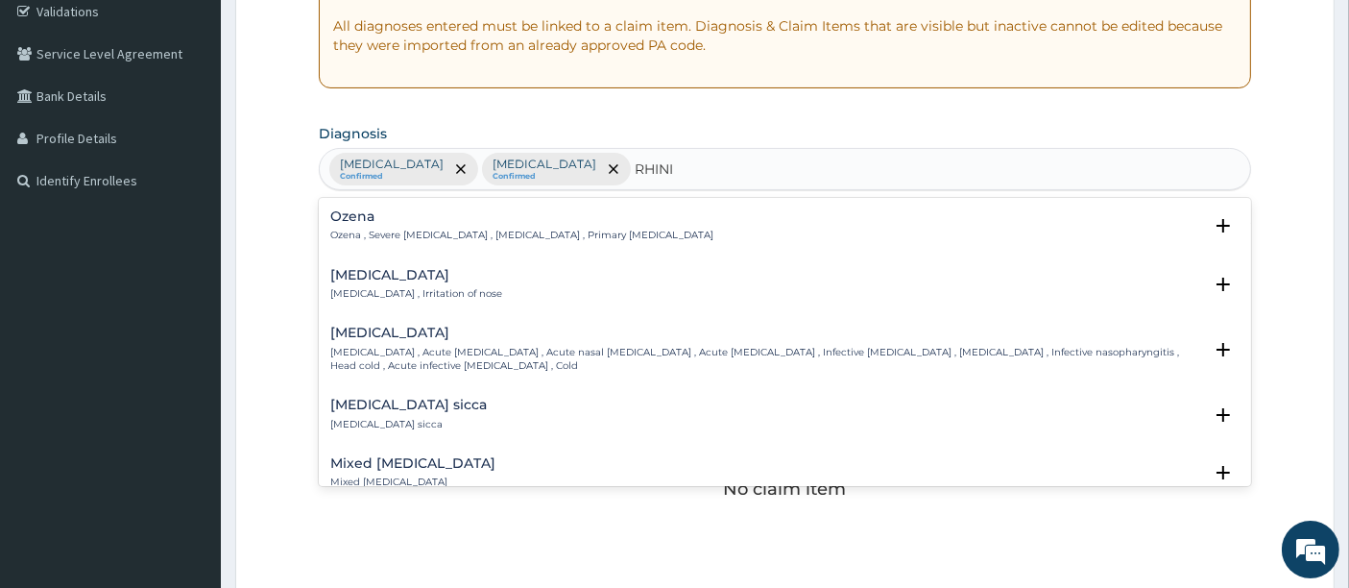
click at [348, 283] on div "Rhinitis Rhinitis , Irritation of nose" at bounding box center [416, 285] width 172 height 34
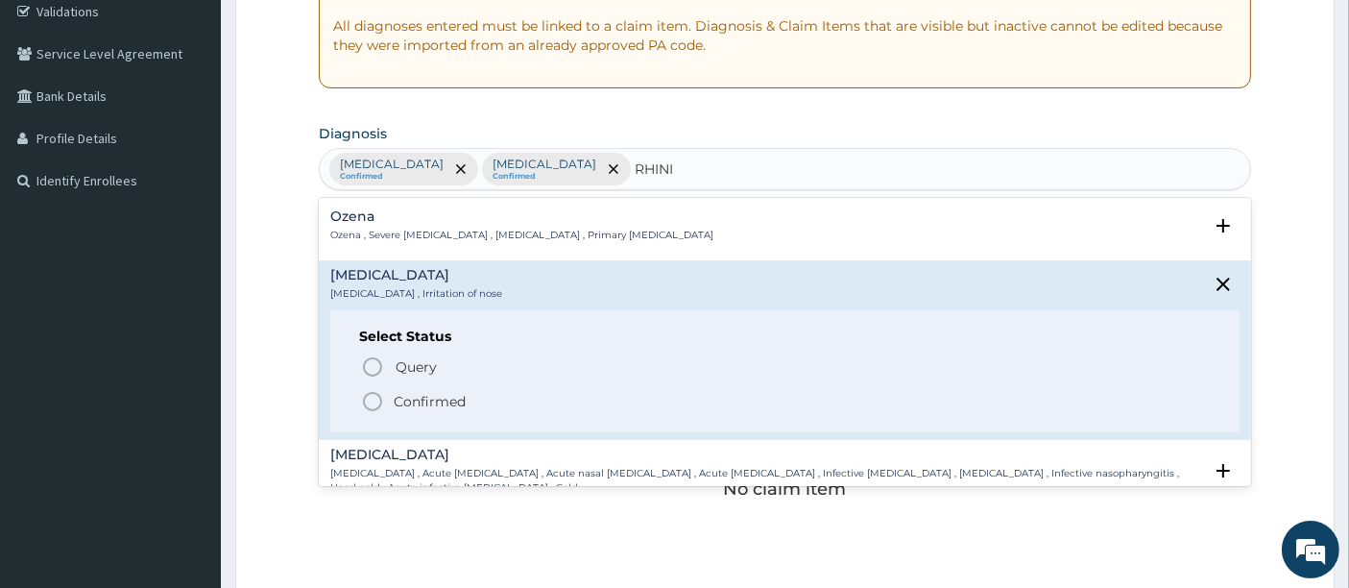
click at [367, 400] on icon "status option filled" at bounding box center [372, 401] width 23 height 23
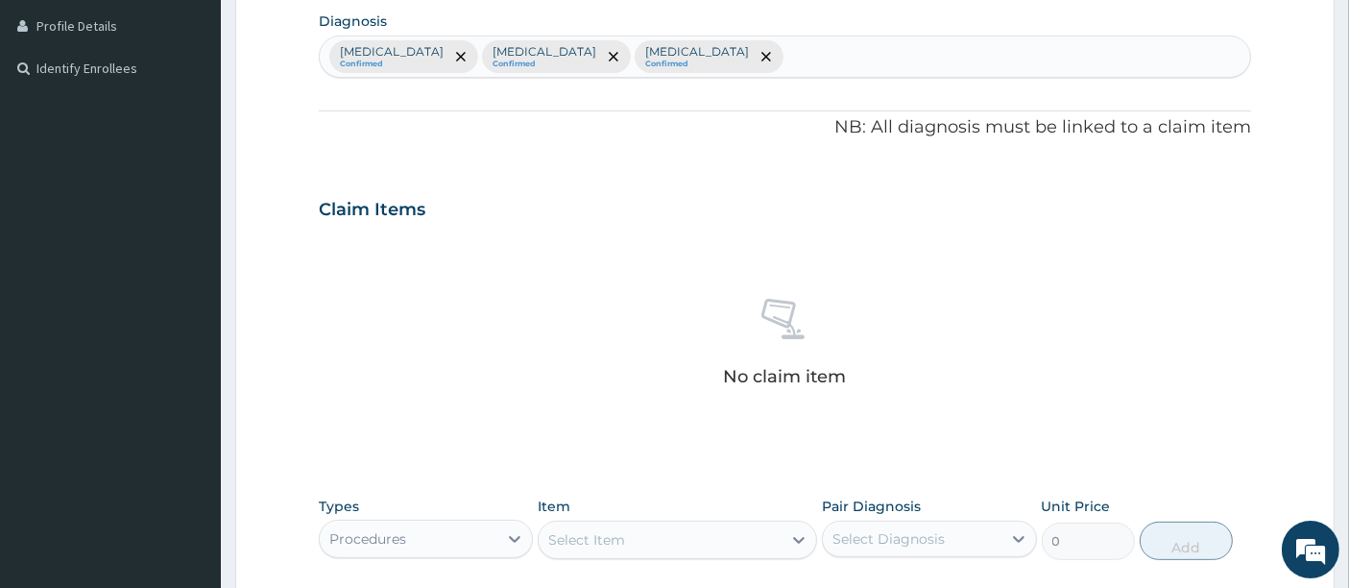
scroll to position [793, 0]
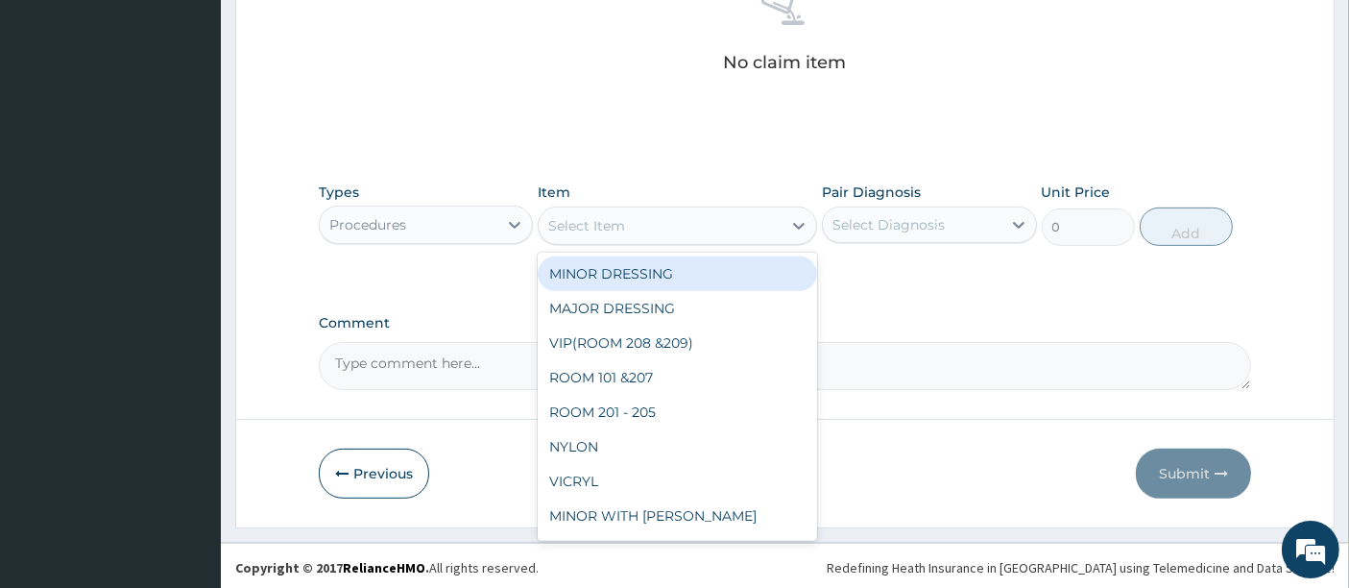
click at [717, 221] on div "Select Item" at bounding box center [660, 225] width 243 height 31
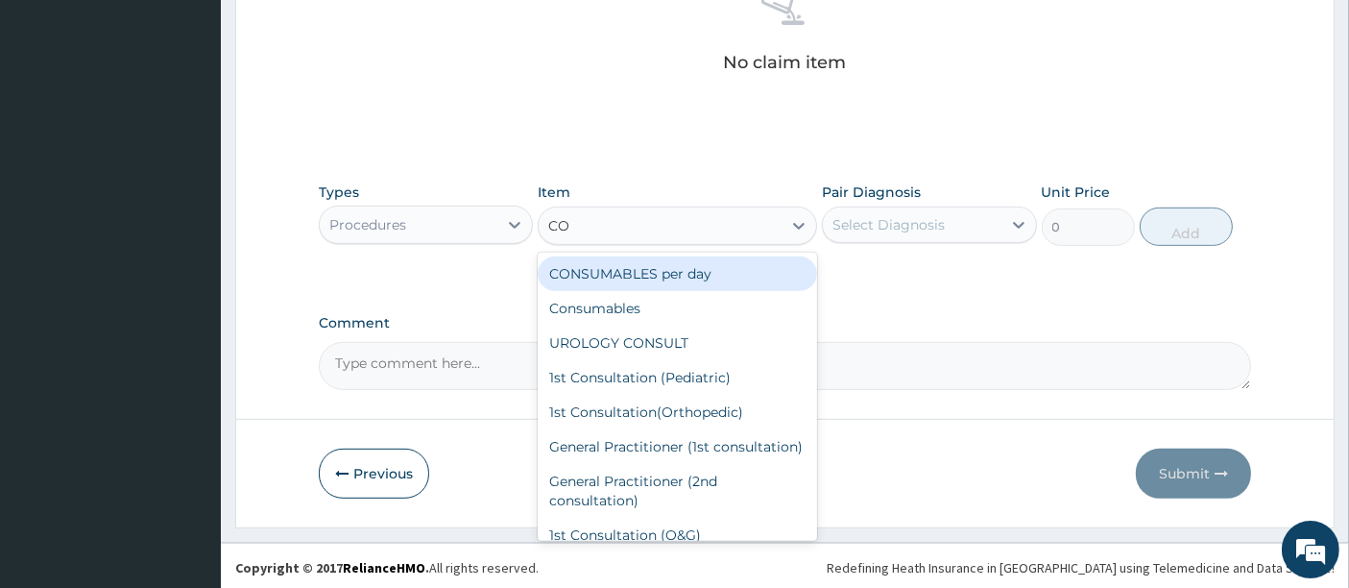
type input "CON"
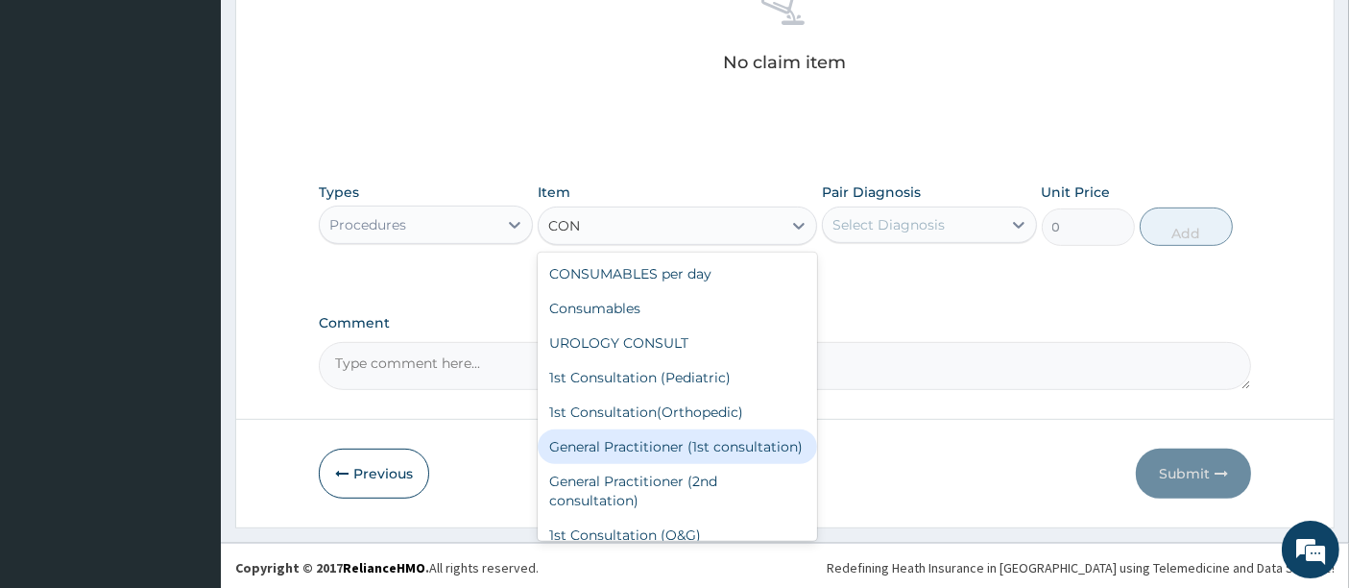
drag, startPoint x: 645, startPoint y: 437, endPoint x: 766, endPoint y: 349, distance: 149.1
click at [662, 429] on div "General Practitioner (1st consultation)" at bounding box center [678, 446] width 280 height 35
type input "1500"
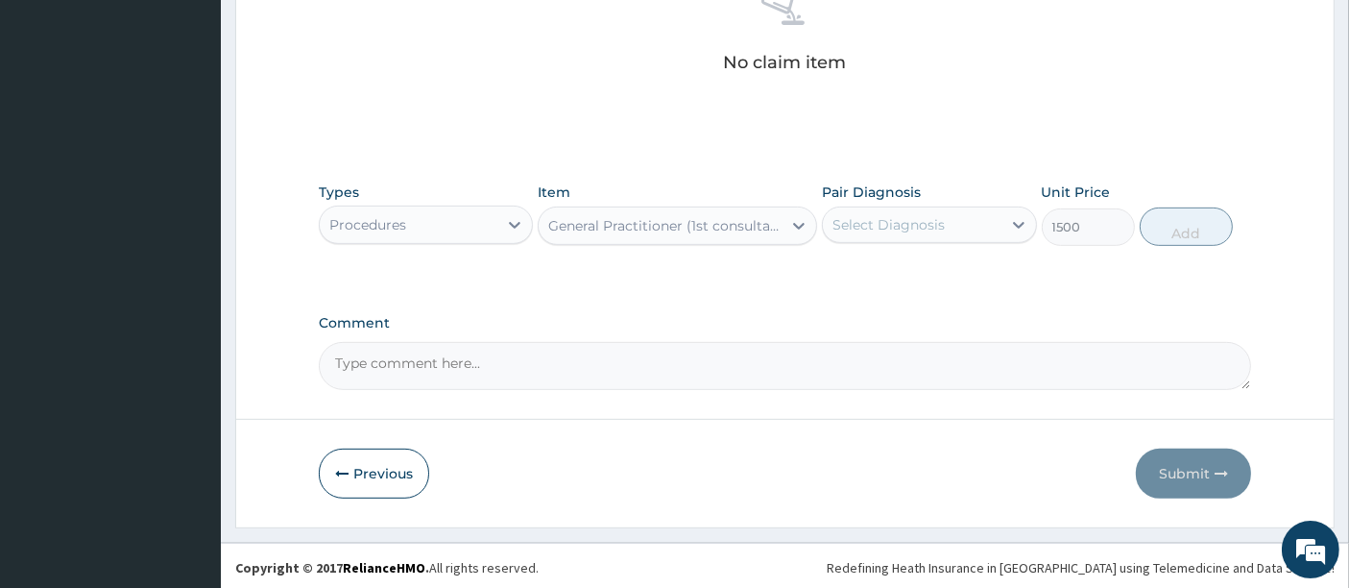
drag, startPoint x: 930, startPoint y: 219, endPoint x: 930, endPoint y: 234, distance: 15.4
click at [930, 223] on div "Select Diagnosis" at bounding box center [889, 224] width 112 height 19
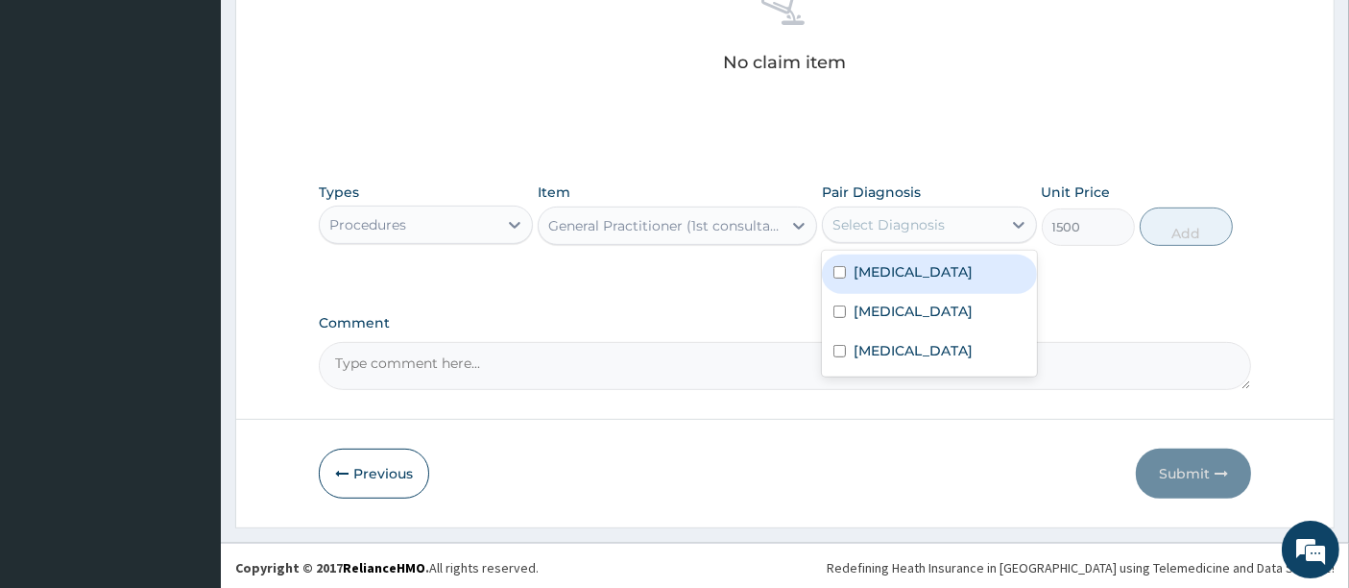
drag, startPoint x: 934, startPoint y: 279, endPoint x: 934, endPoint y: 299, distance: 20.2
click at [934, 291] on div "Malaria Upper respiratory infection Rhinitis" at bounding box center [929, 314] width 214 height 126
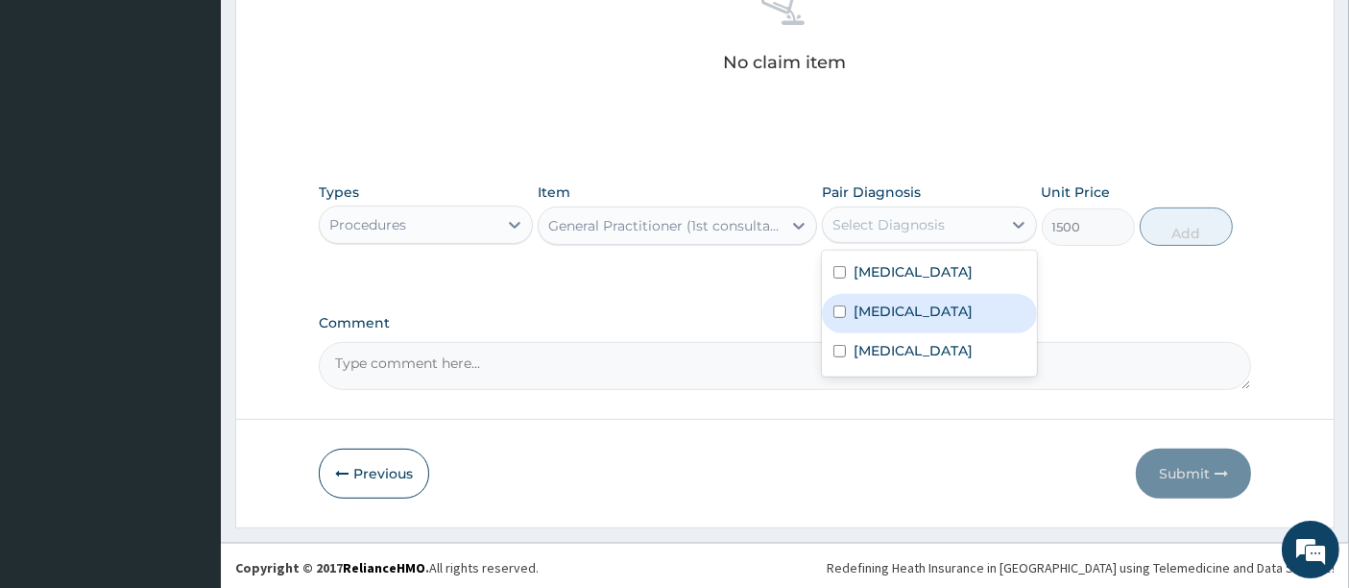
drag, startPoint x: 935, startPoint y: 323, endPoint x: 932, endPoint y: 335, distance: 12.8
click at [935, 321] on label "Upper respiratory infection" at bounding box center [913, 311] width 119 height 19
checkbox input "true"
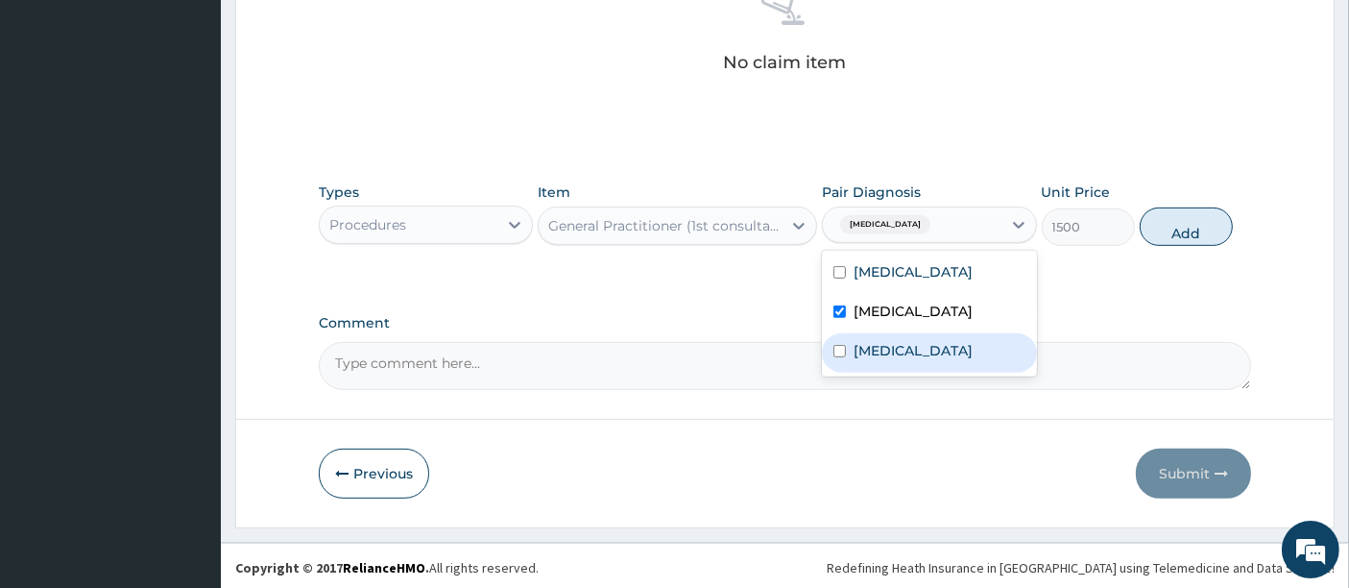
click at [922, 352] on div "Rhinitis" at bounding box center [929, 352] width 214 height 39
checkbox input "true"
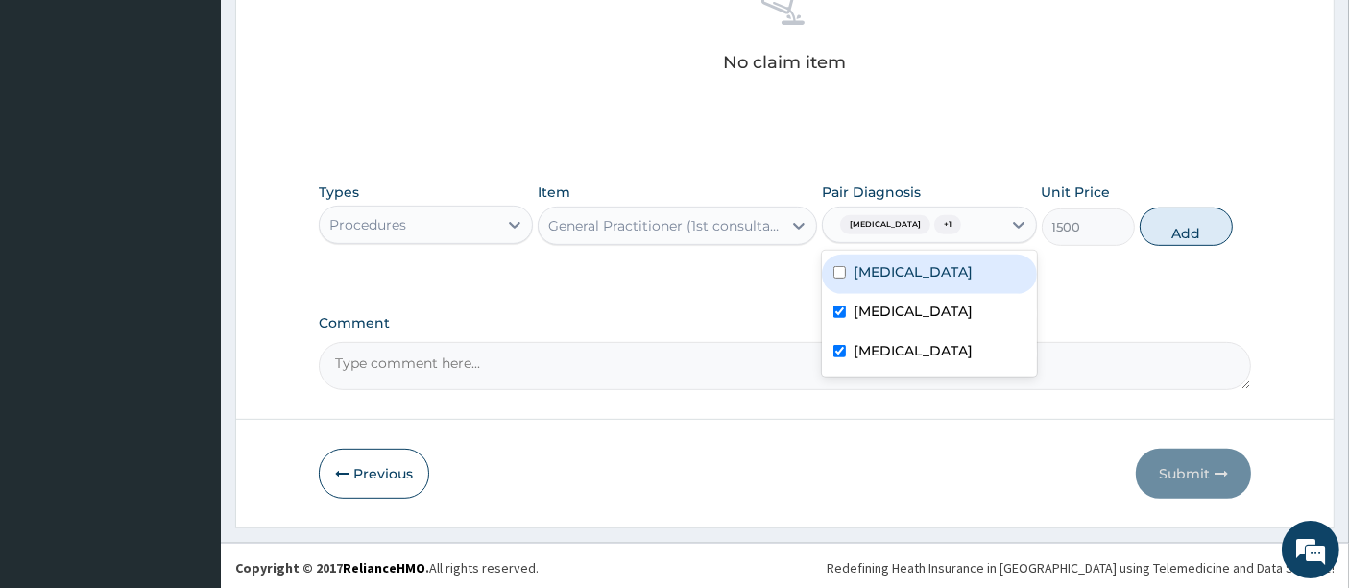
click at [907, 294] on div "Malaria" at bounding box center [929, 274] width 214 height 39
checkbox input "true"
drag, startPoint x: 1165, startPoint y: 246, endPoint x: 1116, endPoint y: 246, distance: 49.0
click at [1158, 246] on button "Add" at bounding box center [1186, 226] width 93 height 38
type input "0"
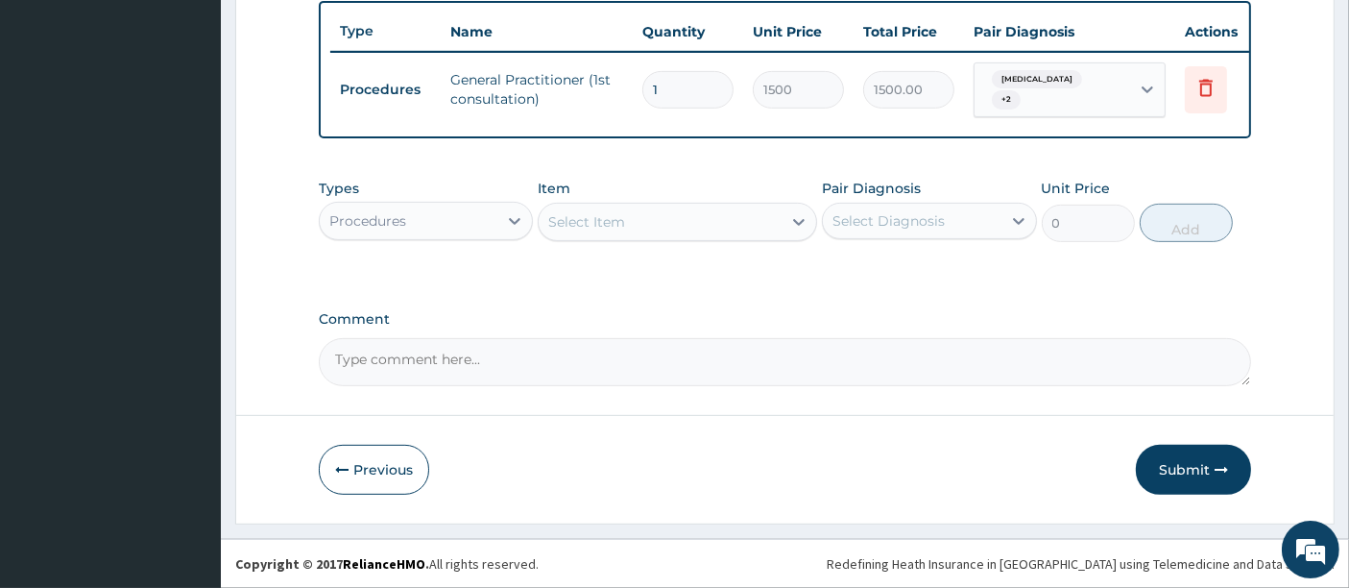
scroll to position [724, 0]
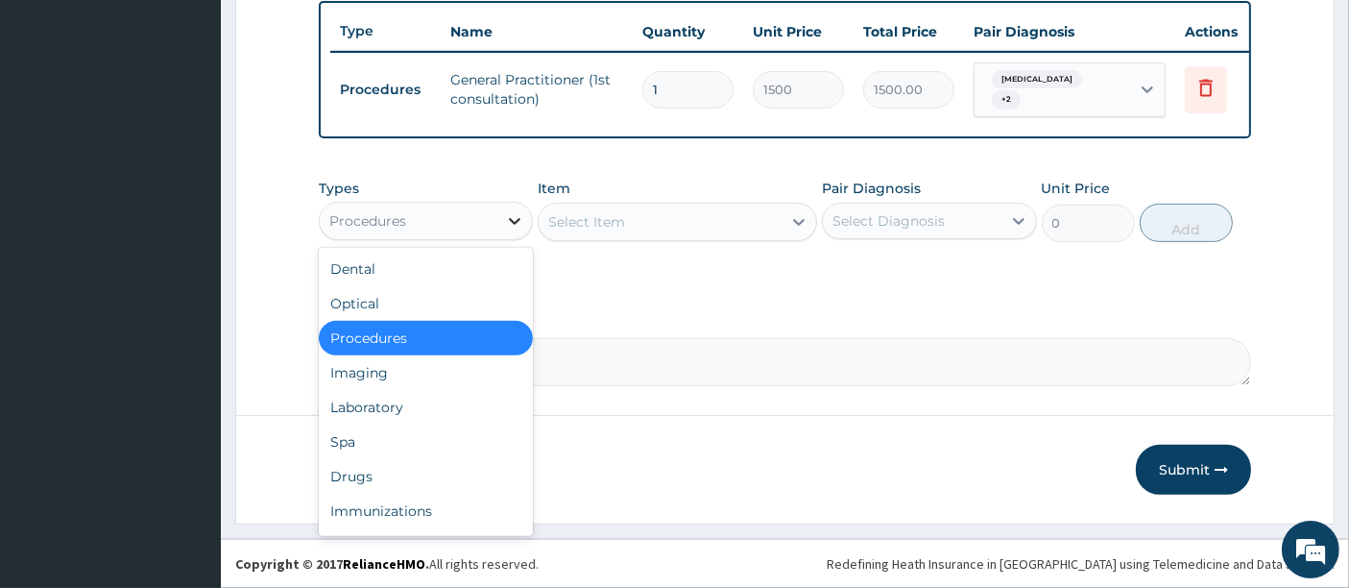
click at [517, 224] on icon at bounding box center [514, 220] width 19 height 19
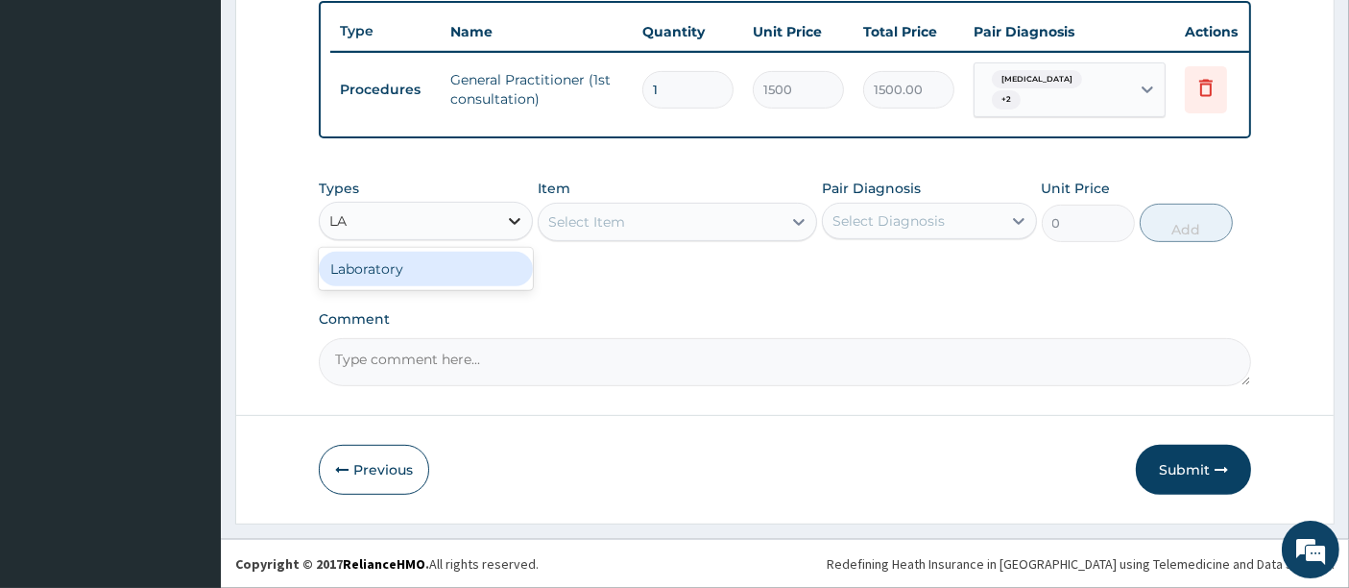
type input "LAB"
drag, startPoint x: 422, startPoint y: 278, endPoint x: 433, endPoint y: 273, distance: 12.5
click at [425, 277] on div "Laboratory" at bounding box center [426, 269] width 214 height 35
click at [606, 214] on div "Select Item" at bounding box center [678, 222] width 280 height 38
click at [619, 228] on div "Select Item" at bounding box center [678, 222] width 280 height 38
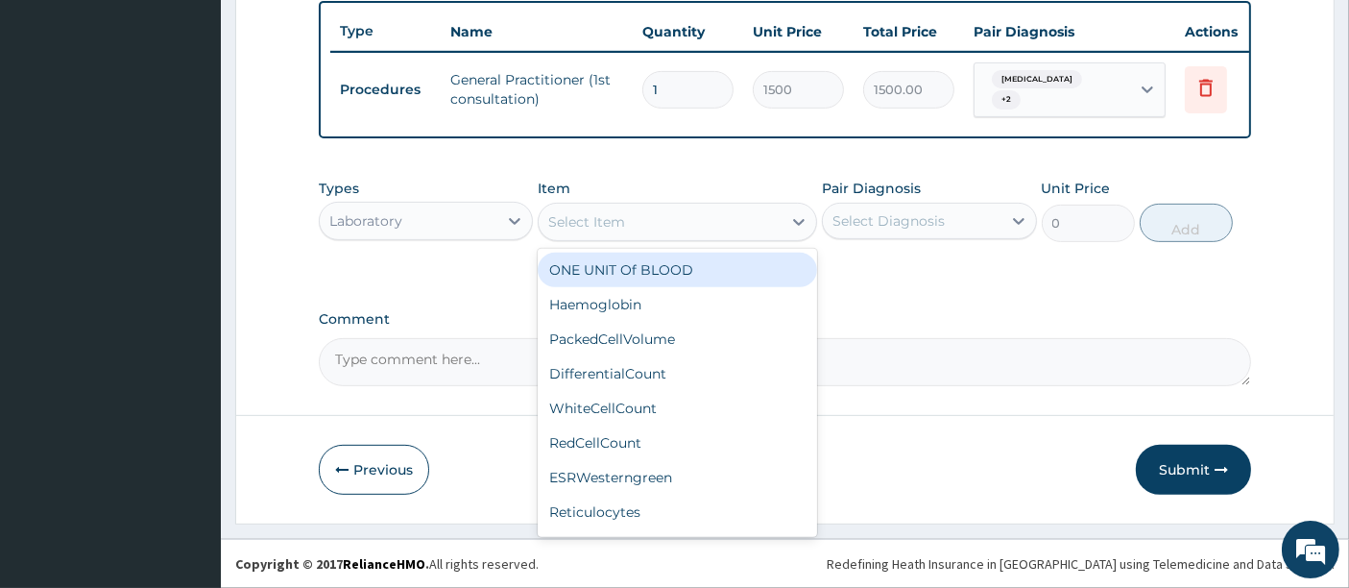
click at [619, 228] on div "Select Item" at bounding box center [586, 221] width 77 height 19
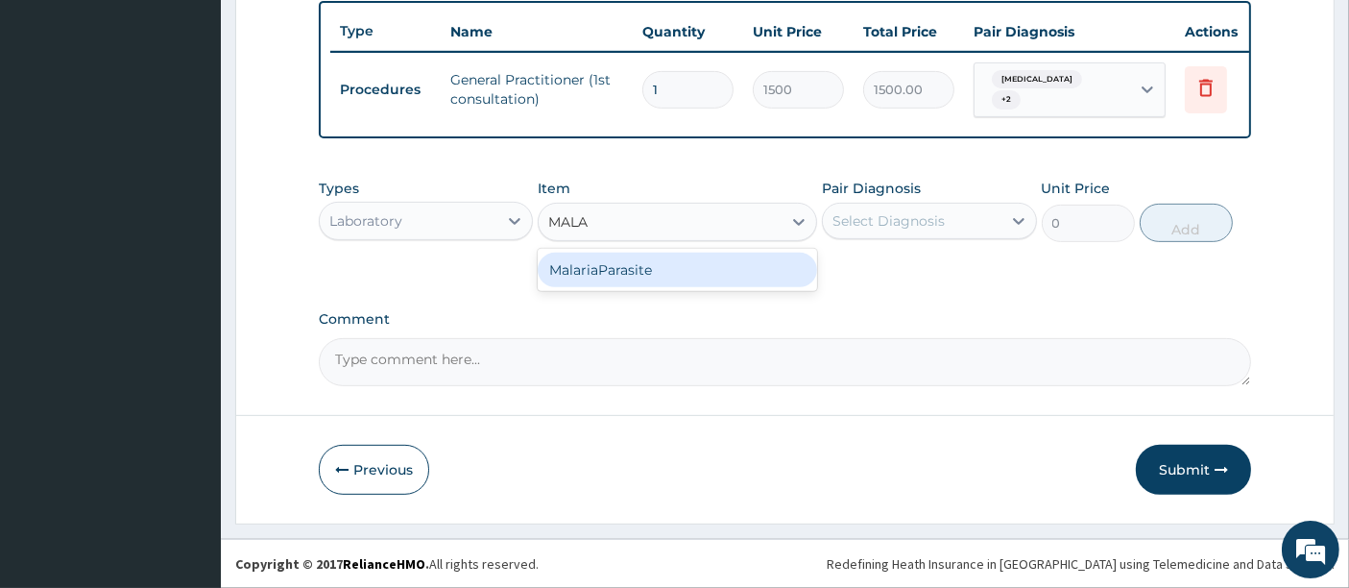
type input "MALAR"
click at [603, 283] on div "MalariaParasite" at bounding box center [678, 270] width 280 height 35
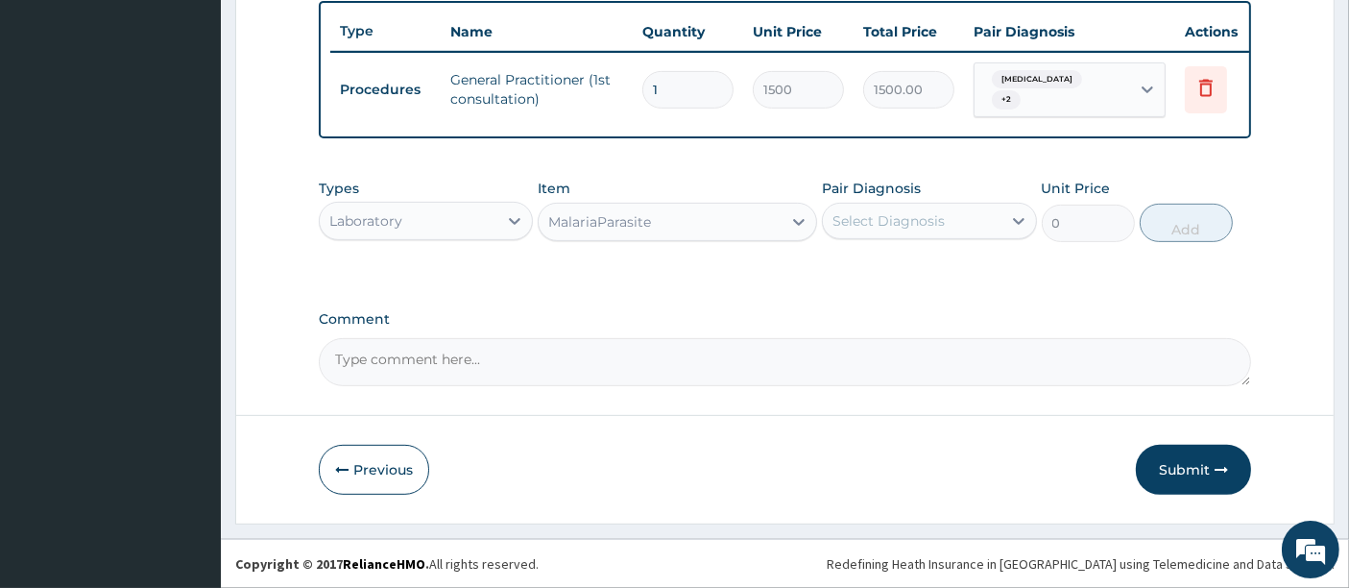
type input "1000"
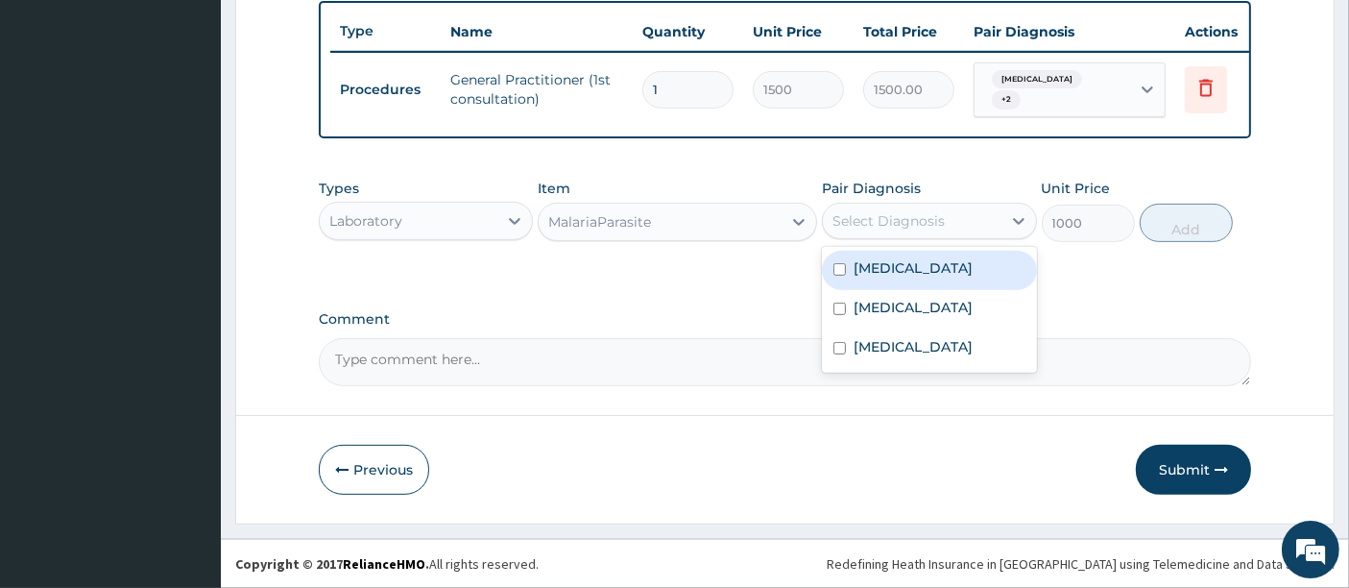
drag, startPoint x: 917, startPoint y: 223, endPoint x: 917, endPoint y: 254, distance: 30.7
click at [917, 228] on div "Select Diagnosis" at bounding box center [889, 220] width 112 height 19
drag, startPoint x: 917, startPoint y: 267, endPoint x: 917, endPoint y: 302, distance: 34.6
click at [917, 275] on div "Malaria" at bounding box center [929, 270] width 214 height 39
checkbox input "true"
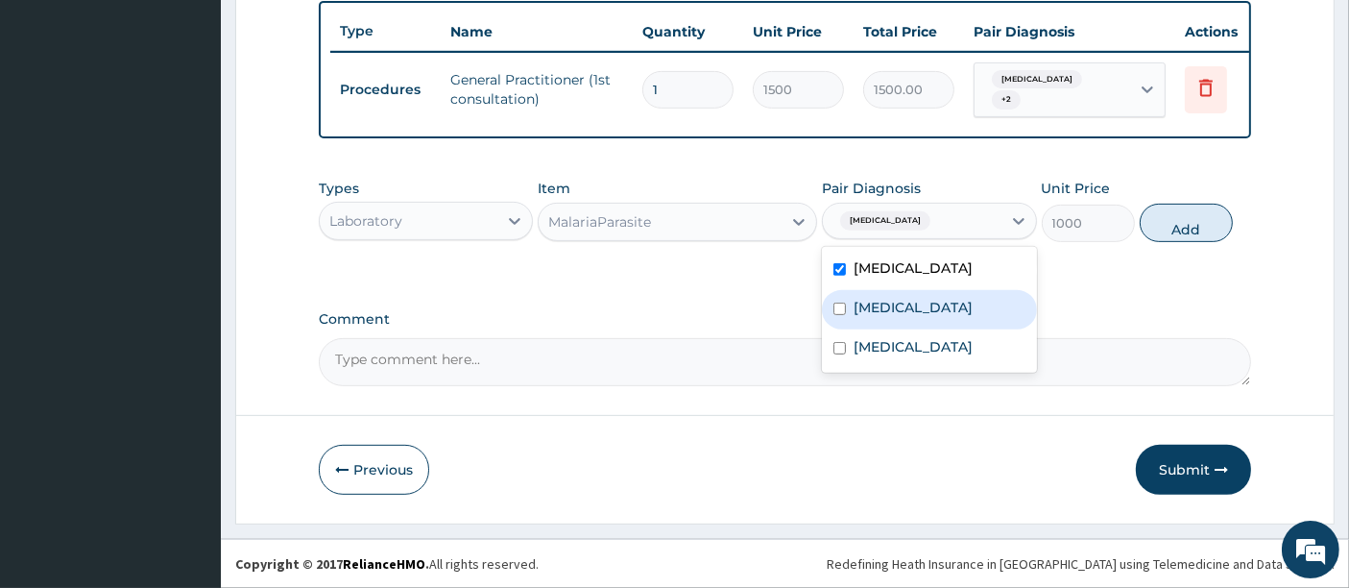
drag, startPoint x: 916, startPoint y: 314, endPoint x: 908, endPoint y: 344, distance: 31.0
click at [913, 317] on label "[MEDICAL_DATA]" at bounding box center [913, 307] width 119 height 19
checkbox input "true"
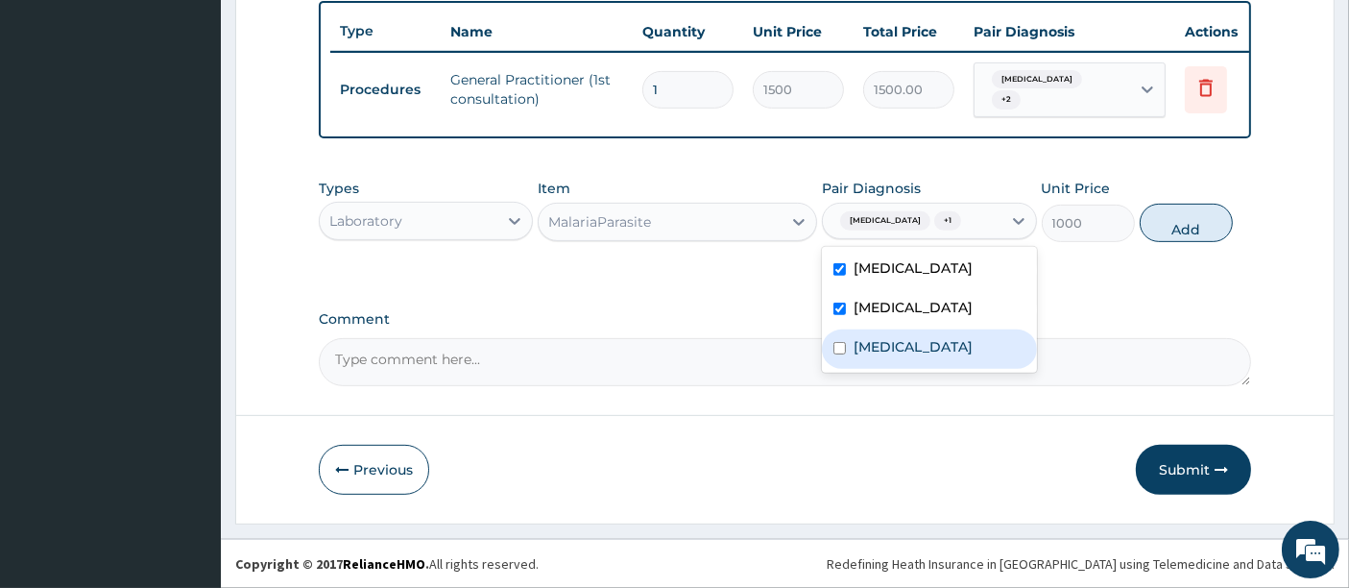
click at [906, 358] on div "[MEDICAL_DATA]" at bounding box center [929, 348] width 214 height 39
checkbox input "true"
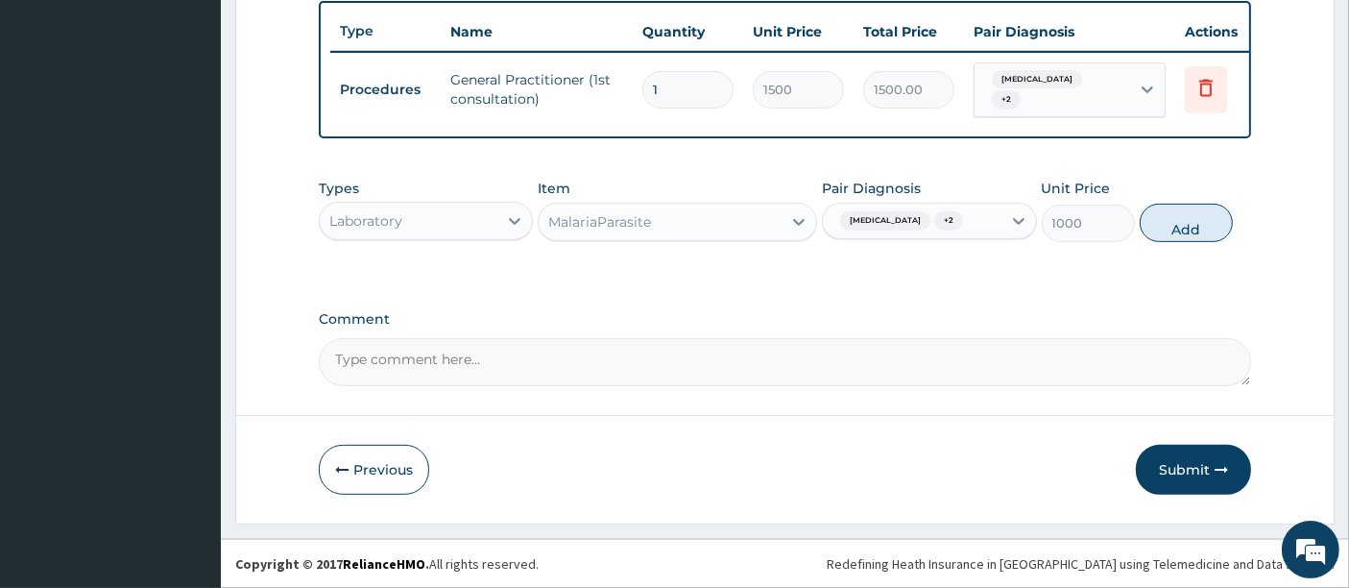
drag, startPoint x: 1188, startPoint y: 223, endPoint x: 1077, endPoint y: 256, distance: 116.4
click at [1172, 231] on button "Add" at bounding box center [1186, 223] width 93 height 38
type input "0"
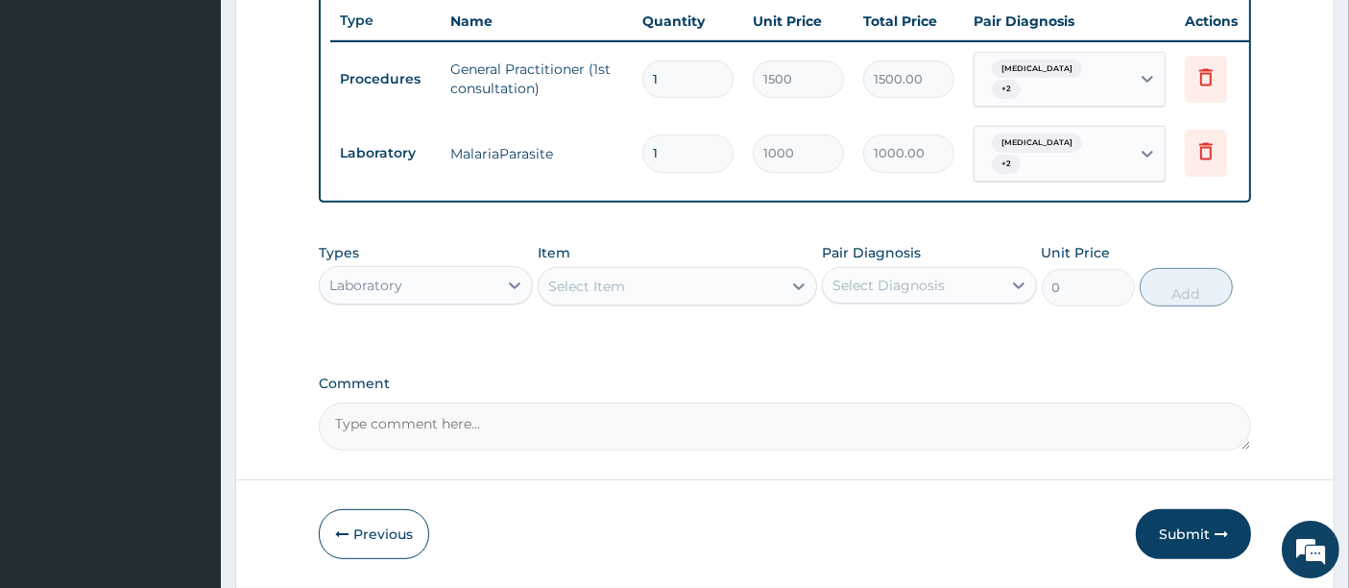
click at [757, 287] on div "Select Item" at bounding box center [660, 286] width 243 height 31
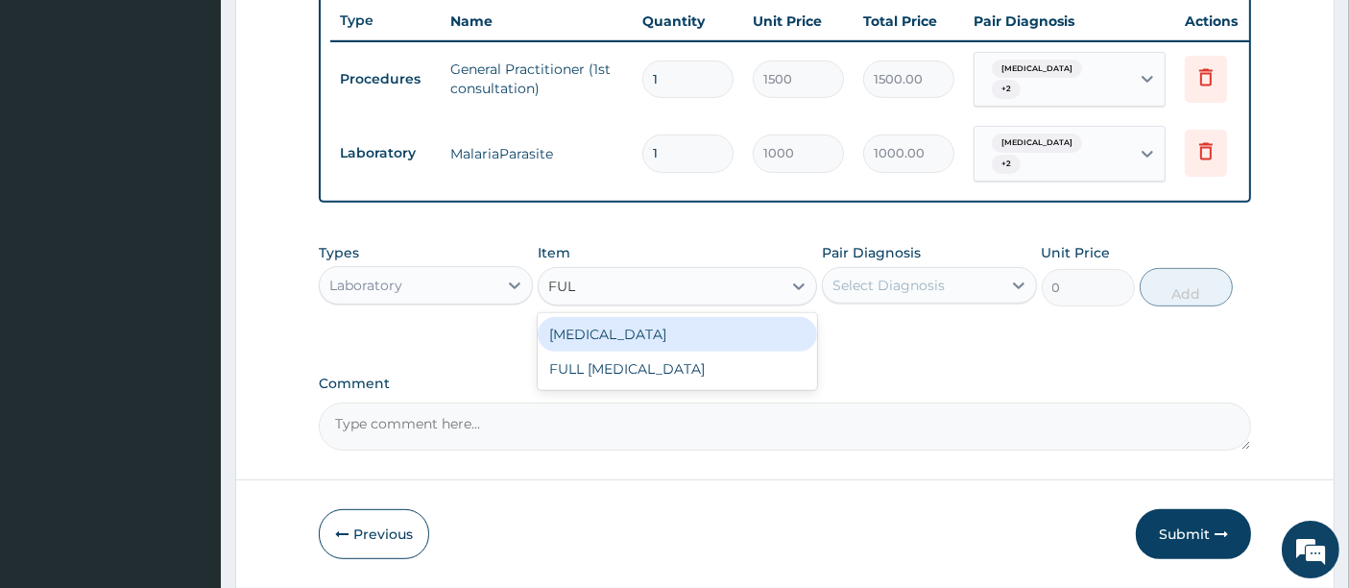
type input "FULL"
click at [696, 344] on div "Full blood count" at bounding box center [678, 334] width 280 height 35
type input "3000"
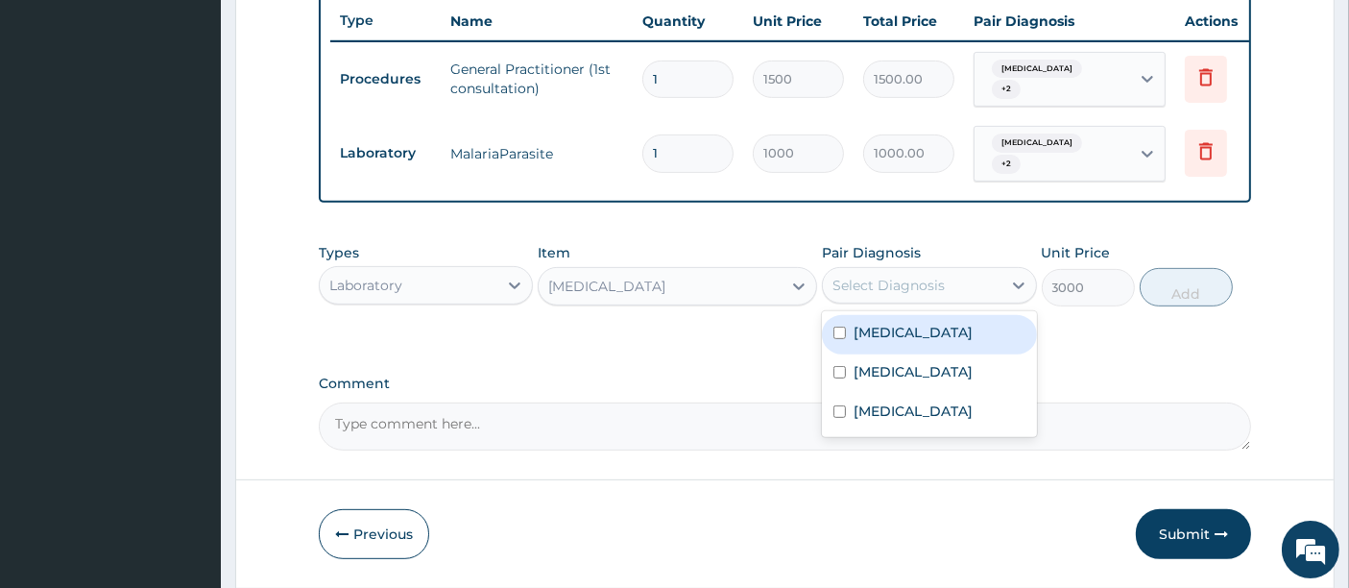
drag, startPoint x: 879, startPoint y: 287, endPoint x: 881, endPoint y: 328, distance: 40.4
click at [881, 289] on div "Select Diagnosis" at bounding box center [889, 285] width 112 height 19
drag, startPoint x: 885, startPoint y: 337, endPoint x: 890, endPoint y: 372, distance: 35.1
click at [886, 342] on label "Malaria" at bounding box center [913, 332] width 119 height 19
checkbox input "true"
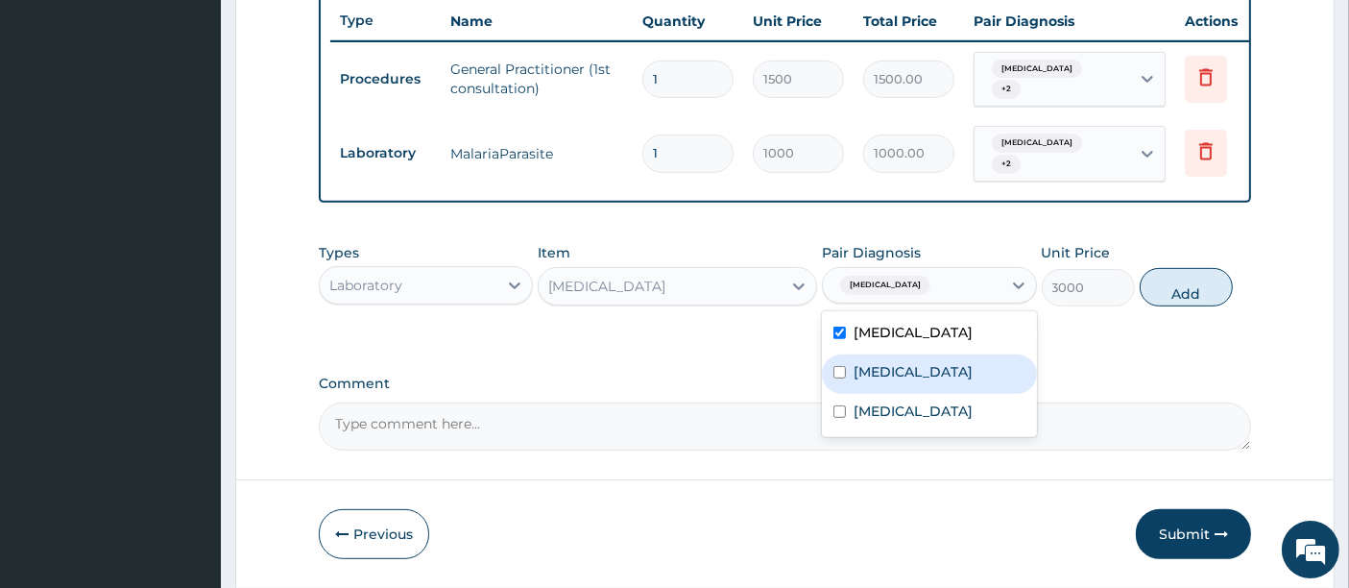
drag, startPoint x: 891, startPoint y: 379, endPoint x: 892, endPoint y: 410, distance: 30.8
click at [891, 381] on label "[MEDICAL_DATA]" at bounding box center [913, 371] width 119 height 19
checkbox input "true"
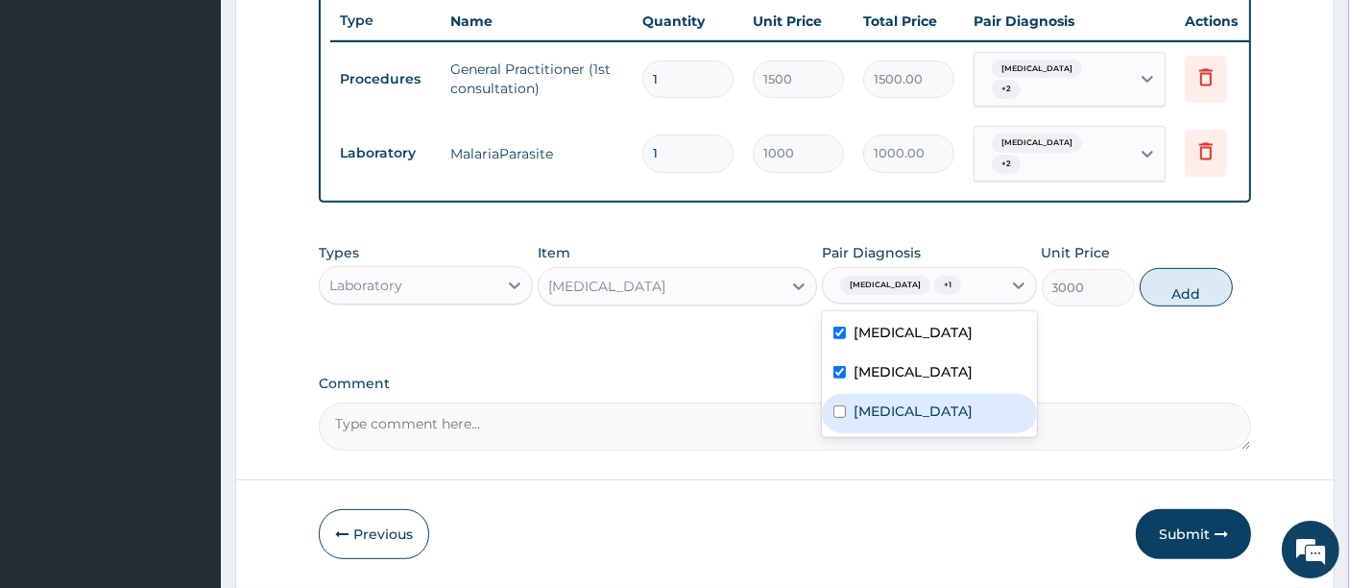
drag, startPoint x: 893, startPoint y: 424, endPoint x: 905, endPoint y: 421, distance: 11.9
click at [896, 421] on label "[MEDICAL_DATA]" at bounding box center [913, 410] width 119 height 19
checkbox input "true"
click at [1172, 298] on button "Add" at bounding box center [1186, 287] width 93 height 38
type input "0"
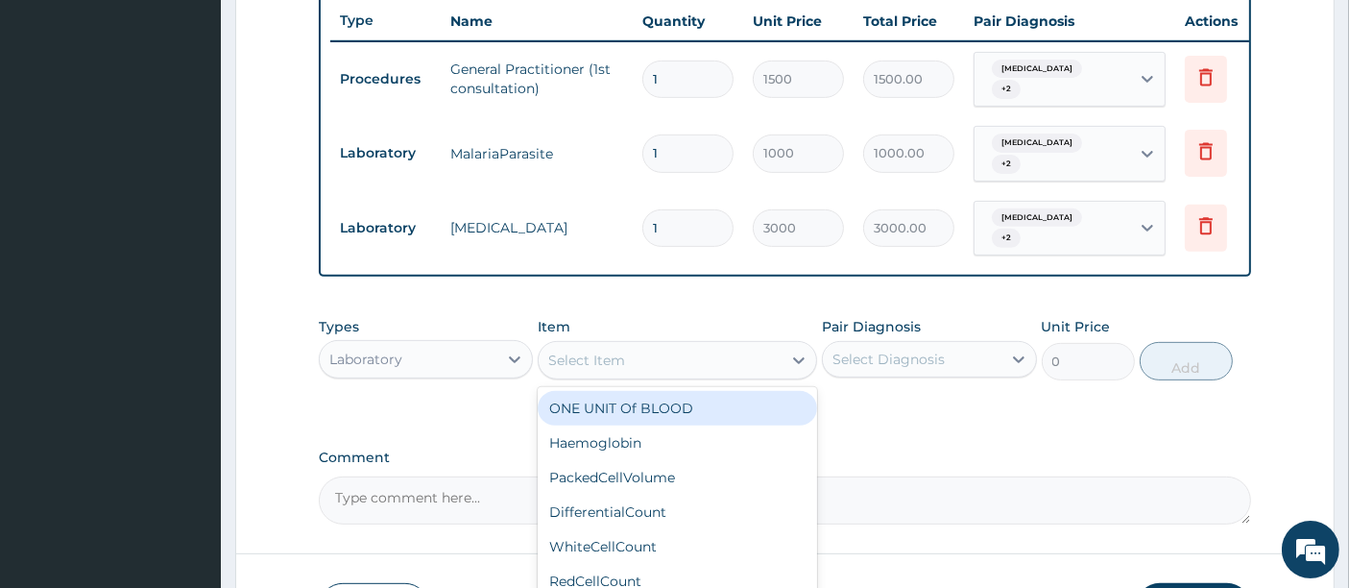
click at [682, 347] on div "Select Item" at bounding box center [660, 360] width 243 height 31
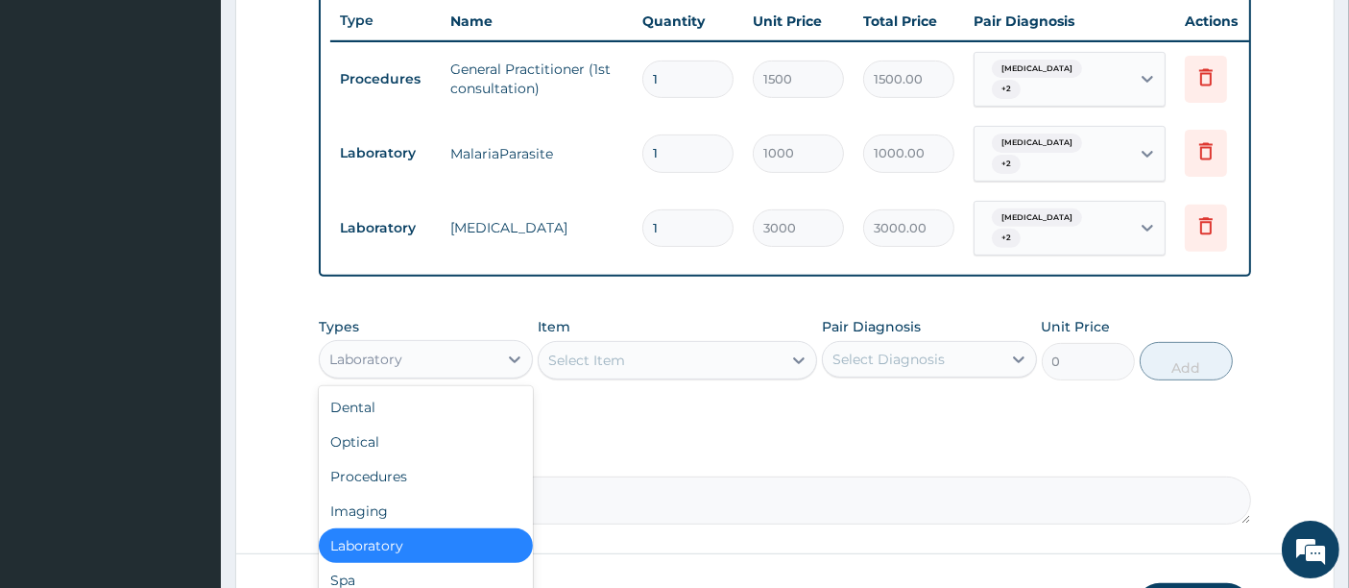
click at [466, 355] on div "Laboratory" at bounding box center [409, 359] width 178 height 31
type input "DR"
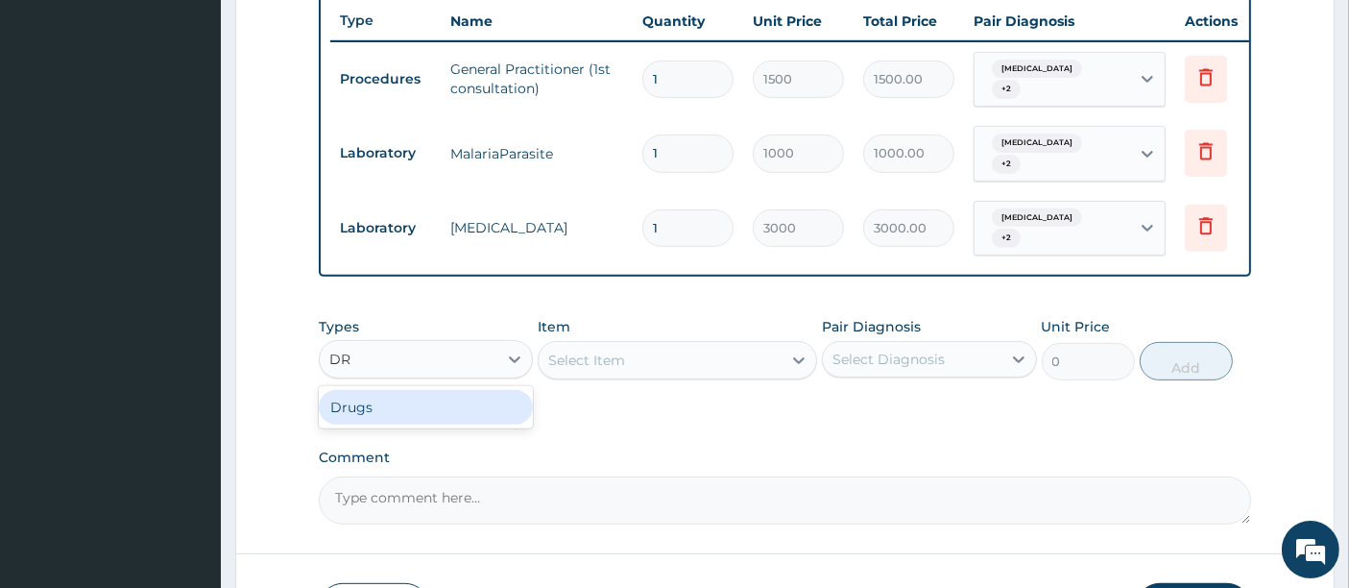
drag, startPoint x: 426, startPoint y: 399, endPoint x: 438, endPoint y: 396, distance: 11.9
click at [432, 399] on div "Drugs" at bounding box center [426, 407] width 214 height 35
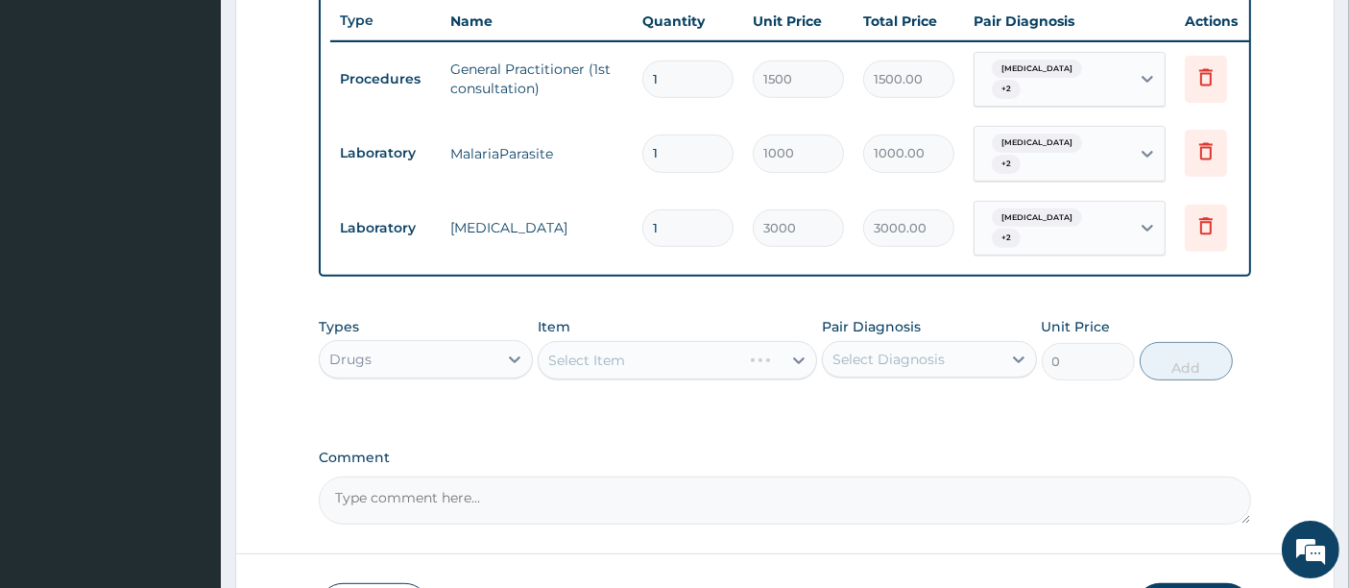
click at [616, 350] on div "Select Item" at bounding box center [678, 360] width 280 height 38
click at [702, 353] on div "Select Item" at bounding box center [660, 360] width 243 height 31
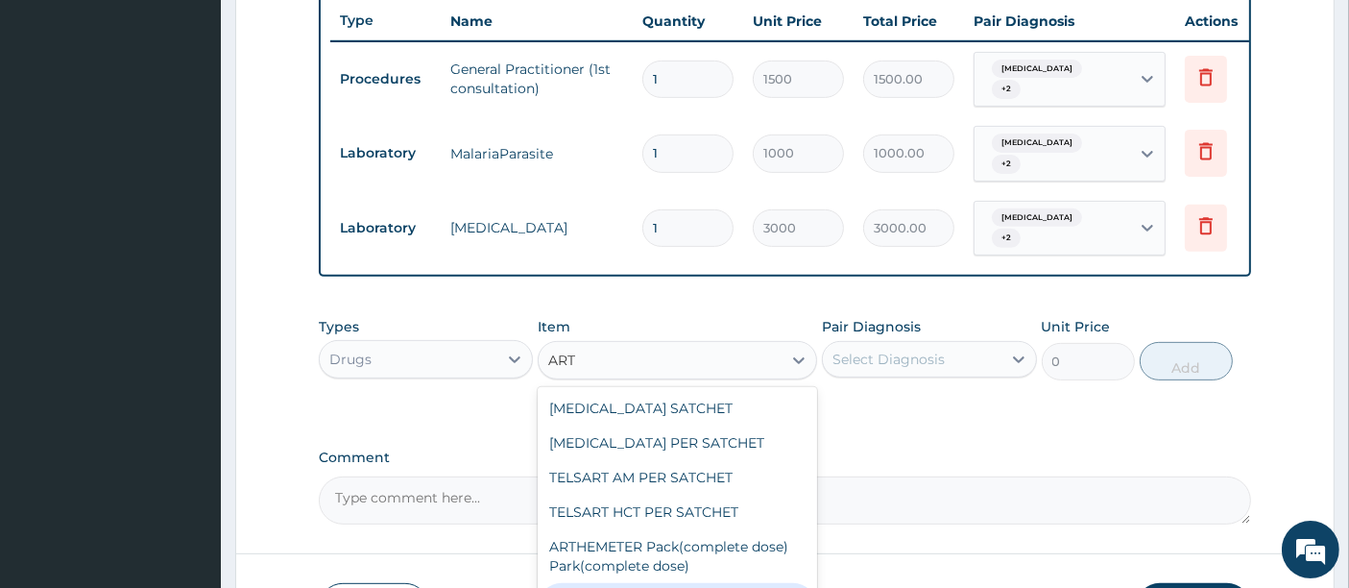
type input "ARTH"
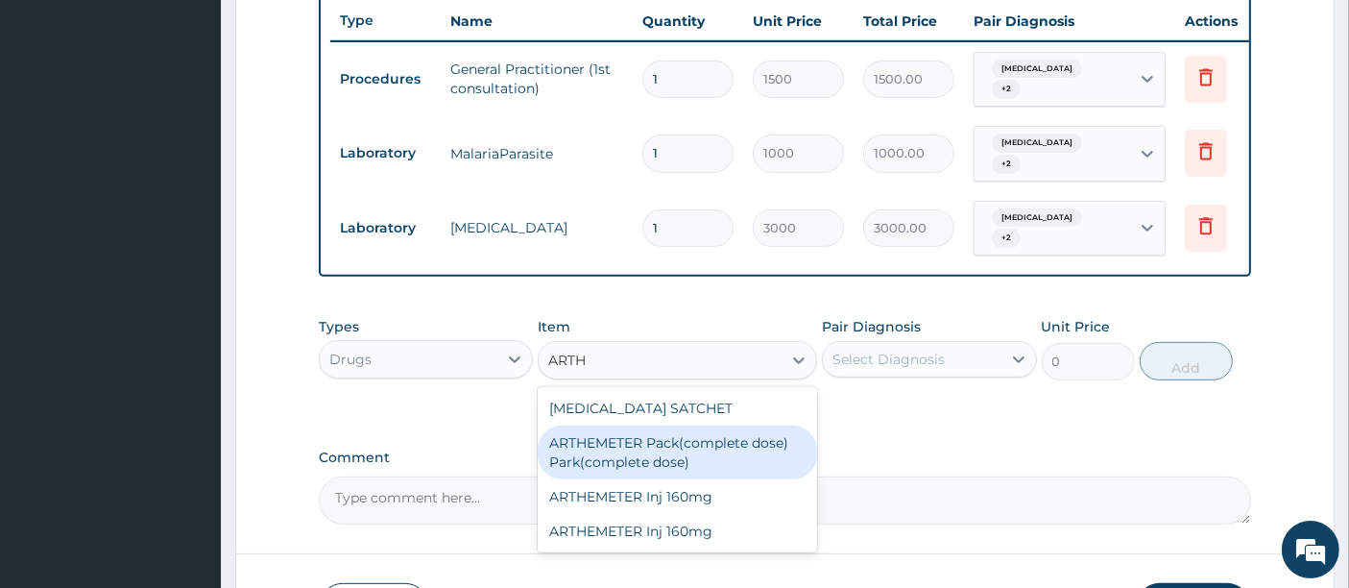
drag, startPoint x: 631, startPoint y: 439, endPoint x: 658, endPoint y: 392, distance: 54.2
click at [639, 425] on div "ARTHEMETER Pack(complete dose) Park(complete dose)" at bounding box center [678, 452] width 280 height 54
type input "2800"
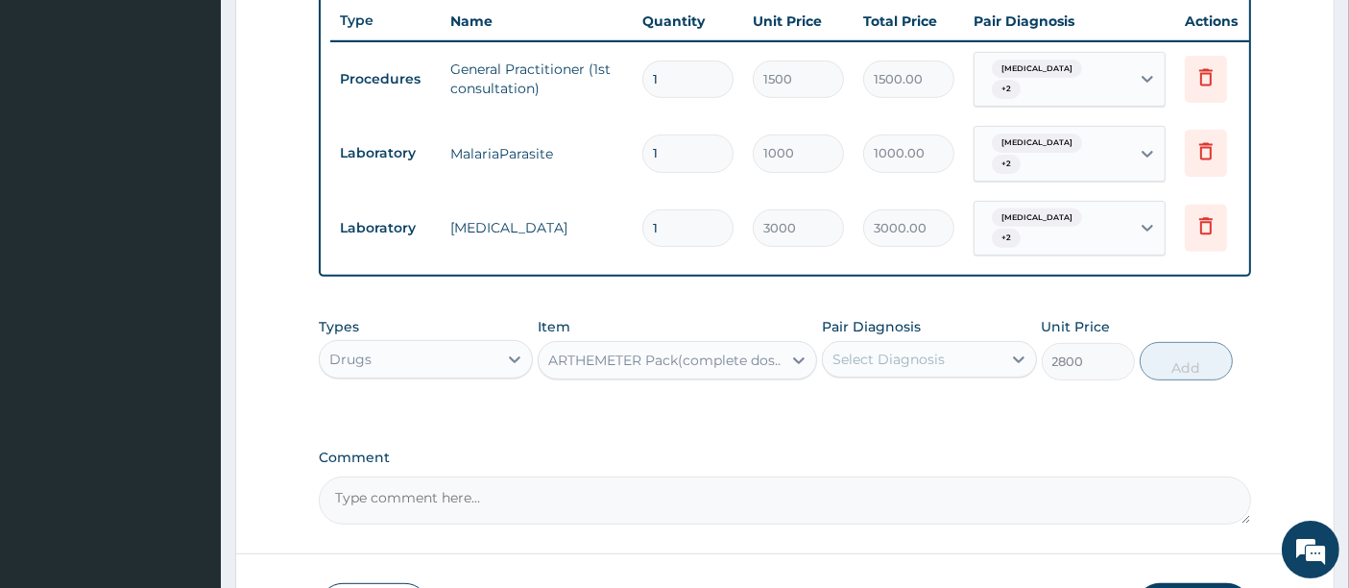
drag, startPoint x: 943, startPoint y: 357, endPoint x: 943, endPoint y: 379, distance: 22.1
click at [943, 357] on div "Select Diagnosis" at bounding box center [889, 359] width 112 height 19
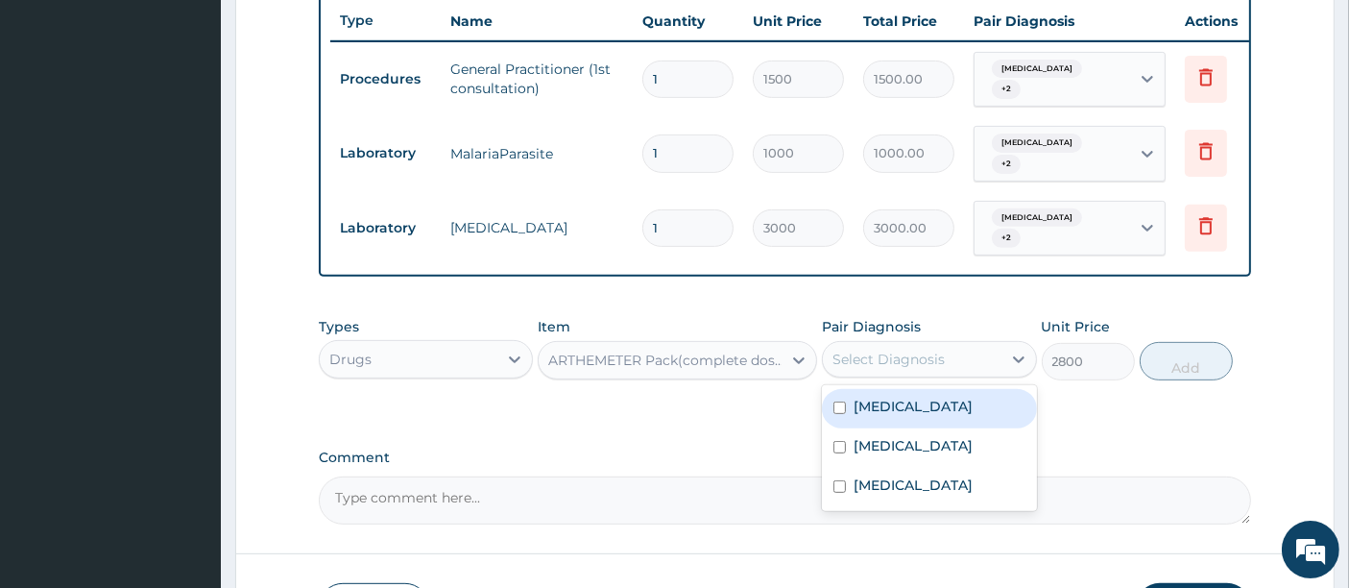
drag, startPoint x: 939, startPoint y: 401, endPoint x: 937, endPoint y: 423, distance: 22.2
click at [938, 404] on div "Malaria" at bounding box center [929, 408] width 214 height 39
checkbox input "true"
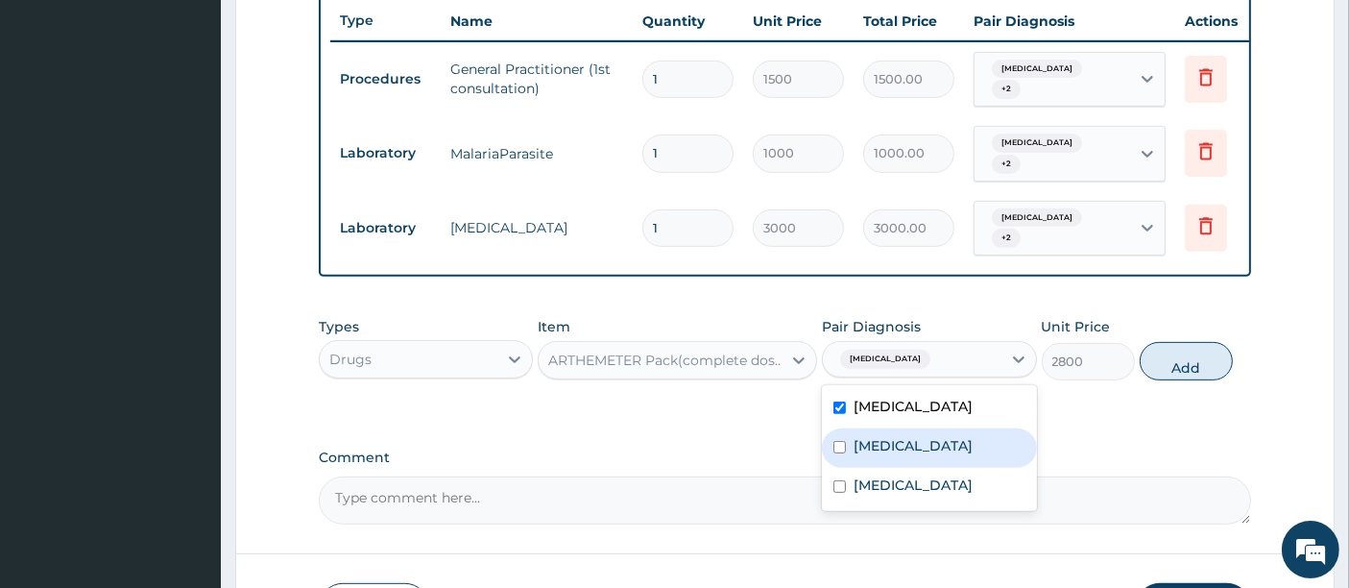
click at [919, 451] on label "[MEDICAL_DATA]" at bounding box center [913, 445] width 119 height 19
checkbox input "true"
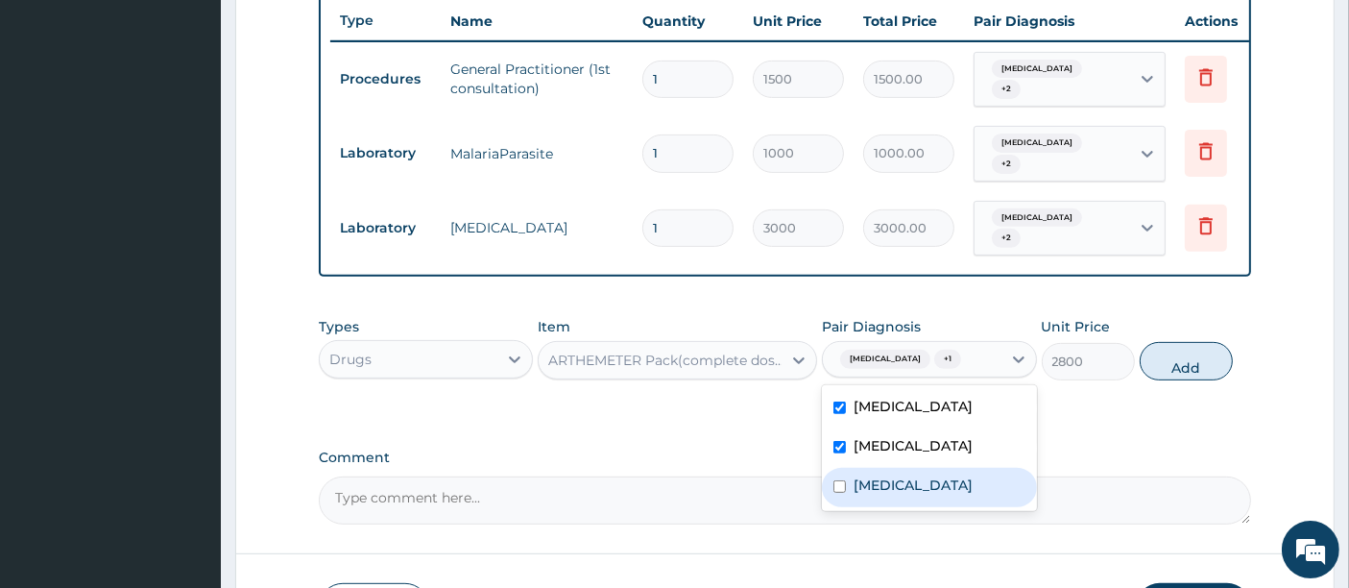
drag, startPoint x: 905, startPoint y: 494, endPoint x: 979, endPoint y: 450, distance: 85.7
click at [910, 491] on div "Rhinitis" at bounding box center [929, 487] width 214 height 39
checkbox input "true"
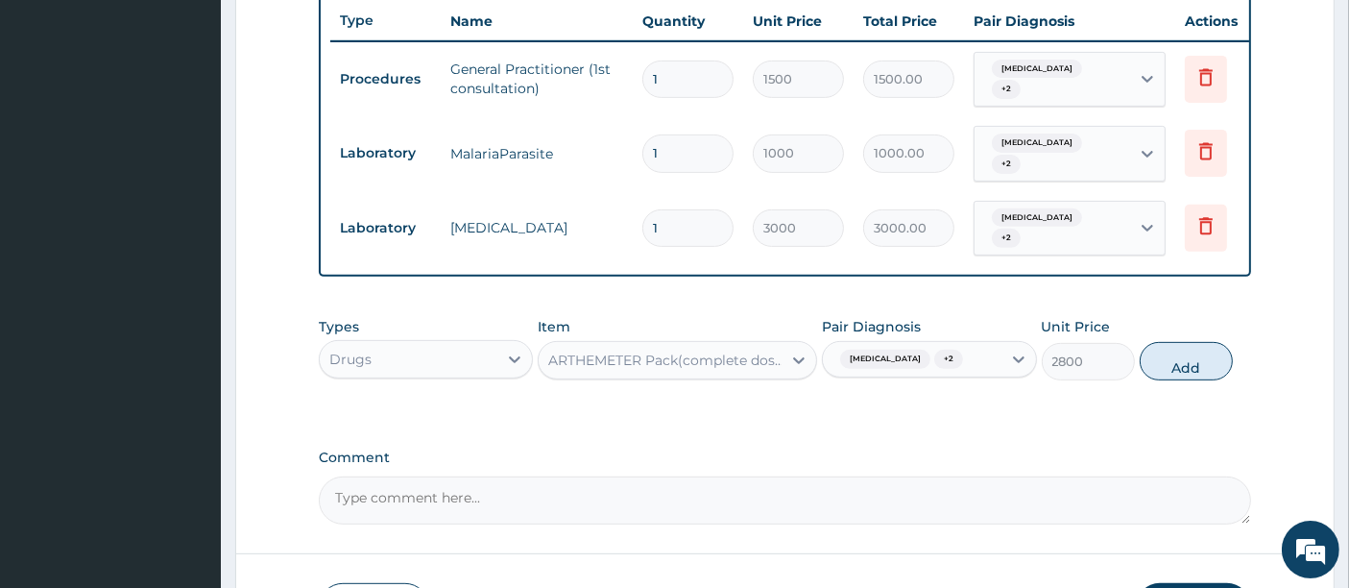
drag, startPoint x: 1199, startPoint y: 350, endPoint x: 1129, endPoint y: 357, distance: 70.5
click at [1197, 350] on button "Add" at bounding box center [1186, 361] width 93 height 38
type input "0"
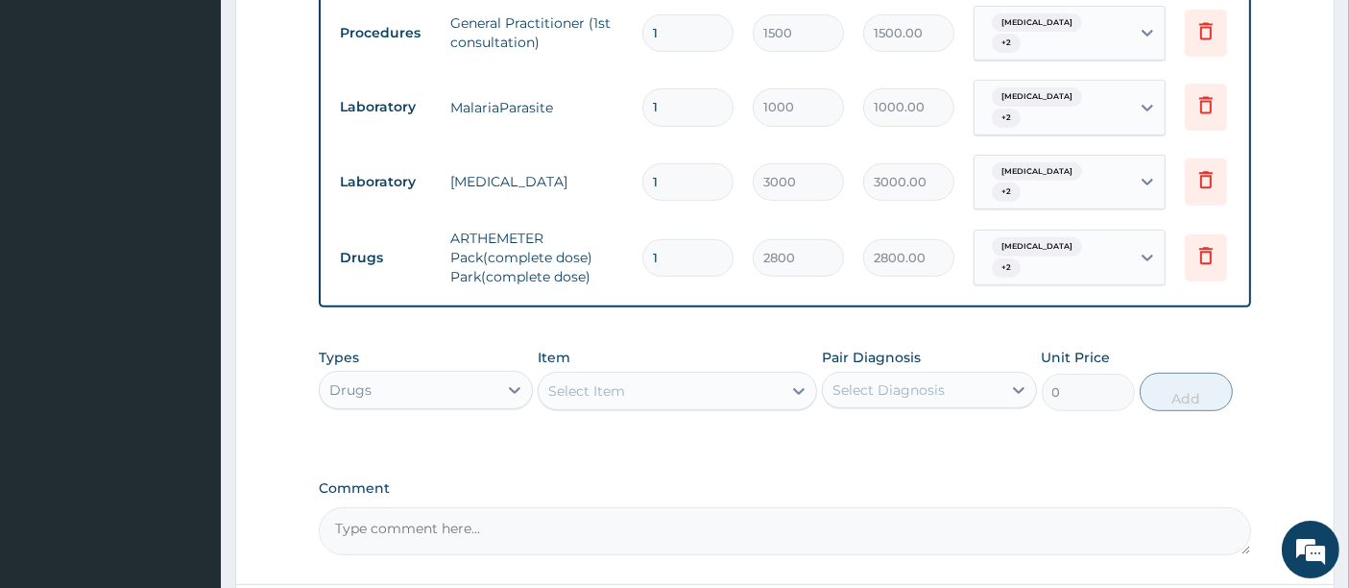
scroll to position [831, 0]
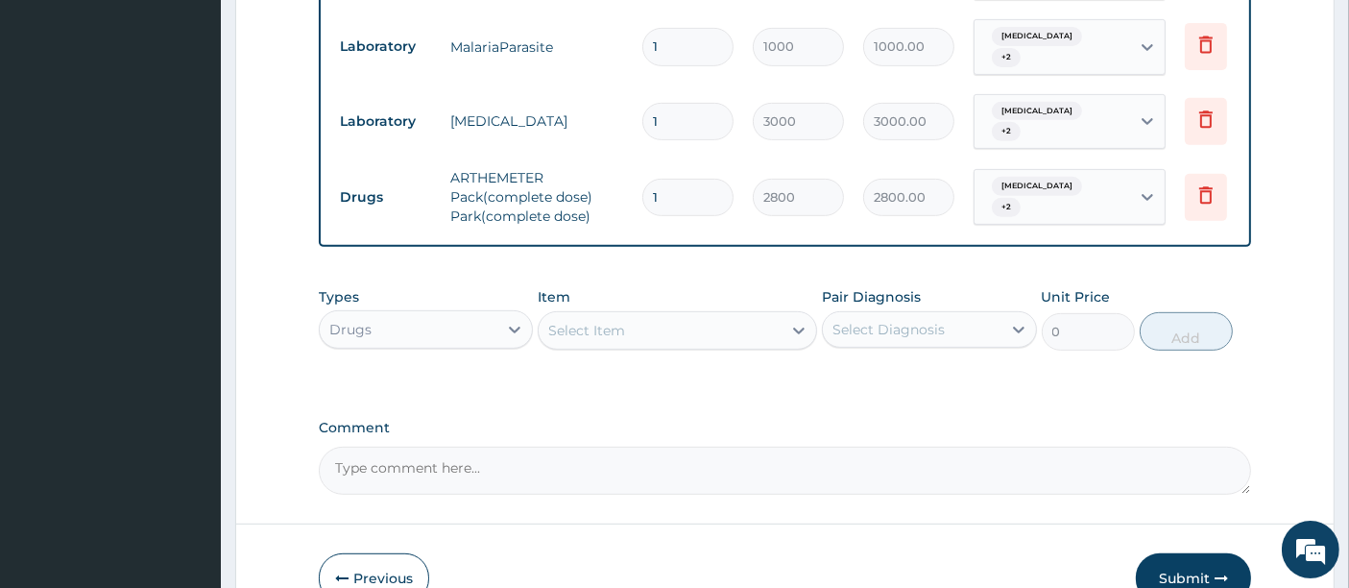
click at [688, 330] on div "Select Item" at bounding box center [660, 330] width 243 height 31
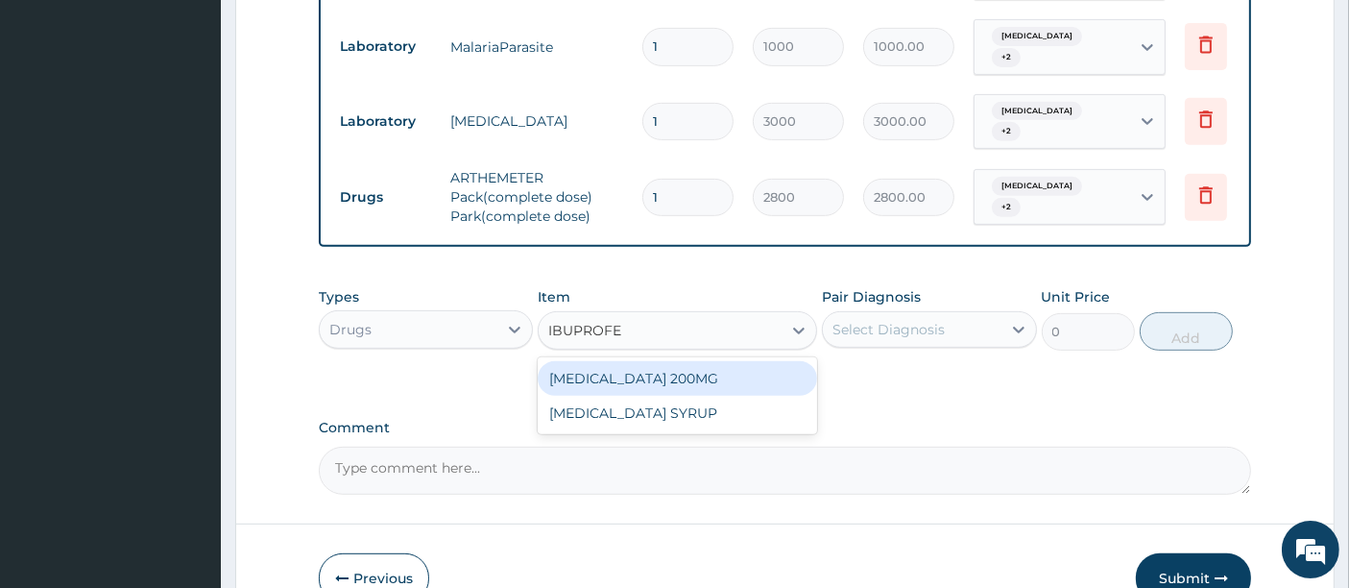
type input "IBUPROFEN"
click at [663, 374] on div "IBUPROFEN 200MG" at bounding box center [678, 378] width 280 height 35
type input "350"
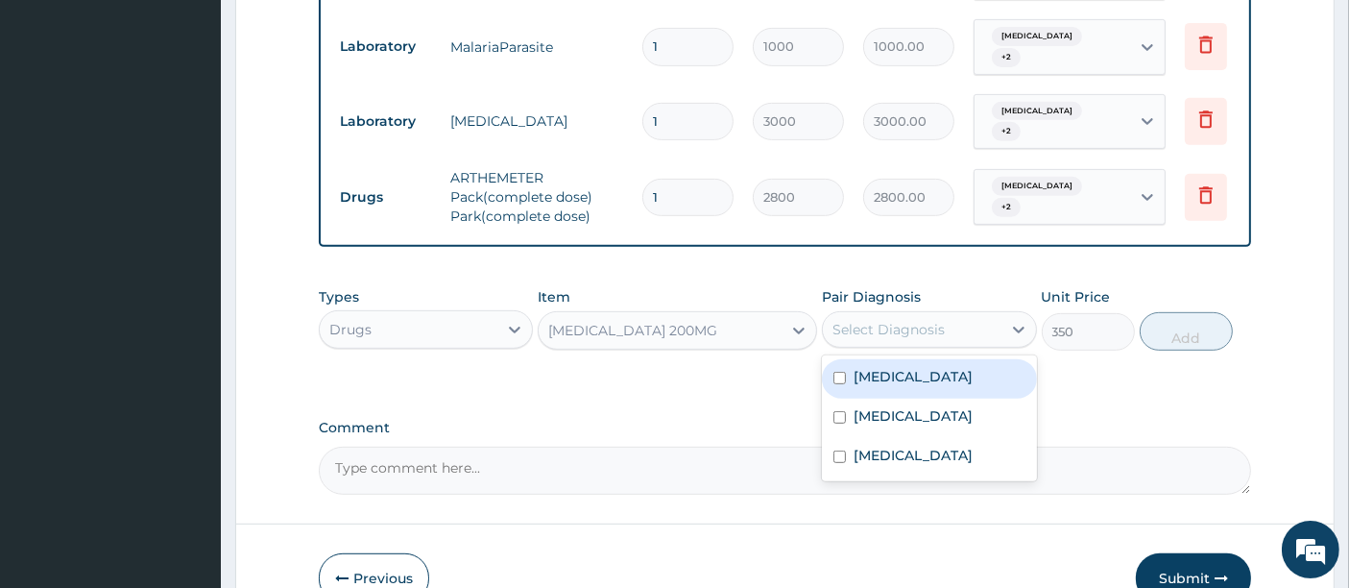
click at [938, 328] on div "Select Diagnosis" at bounding box center [889, 329] width 112 height 19
drag, startPoint x: 913, startPoint y: 368, endPoint x: 911, endPoint y: 390, distance: 22.3
click at [912, 369] on div "Malaria" at bounding box center [929, 378] width 214 height 39
checkbox input "true"
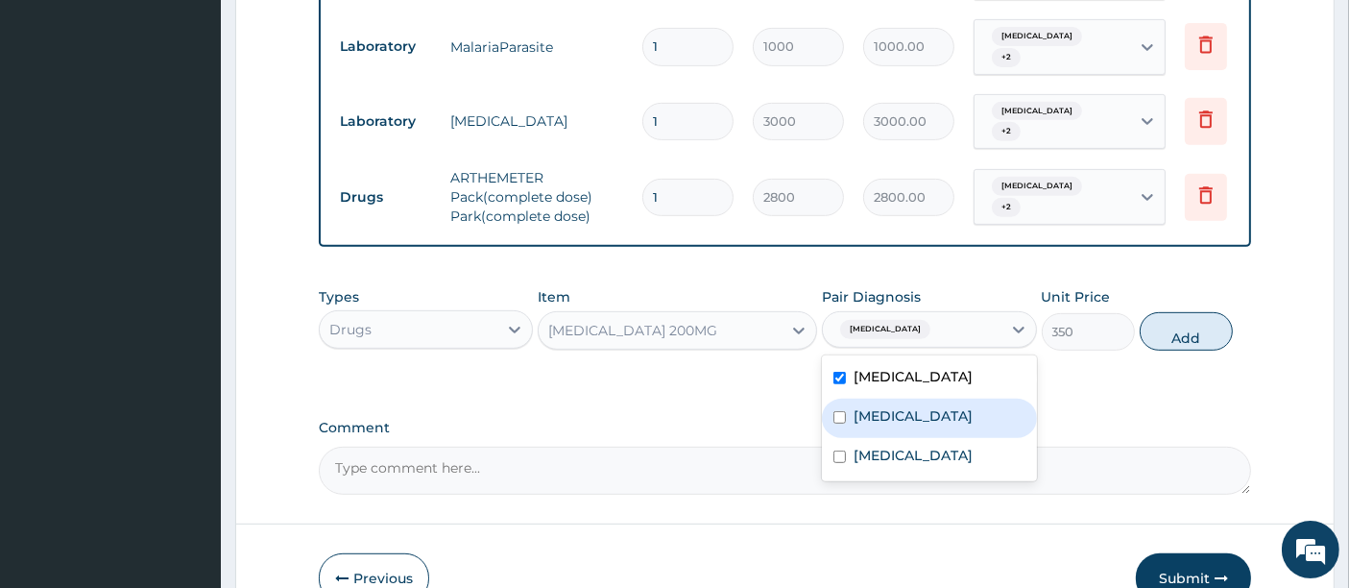
click at [908, 420] on label "Upper respiratory infection" at bounding box center [913, 415] width 119 height 19
click at [903, 438] on div "Upper respiratory infection" at bounding box center [929, 418] width 214 height 39
drag, startPoint x: 900, startPoint y: 434, endPoint x: 899, endPoint y: 468, distance: 33.6
click at [900, 425] on label "Upper respiratory infection" at bounding box center [913, 415] width 119 height 19
checkbox input "true"
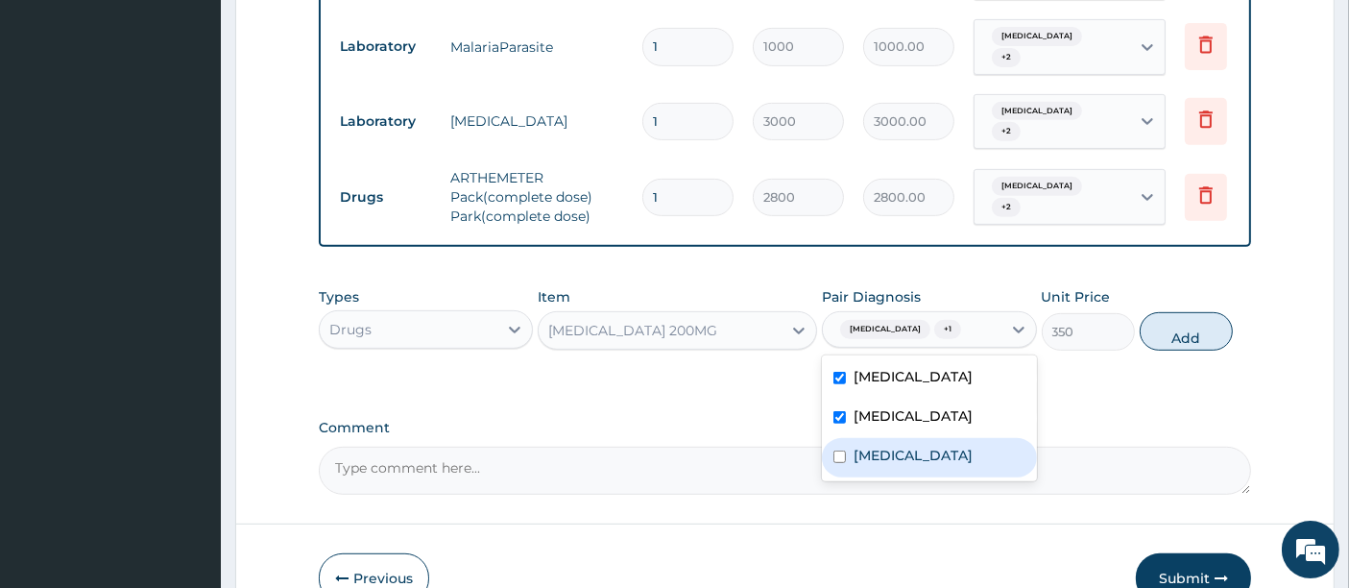
click at [897, 465] on label "Rhinitis" at bounding box center [913, 455] width 119 height 19
checkbox input "true"
click at [1169, 330] on button "Add" at bounding box center [1186, 331] width 93 height 38
type input "0"
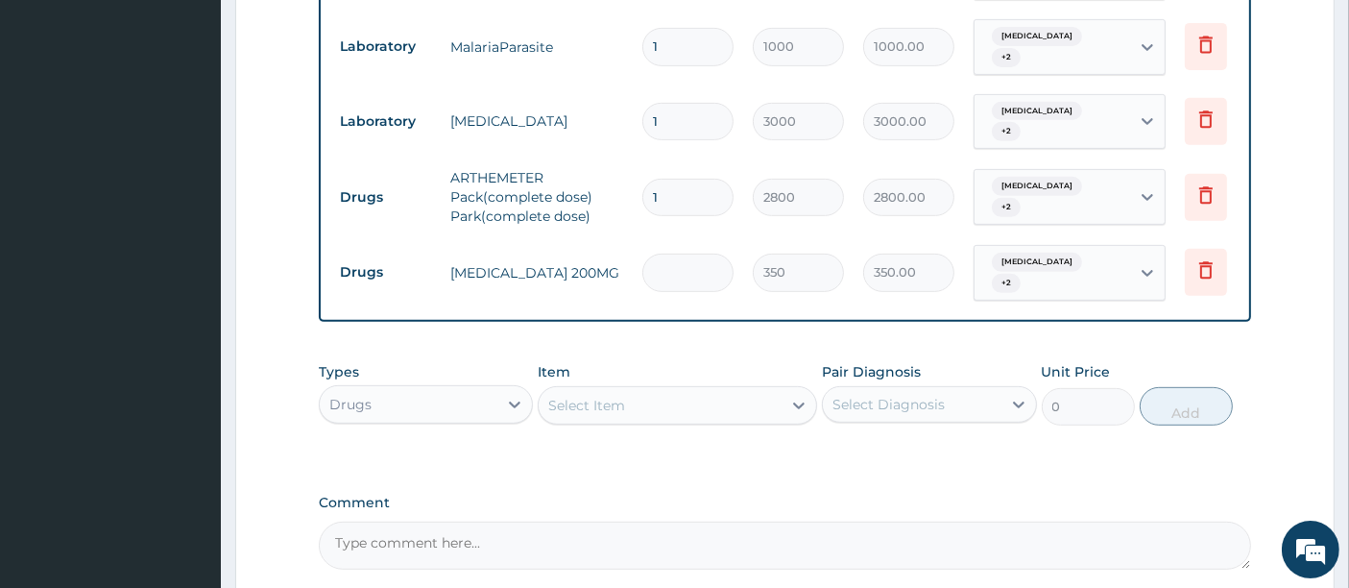
type input "0.00"
type input "2"
type input "700.00"
type input "2"
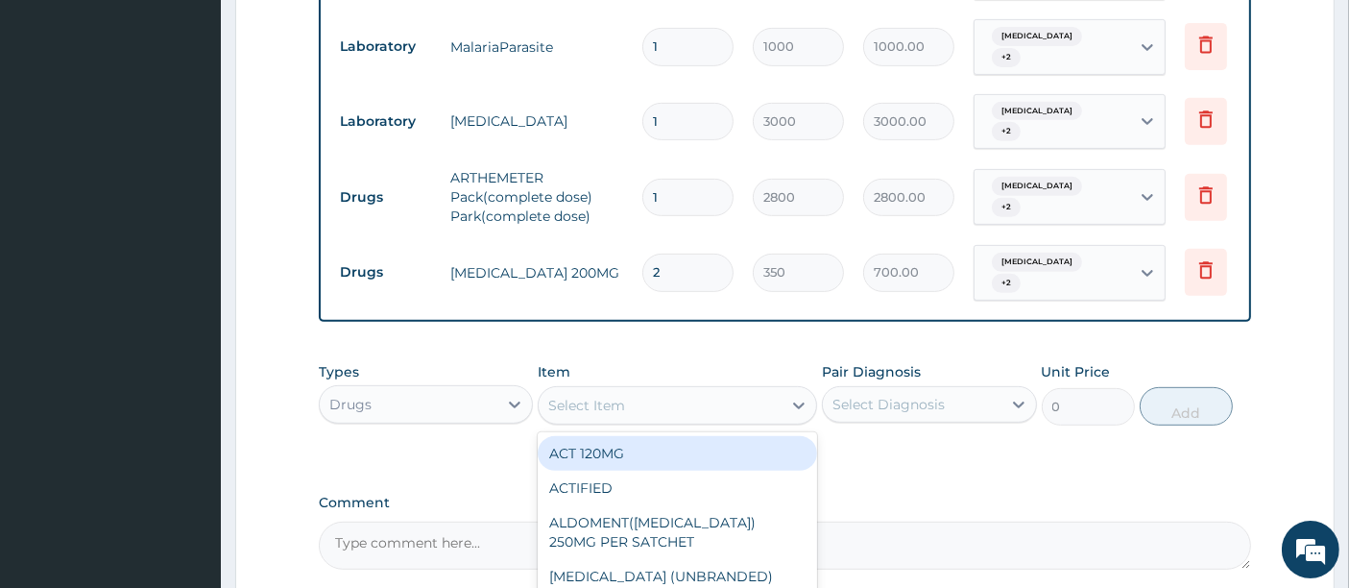
click at [639, 398] on div "Select Item" at bounding box center [660, 405] width 243 height 31
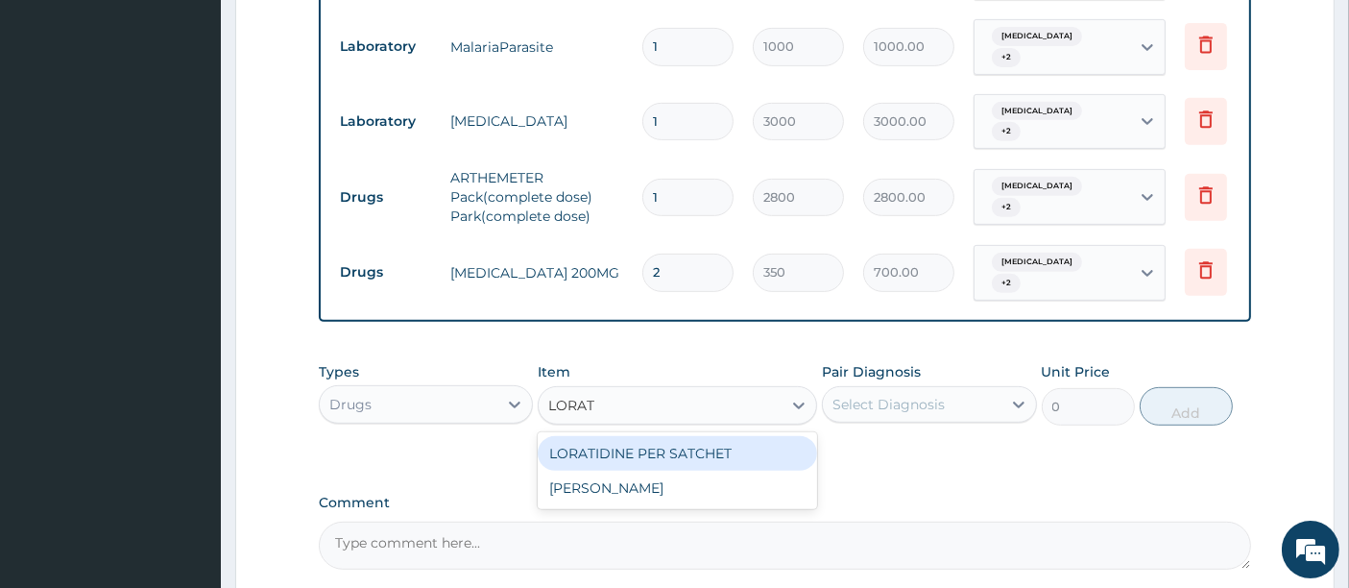
type input "LORATI"
click at [689, 443] on div "LORATIDINE PER SATCHET" at bounding box center [678, 453] width 280 height 35
type input "500"
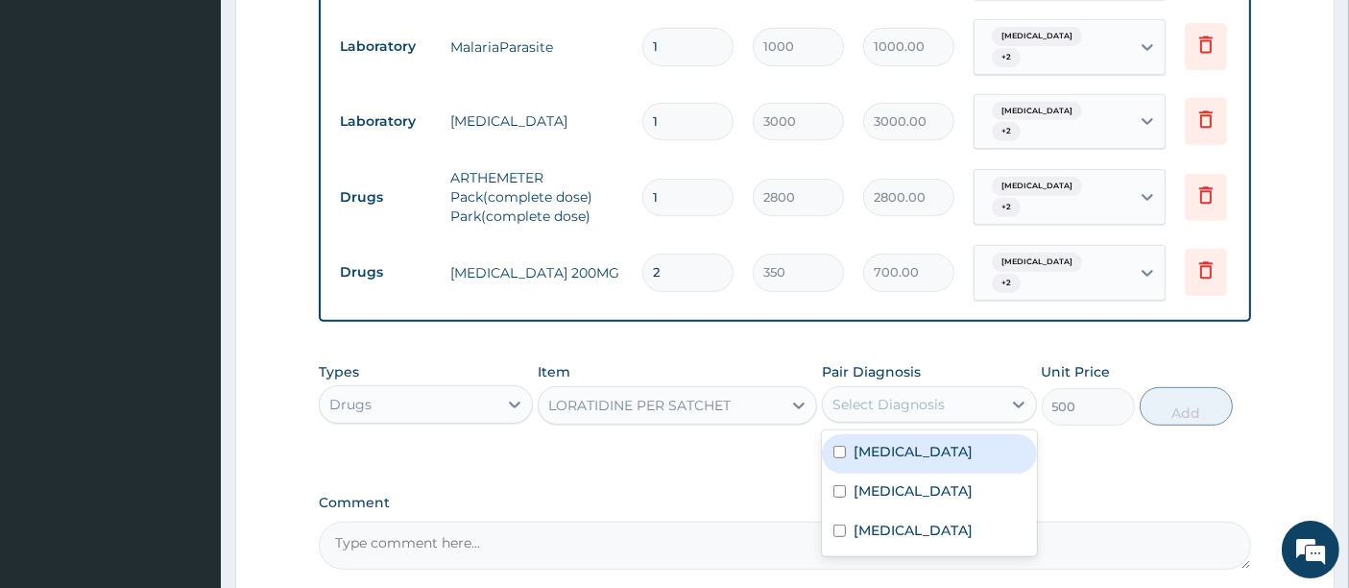
click at [911, 395] on div "Select Diagnosis" at bounding box center [889, 404] width 112 height 19
click at [948, 442] on div "Malaria" at bounding box center [929, 453] width 214 height 39
checkbox input "true"
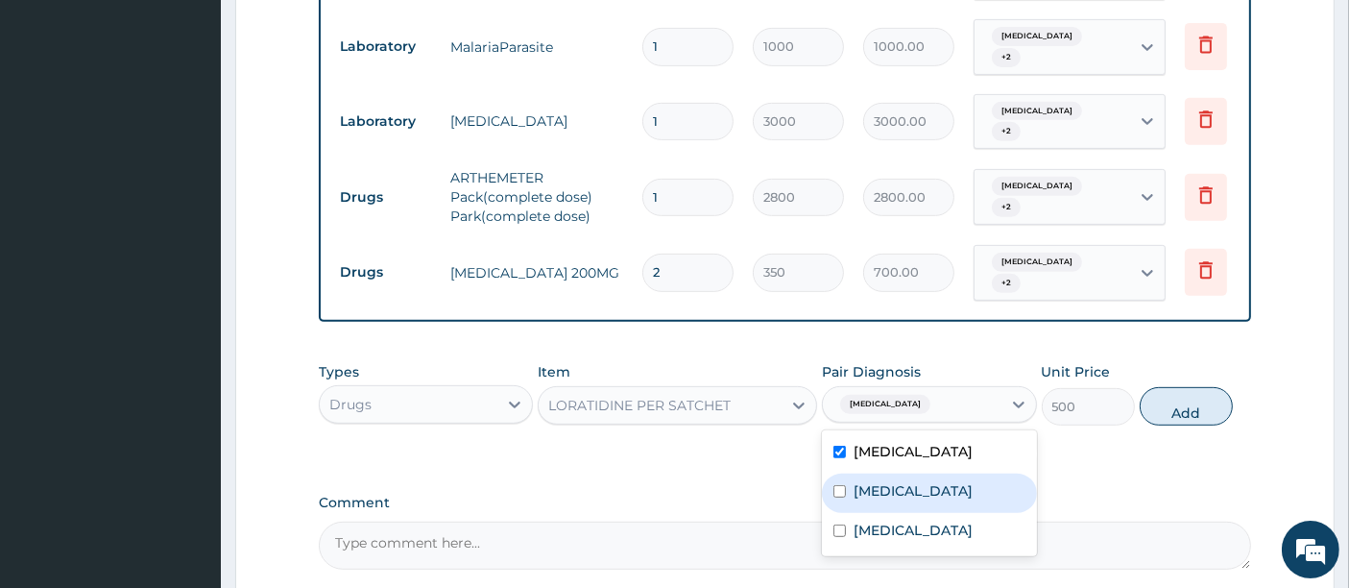
drag, startPoint x: 946, startPoint y: 476, endPoint x: 941, endPoint y: 492, distance: 16.1
click at [941, 488] on label "Upper respiratory infection" at bounding box center [913, 490] width 119 height 19
checkbox input "true"
click at [929, 521] on div "Malaria Upper respiratory infection Rhinitis" at bounding box center [929, 493] width 214 height 126
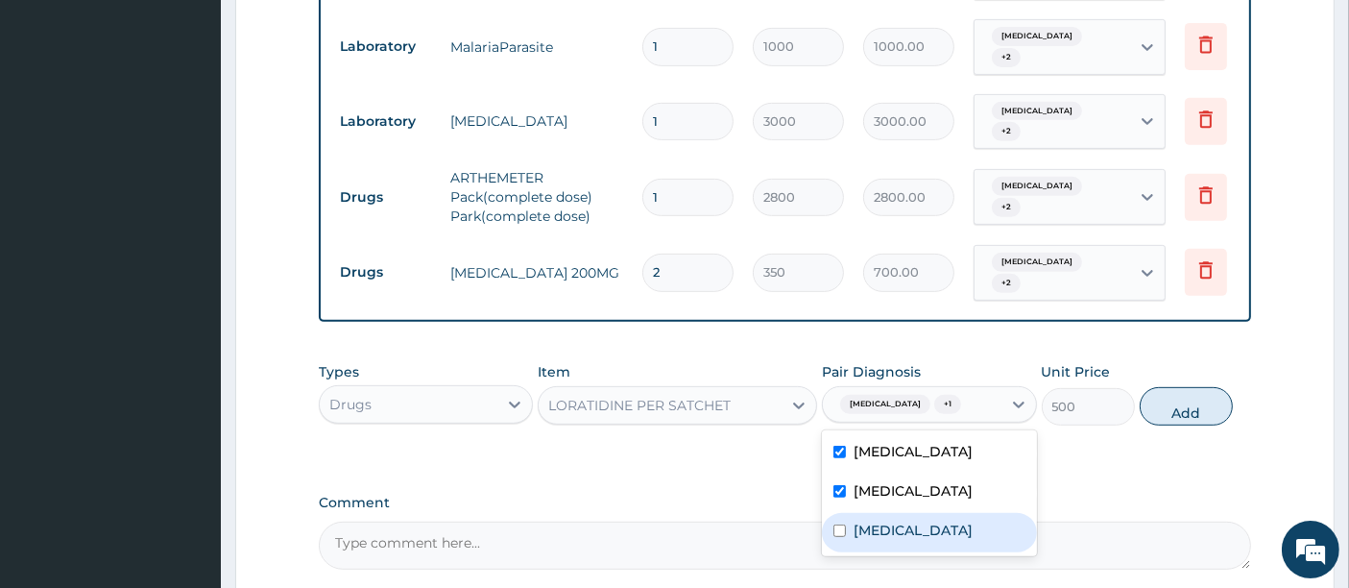
drag, startPoint x: 927, startPoint y: 535, endPoint x: 935, endPoint y: 525, distance: 12.3
click at [926, 536] on div "Rhinitis" at bounding box center [929, 532] width 214 height 39
checkbox input "true"
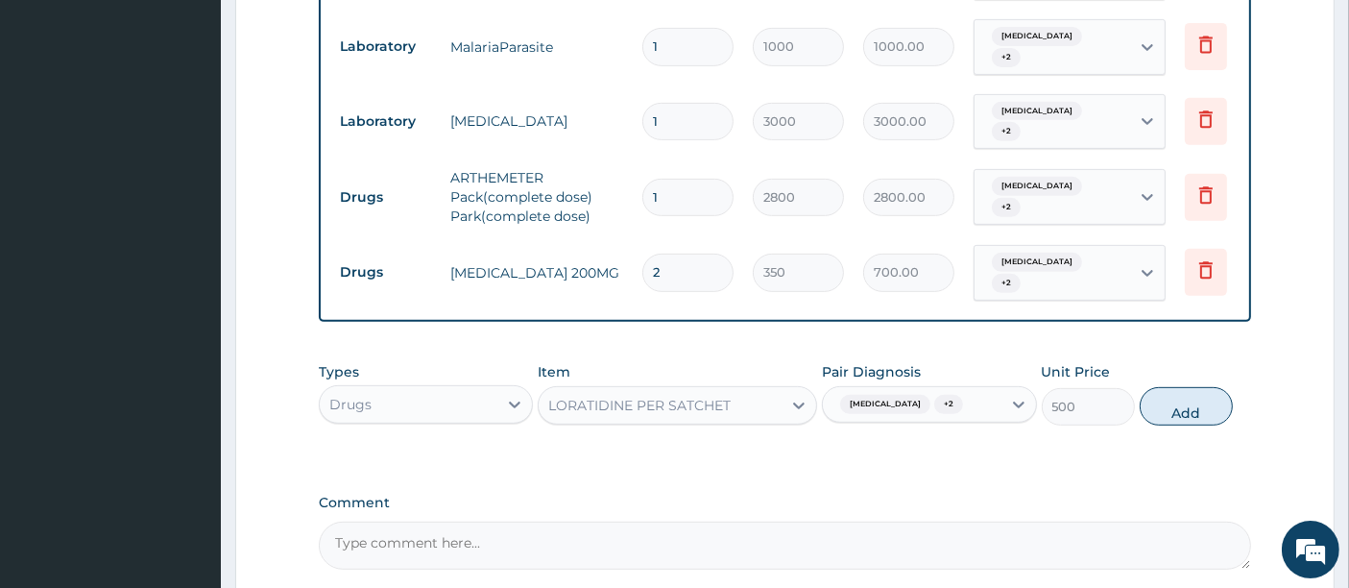
drag, startPoint x: 1172, startPoint y: 403, endPoint x: 996, endPoint y: 401, distance: 175.8
click at [1160, 401] on button "Add" at bounding box center [1186, 406] width 93 height 38
type input "0"
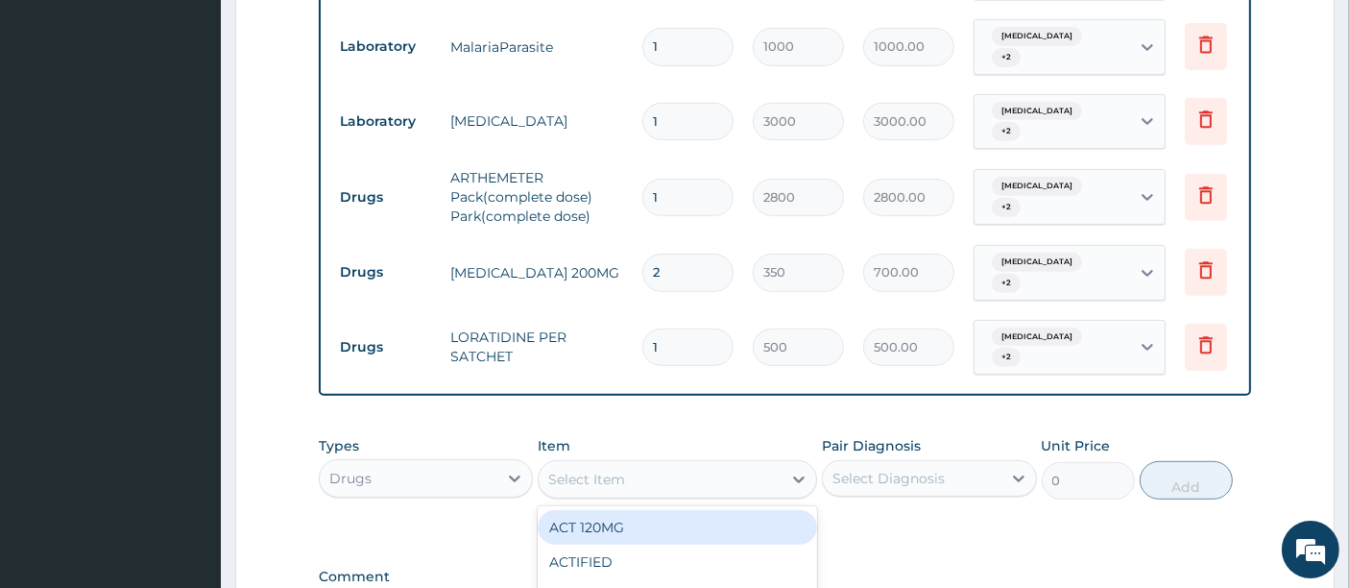
click at [743, 464] on div "Select Item" at bounding box center [660, 479] width 243 height 31
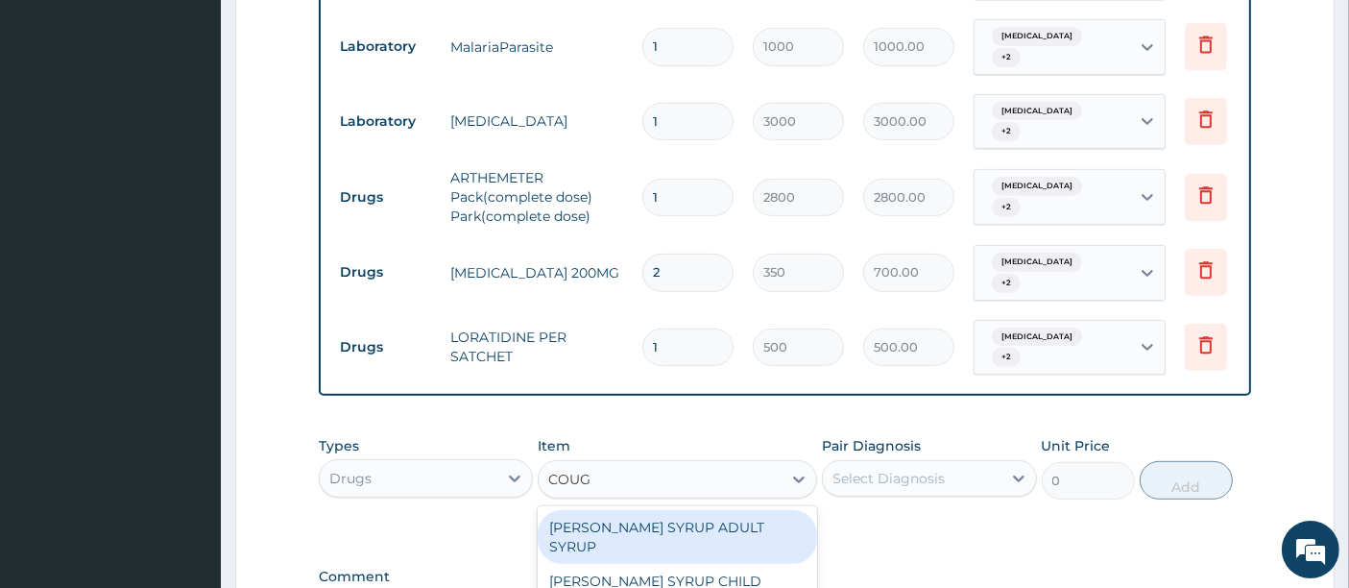
type input "COUGH"
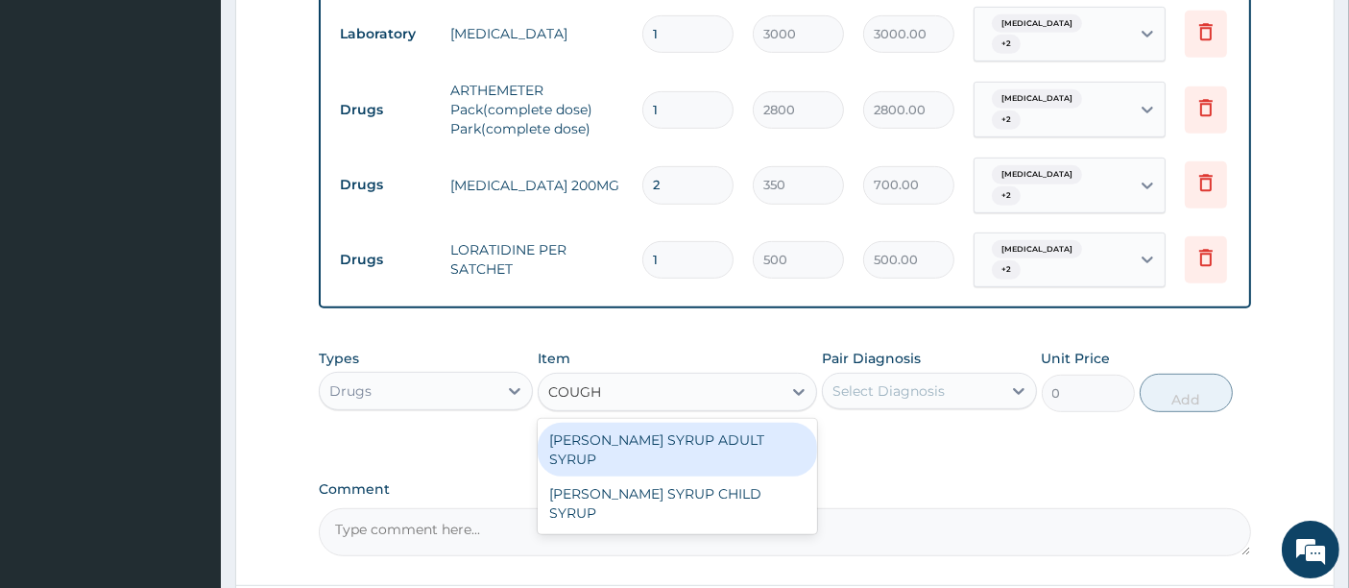
scroll to position [938, 0]
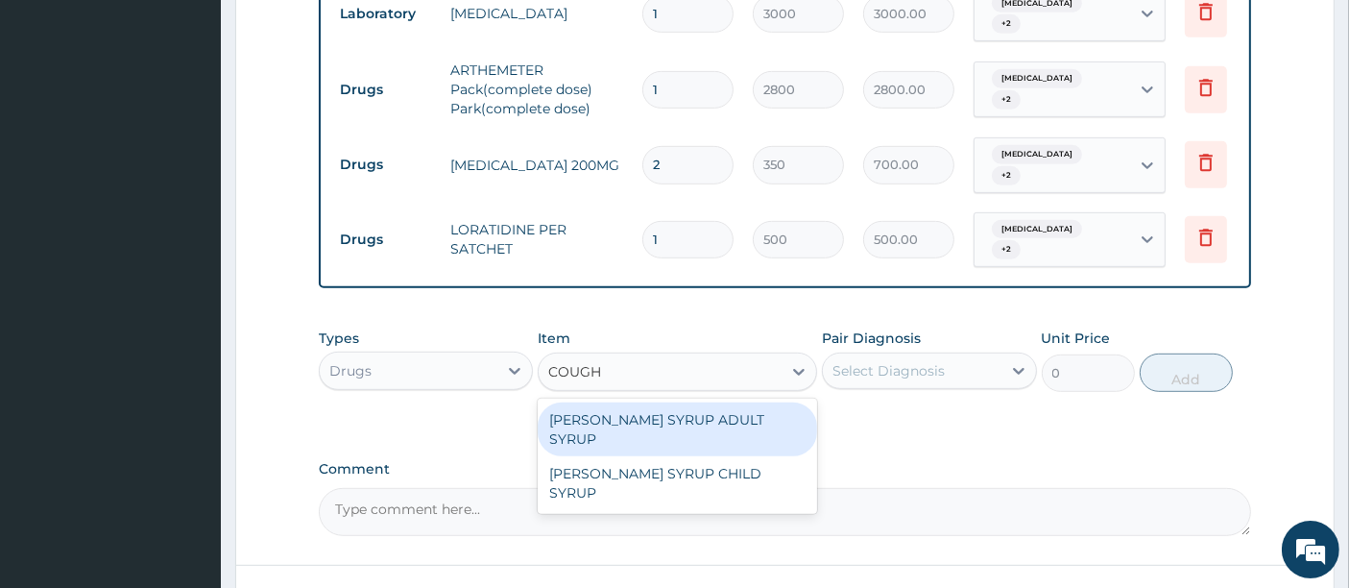
click at [666, 418] on div "EMZOLYN COUGH SYRUP ADULT SYRUP" at bounding box center [678, 429] width 280 height 54
type input "700"
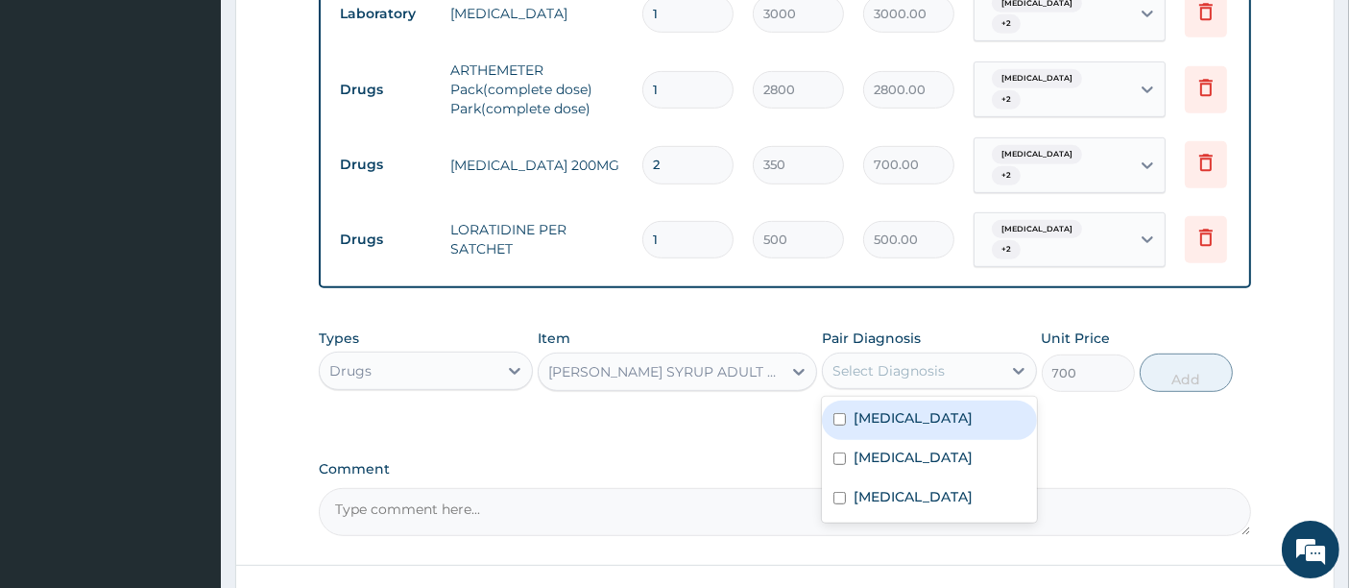
drag, startPoint x: 905, startPoint y: 344, endPoint x: 905, endPoint y: 366, distance: 22.1
click at [905, 361] on div "Select Diagnosis" at bounding box center [889, 370] width 112 height 19
drag, startPoint x: 902, startPoint y: 398, endPoint x: 899, endPoint y: 426, distance: 29.0
click at [901, 408] on label "Malaria" at bounding box center [913, 417] width 119 height 19
checkbox input "true"
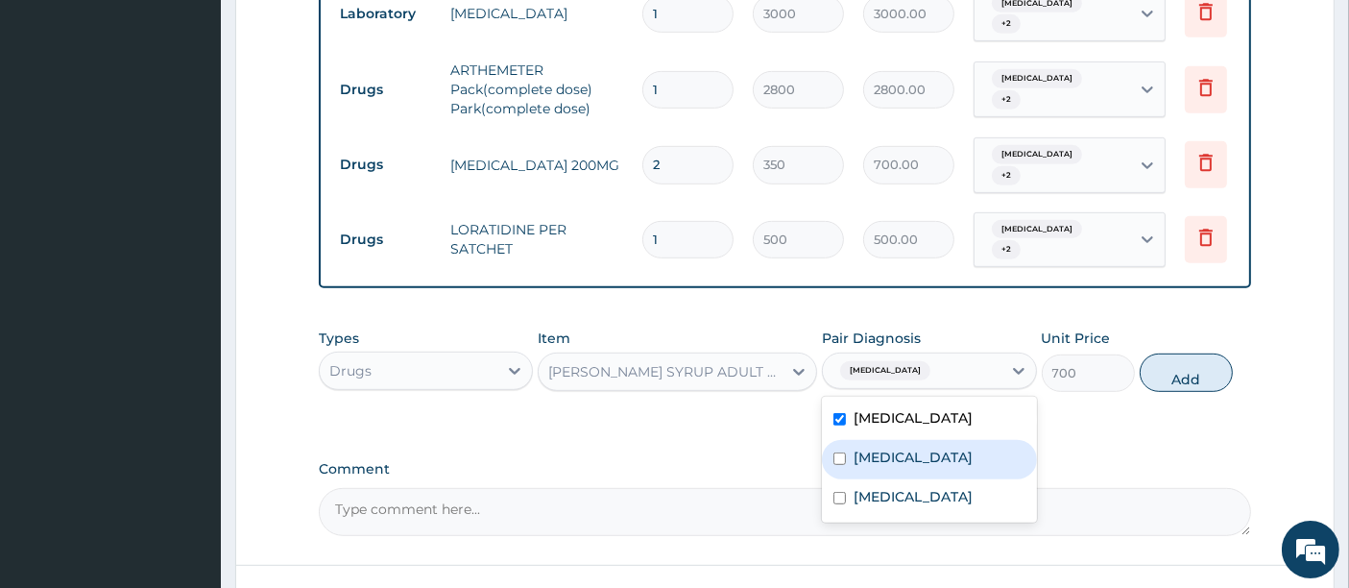
drag, startPoint x: 893, startPoint y: 443, endPoint x: 886, endPoint y: 466, distance: 24.3
click at [892, 448] on label "Upper respiratory infection" at bounding box center [913, 457] width 119 height 19
checkbox input "true"
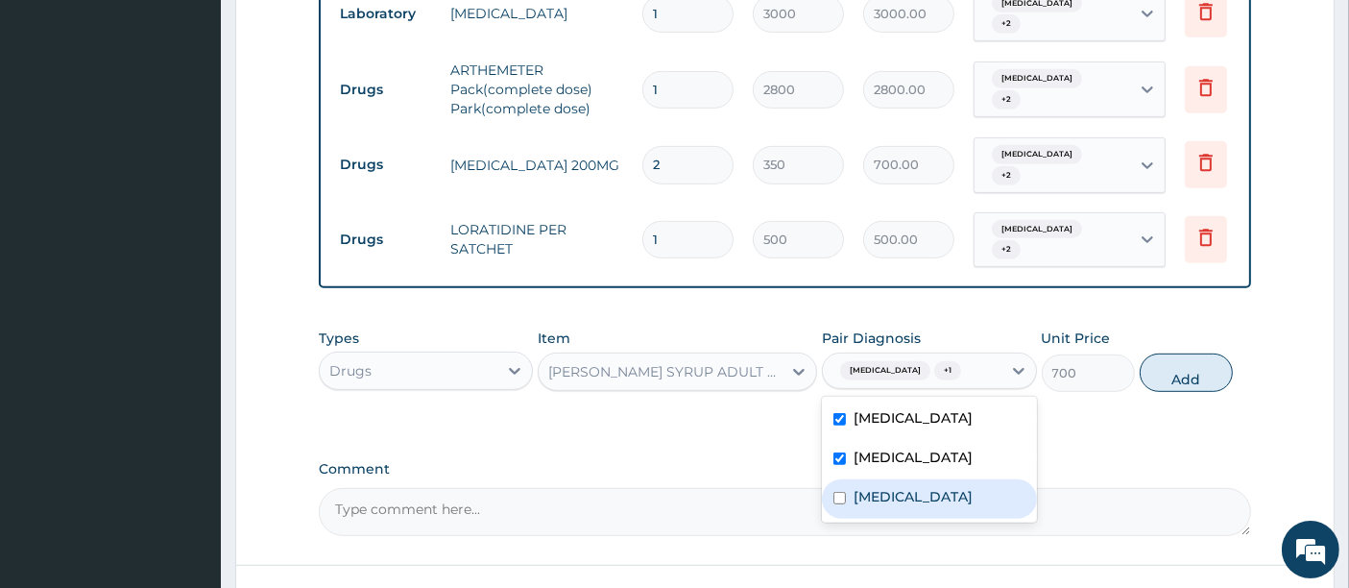
click at [882, 480] on div "Rhinitis" at bounding box center [929, 498] width 214 height 39
checkbox input "true"
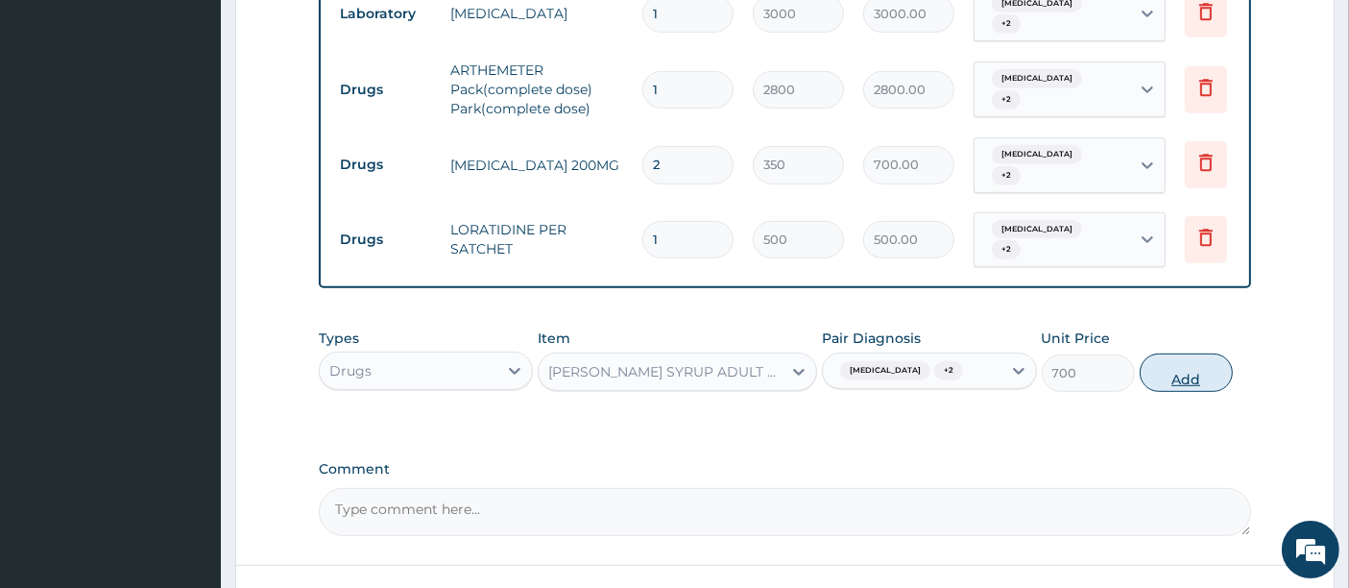
click at [1150, 356] on button "Add" at bounding box center [1186, 372] width 93 height 38
type input "0"
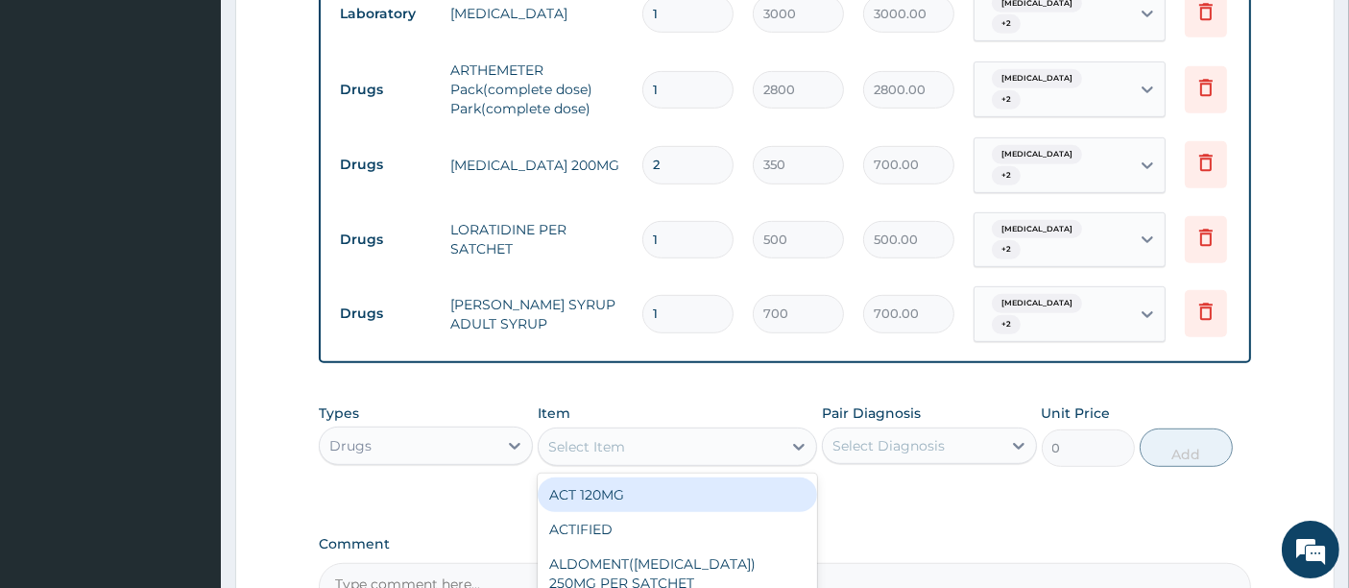
click at [677, 431] on div "Select Item" at bounding box center [660, 446] width 243 height 31
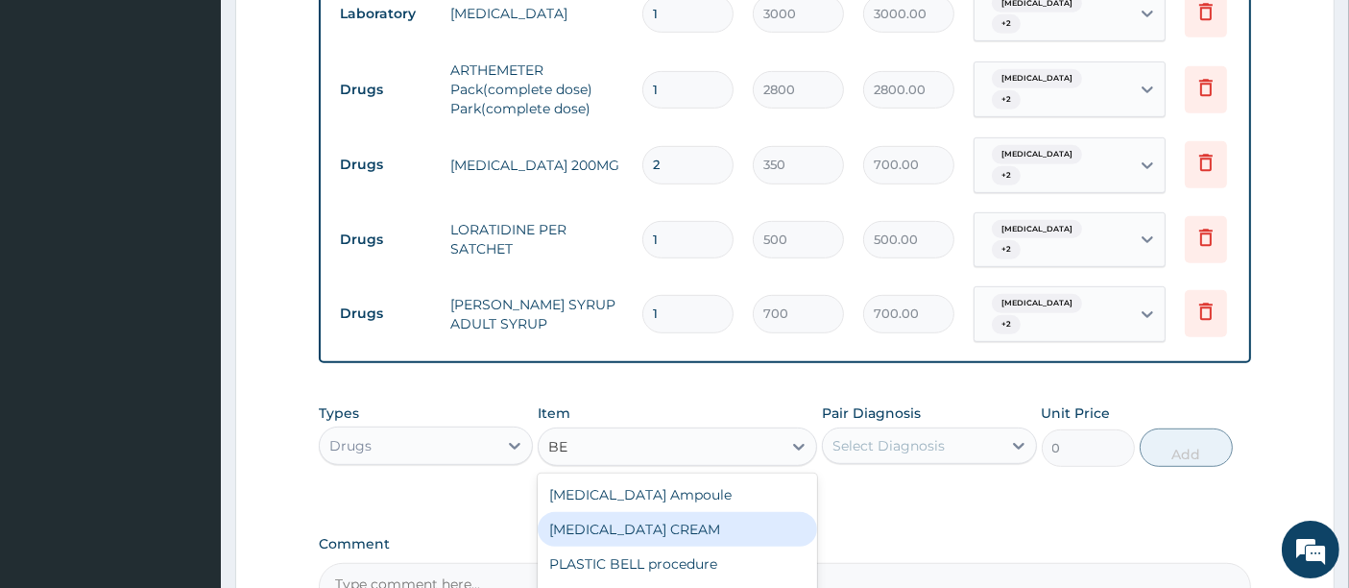
type input "B"
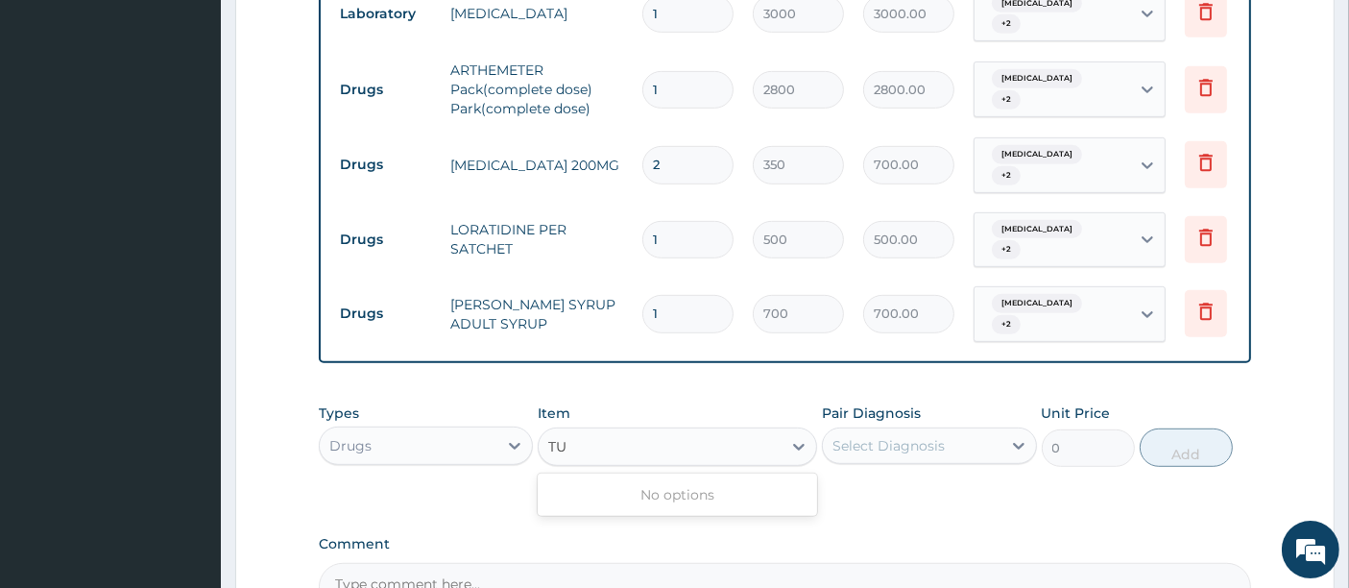
type input "T"
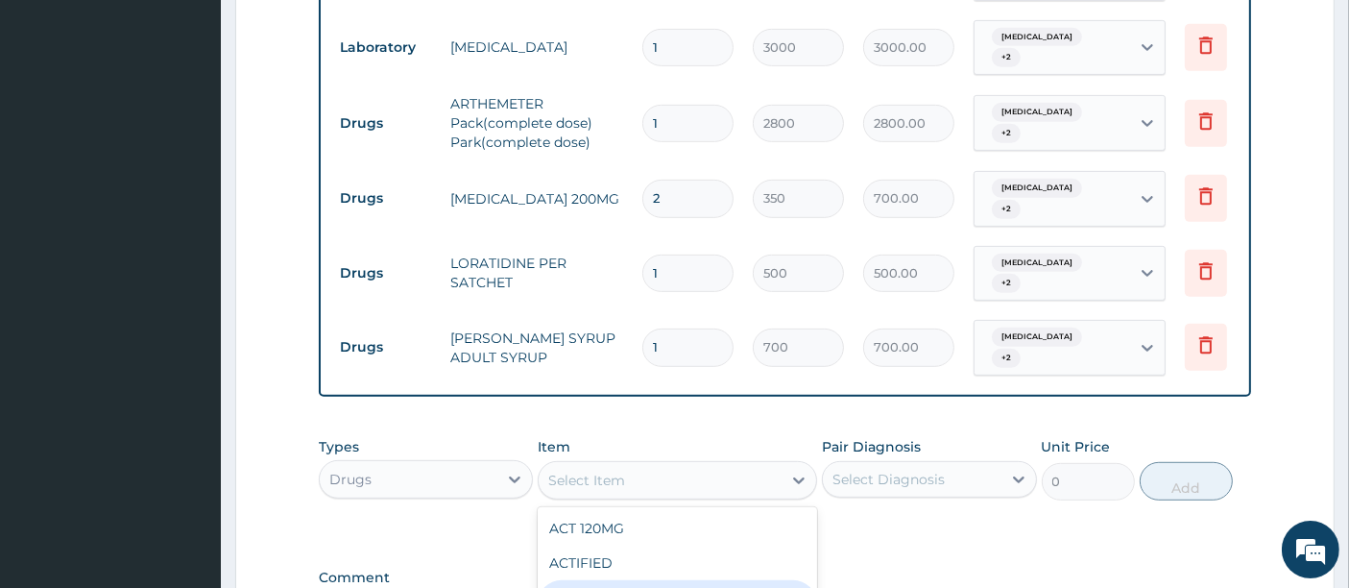
scroll to position [1133, 0]
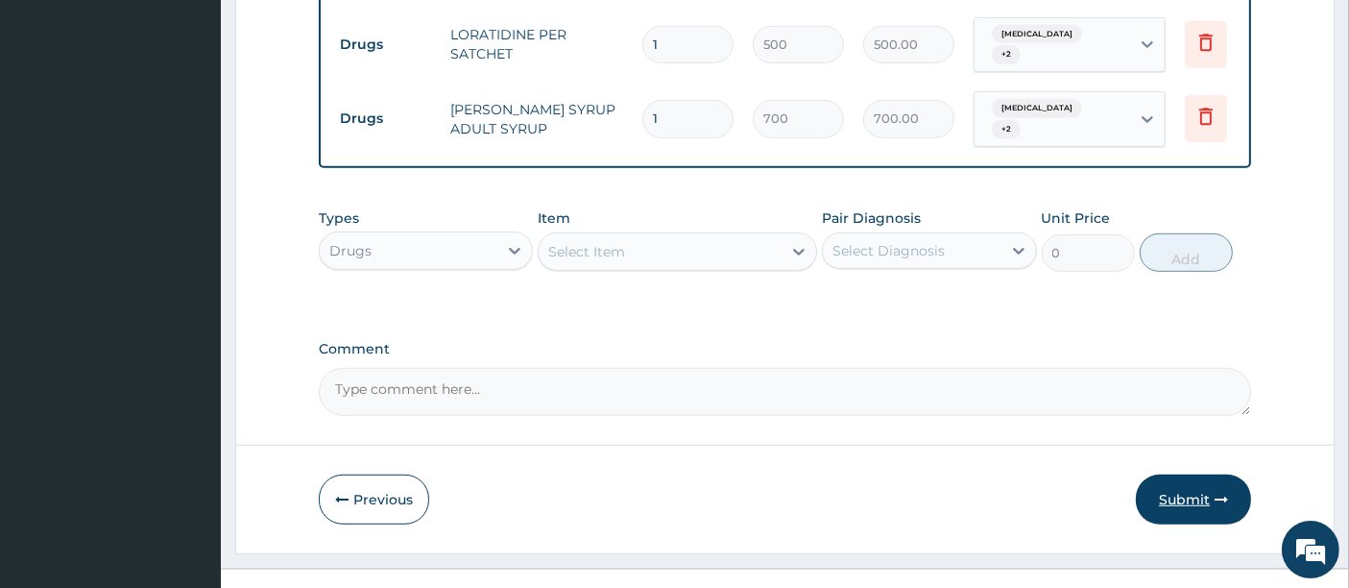
click at [1174, 474] on button "Submit" at bounding box center [1193, 499] width 115 height 50
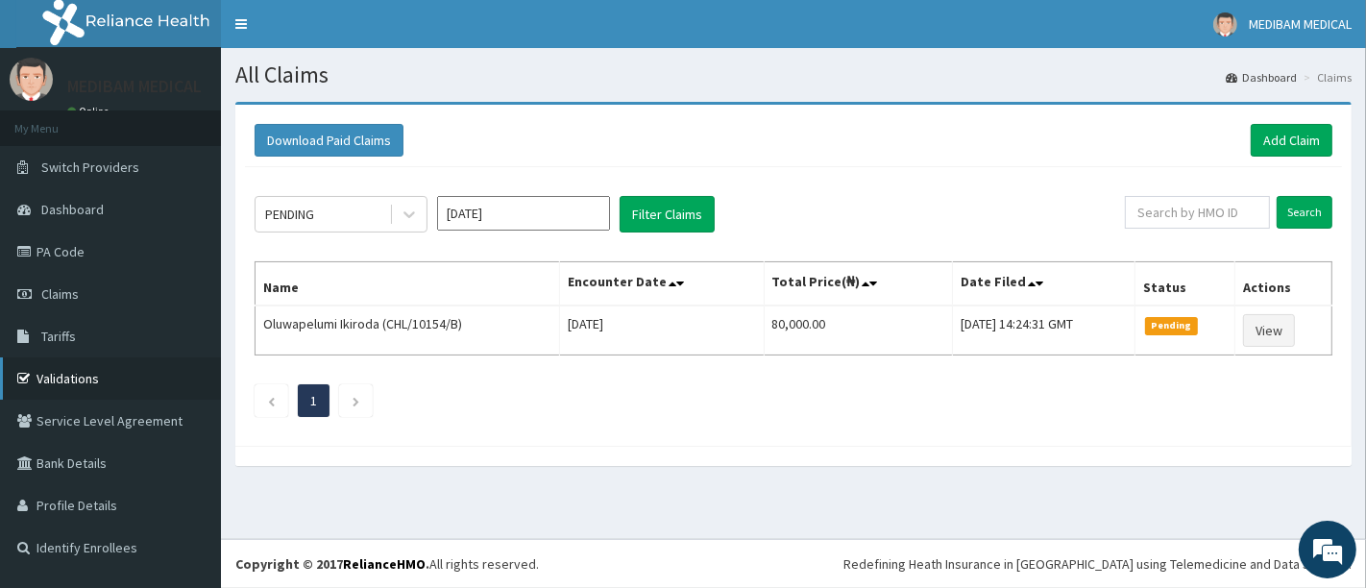
click at [79, 377] on link "Validations" at bounding box center [110, 378] width 221 height 42
drag, startPoint x: 36, startPoint y: 384, endPoint x: 148, endPoint y: 355, distance: 116.0
click at [36, 383] on link "Validations" at bounding box center [110, 378] width 221 height 42
click at [1281, 132] on link "Add Claim" at bounding box center [1292, 140] width 82 height 33
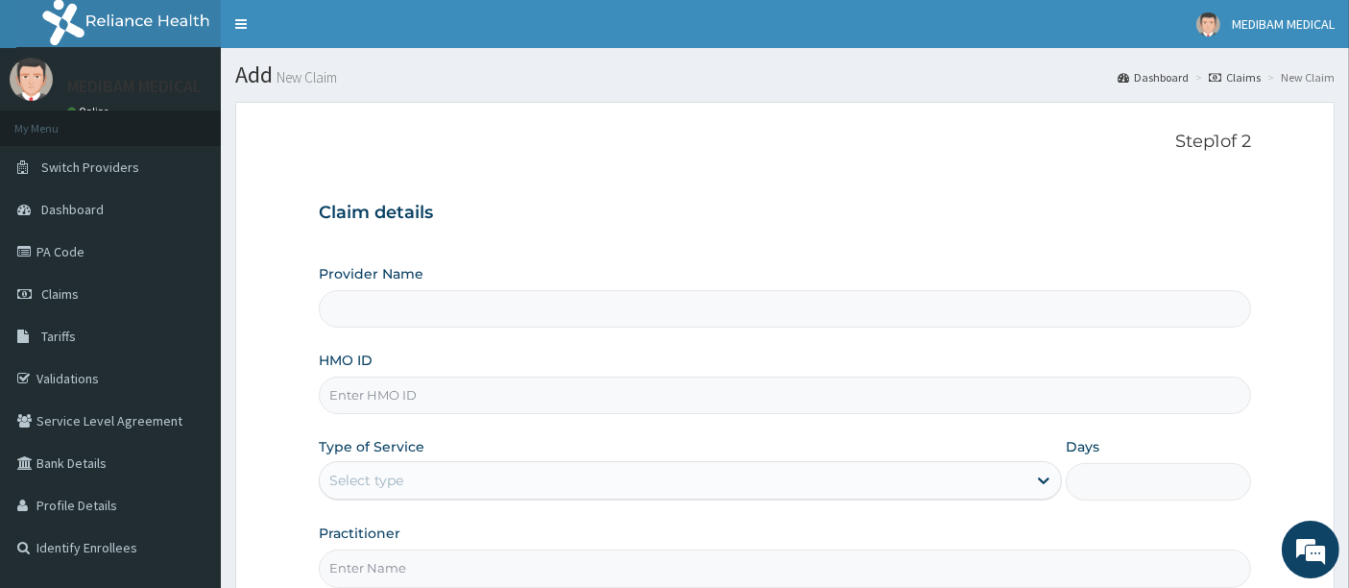
paste input "chl/10379/a"
type input "chl/10379/a"
type input "Medibam Specialist Hospital"
type input "CHL/10379/A"
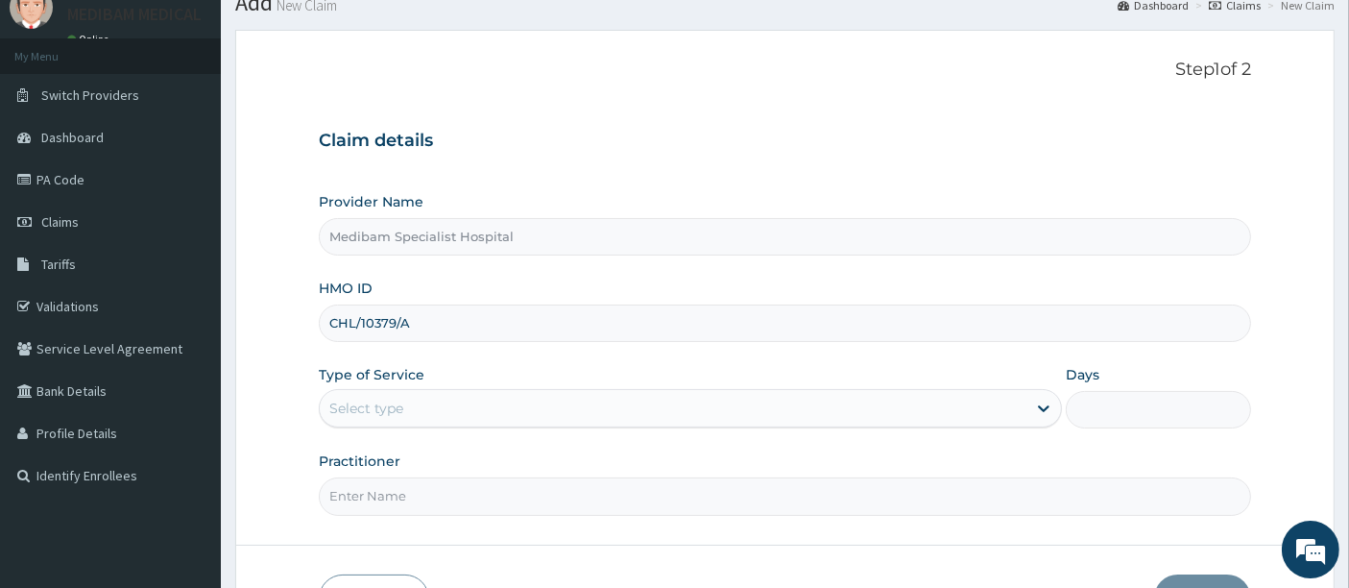
scroll to position [107, 0]
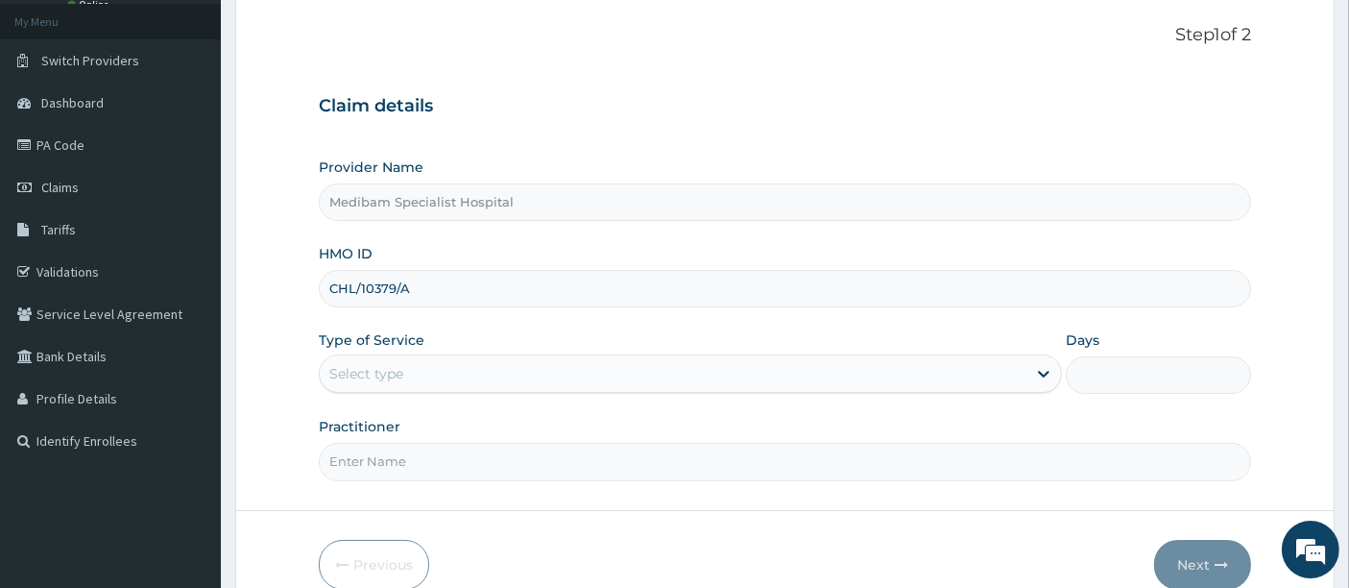
click at [455, 362] on div "Select type" at bounding box center [673, 373] width 707 height 31
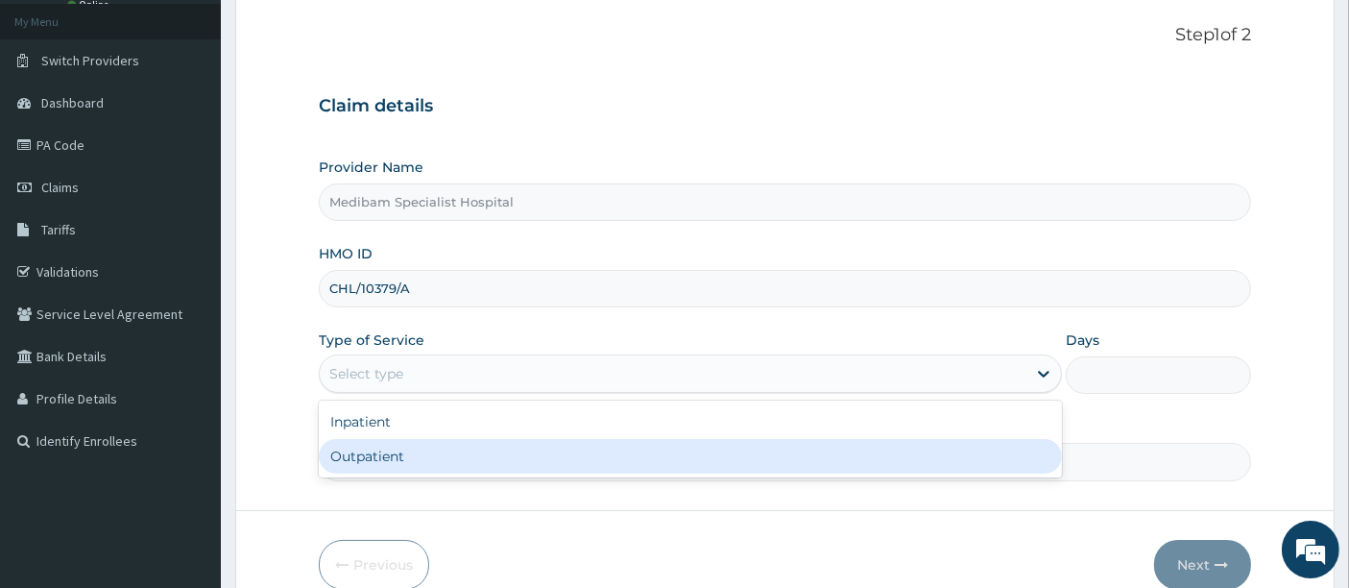
click at [423, 451] on div "Outpatient" at bounding box center [690, 456] width 743 height 35
type input "1"
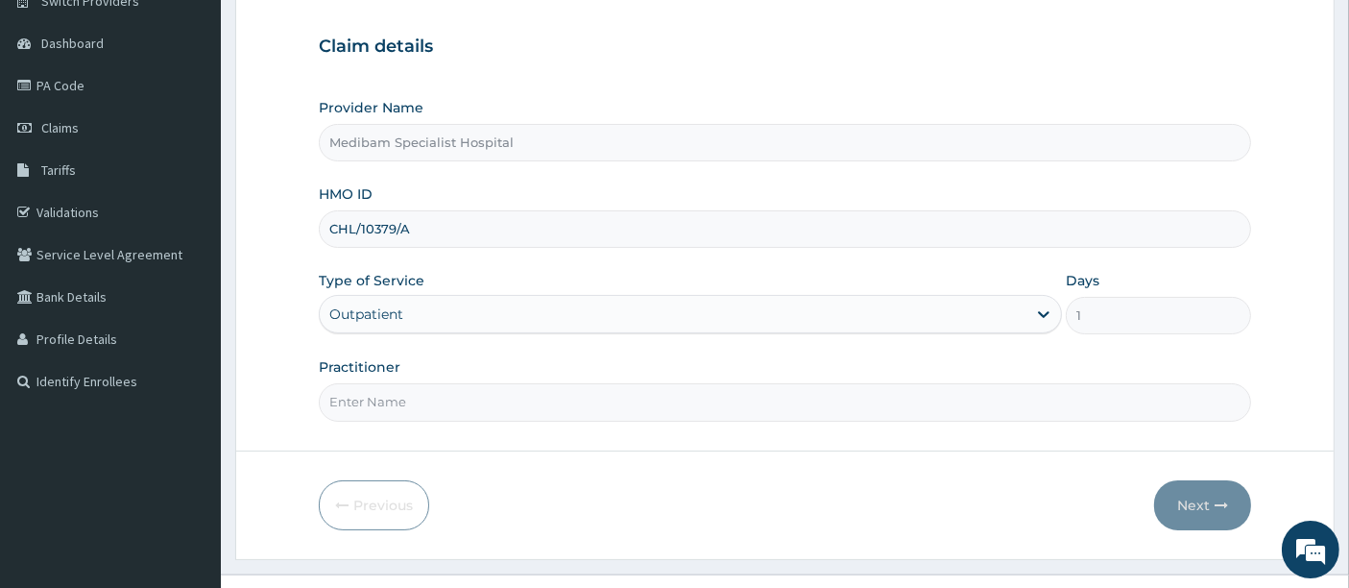
scroll to position [197, 0]
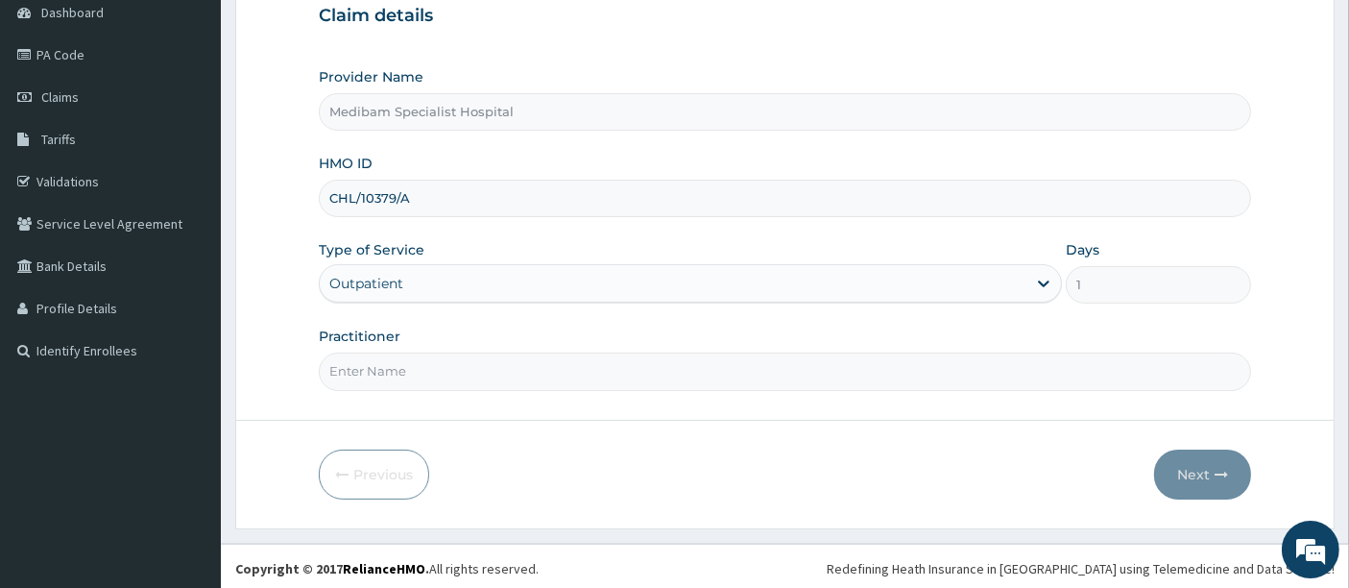
click at [459, 368] on input "Practitioner" at bounding box center [786, 370] width 934 height 37
type input "DR GLORY"
click at [1191, 471] on button "Next" at bounding box center [1203, 475] width 97 height 50
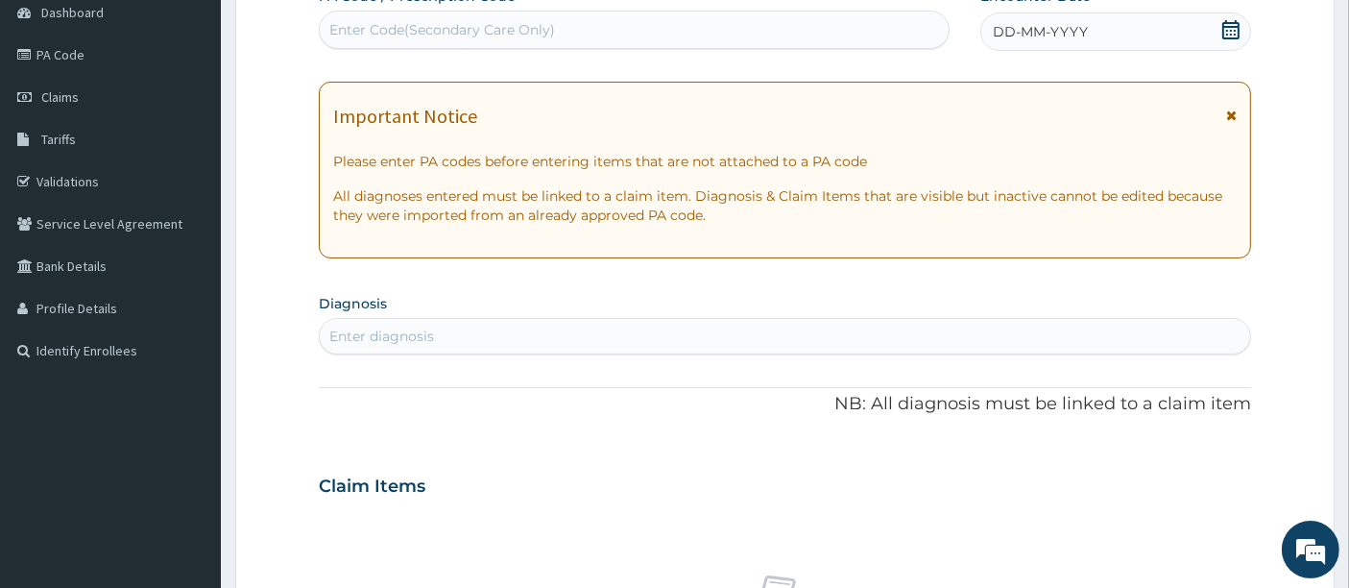
click at [1180, 25] on div "DD-MM-YYYY" at bounding box center [1116, 31] width 271 height 38
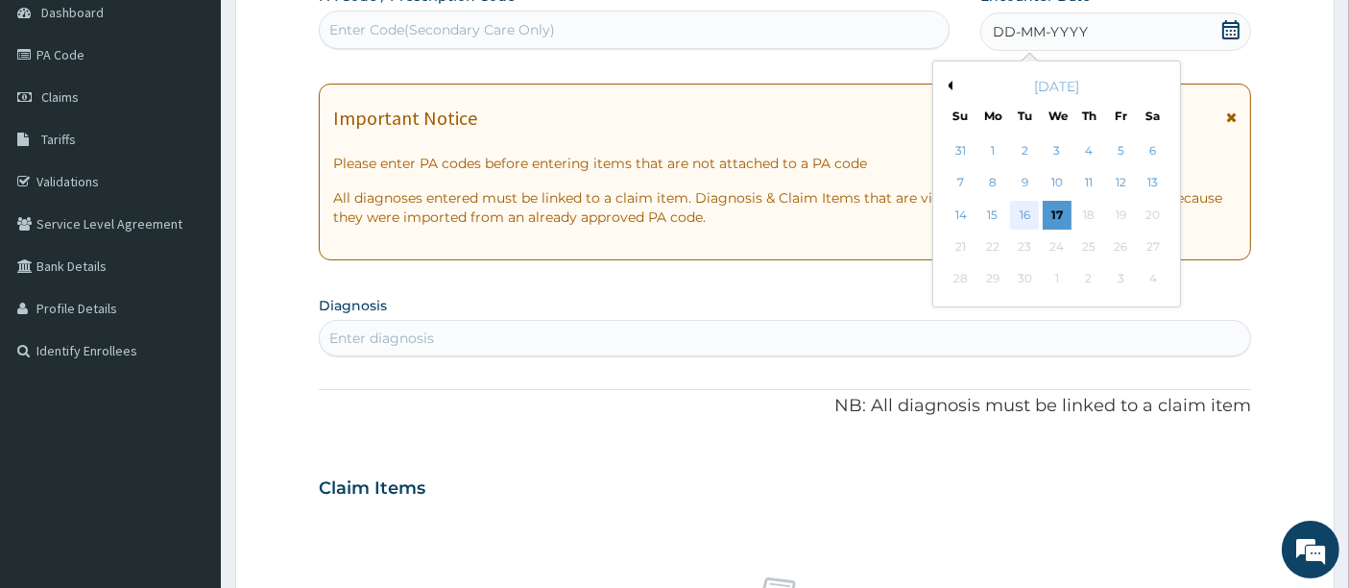
click at [1032, 210] on div "16" at bounding box center [1025, 215] width 29 height 29
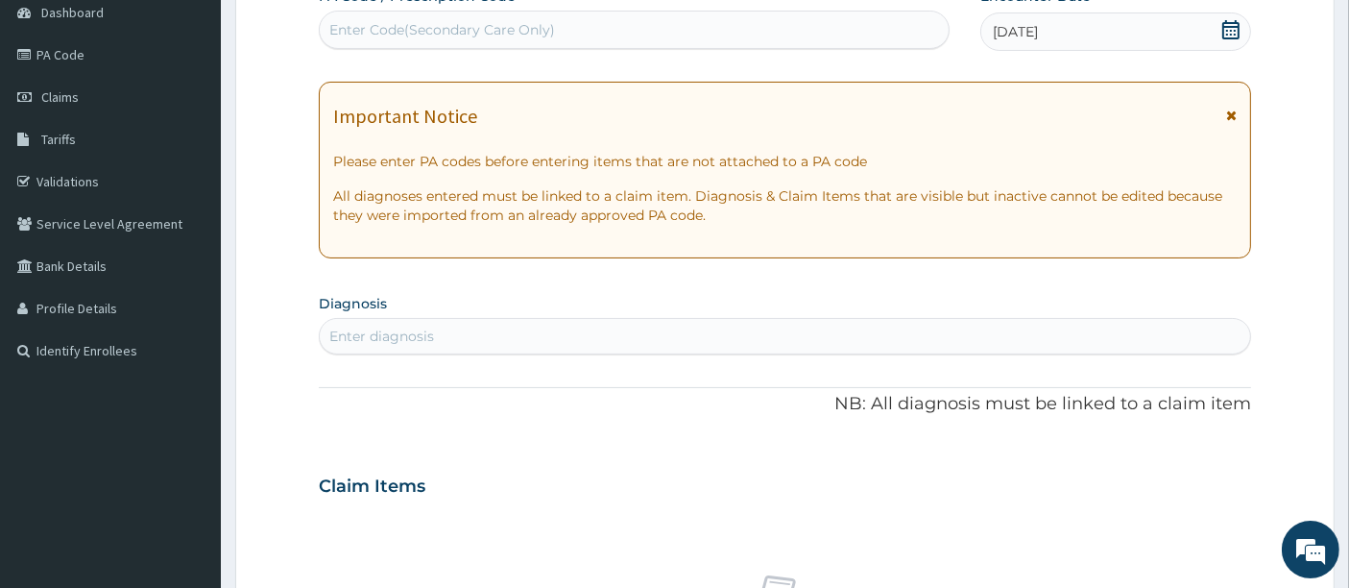
click at [540, 337] on div "Enter diagnosis" at bounding box center [786, 336] width 932 height 31
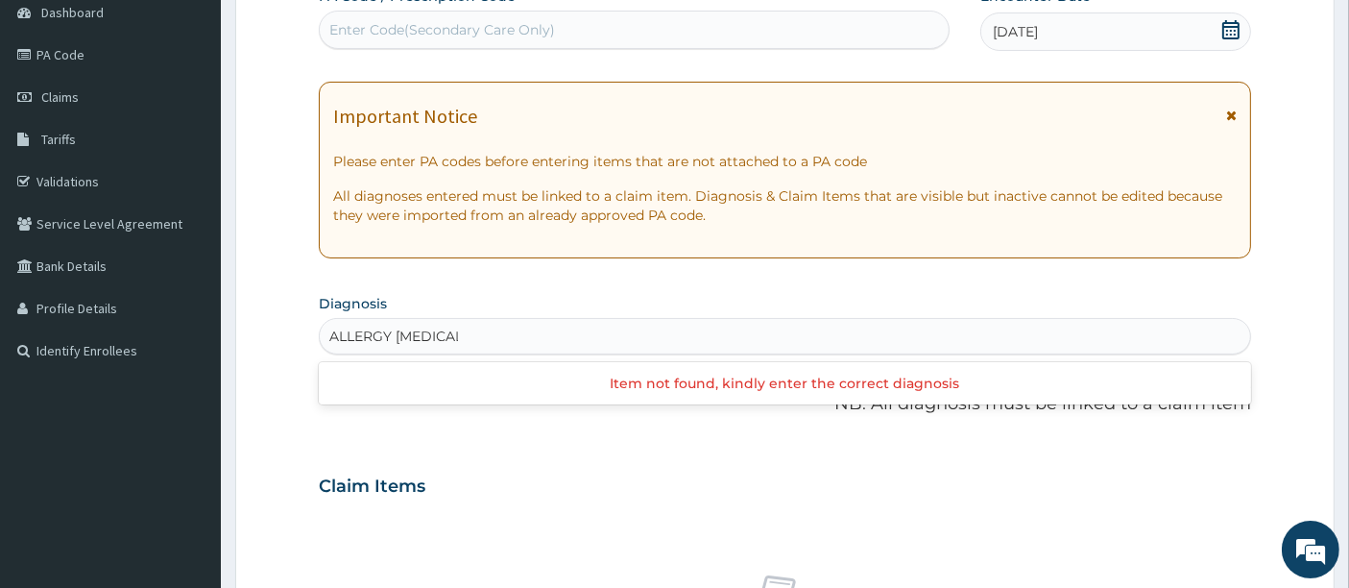
click at [391, 331] on input "ALLERGY [MEDICAL_DATA]" at bounding box center [393, 336] width 129 height 19
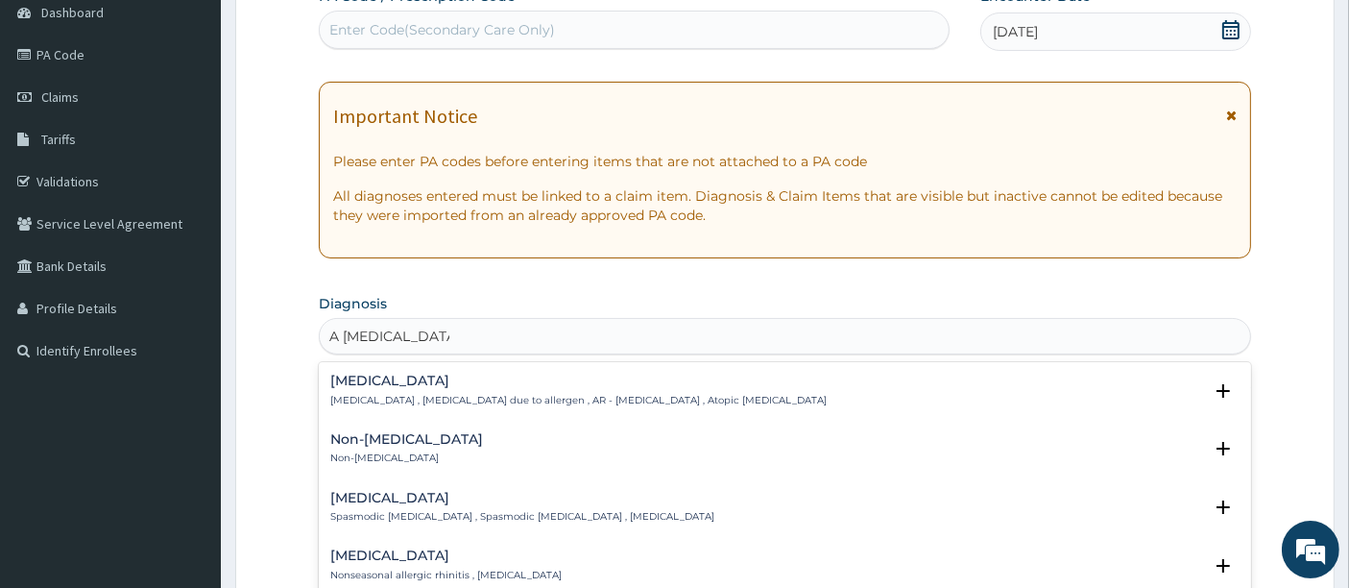
type input "[MEDICAL_DATA]"
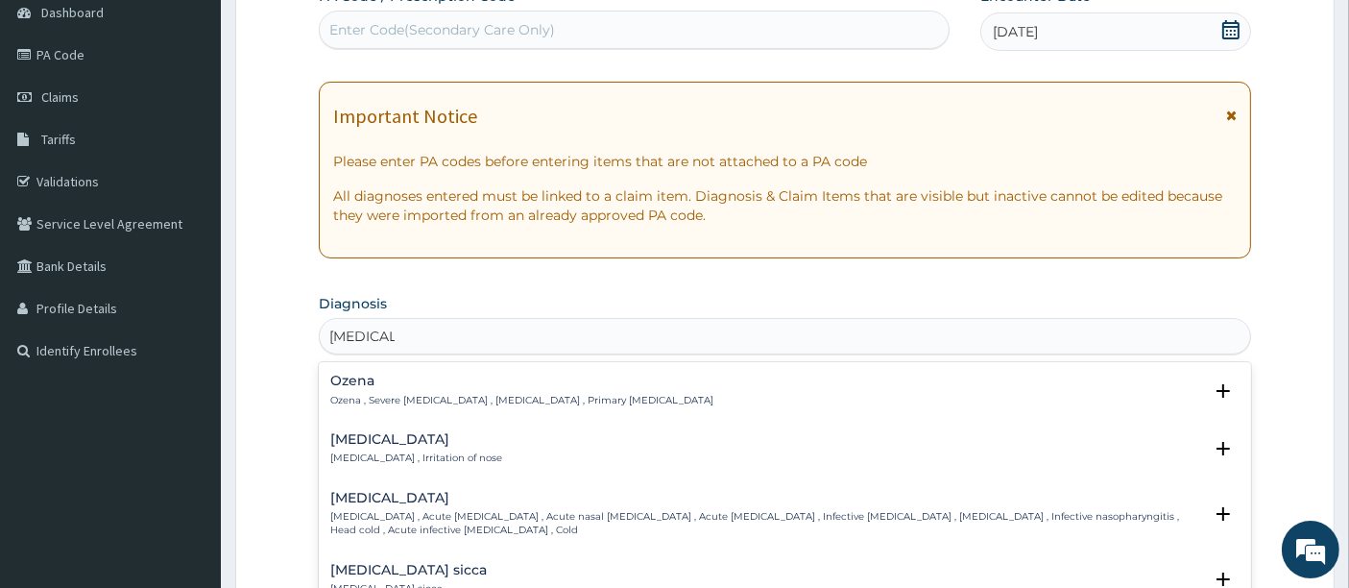
click at [365, 457] on p "[MEDICAL_DATA] , Irritation of nose" at bounding box center [416, 457] width 172 height 13
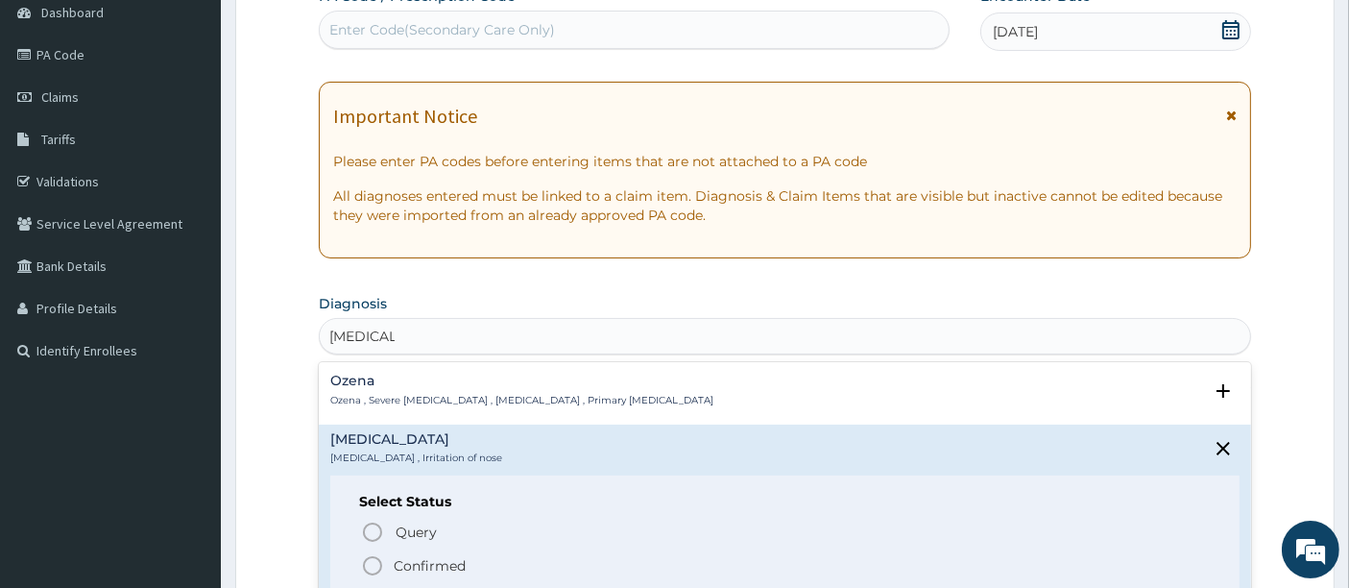
click at [369, 561] on icon "status option filled" at bounding box center [372, 565] width 23 height 23
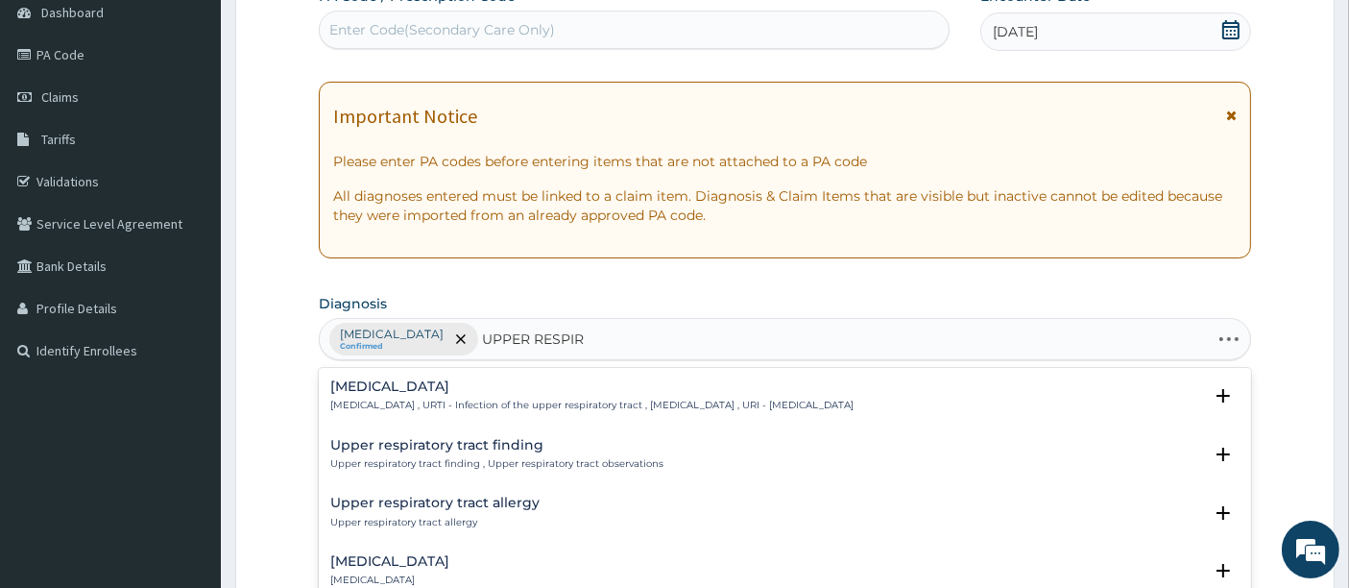
type input "UPPER RESPIRA"
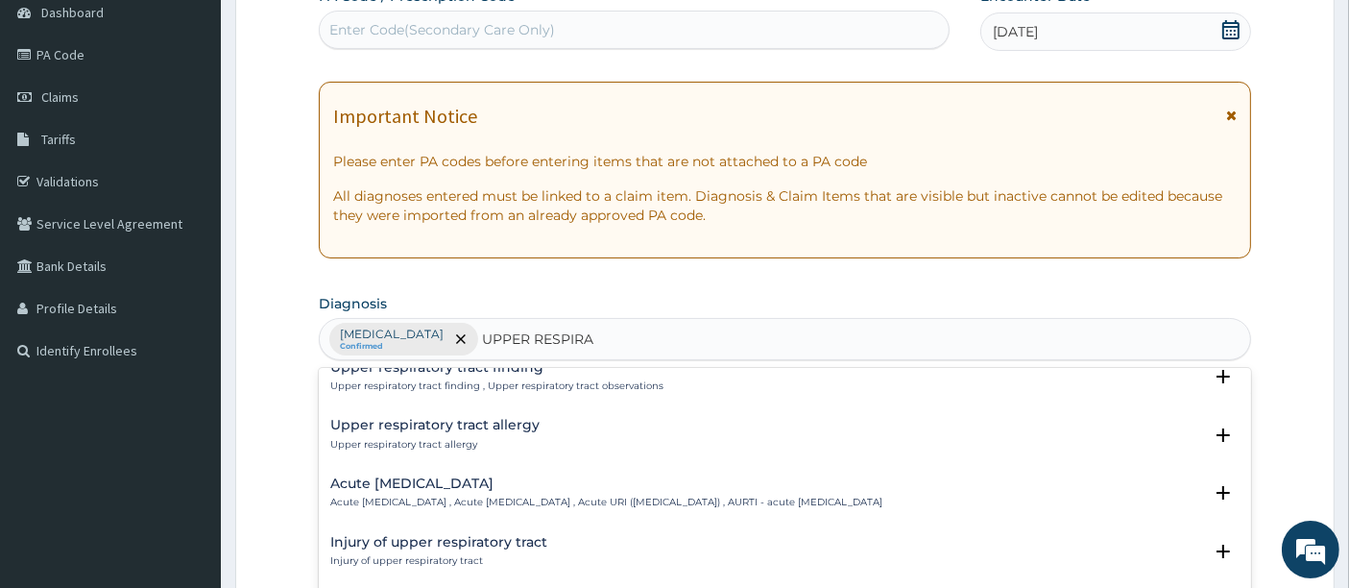
scroll to position [107, 0]
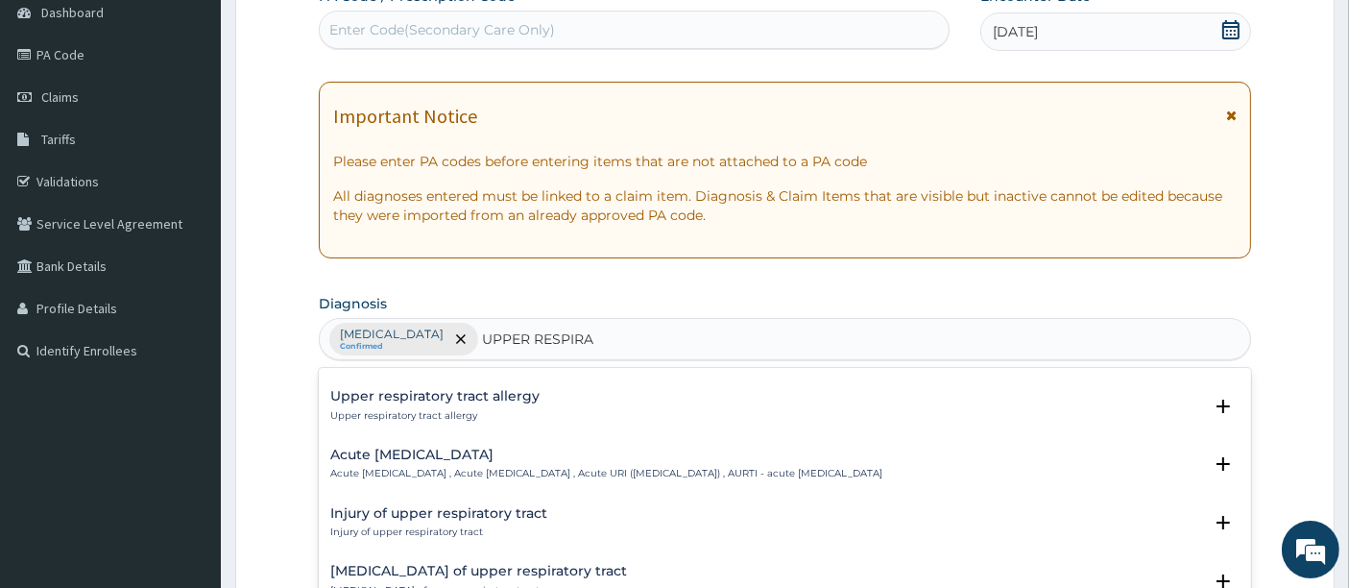
click at [384, 463] on div "Acute [MEDICAL_DATA] Acute [MEDICAL_DATA] , Acute [MEDICAL_DATA] , Acute URI ([…" at bounding box center [606, 465] width 552 height 34
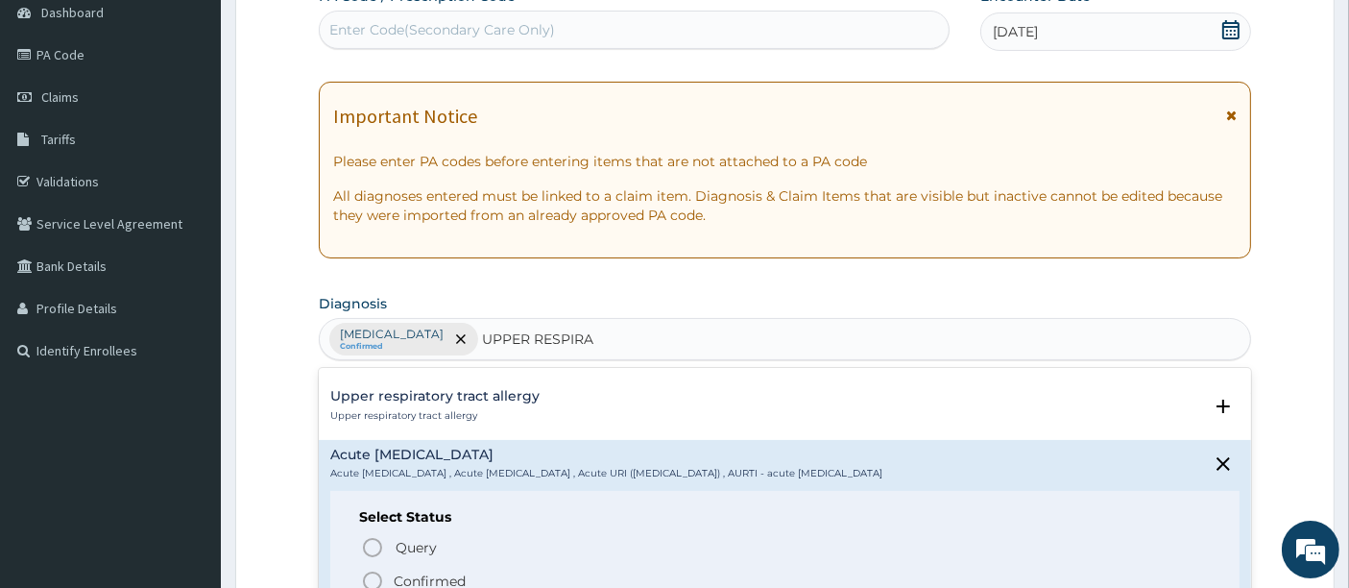
drag, startPoint x: 376, startPoint y: 574, endPoint x: 425, endPoint y: 509, distance: 82.2
click at [376, 572] on icon "status option filled" at bounding box center [372, 581] width 23 height 23
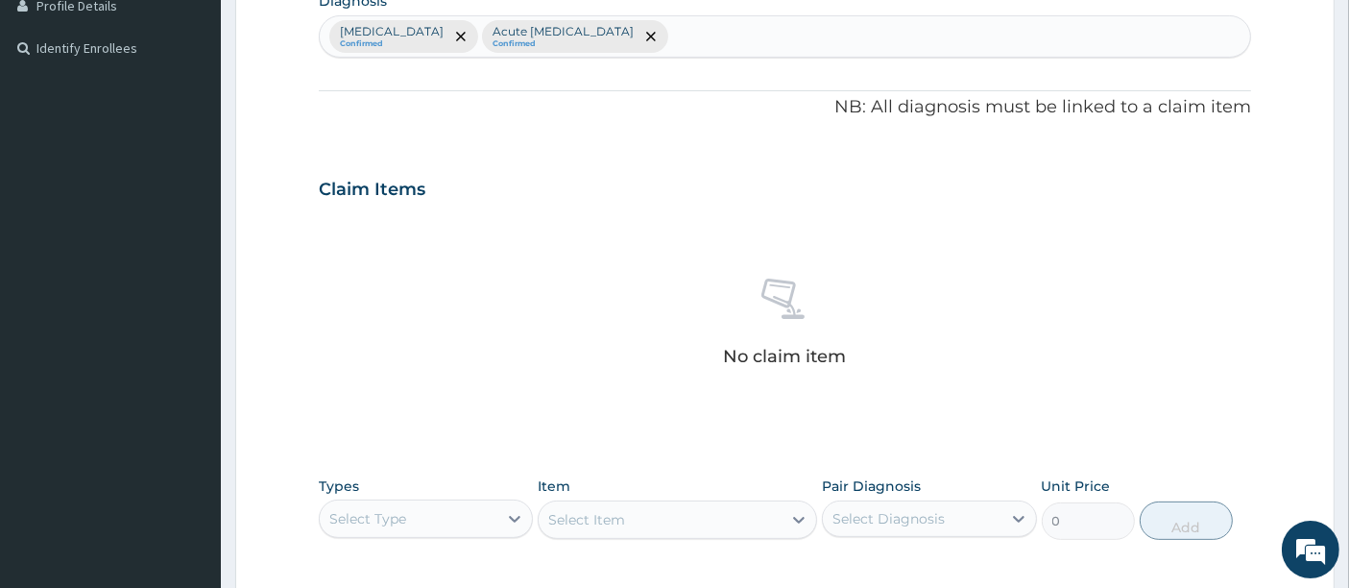
scroll to position [624, 0]
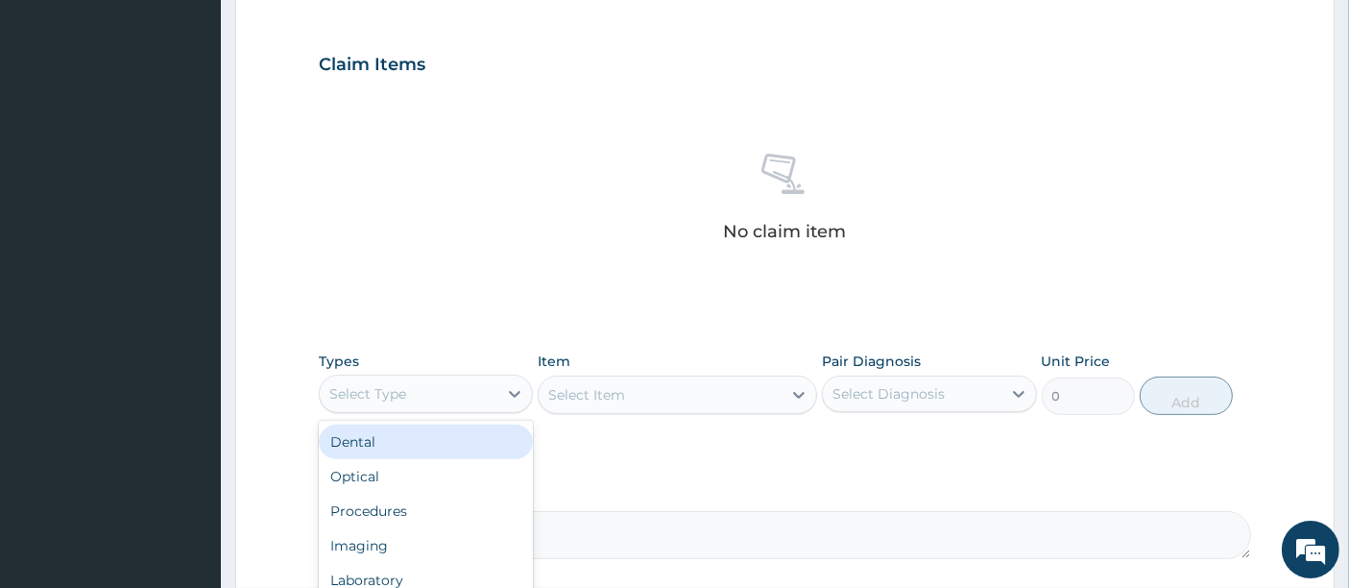
click at [403, 394] on div "Select Type" at bounding box center [367, 393] width 77 height 19
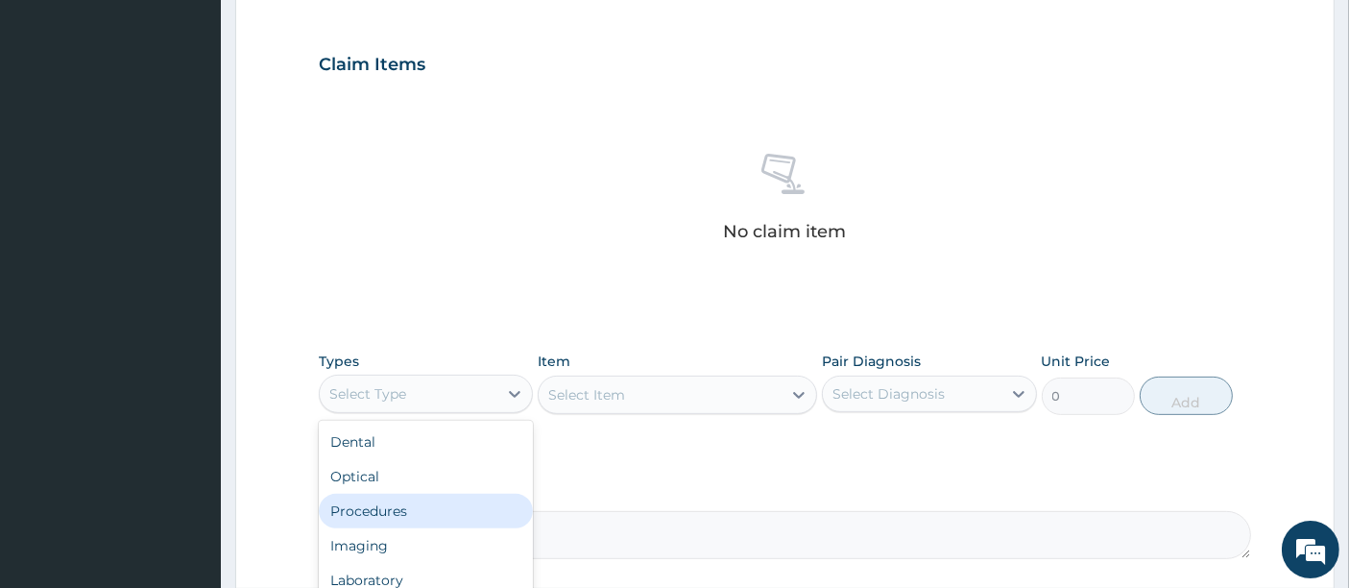
drag, startPoint x: 394, startPoint y: 517, endPoint x: 432, endPoint y: 486, distance: 49.2
click at [413, 502] on div "Procedures" at bounding box center [426, 511] width 214 height 35
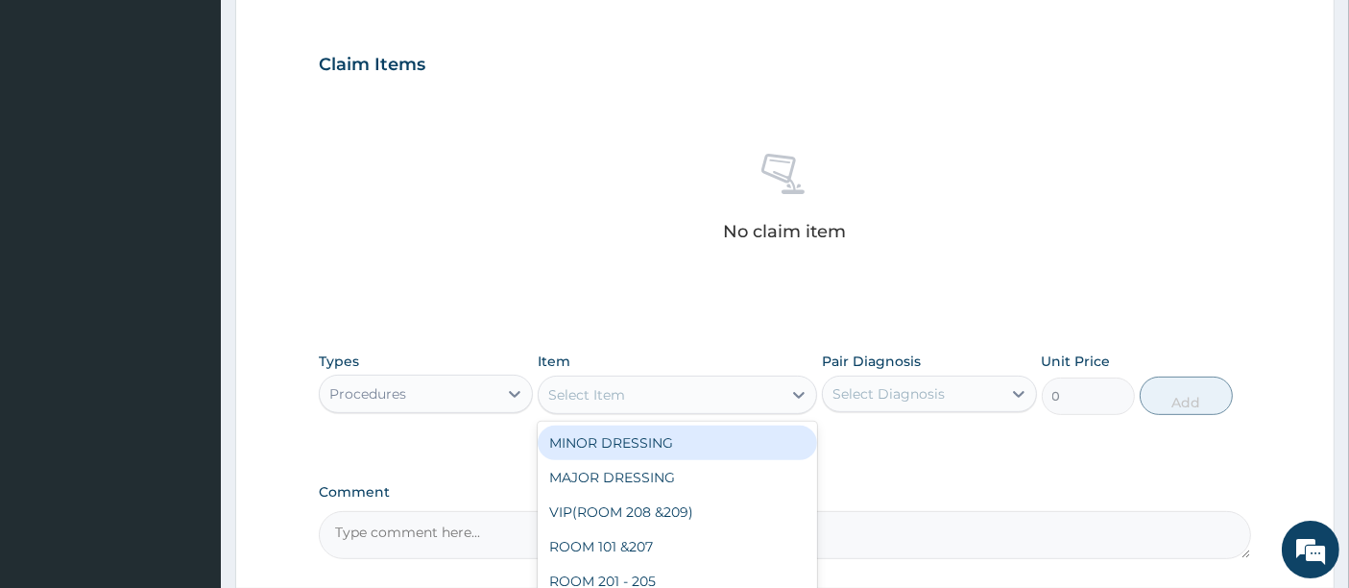
click at [693, 402] on div "Select Item" at bounding box center [660, 394] width 243 height 31
type input "CON"
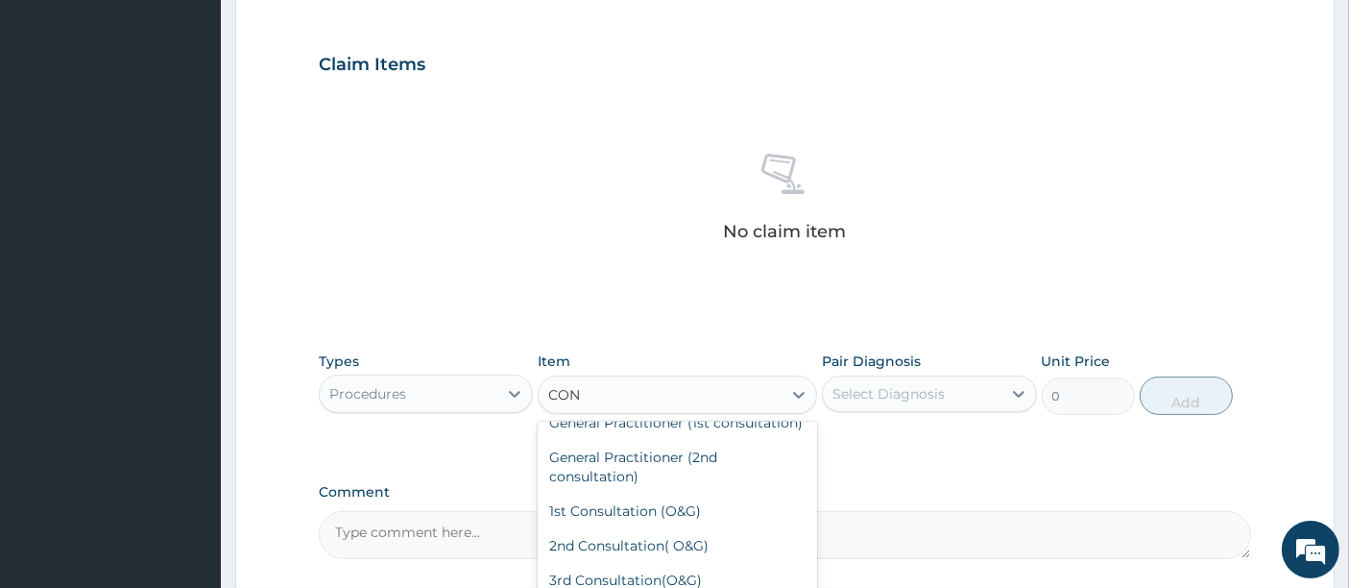
scroll to position [213, 0]
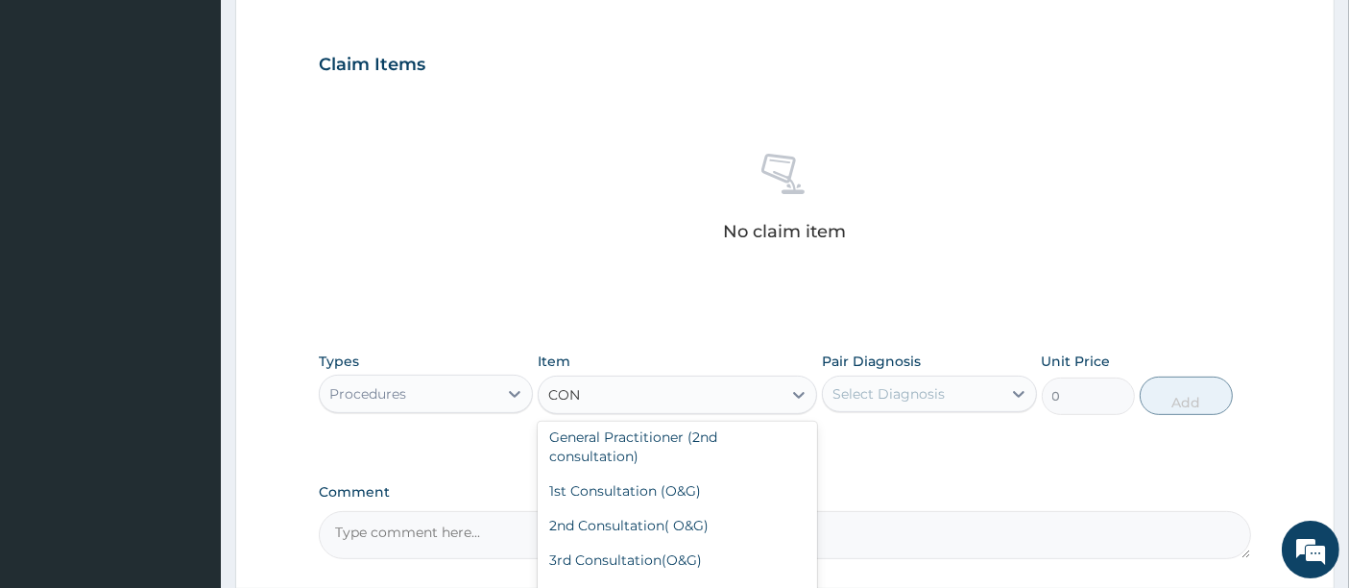
click at [679, 420] on div "General Practitioner (1st consultation)" at bounding box center [678, 402] width 280 height 35
type input "1500"
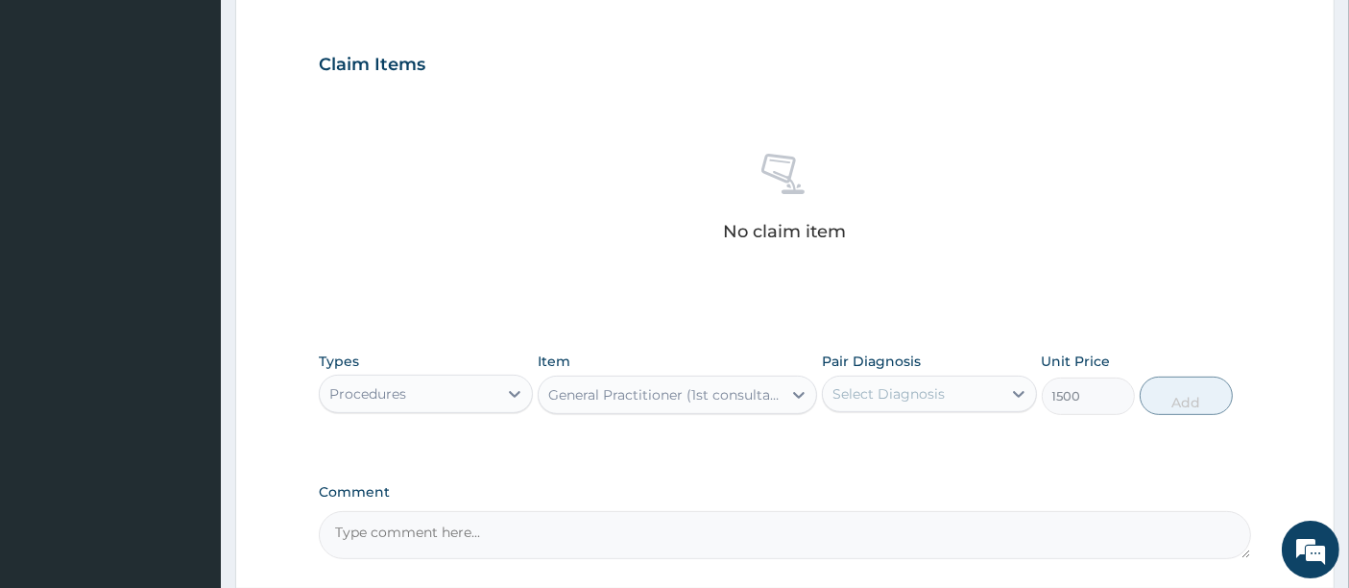
click at [859, 387] on div "Select Diagnosis" at bounding box center [889, 393] width 112 height 19
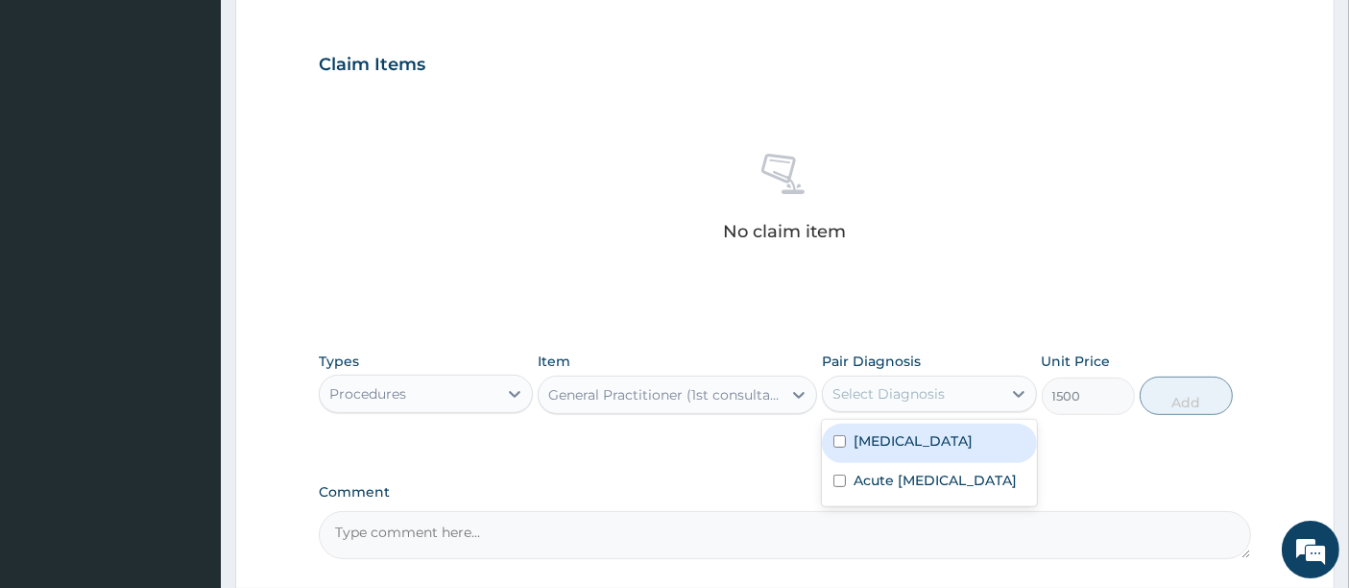
drag, startPoint x: 870, startPoint y: 432, endPoint x: 881, endPoint y: 483, distance: 52.0
click at [872, 451] on div "Rhinitis" at bounding box center [929, 443] width 214 height 39
checkbox input "true"
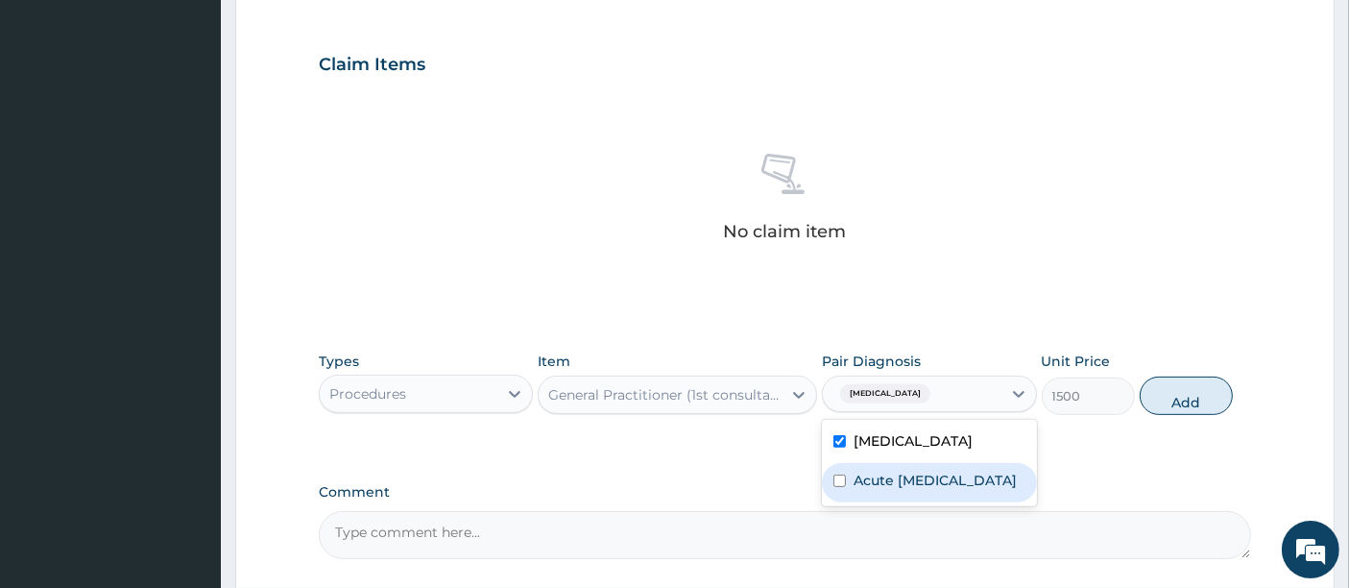
click at [884, 490] on label "Acute upper respiratory infection" at bounding box center [935, 480] width 163 height 19
checkbox input "true"
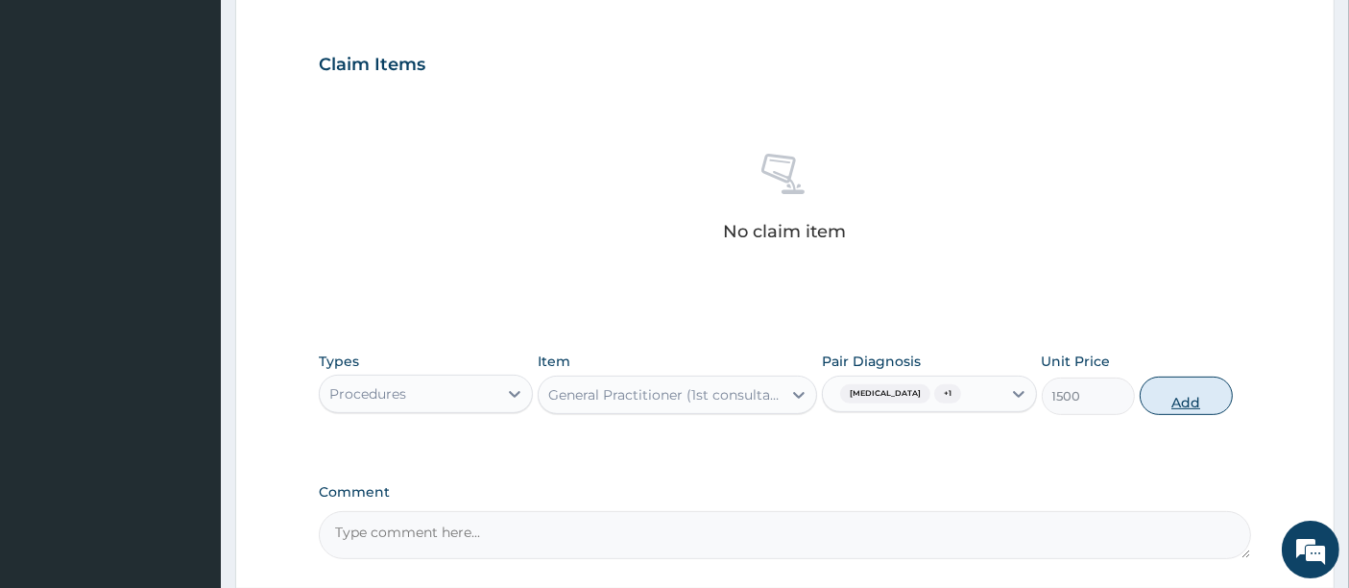
click at [1155, 377] on button "Add" at bounding box center [1186, 396] width 93 height 38
type input "0"
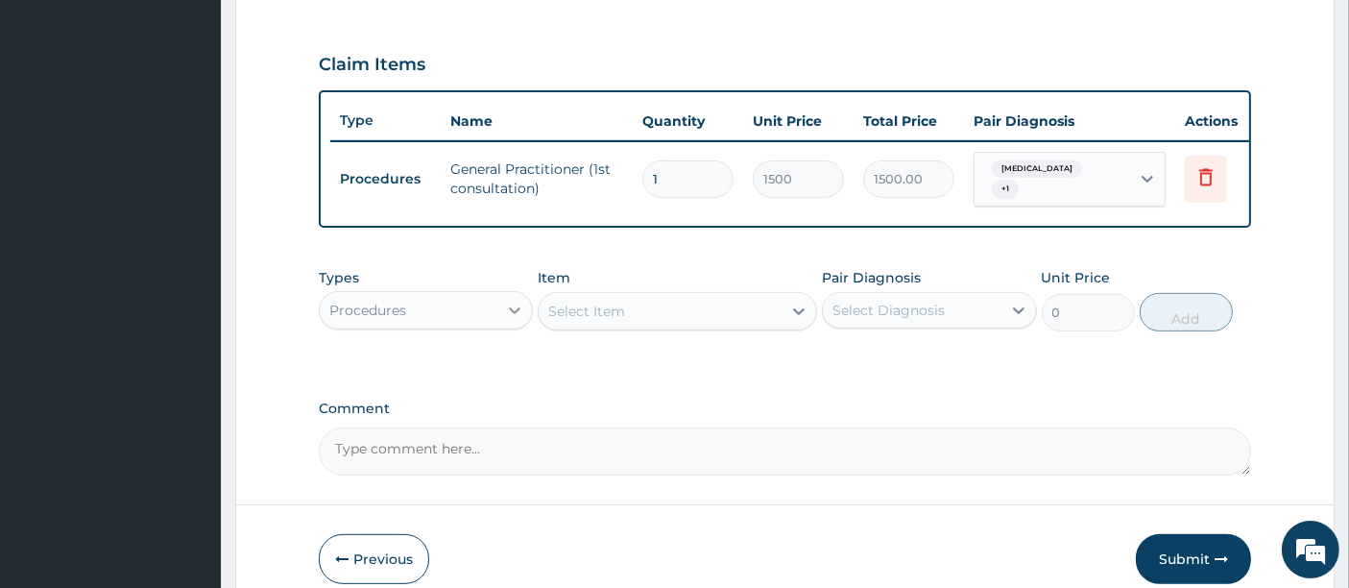
click at [498, 321] on div at bounding box center [515, 310] width 35 height 35
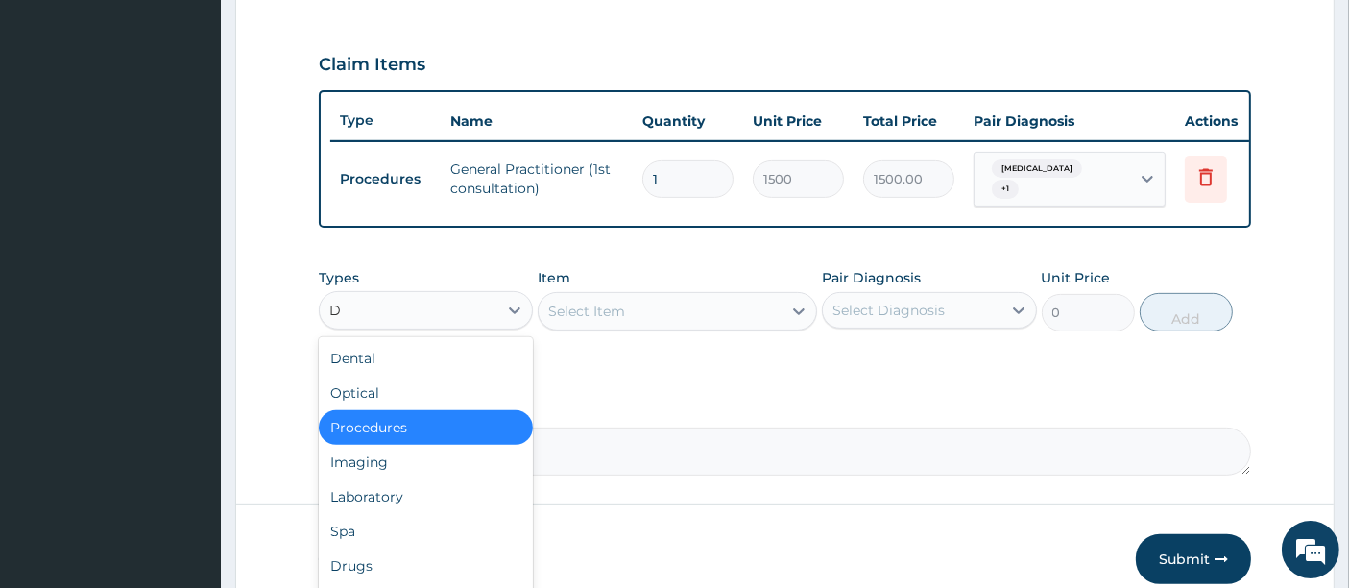
type input "DR"
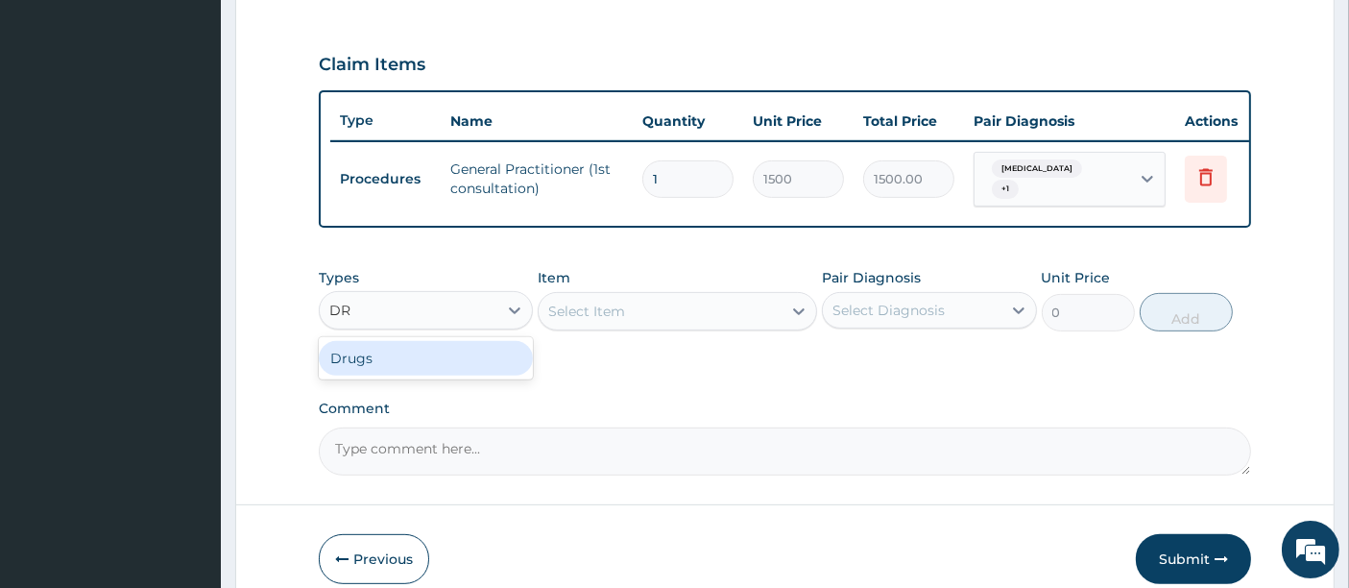
click at [418, 364] on div "Drugs" at bounding box center [426, 358] width 214 height 35
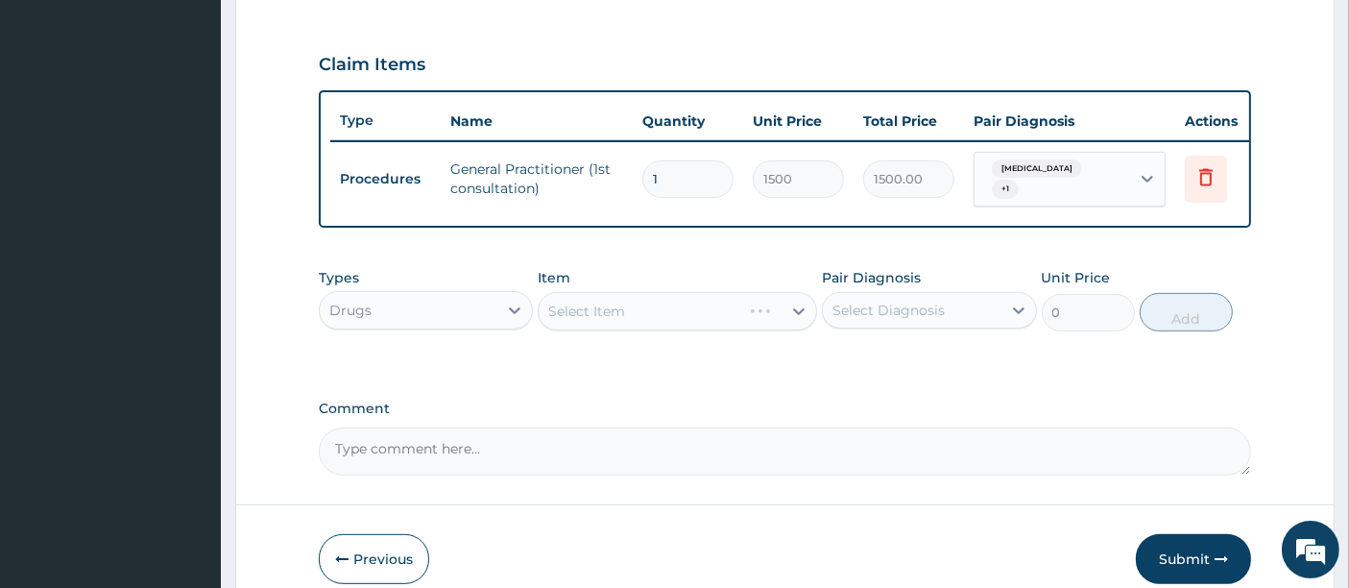
click at [689, 314] on div "Select Item" at bounding box center [678, 311] width 280 height 38
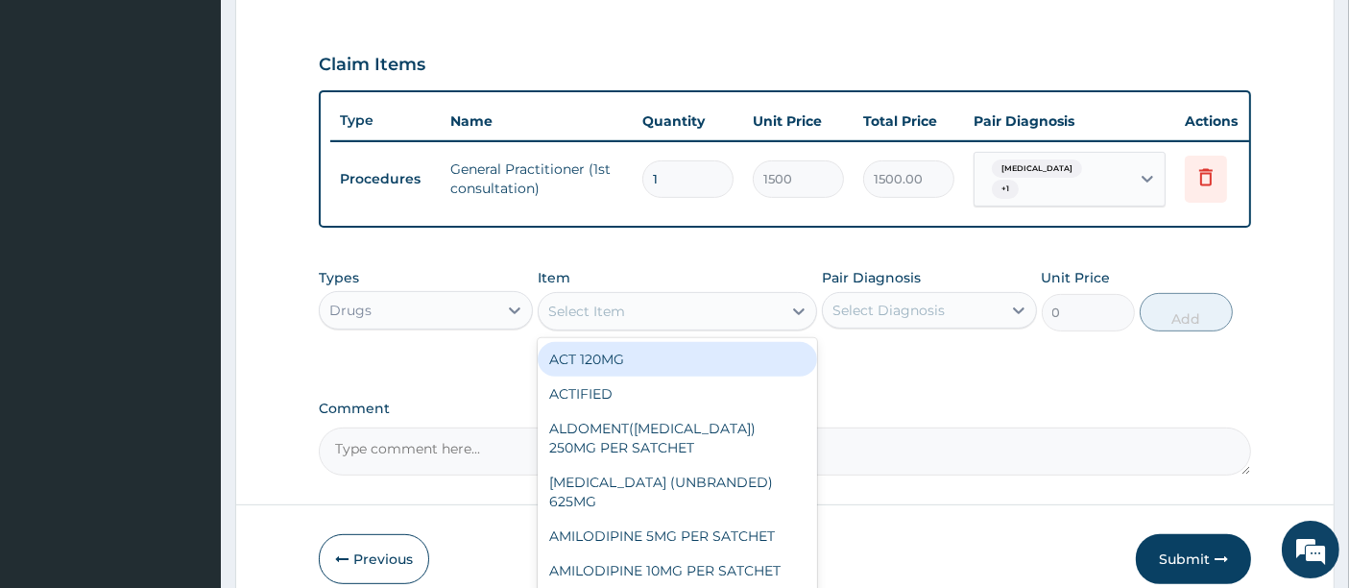
click at [681, 317] on div "Select Item" at bounding box center [660, 311] width 243 height 31
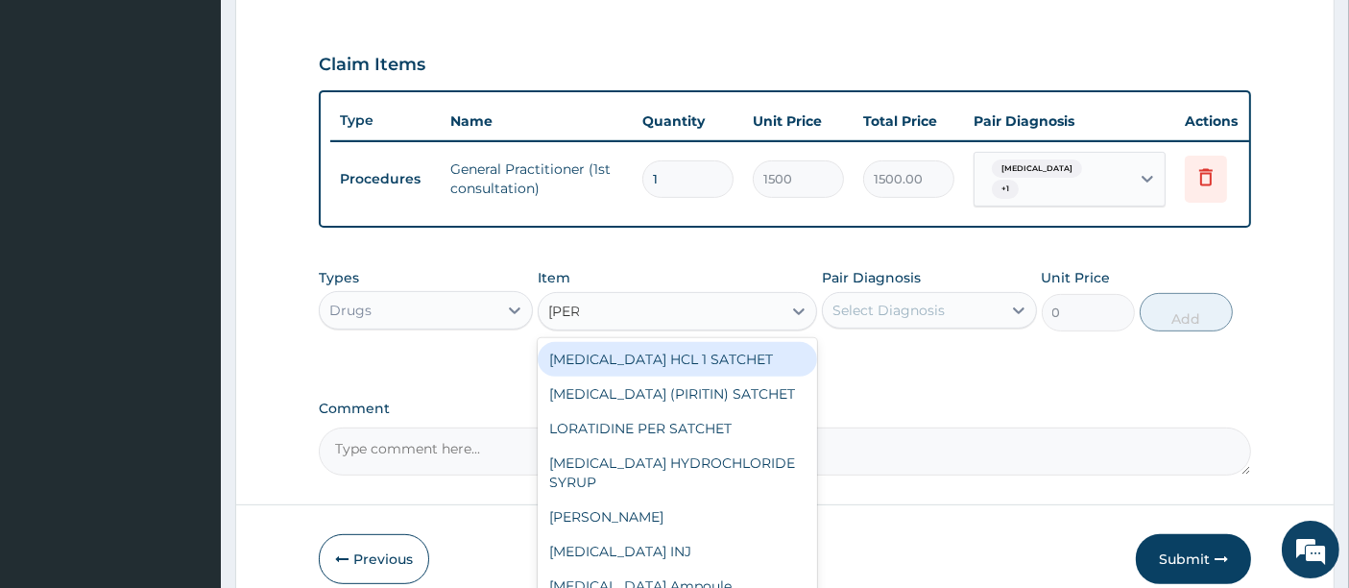
type input "LORAT"
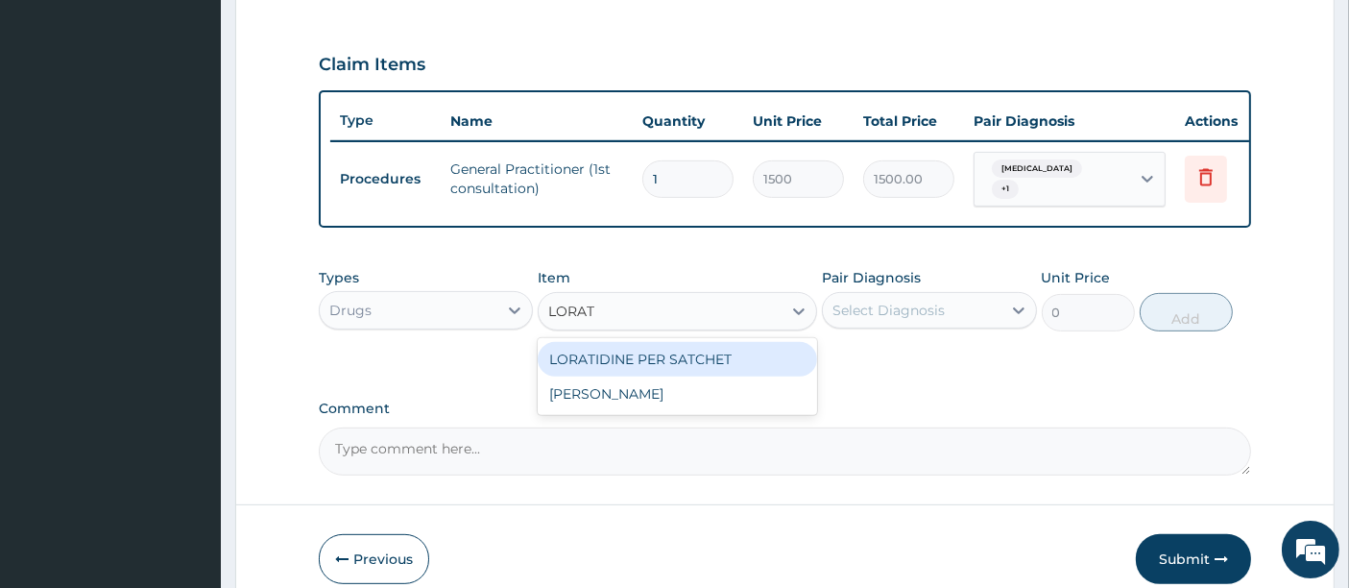
click at [655, 359] on div "LORATIDINE PER SATCHET" at bounding box center [678, 359] width 280 height 35
type input "500"
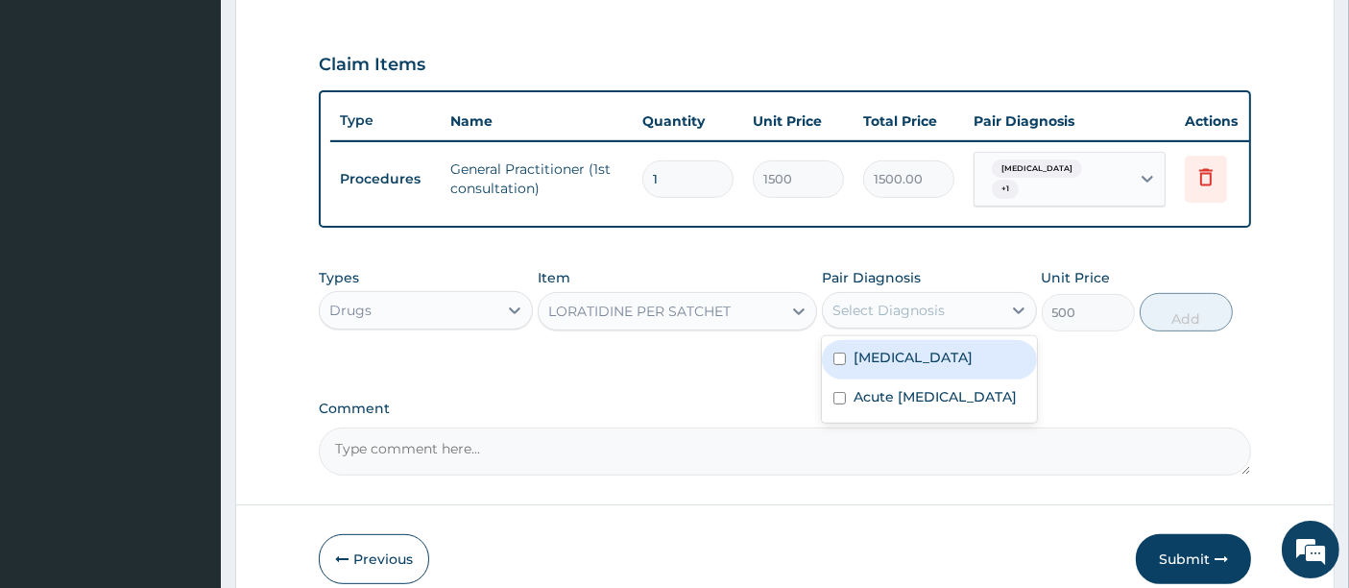
drag, startPoint x: 884, startPoint y: 317, endPoint x: 879, endPoint y: 351, distance: 34.0
click at [884, 320] on div "Select Diagnosis" at bounding box center [889, 310] width 112 height 19
drag, startPoint x: 879, startPoint y: 352, endPoint x: 878, endPoint y: 400, distance: 47.1
click at [878, 363] on label "Rhinitis" at bounding box center [913, 357] width 119 height 19
checkbox input "true"
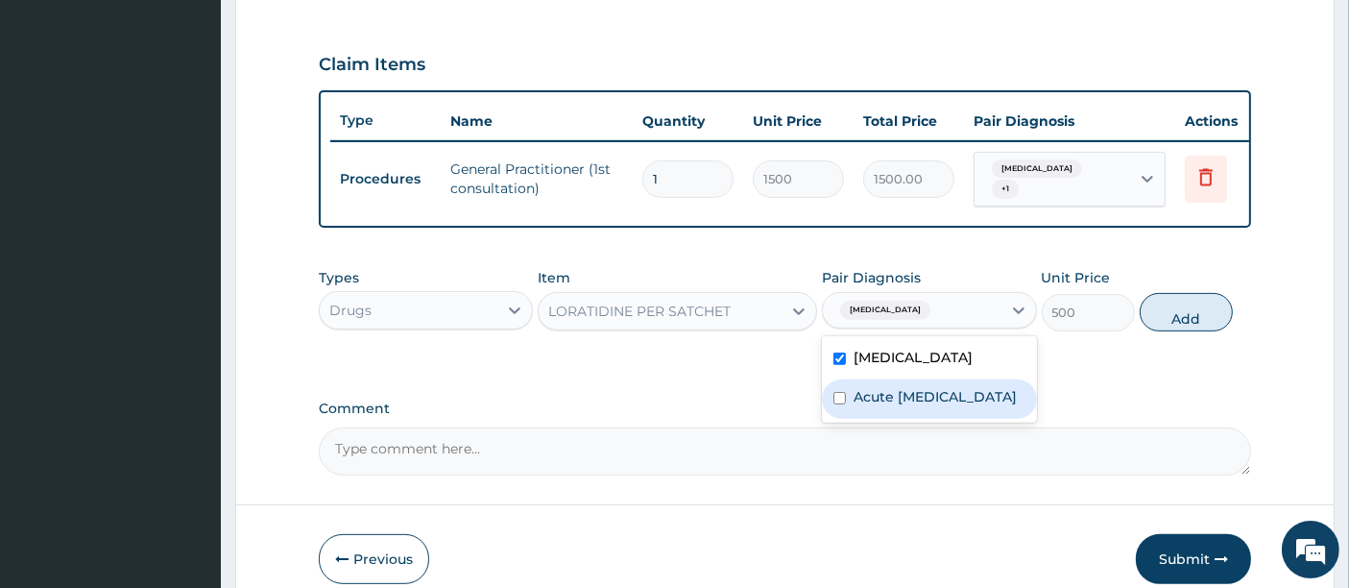
drag, startPoint x: 881, startPoint y: 405, endPoint x: 953, endPoint y: 370, distance: 80.3
click at [882, 405] on label "Acute upper respiratory infection" at bounding box center [935, 396] width 163 height 19
checkbox input "true"
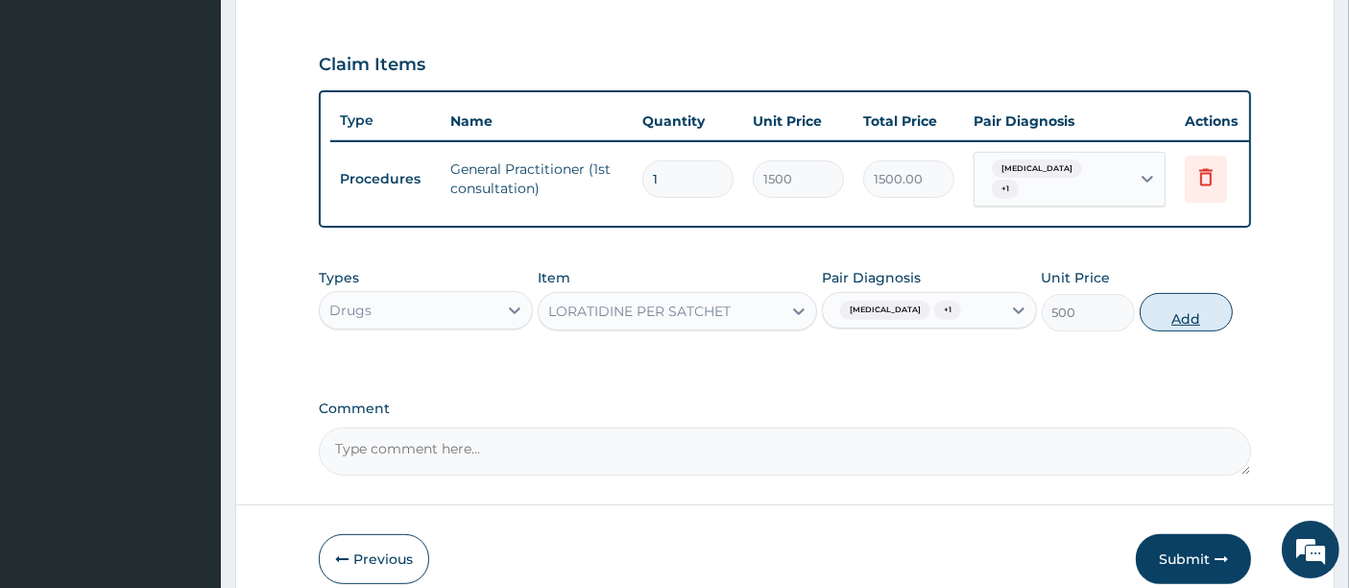
click at [1162, 322] on button "Add" at bounding box center [1186, 312] width 93 height 38
type input "0"
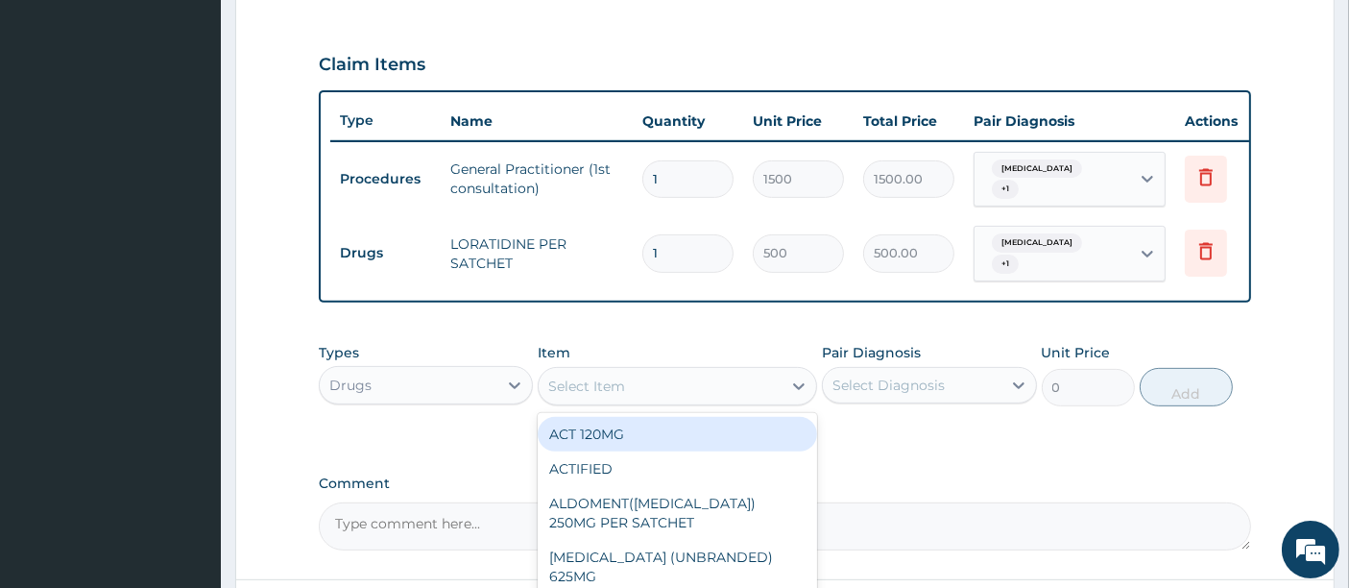
click at [662, 388] on div "Select Item" at bounding box center [660, 386] width 243 height 31
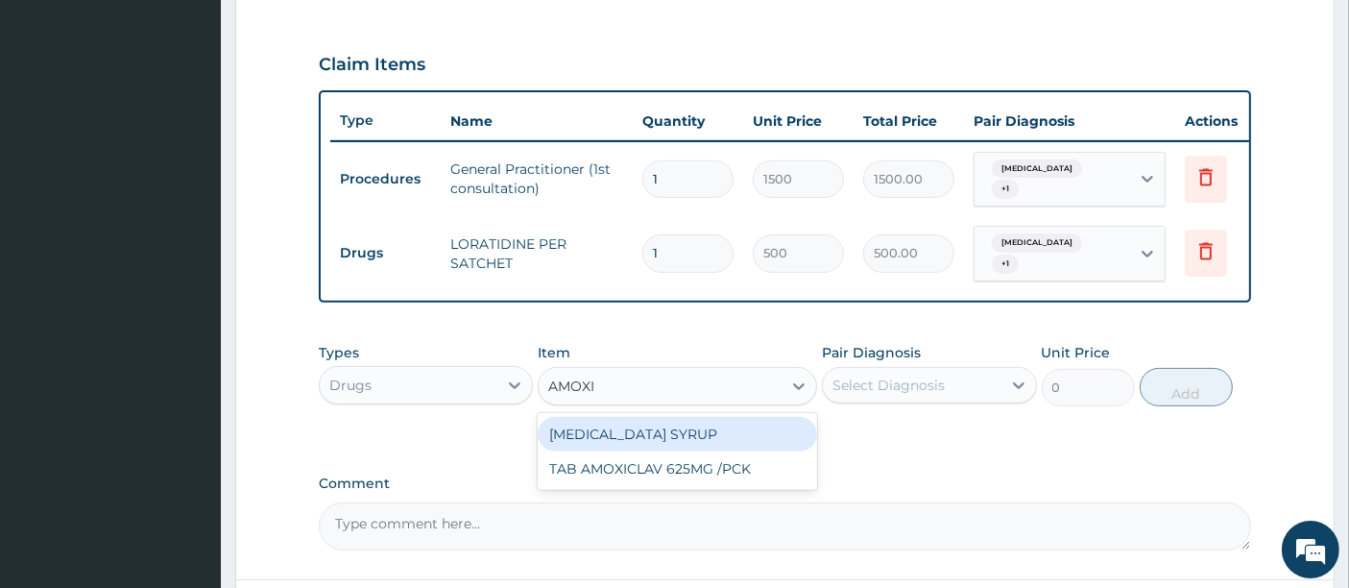
type input "AMOX"
click at [643, 427] on div "AMOXYCILLIN 500MG" at bounding box center [678, 434] width 280 height 35
type input "700"
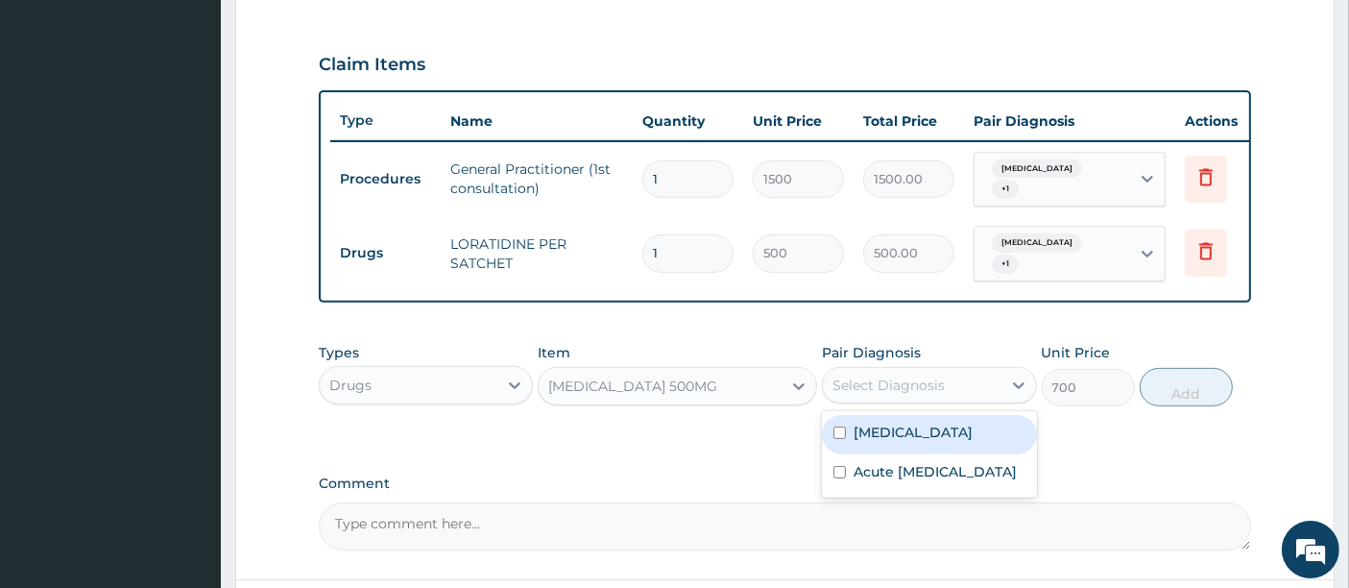
click at [878, 376] on div "Select Diagnosis" at bounding box center [889, 385] width 112 height 19
drag, startPoint x: 878, startPoint y: 425, endPoint x: 878, endPoint y: 464, distance: 38.4
click at [878, 429] on label "Rhinitis" at bounding box center [913, 432] width 119 height 19
checkbox input "true"
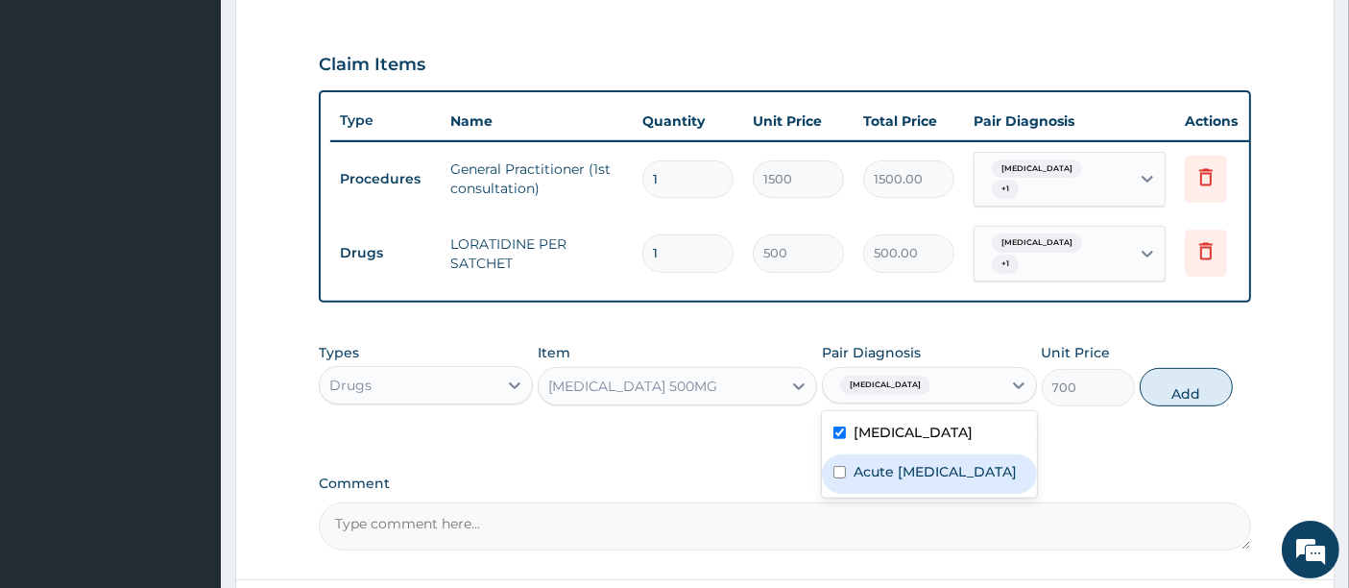
click at [878, 476] on label "Acute upper respiratory infection" at bounding box center [935, 471] width 163 height 19
checkbox input "true"
click at [1142, 380] on button "Add" at bounding box center [1186, 387] width 93 height 38
type input "0"
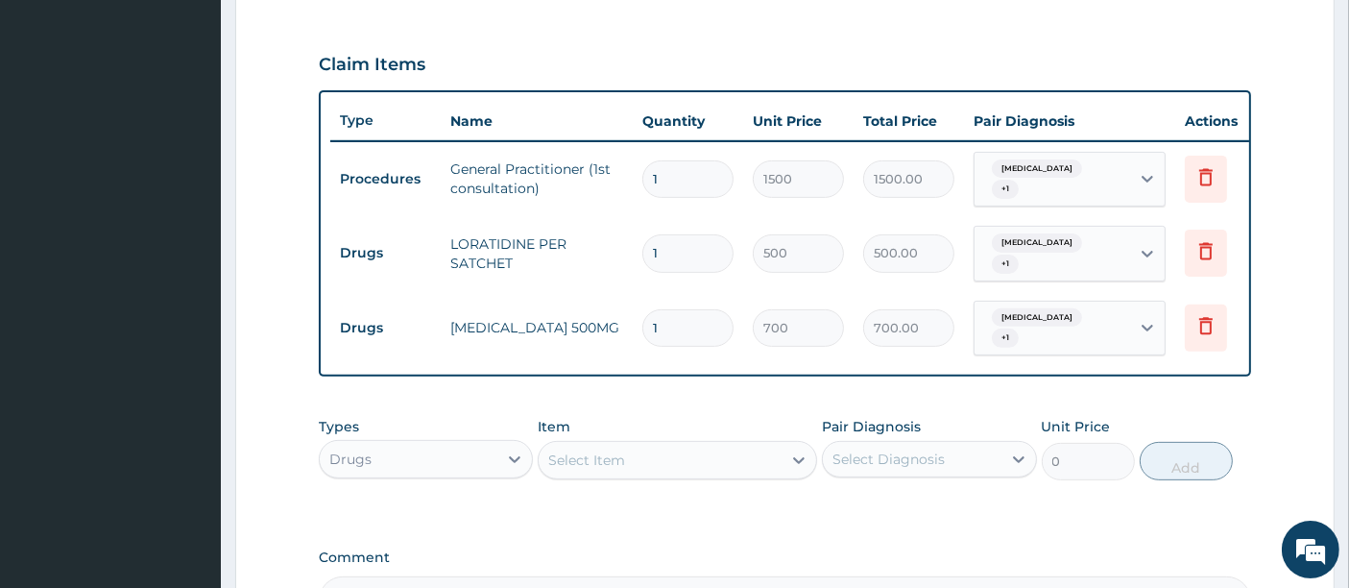
type input "0.00"
type input "2"
type input "1400.00"
type input "2"
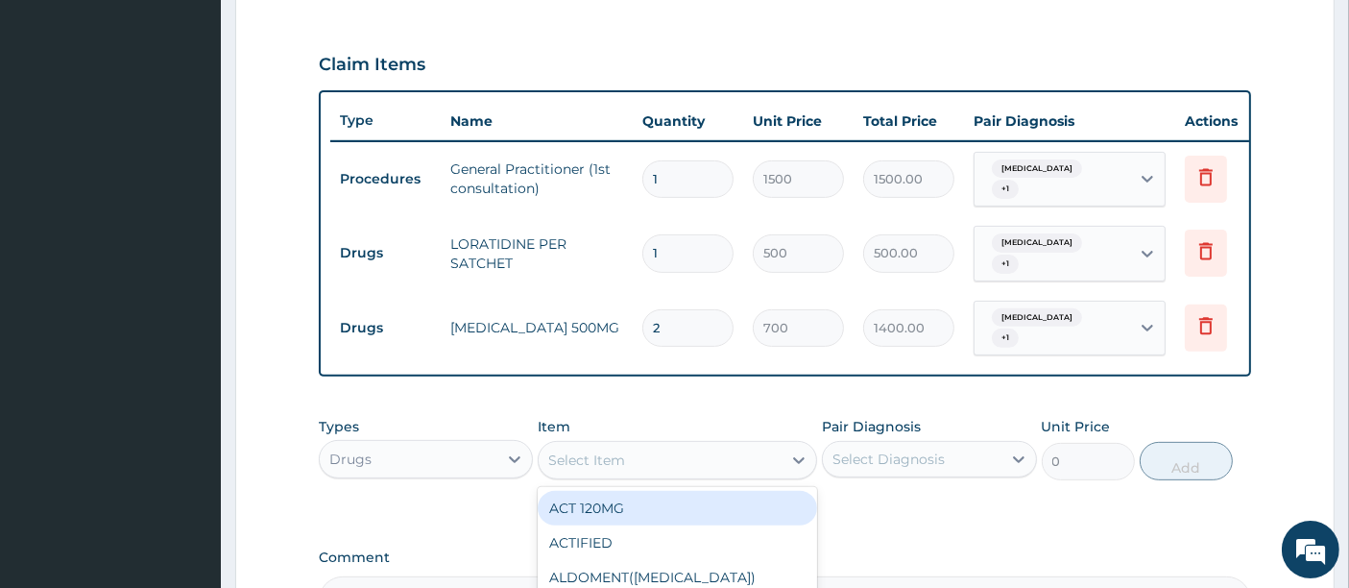
click at [600, 455] on div "Select Item" at bounding box center [586, 459] width 77 height 19
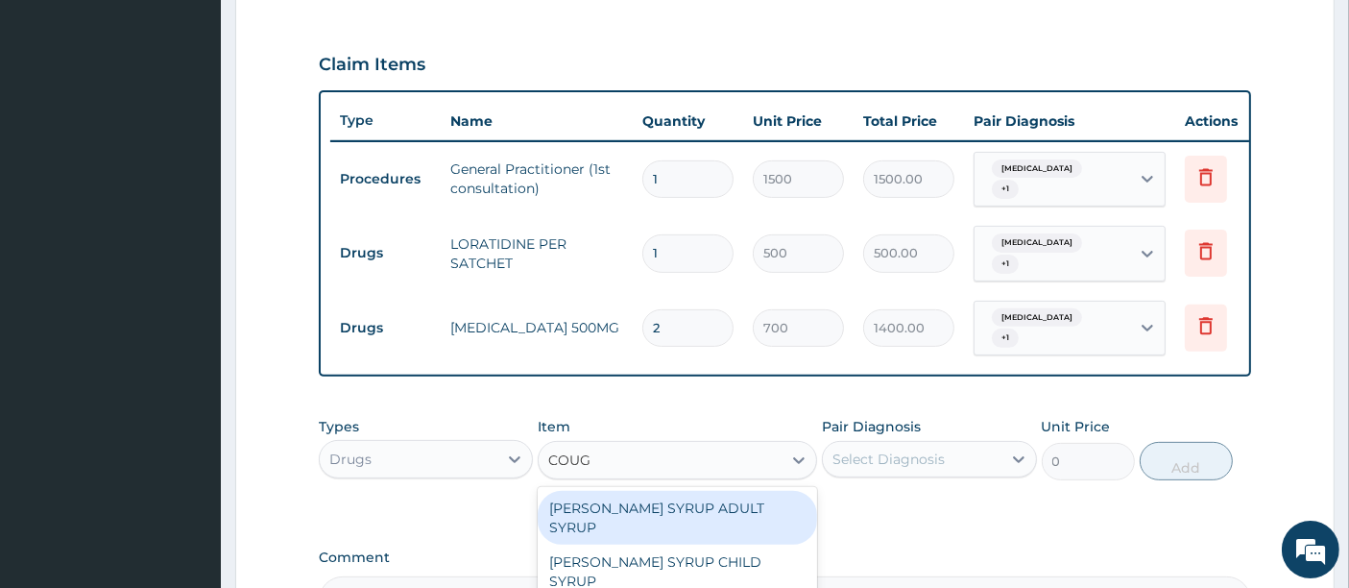
type input "COUGH"
drag, startPoint x: 592, startPoint y: 518, endPoint x: 603, endPoint y: 514, distance: 12.1
click at [597, 517] on div "EMZOLYN COUGH SYRUP ADULT SYRUP" at bounding box center [678, 518] width 280 height 54
type input "700"
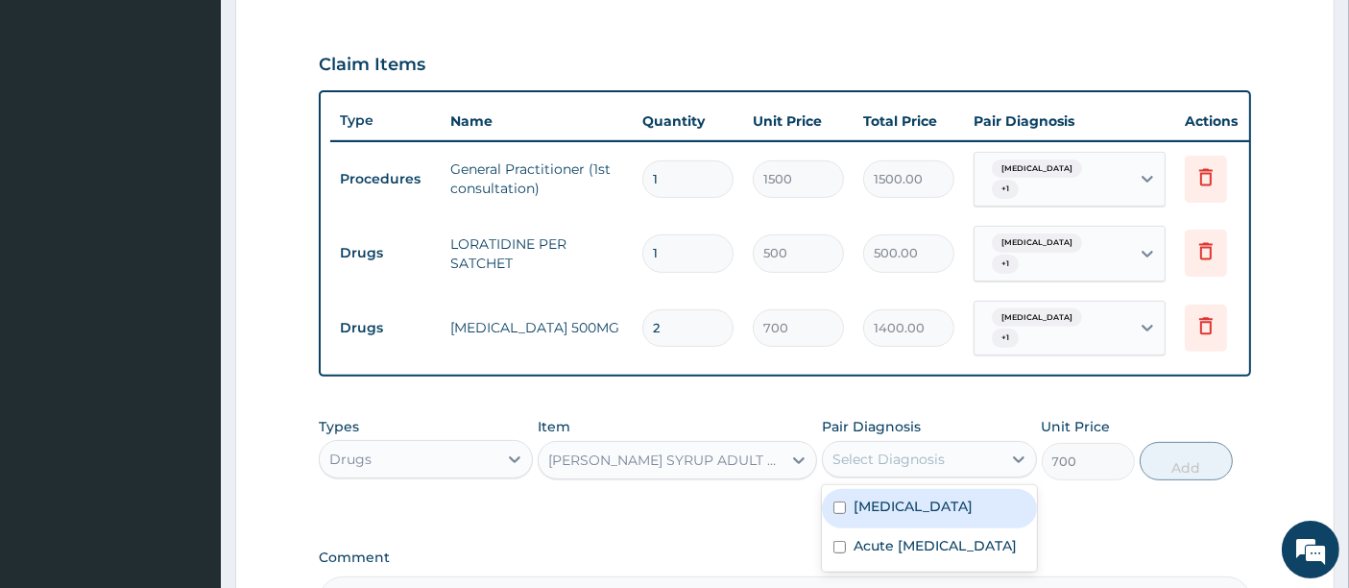
drag, startPoint x: 870, startPoint y: 449, endPoint x: 870, endPoint y: 475, distance: 26.9
click at [870, 451] on div "Select Diagnosis" at bounding box center [889, 459] width 112 height 19
drag, startPoint x: 871, startPoint y: 494, endPoint x: 871, endPoint y: 520, distance: 25.9
click at [871, 503] on label "Rhinitis" at bounding box center [913, 506] width 119 height 19
checkbox input "true"
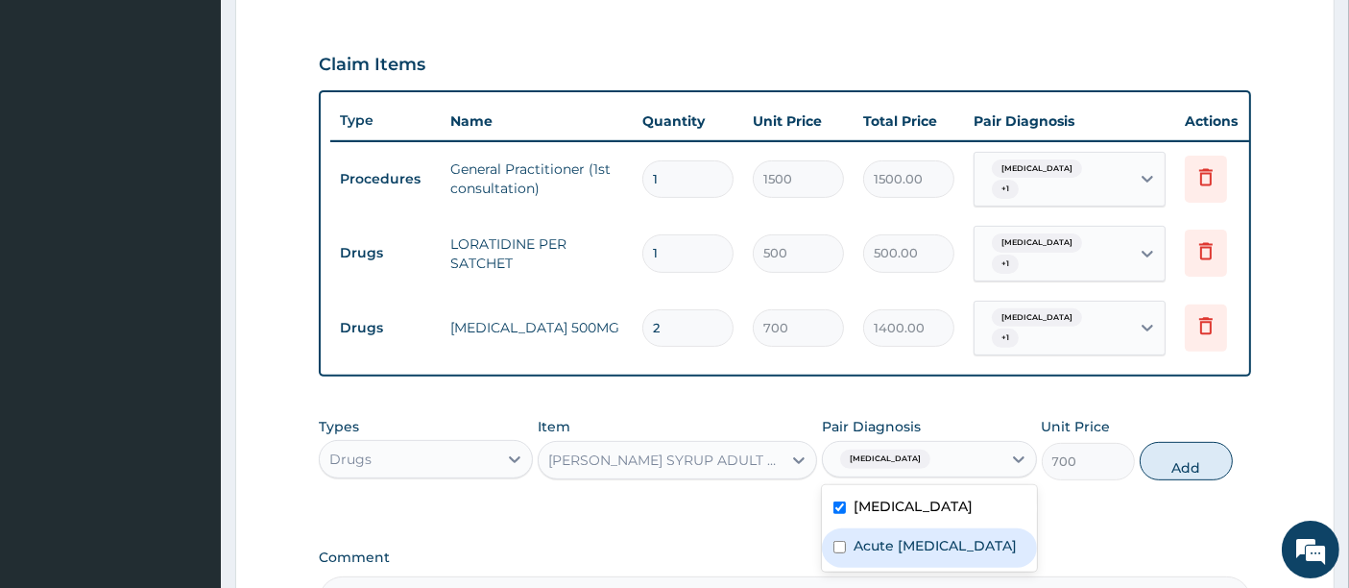
drag, startPoint x: 871, startPoint y: 547, endPoint x: 898, endPoint y: 537, distance: 28.6
click at [875, 547] on label "Acute upper respiratory infection" at bounding box center [935, 545] width 163 height 19
checkbox input "true"
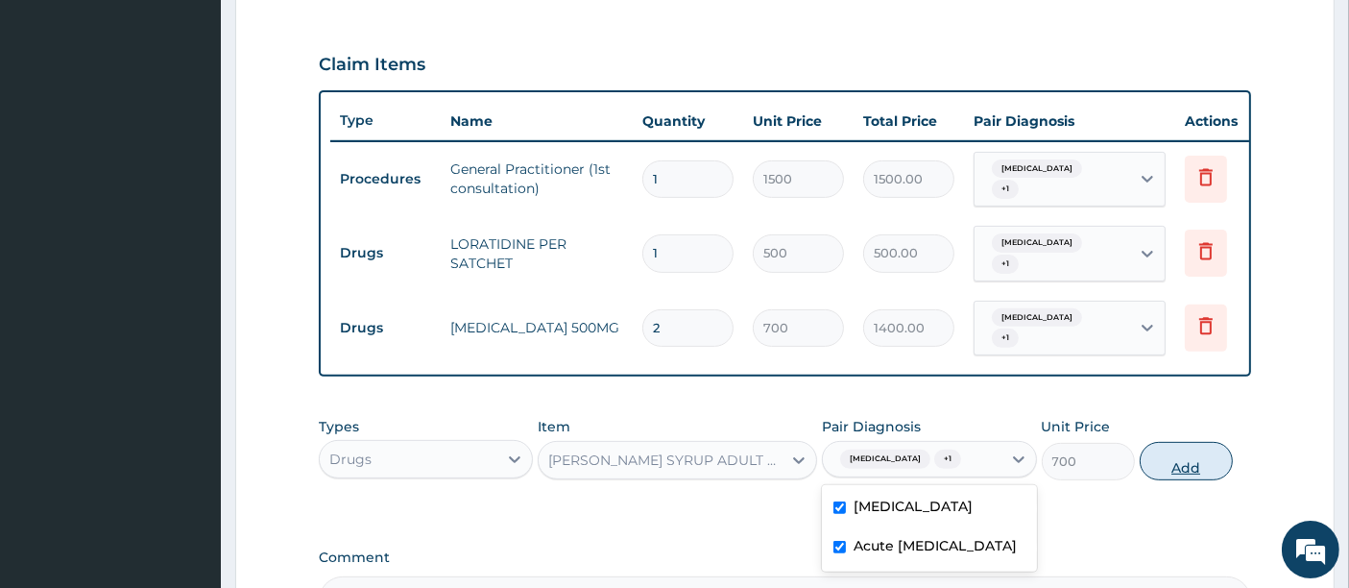
click at [1172, 445] on button "Add" at bounding box center [1186, 461] width 93 height 38
type input "0"
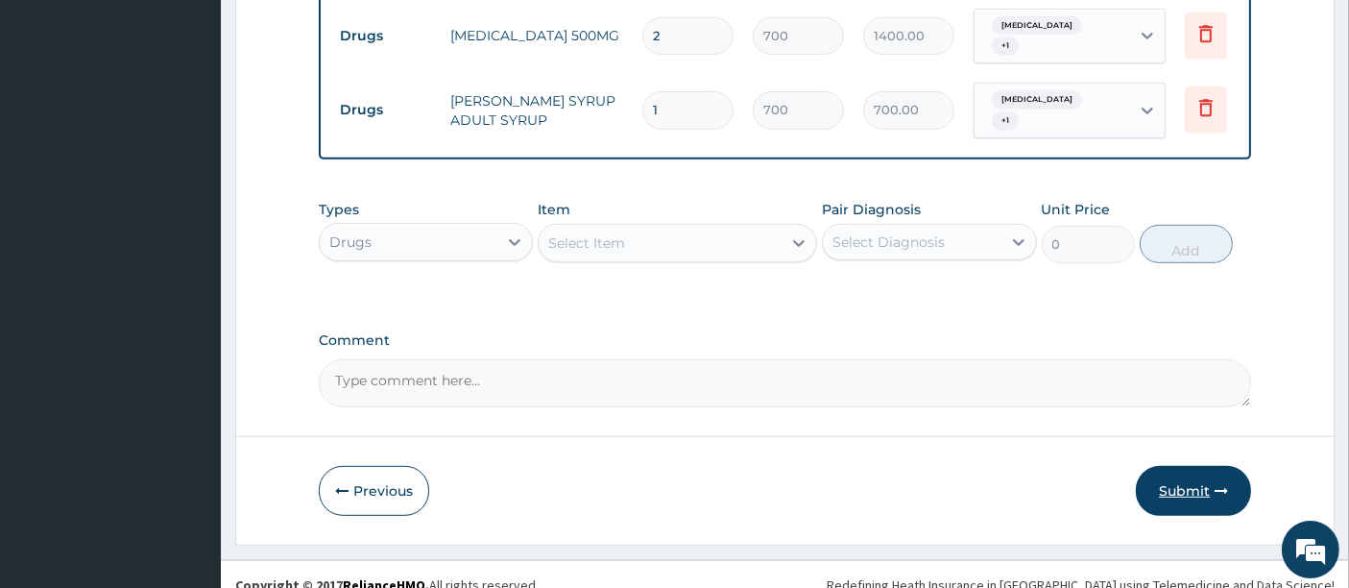
click at [1179, 472] on button "Submit" at bounding box center [1193, 491] width 115 height 50
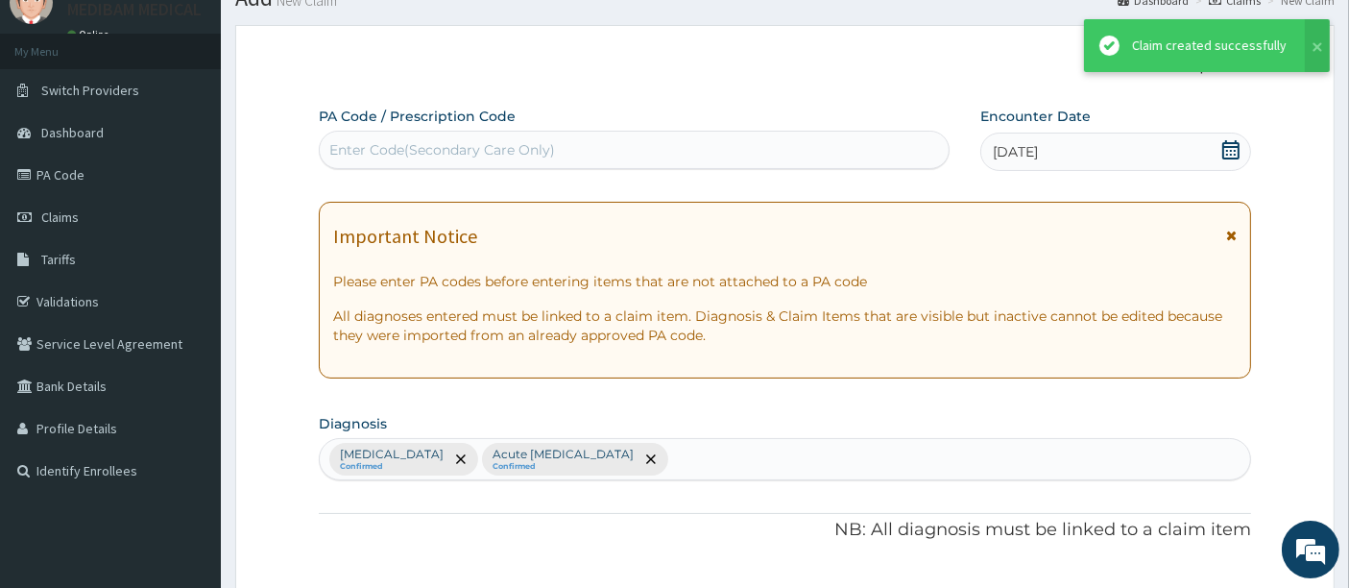
scroll to position [916, 0]
